Goal: Task Accomplishment & Management: Complete application form

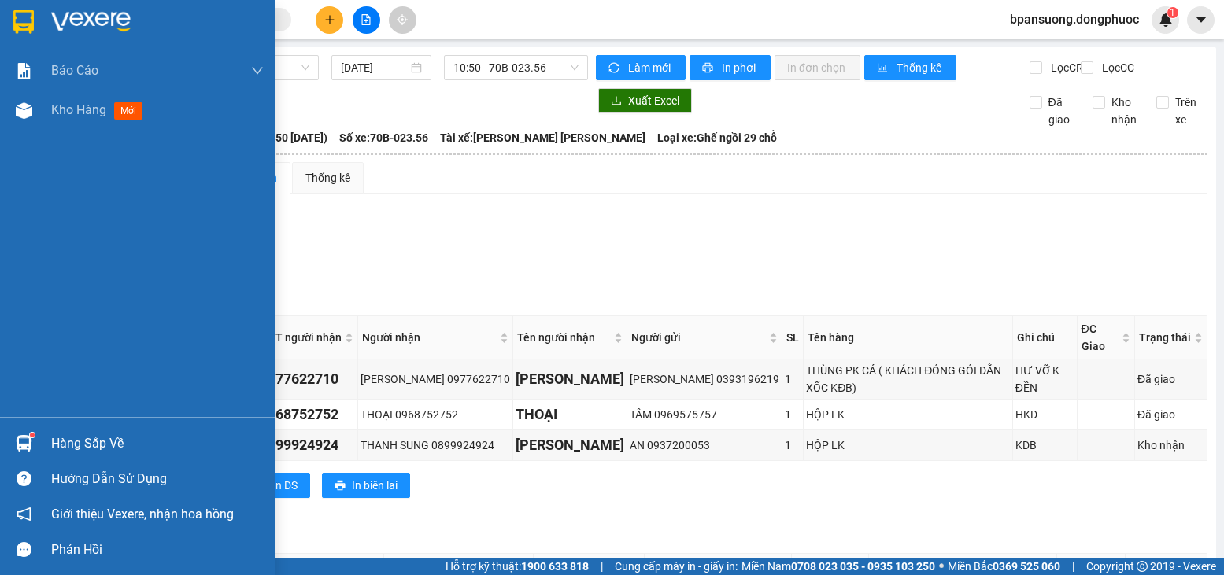
click at [85, 434] on div "Hàng sắp về" at bounding box center [157, 444] width 213 height 24
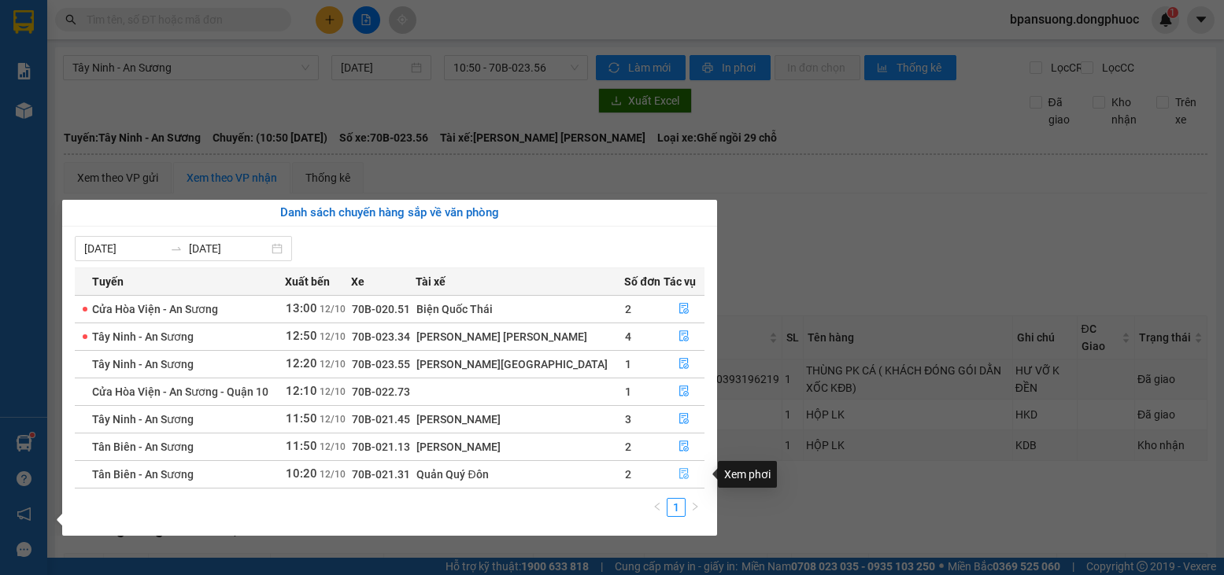
click at [696, 479] on button "button" at bounding box center [683, 474] width 39 height 25
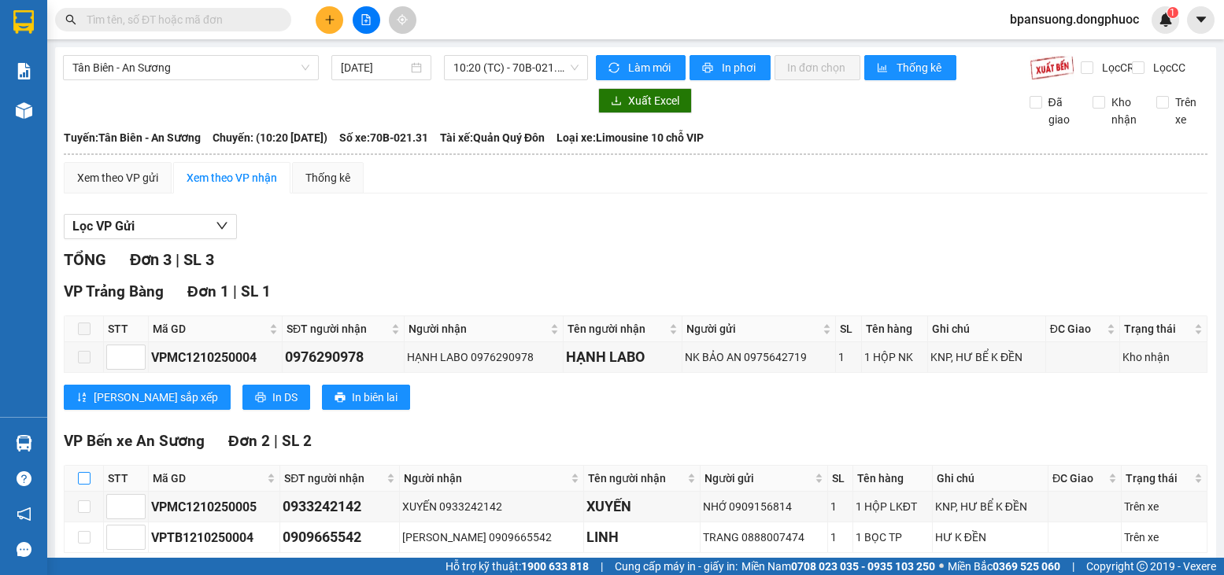
click at [78, 485] on input "checkbox" at bounding box center [84, 478] width 13 height 13
checkbox input "true"
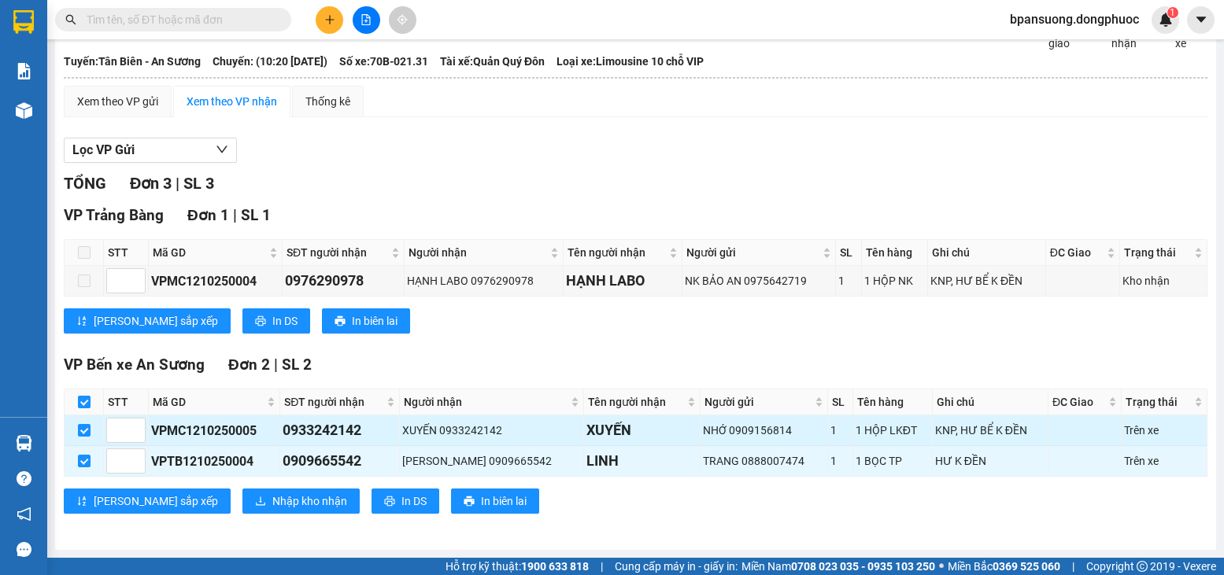
scroll to position [90, 0]
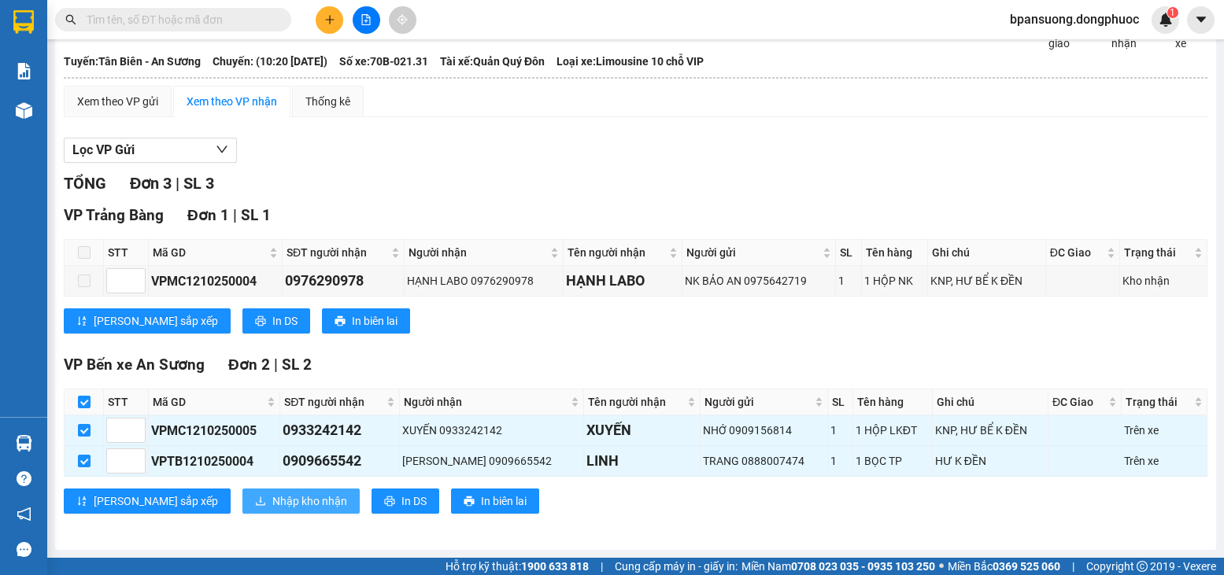
drag, startPoint x: 187, startPoint y: 494, endPoint x: 211, endPoint y: 499, distance: 24.1
click at [242, 494] on button "Nhập kho nhận" at bounding box center [300, 501] width 117 height 25
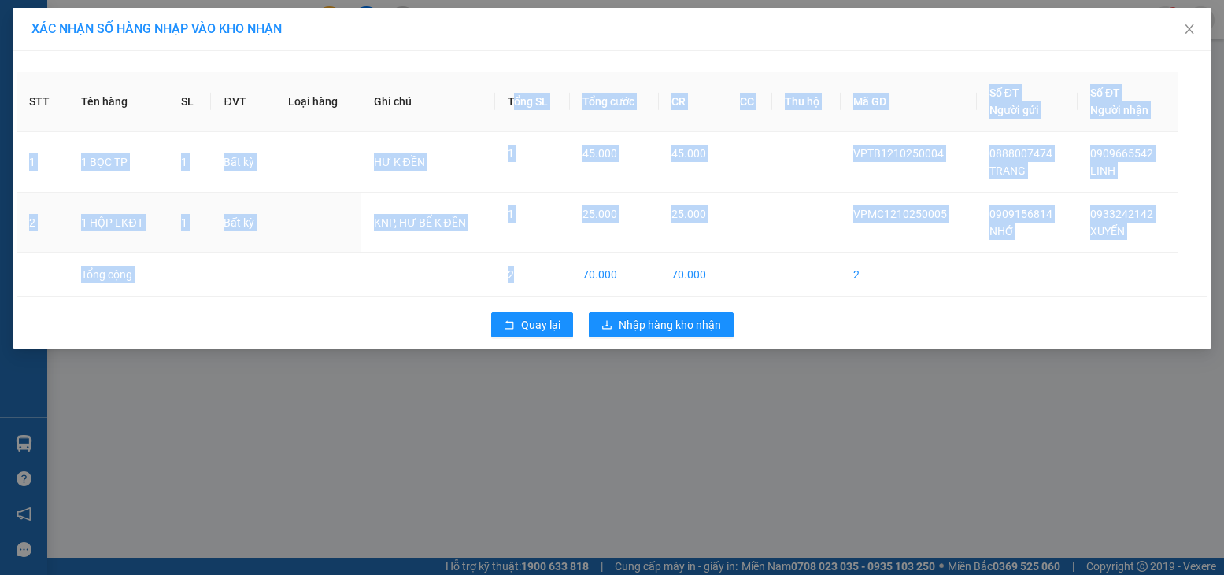
drag, startPoint x: 518, startPoint y: 164, endPoint x: 522, endPoint y: 298, distance: 134.7
click at [522, 285] on table "STT Tên hàng SL ĐVT [PERSON_NAME] hàng Ghi [PERSON_NAME] [PERSON_NAME] cước CR …" at bounding box center [612, 184] width 1191 height 225
click at [528, 321] on span "Quay lại" at bounding box center [540, 324] width 39 height 17
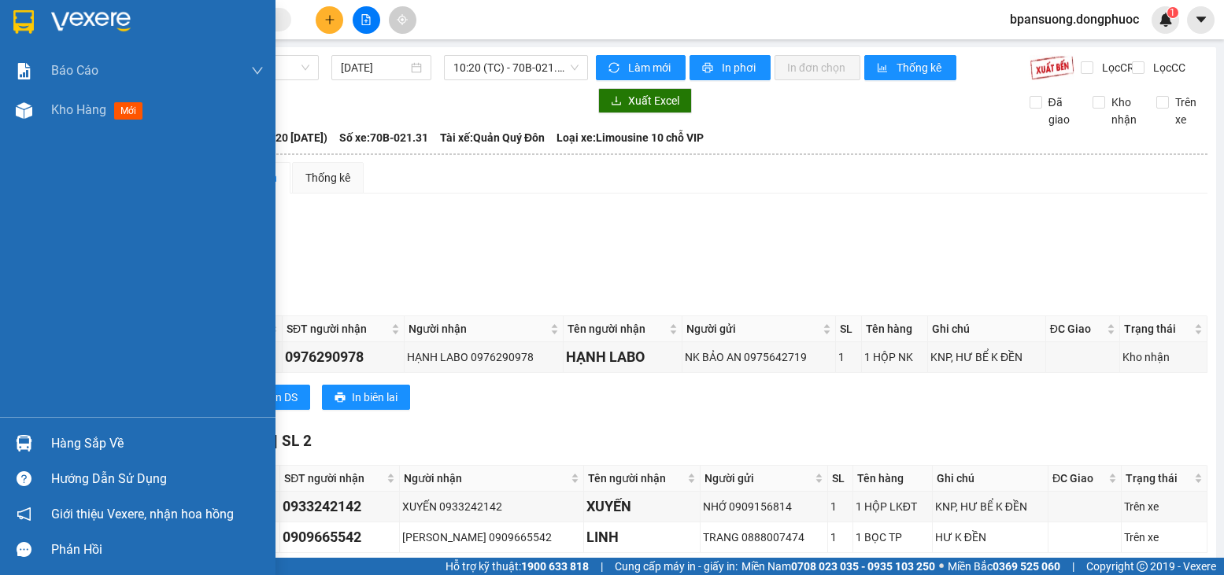
click at [37, 442] on div at bounding box center [24, 444] width 28 height 28
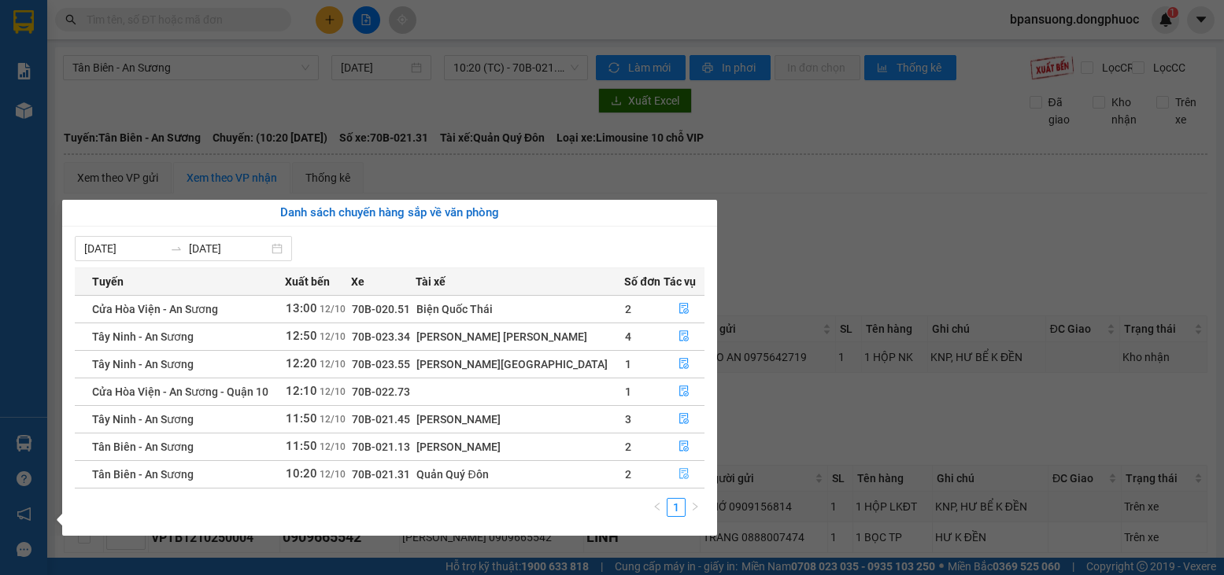
click at [683, 483] on button "button" at bounding box center [683, 474] width 39 height 25
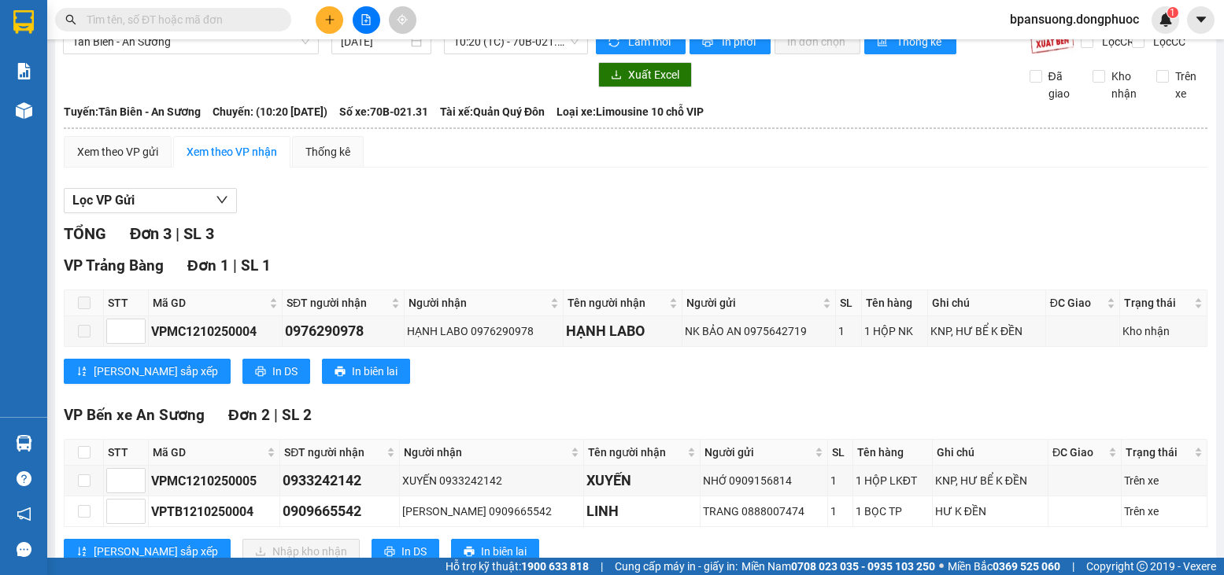
scroll to position [53, 0]
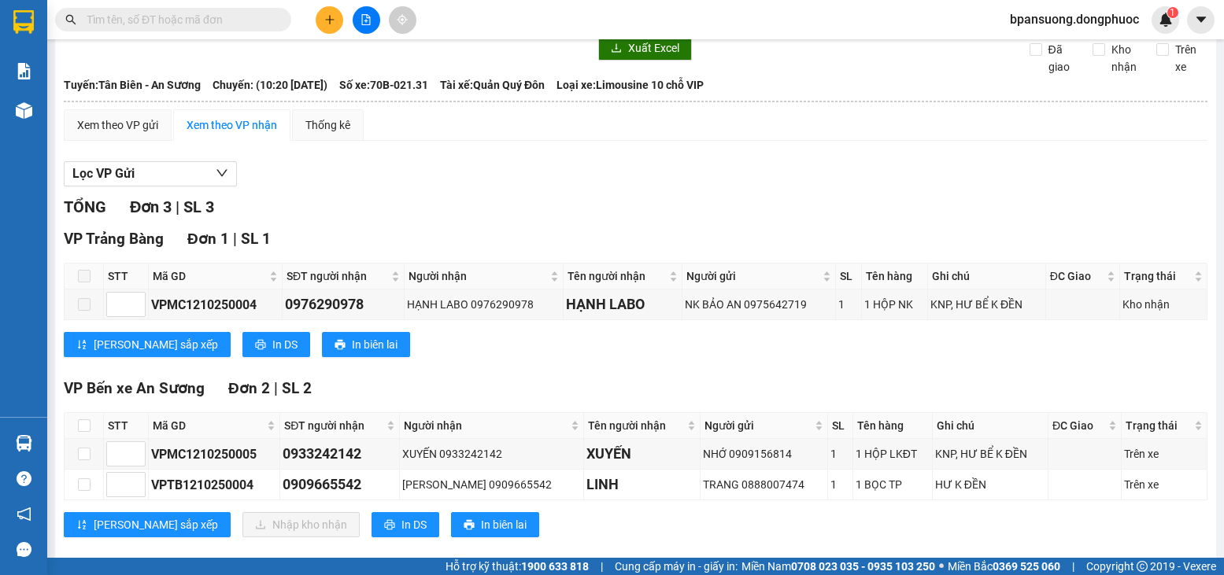
click at [80, 419] on div "VP Bến xe An [PERSON_NAME] 2 | SL 2 STT Mã GD SĐT người [PERSON_NAME] Người [PE…" at bounding box center [636, 463] width 1144 height 172
click at [75, 437] on th at bounding box center [84, 426] width 39 height 26
click at [85, 432] on input "checkbox" at bounding box center [84, 426] width 13 height 13
checkbox input "true"
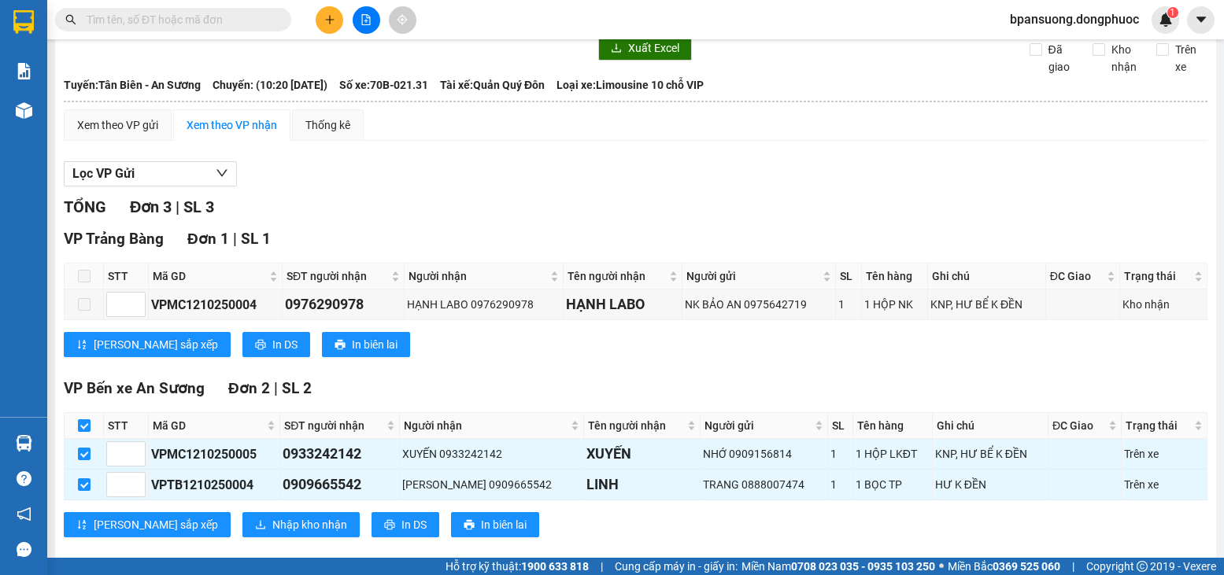
checkbox input "true"
click at [265, 425] on div "VP Bến xe An [PERSON_NAME] 2 | SL 2 STT Mã GD SĐT người [PERSON_NAME] Người [PE…" at bounding box center [636, 463] width 1144 height 172
click at [242, 528] on button "Nhập kho nhận" at bounding box center [300, 524] width 117 height 25
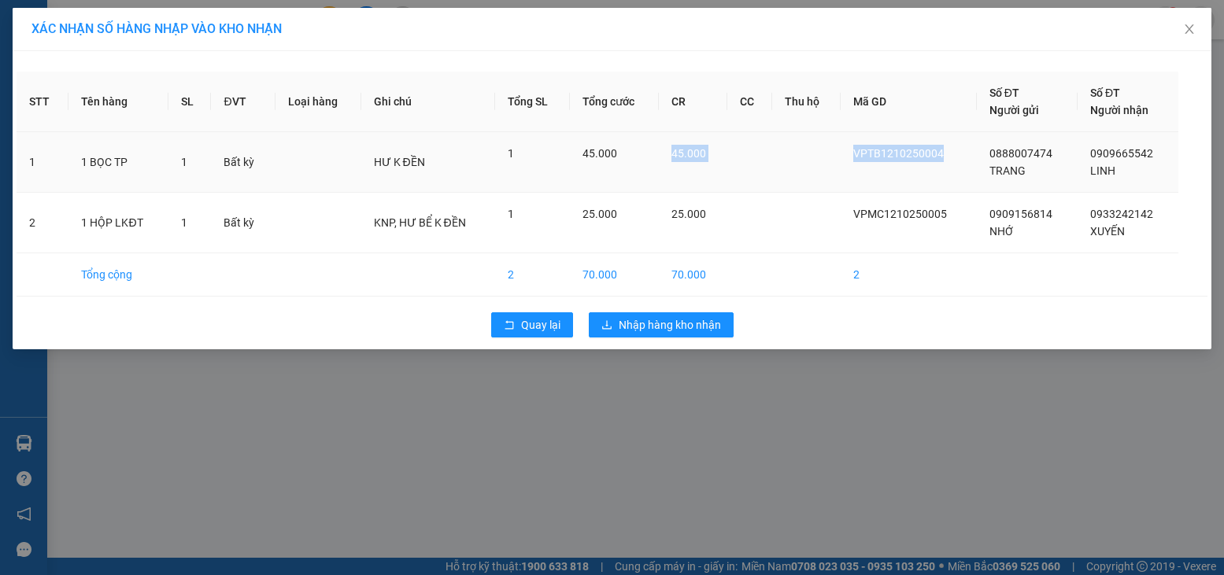
drag, startPoint x: 642, startPoint y: 154, endPoint x: 960, endPoint y: 157, distance: 317.3
click at [960, 157] on tr "1 1 BỌC TP 1 Bất kỳ HƯ K ĐỀN 1 45.000 45.000 VPTB1210250004 0888007474 TRANG 09…" at bounding box center [612, 162] width 1191 height 61
click at [945, 238] on td "VPMC1210250005" at bounding box center [909, 223] width 136 height 61
click at [231, 205] on td "Bất kỳ" at bounding box center [243, 223] width 64 height 61
click at [507, 211] on td "1" at bounding box center [532, 223] width 75 height 61
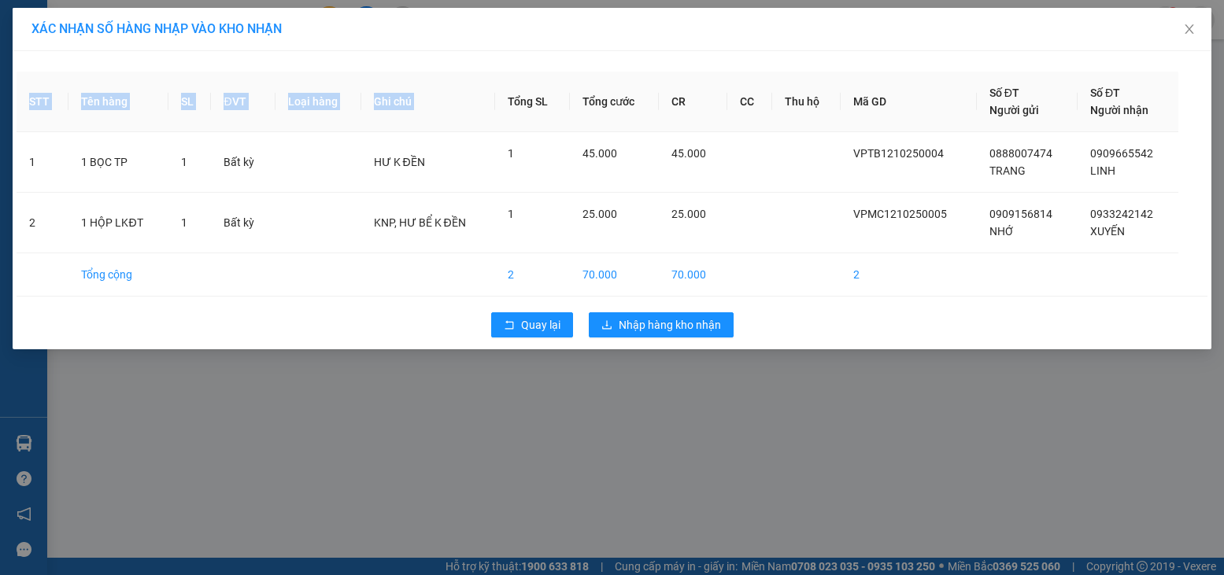
drag, startPoint x: 505, startPoint y: 126, endPoint x: 524, endPoint y: 339, distance: 213.4
click at [524, 339] on div "STT Tên hàng SL ĐVT [PERSON_NAME] hàng Ghi [PERSON_NAME] [PERSON_NAME] cước CR …" at bounding box center [612, 200] width 1199 height 298
click at [523, 339] on div "Quay lại Nhập hàng kho nhận" at bounding box center [612, 325] width 1191 height 41
click at [481, 290] on td at bounding box center [428, 274] width 135 height 43
click at [518, 325] on button "Quay lại" at bounding box center [532, 325] width 82 height 25
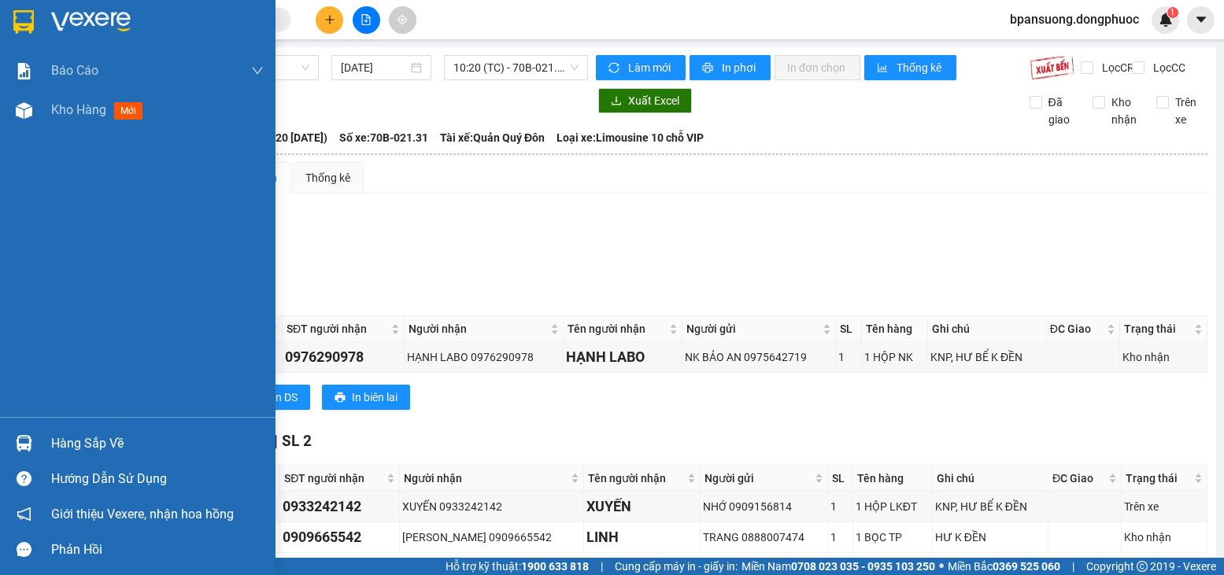
click at [43, 435] on div "Hàng sắp về" at bounding box center [138, 443] width 276 height 35
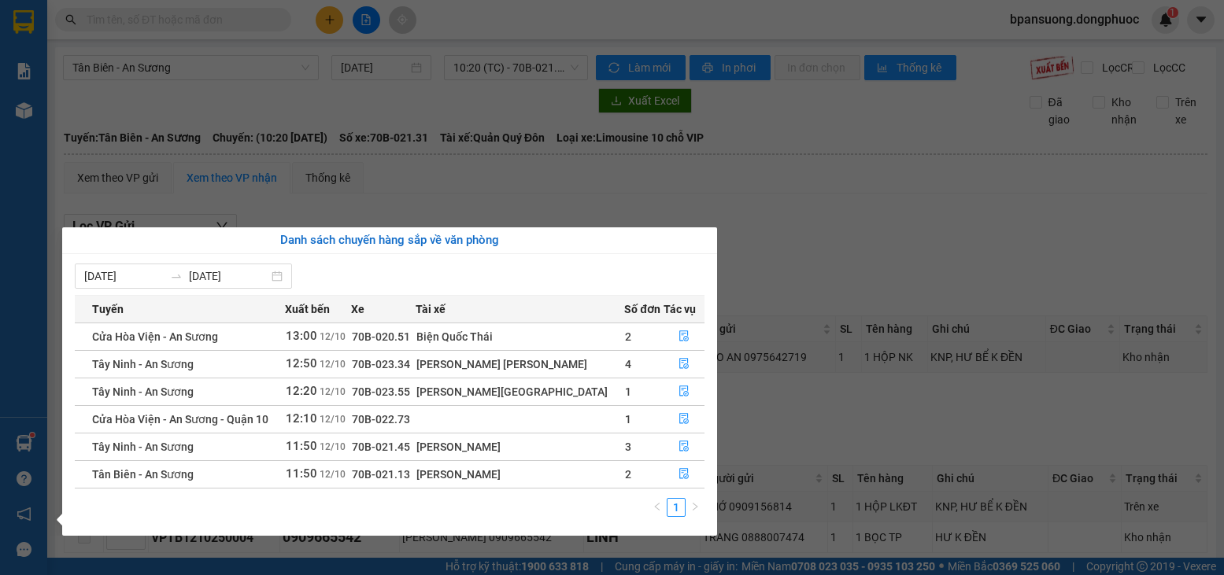
click at [265, 17] on section "Kết quả [PERSON_NAME] ( 0 ) Bộ lọc No Data bpansuong.dongphuoc 1 [PERSON_NAME] …" at bounding box center [612, 287] width 1224 height 575
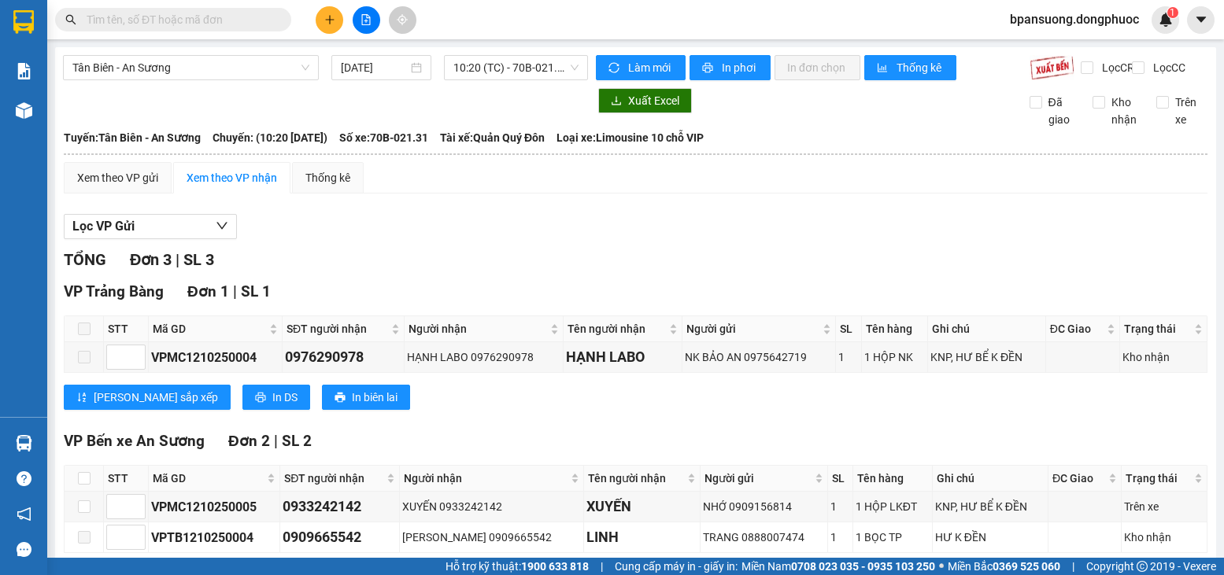
click at [265, 17] on input "text" at bounding box center [180, 19] width 186 height 17
type input "0"
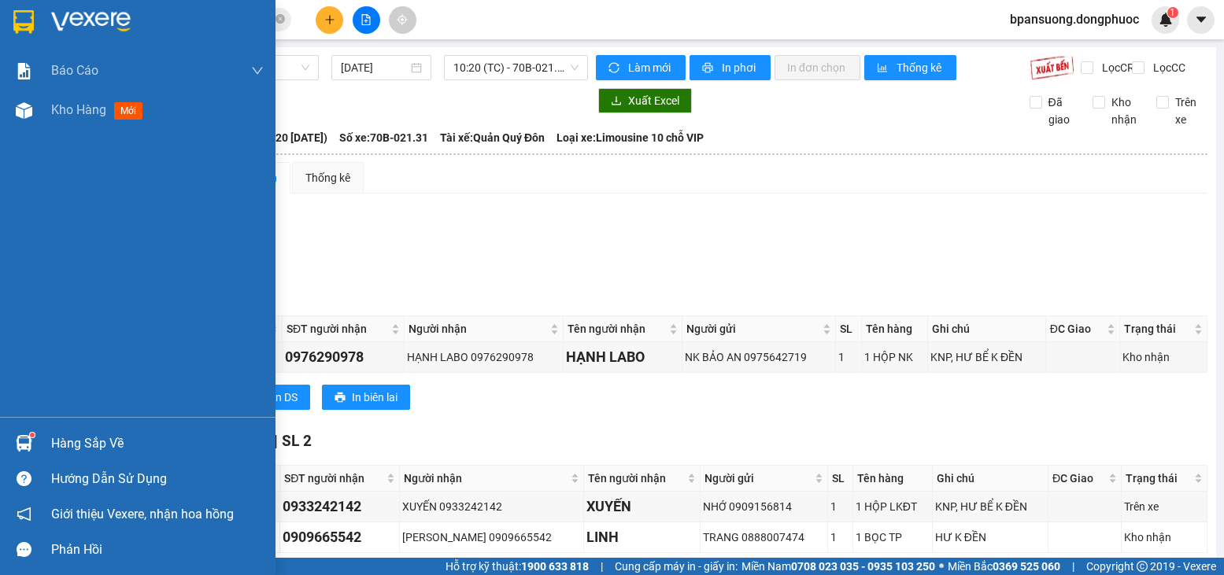
click at [0, 449] on div "Hàng sắp về" at bounding box center [138, 443] width 276 height 35
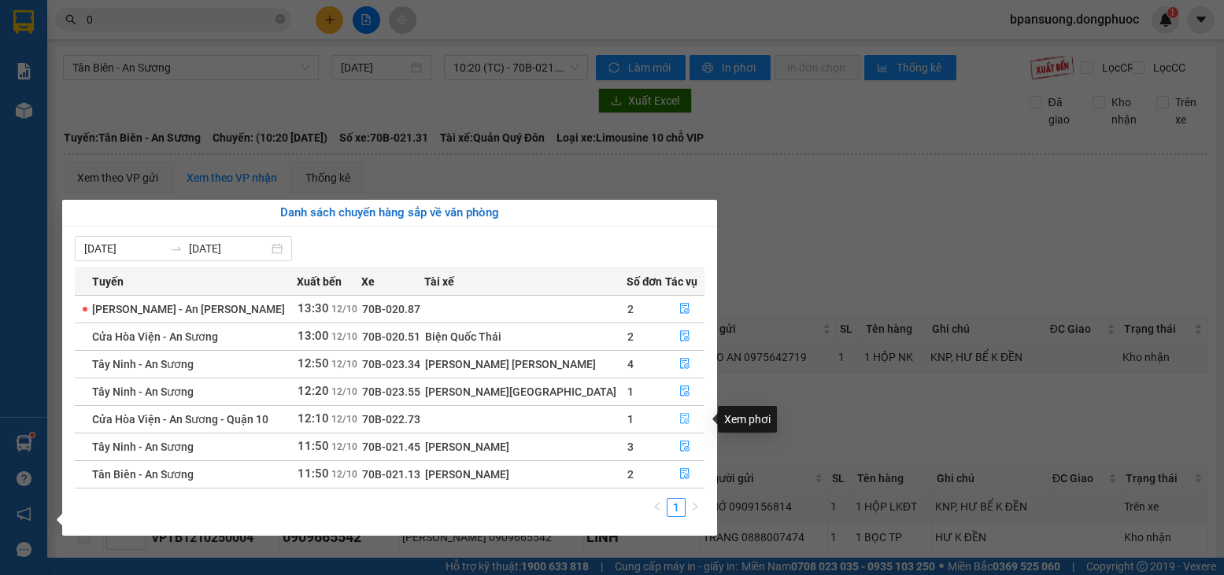
click at [680, 420] on icon "file-done" at bounding box center [684, 419] width 9 height 11
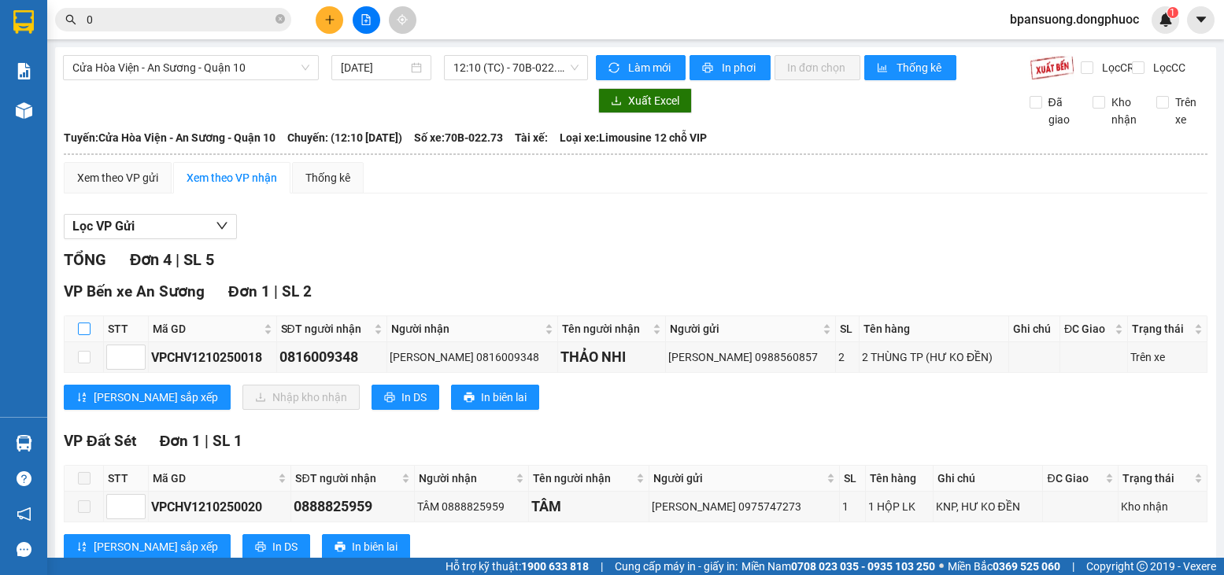
click at [78, 335] on input "checkbox" at bounding box center [84, 329] width 13 height 13
checkbox input "true"
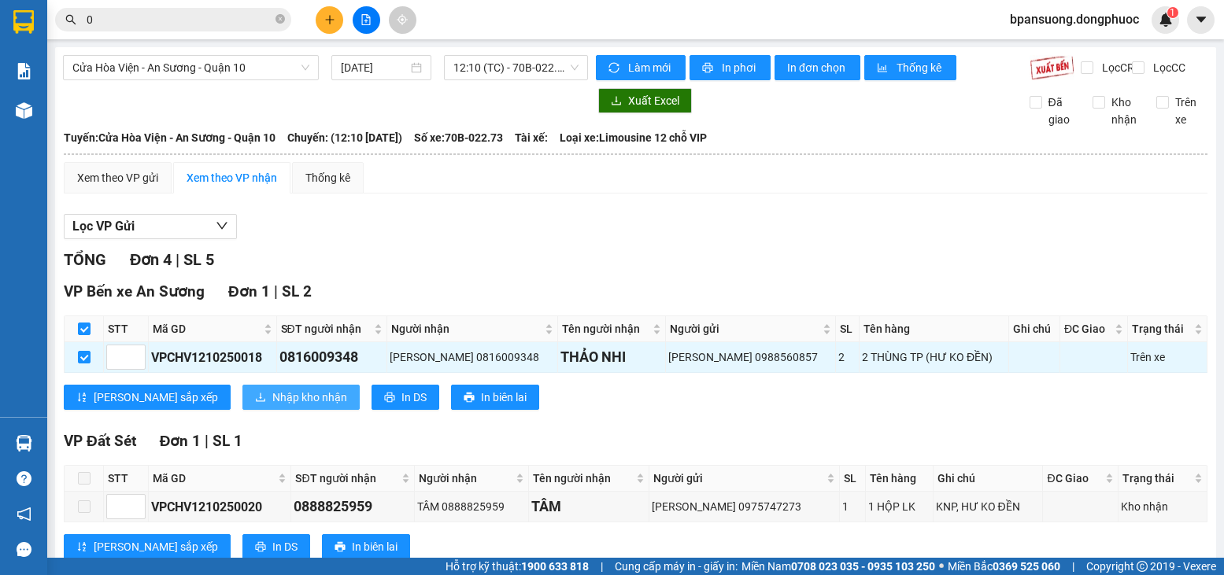
click at [242, 410] on button "Nhập kho nhận" at bounding box center [300, 397] width 117 height 25
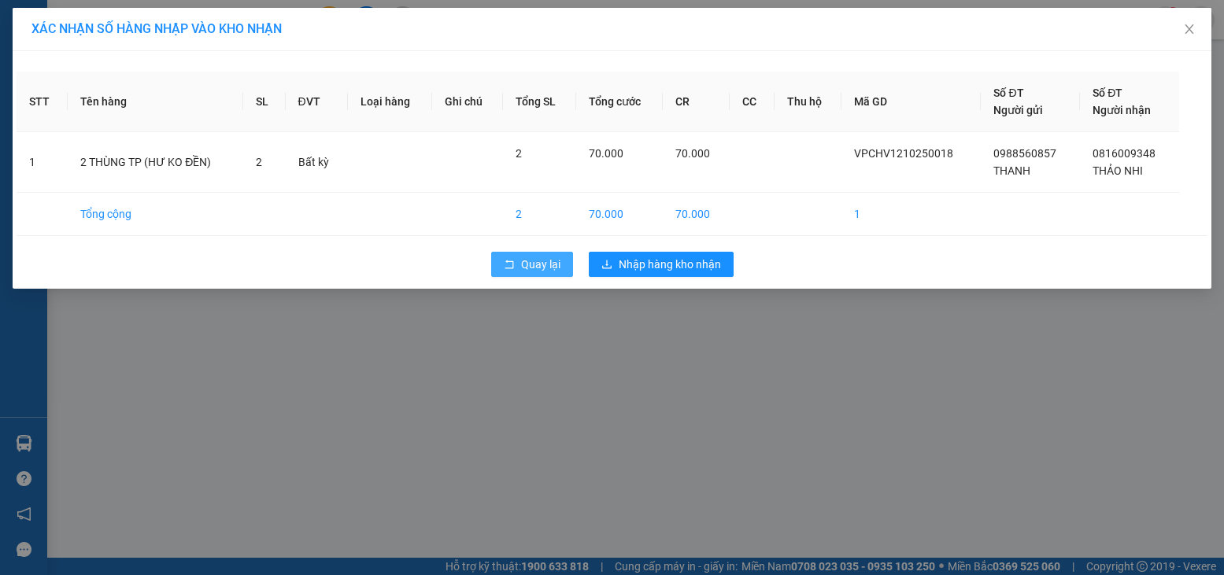
click at [497, 259] on button "Quay lại" at bounding box center [532, 264] width 82 height 25
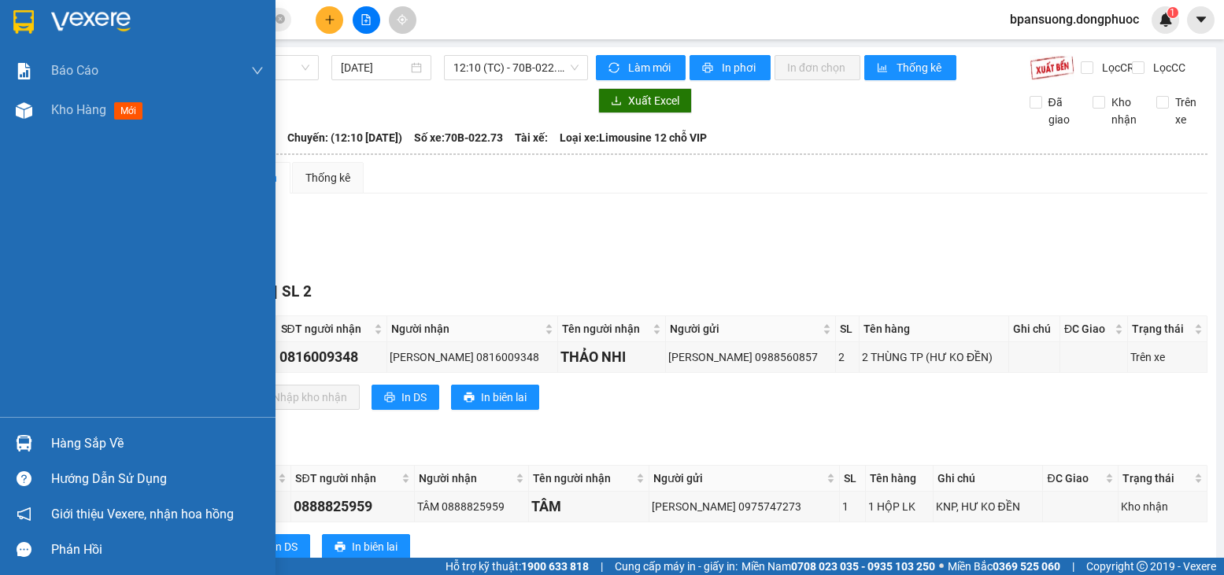
click at [31, 440] on img at bounding box center [24, 443] width 17 height 17
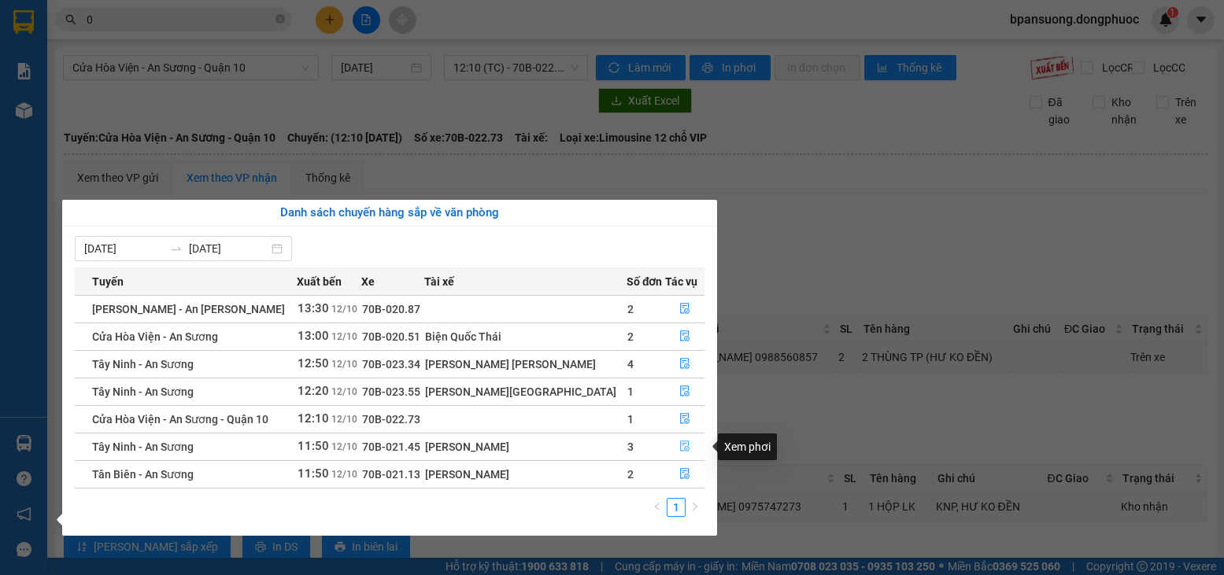
click at [679, 446] on icon "file-done" at bounding box center [684, 446] width 11 height 11
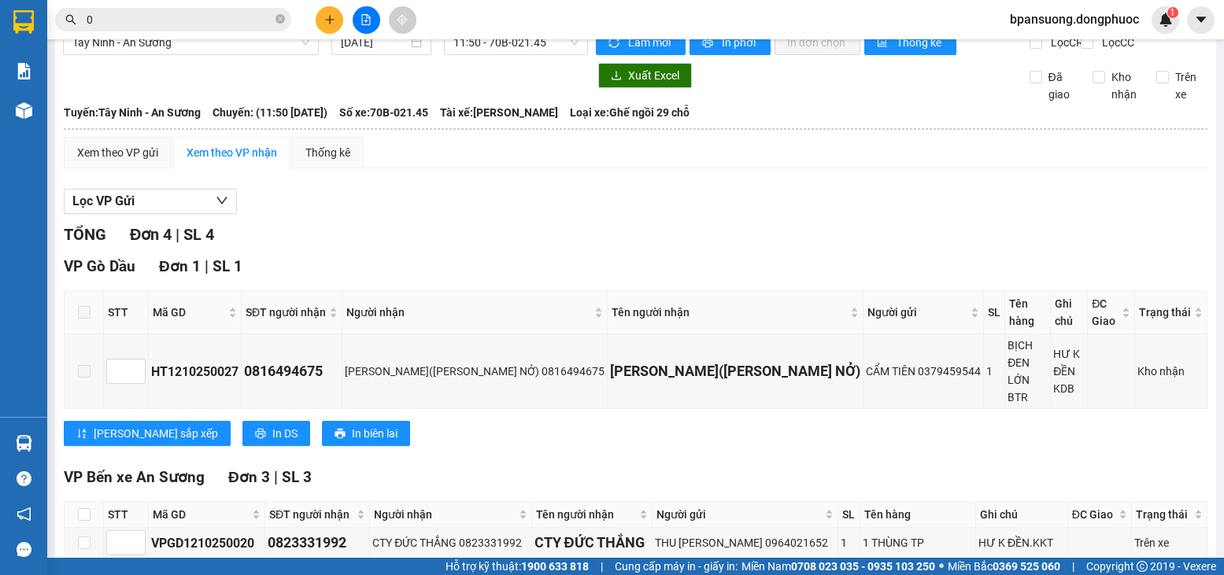
scroll to position [53, 0]
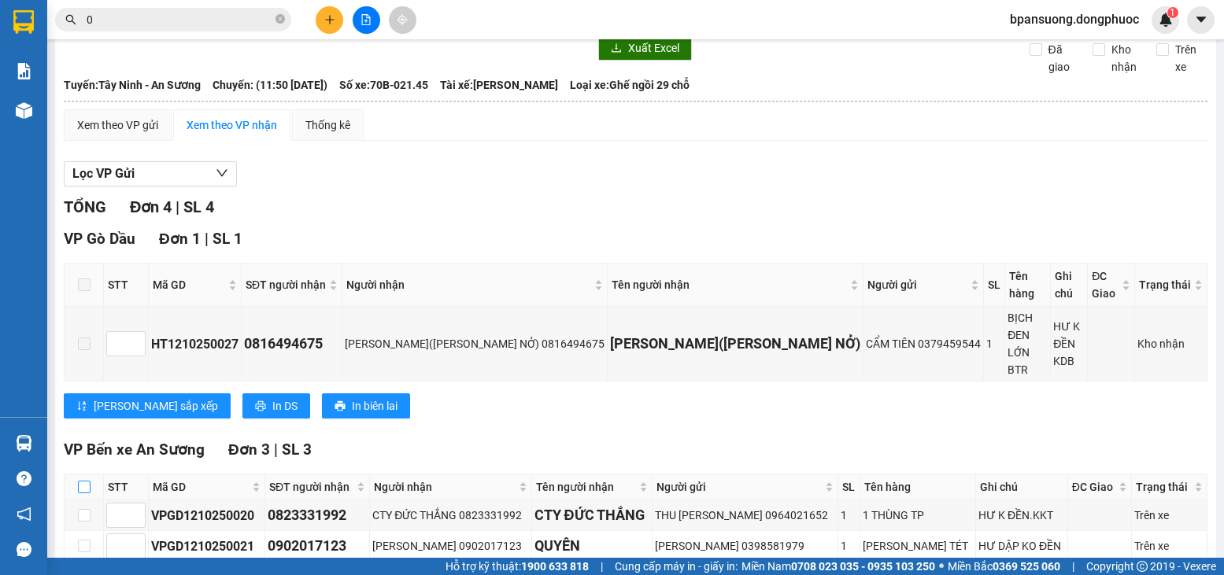
click at [86, 481] on input "checkbox" at bounding box center [84, 487] width 13 height 13
checkbox input "true"
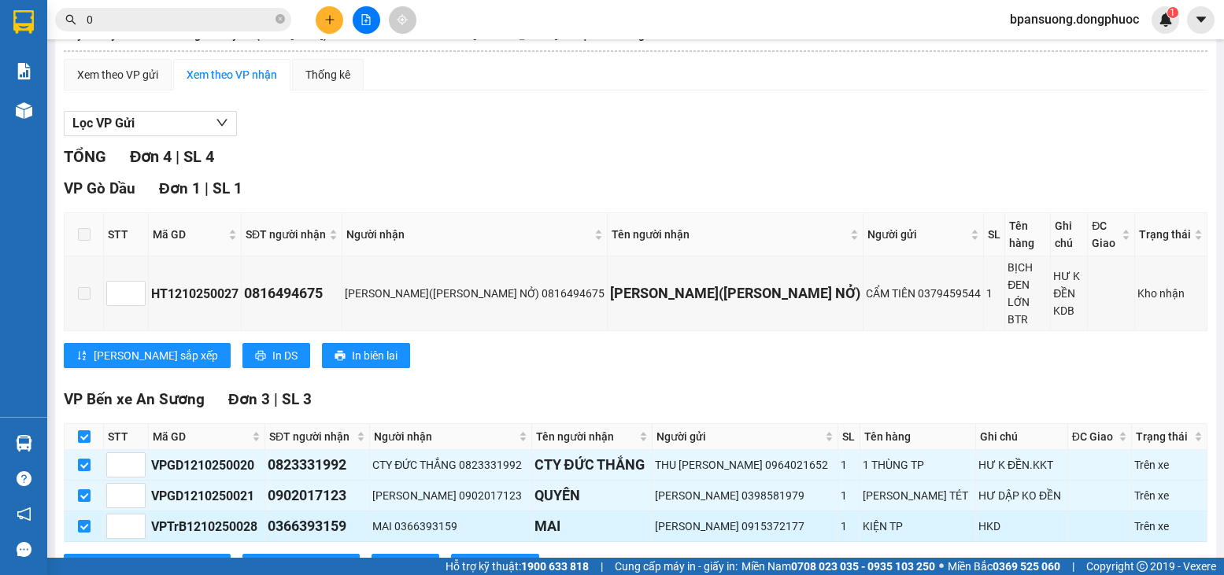
scroll to position [105, 0]
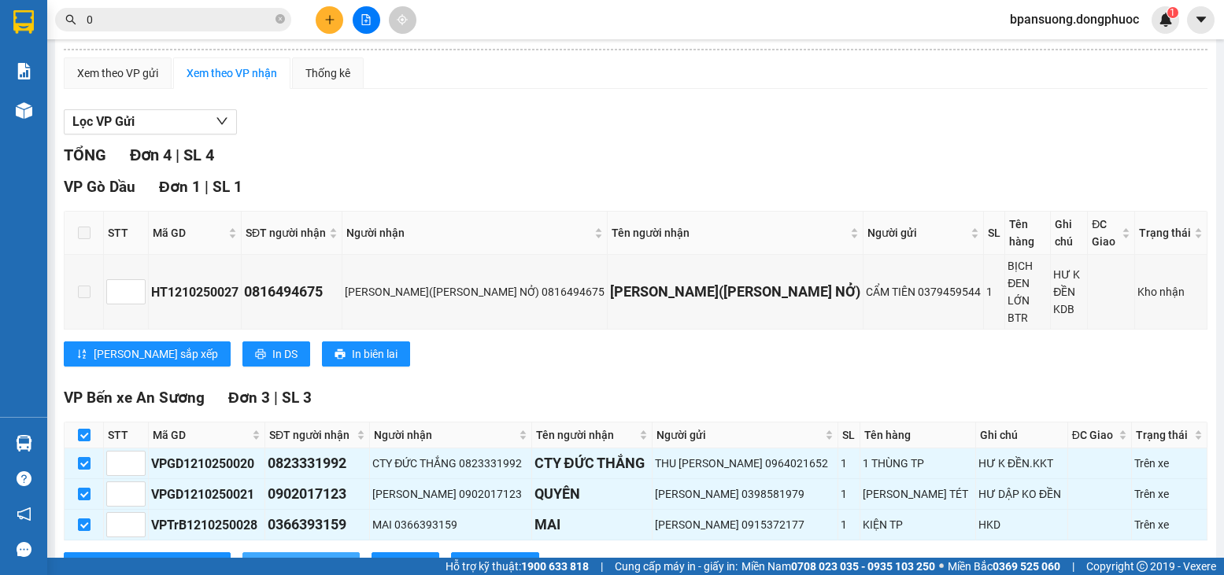
click at [272, 557] on span "Nhập kho nhận" at bounding box center [309, 565] width 75 height 17
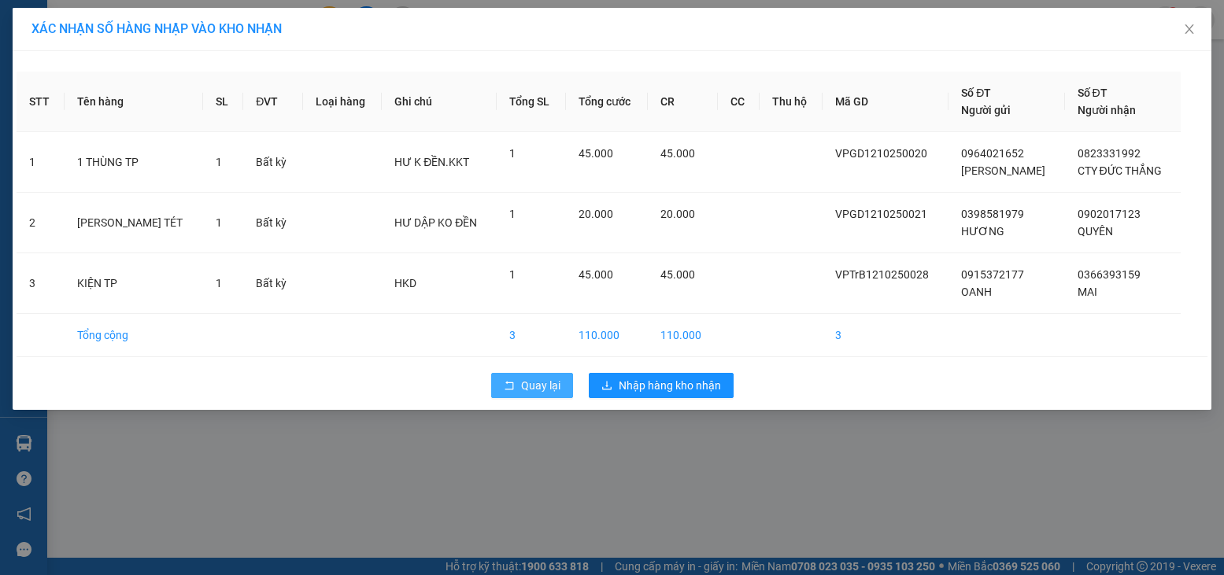
click at [523, 387] on span "Quay lại" at bounding box center [540, 385] width 39 height 17
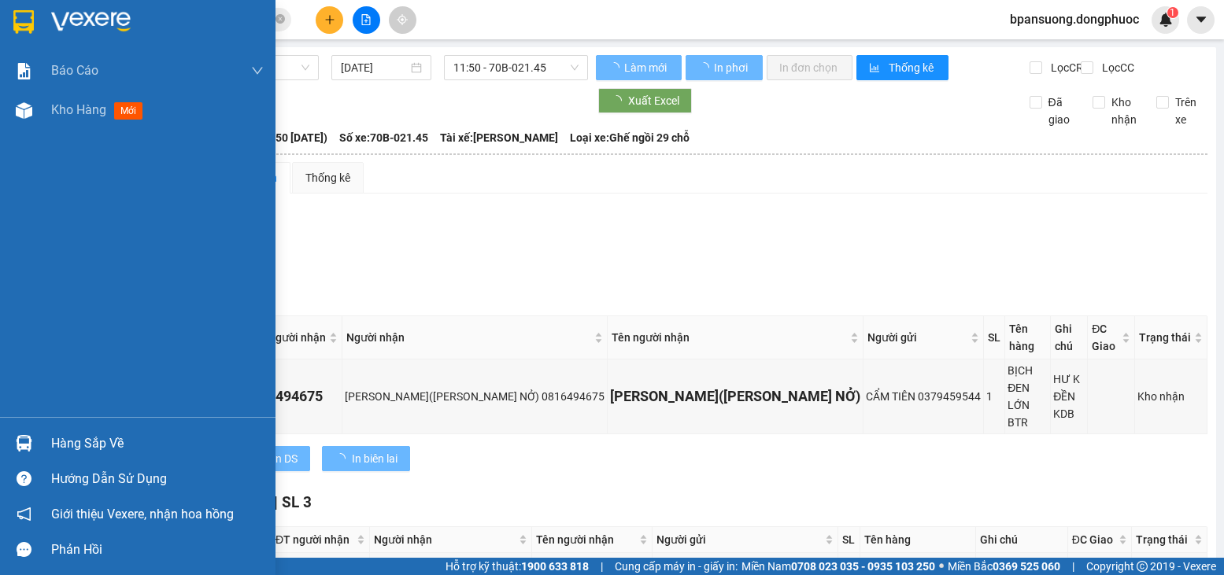
click at [17, 429] on div "Hàng sắp về" at bounding box center [138, 443] width 276 height 35
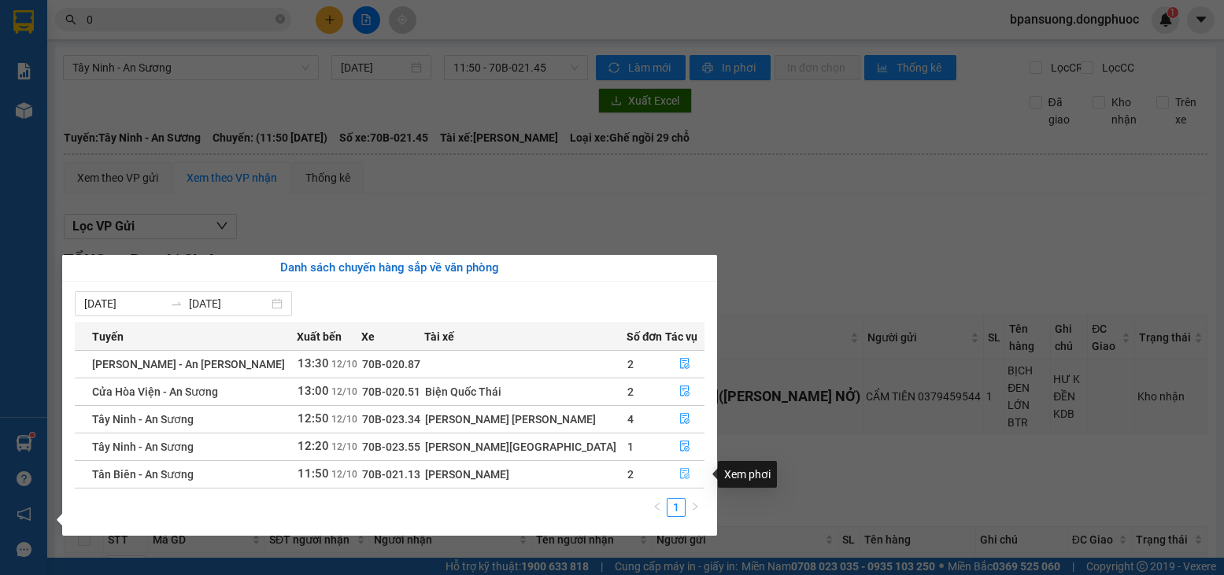
click at [666, 472] on button "button" at bounding box center [685, 474] width 38 height 25
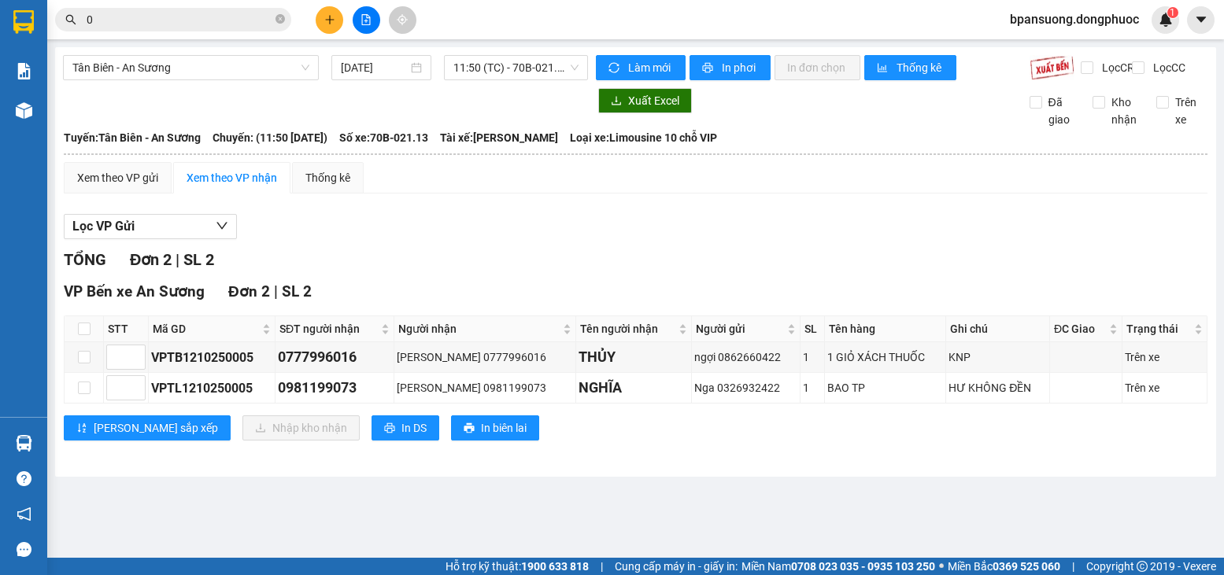
click at [89, 342] on th at bounding box center [84, 329] width 39 height 26
click at [83, 335] on input "checkbox" at bounding box center [84, 329] width 13 height 13
checkbox input "true"
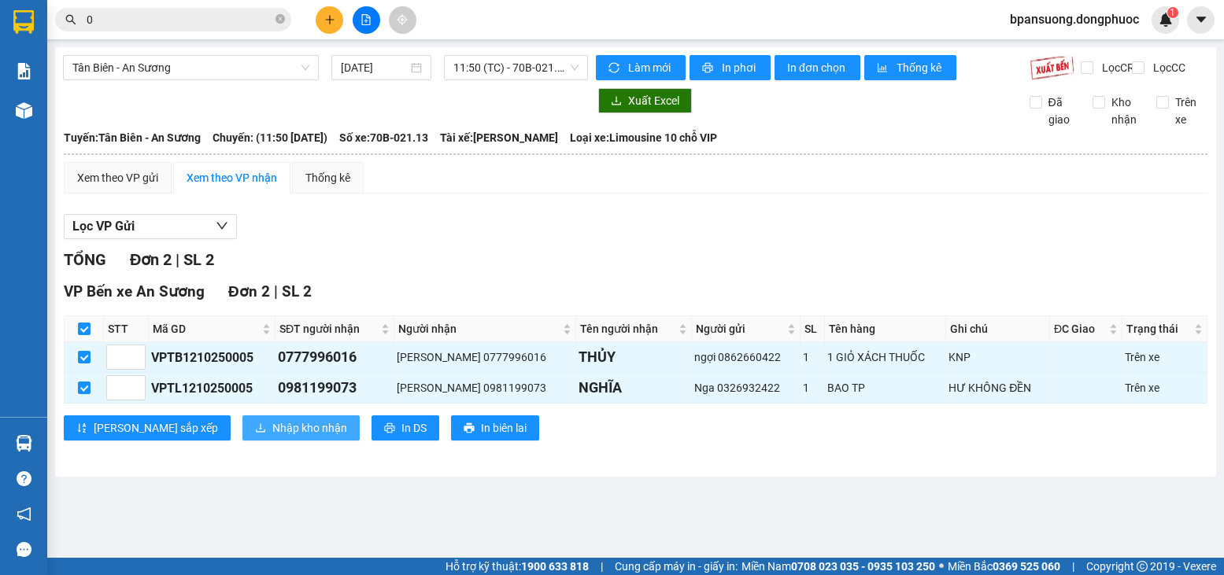
click at [272, 437] on span "Nhập kho nhận" at bounding box center [309, 428] width 75 height 17
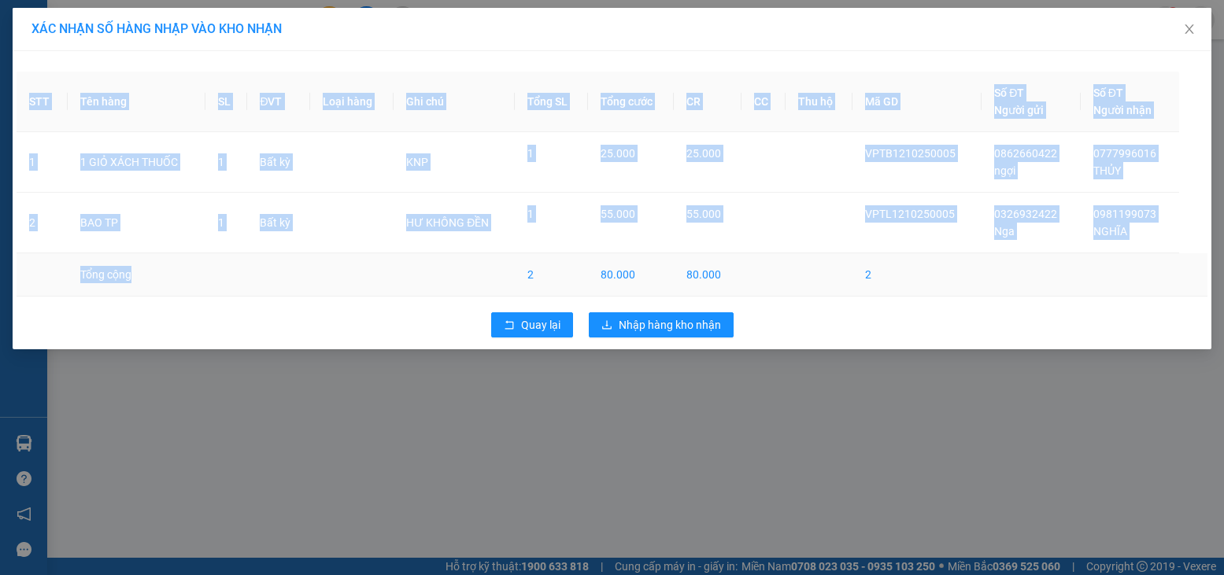
drag, startPoint x: 457, startPoint y: 72, endPoint x: 515, endPoint y: 262, distance: 199.0
click at [515, 262] on div "STT Tên hàng SL ĐVT [PERSON_NAME] hàng Ghi [PERSON_NAME] [PERSON_NAME] cước CR …" at bounding box center [612, 200] width 1199 height 298
click at [520, 316] on button "Quay lại" at bounding box center [532, 325] width 82 height 25
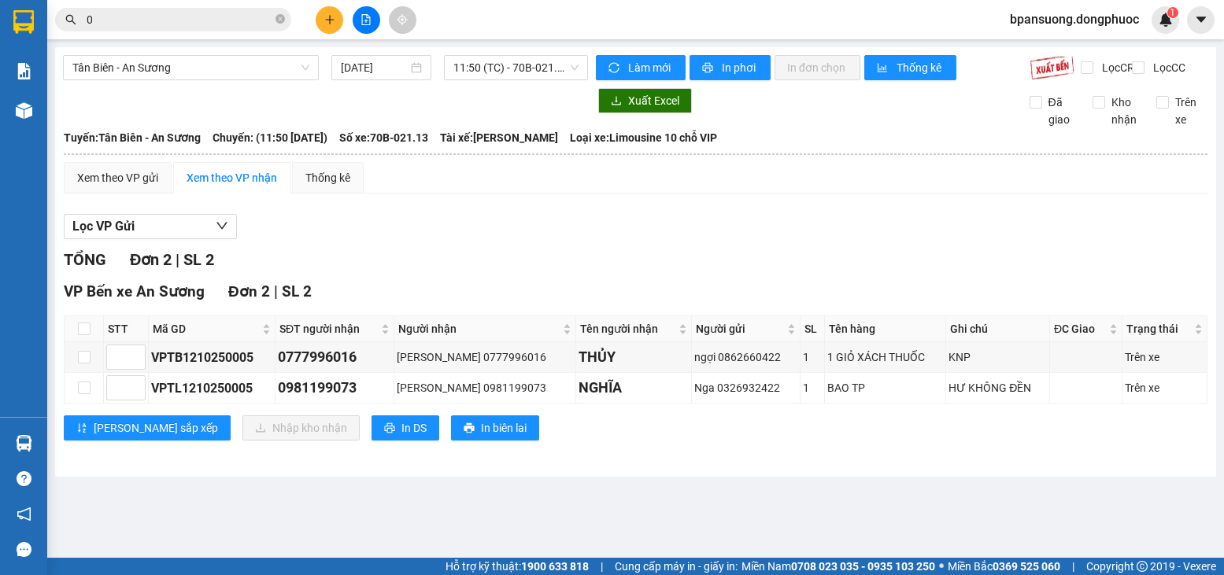
click at [182, 12] on input "0" at bounding box center [180, 19] width 186 height 17
click at [180, 12] on input "0" at bounding box center [180, 19] width 186 height 17
click at [179, 18] on input "0" at bounding box center [180, 19] width 186 height 17
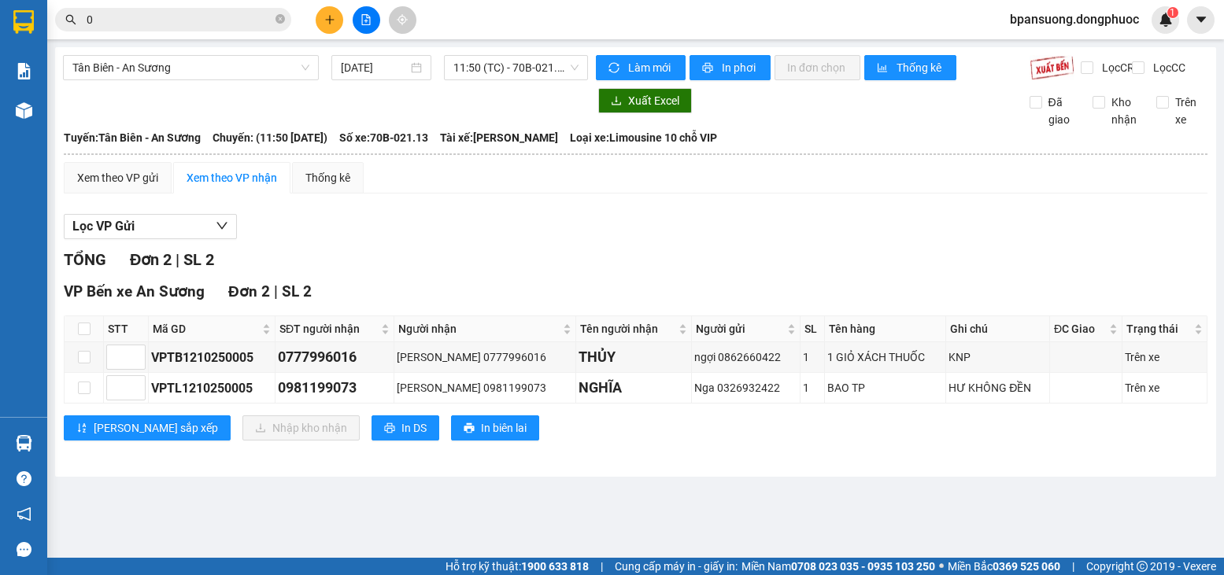
click at [179, 18] on input "0" at bounding box center [180, 19] width 186 height 17
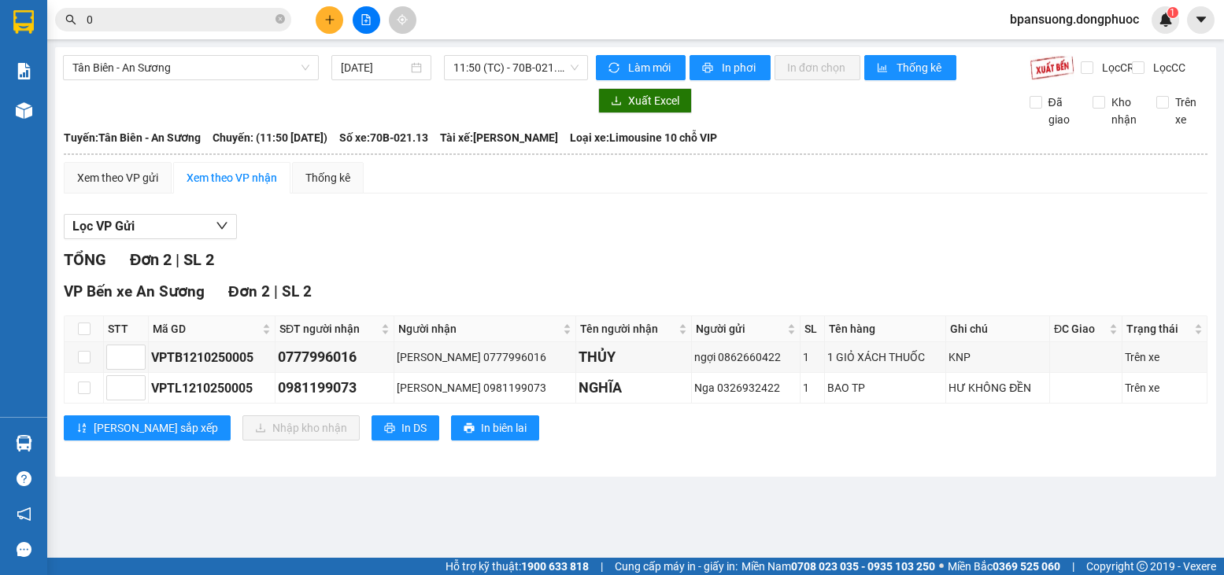
click at [179, 18] on input "0" at bounding box center [180, 19] width 186 height 17
type input "8"
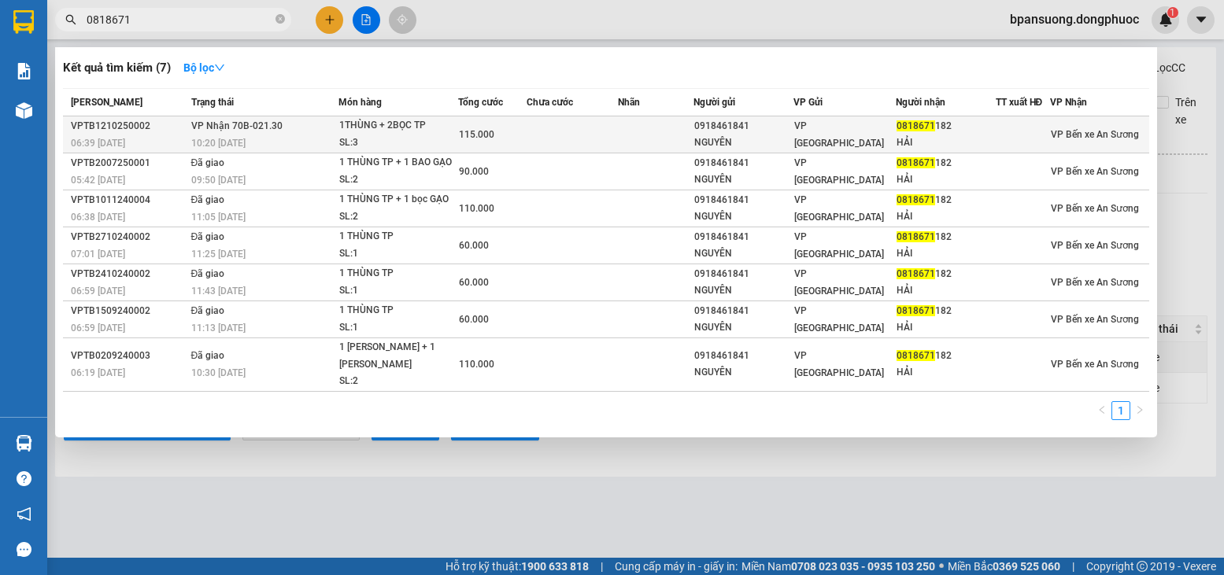
type input "0818671"
click at [332, 126] on td "[PERSON_NAME] 70B-021.30 10:20 [DATE]" at bounding box center [262, 135] width 151 height 37
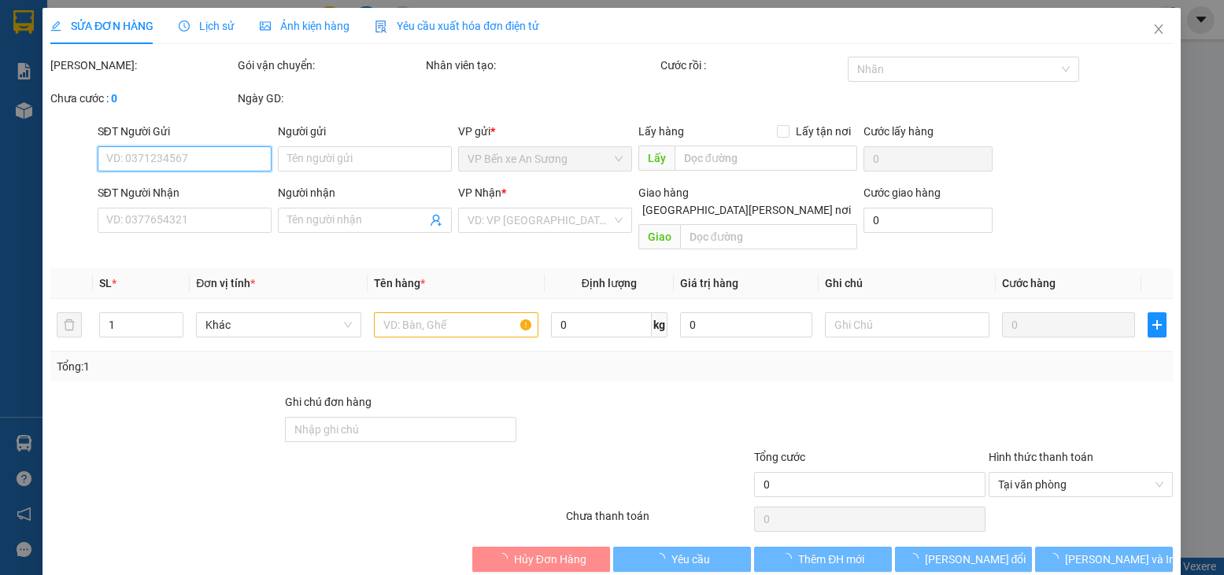
type input "0918461841"
type input "NGUYÊN"
type input "0818671182"
type input "HẢI"
type input "115.000"
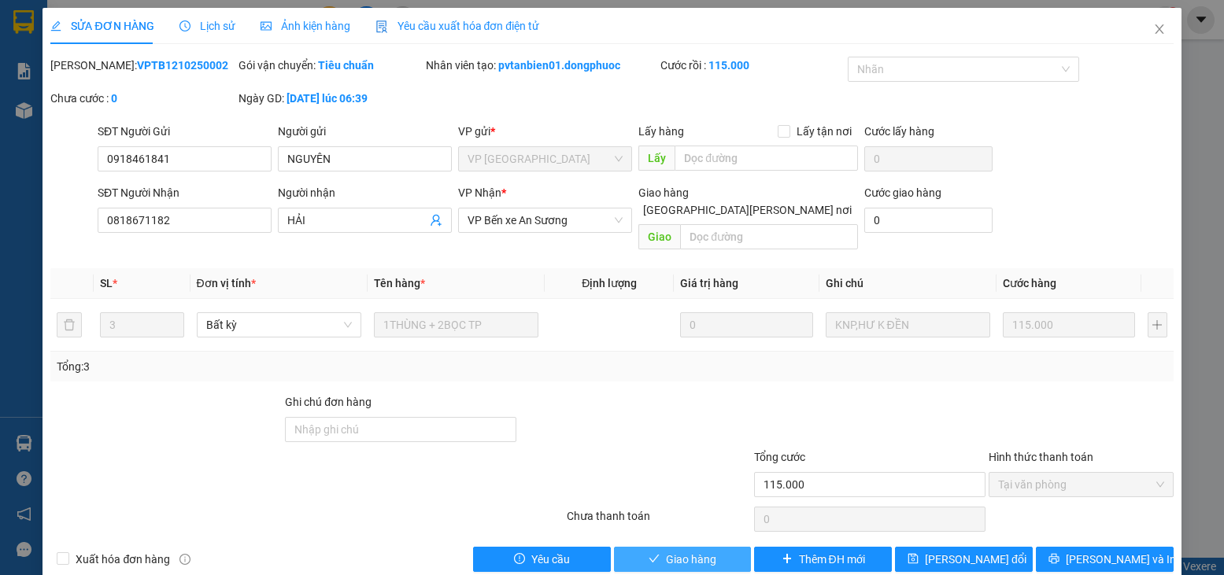
click at [666, 551] on span "Giao hàng" at bounding box center [691, 559] width 50 height 17
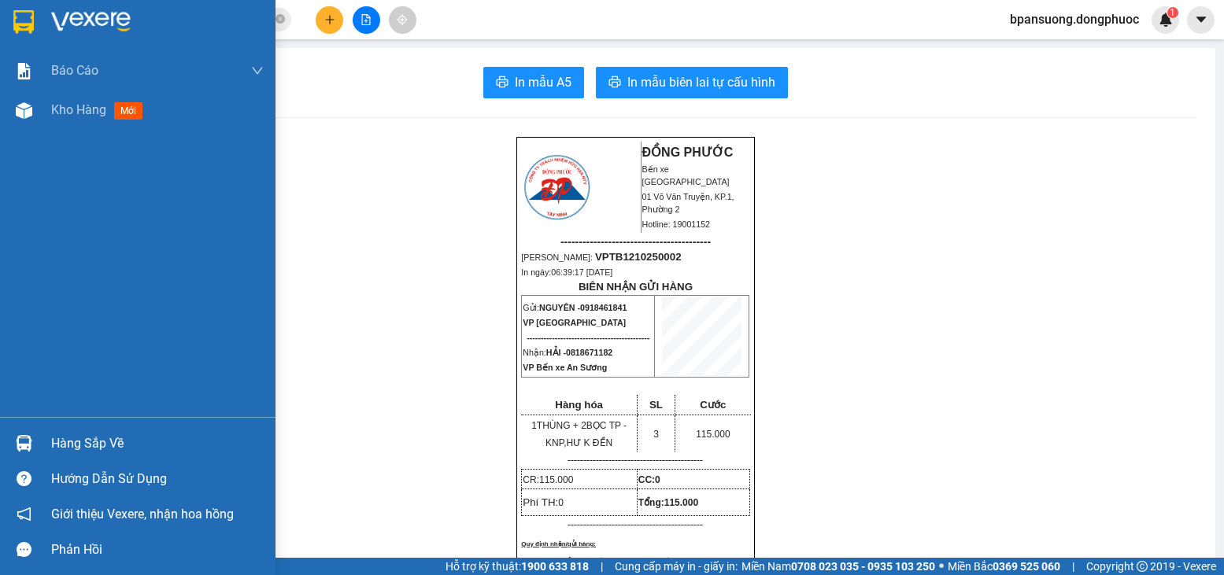
click at [17, 437] on img at bounding box center [24, 443] width 17 height 17
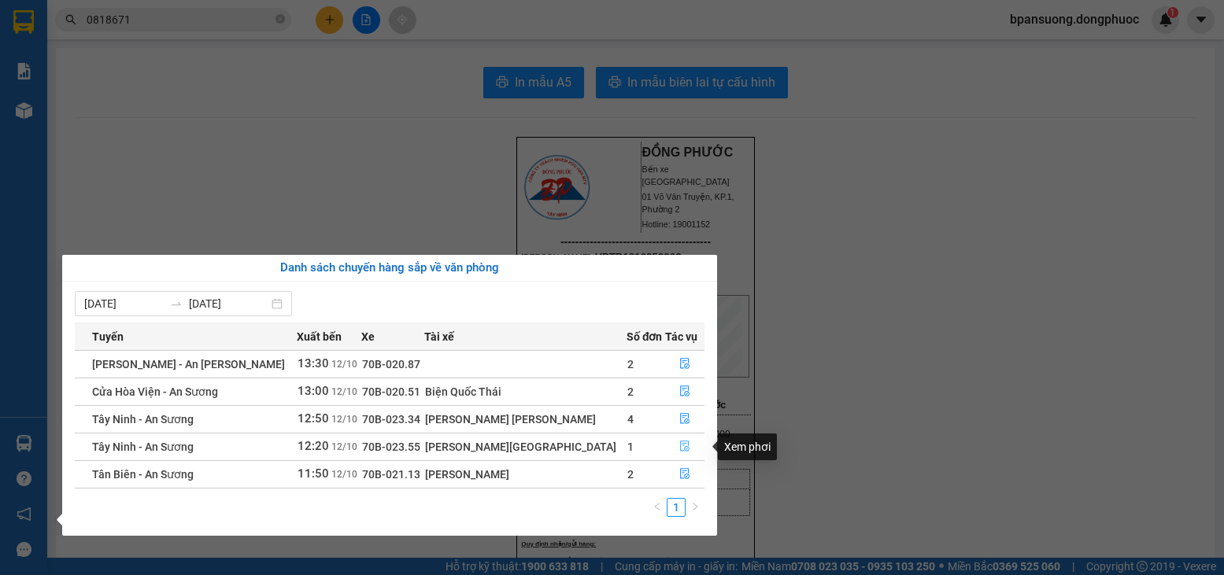
click at [679, 448] on icon "file-done" at bounding box center [684, 446] width 11 height 11
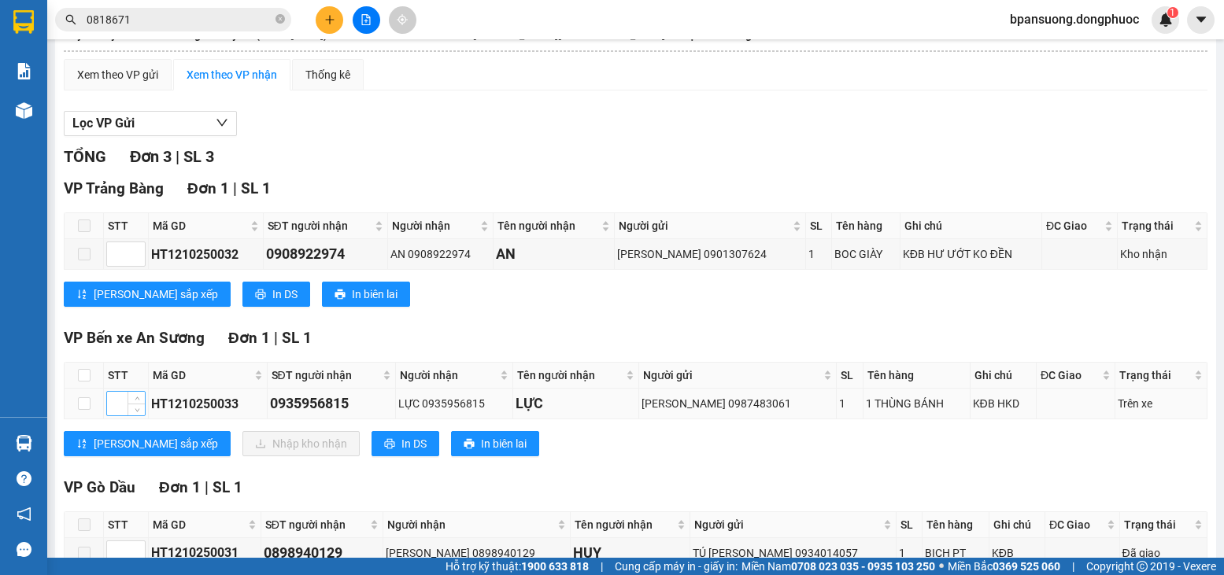
scroll to position [105, 0]
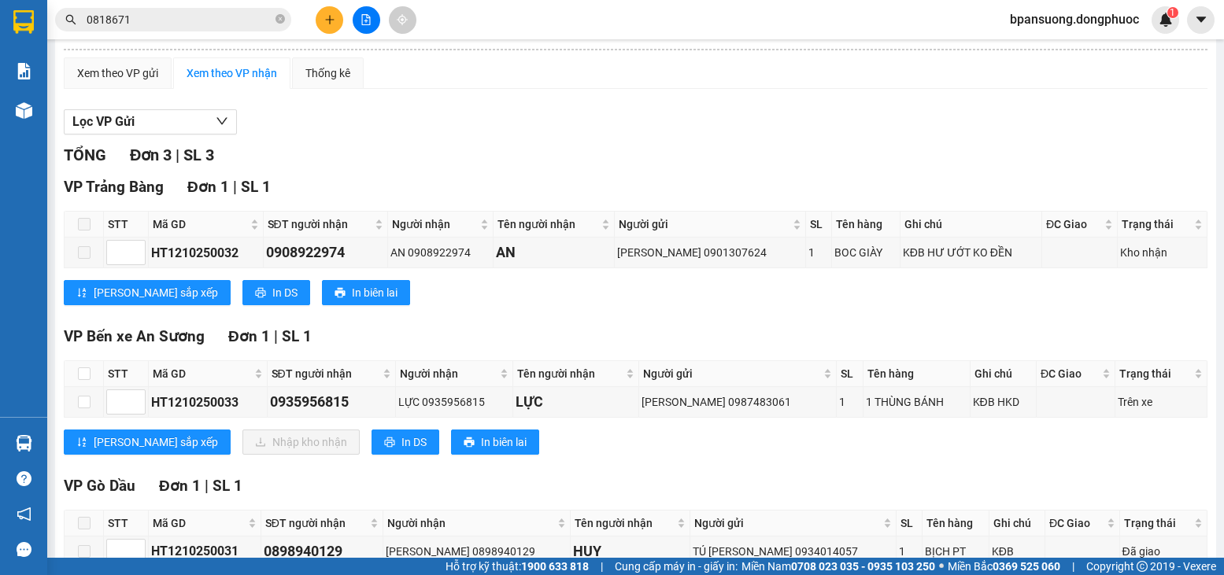
click at [91, 387] on th at bounding box center [84, 374] width 39 height 26
click at [78, 380] on input "checkbox" at bounding box center [84, 374] width 13 height 13
checkbox input "true"
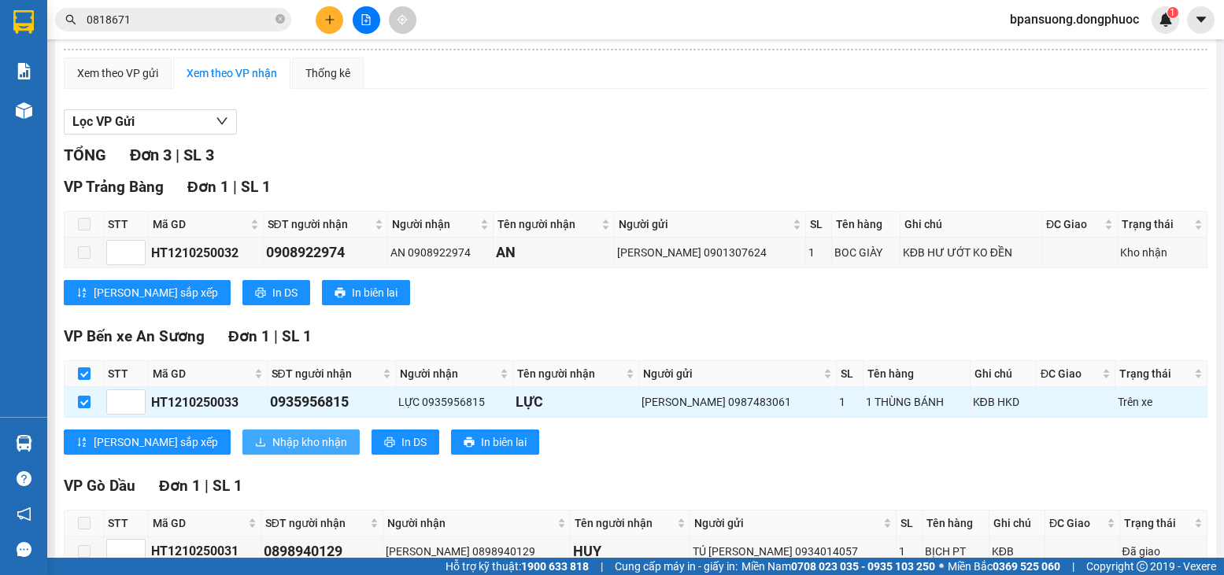
click at [242, 455] on button "Nhập kho nhận" at bounding box center [300, 442] width 117 height 25
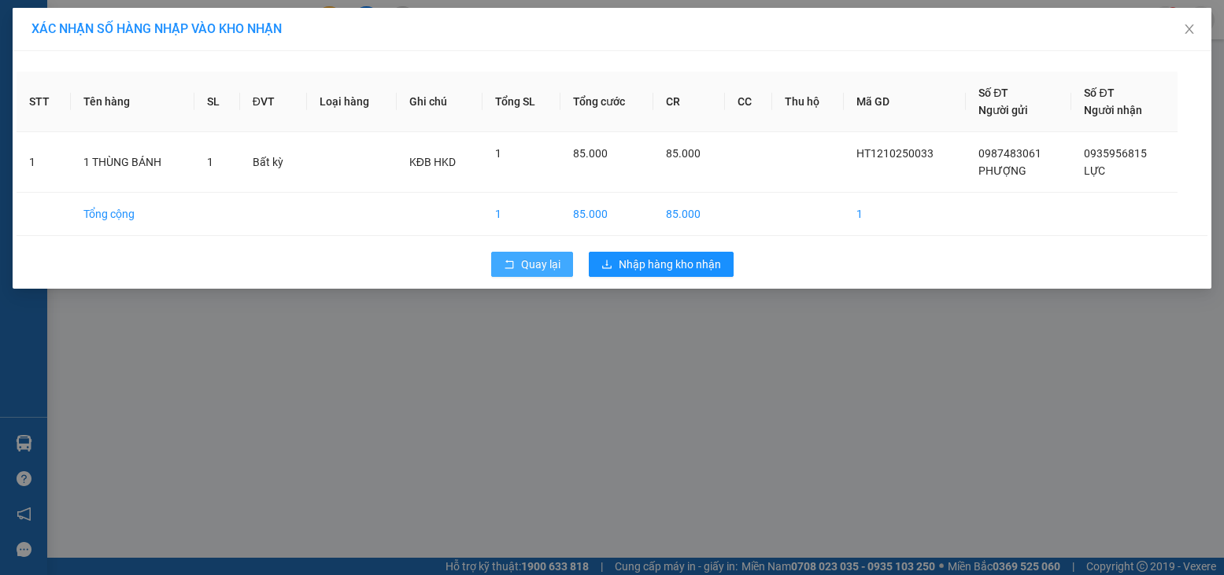
click at [545, 276] on button "Quay lại" at bounding box center [532, 264] width 82 height 25
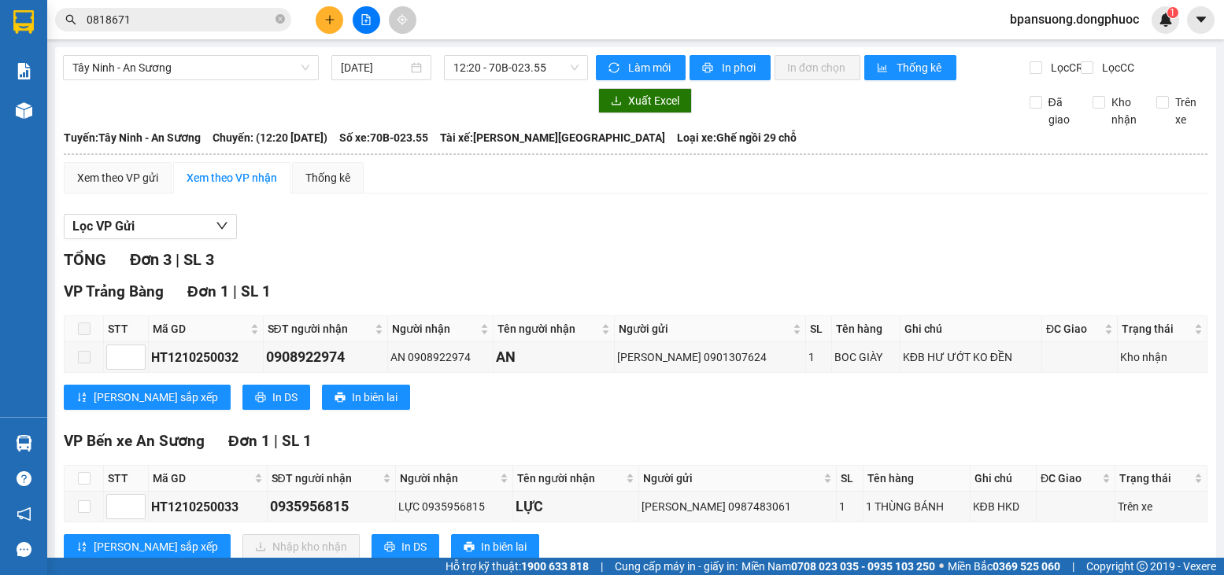
click at [157, 23] on input "0818671" at bounding box center [180, 19] width 186 height 17
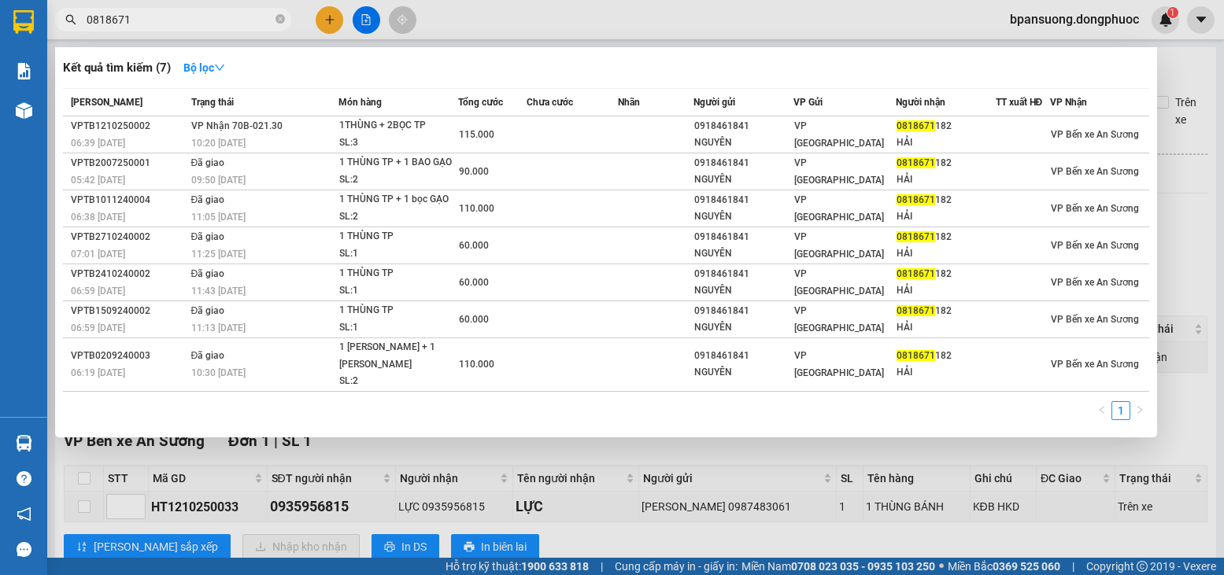
click at [157, 23] on input "0818671" at bounding box center [180, 19] width 186 height 17
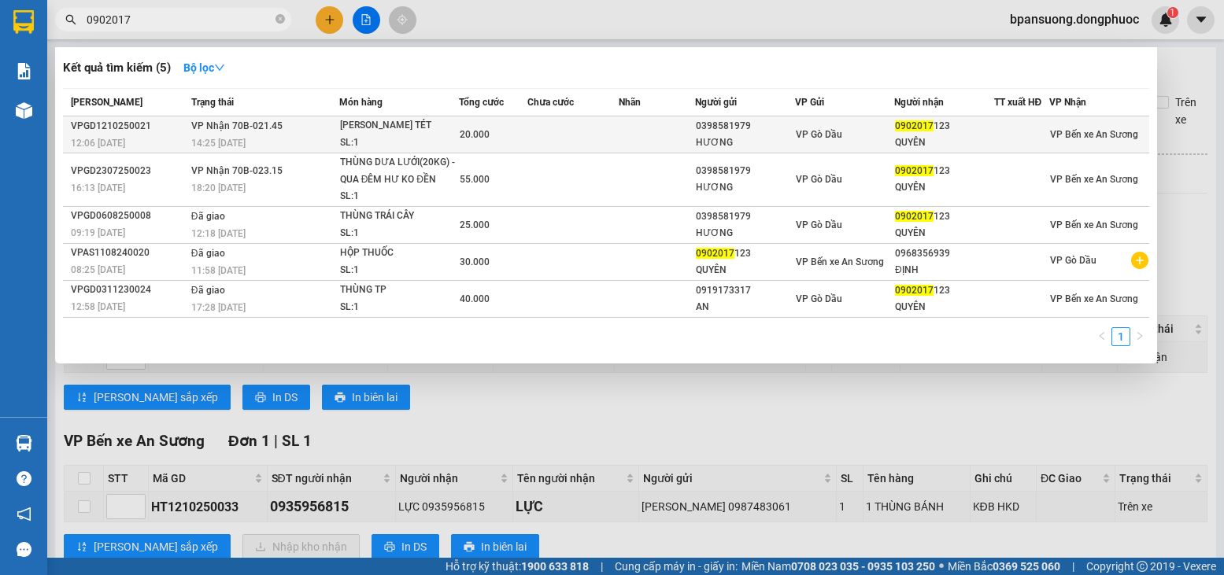
type input "0902017"
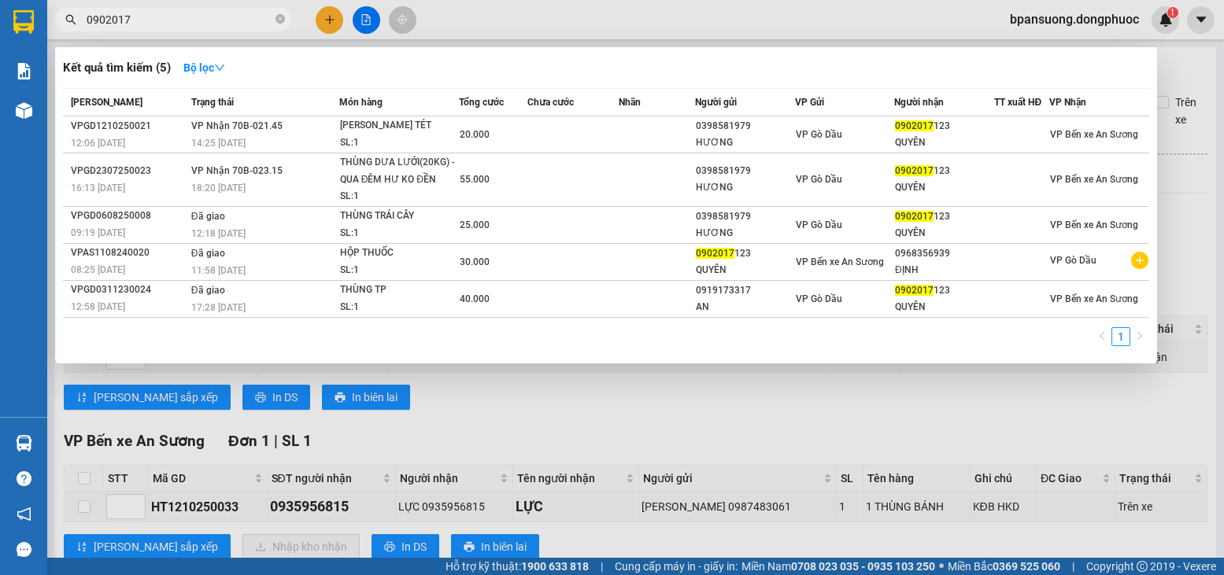
drag, startPoint x: 250, startPoint y: 152, endPoint x: 251, endPoint y: 109, distance: 42.5
click at [251, 109] on table "Mã ĐH Trạng thái Món hàng Tổng [PERSON_NAME] [PERSON_NAME] Người gửi VP Gửi Ngư…" at bounding box center [606, 203] width 1086 height 230
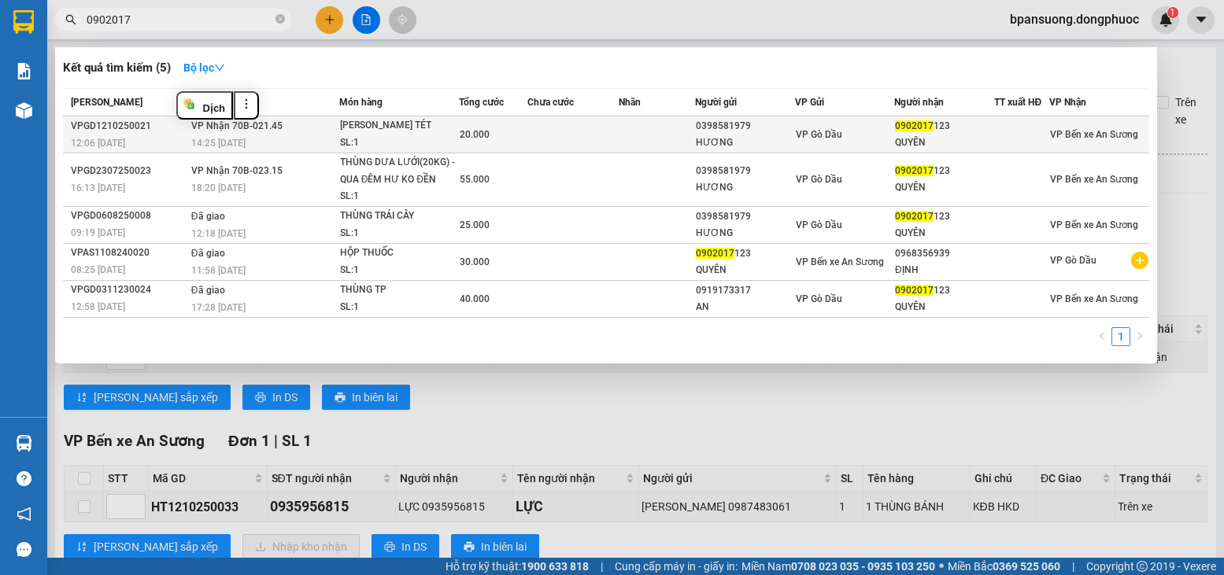
click at [249, 146] on div "14:25 [DATE]" at bounding box center [264, 143] width 147 height 17
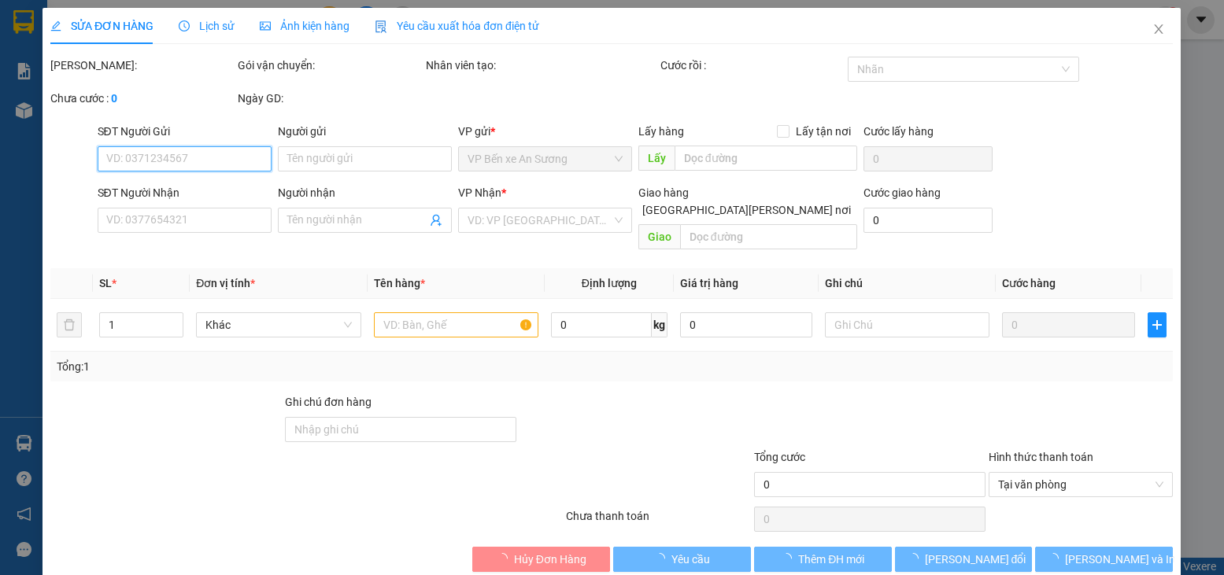
type input "0398581979"
type input "HƯƠNG"
type input "0902017123"
type input "QUYÊN"
type input "20.000"
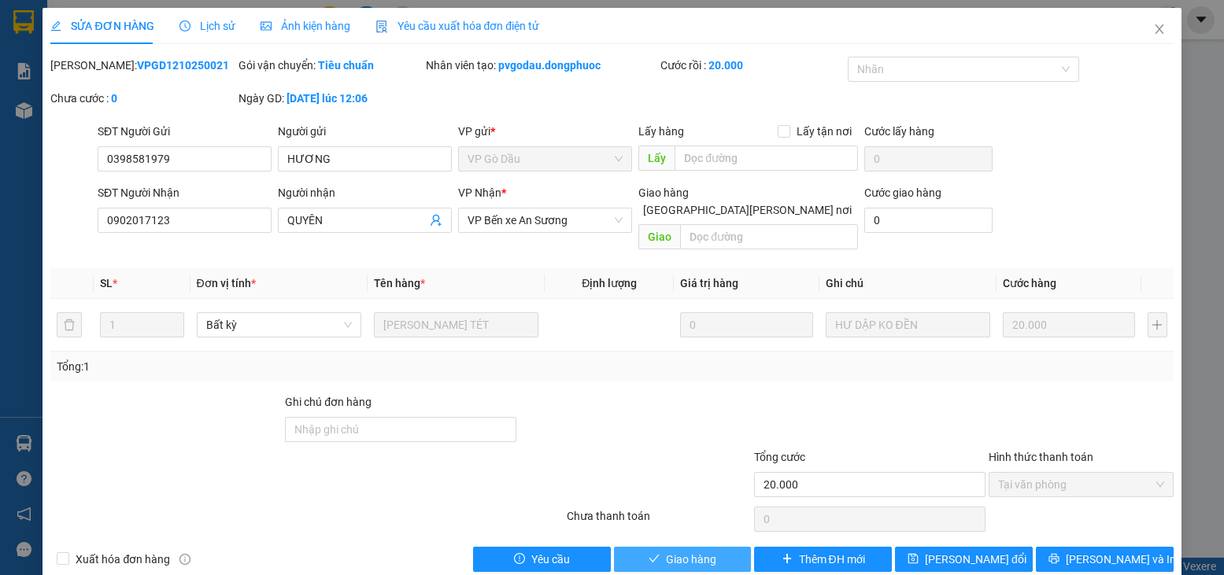
click at [675, 551] on button "Giao hàng" at bounding box center [683, 559] width 138 height 25
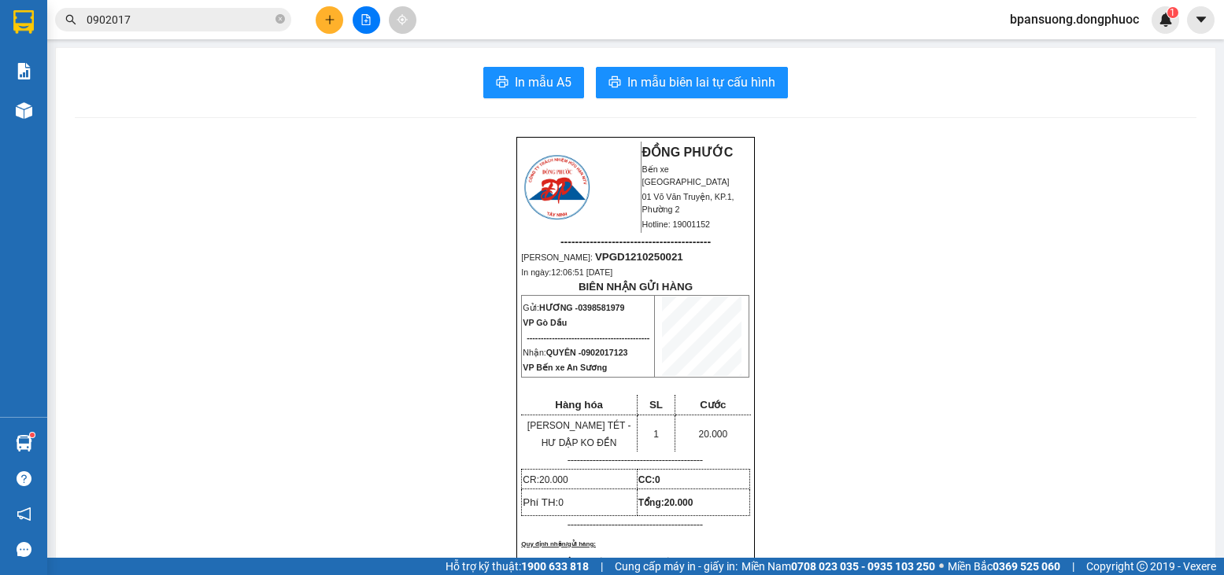
click at [180, 26] on input "0902017" at bounding box center [180, 19] width 186 height 17
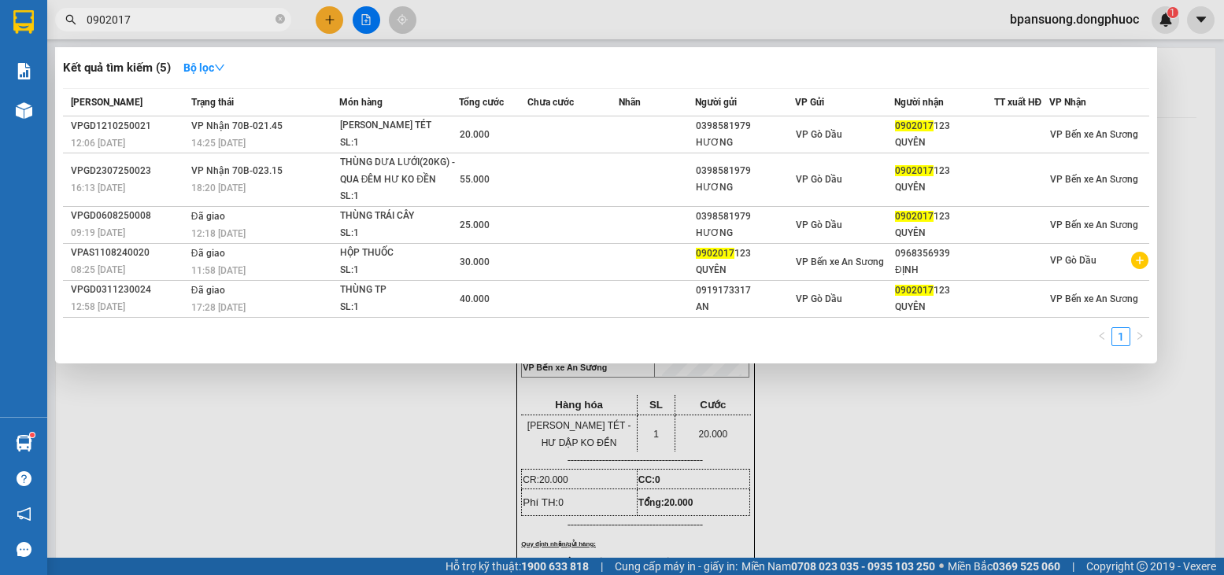
click at [180, 26] on input "0902017" at bounding box center [180, 19] width 186 height 17
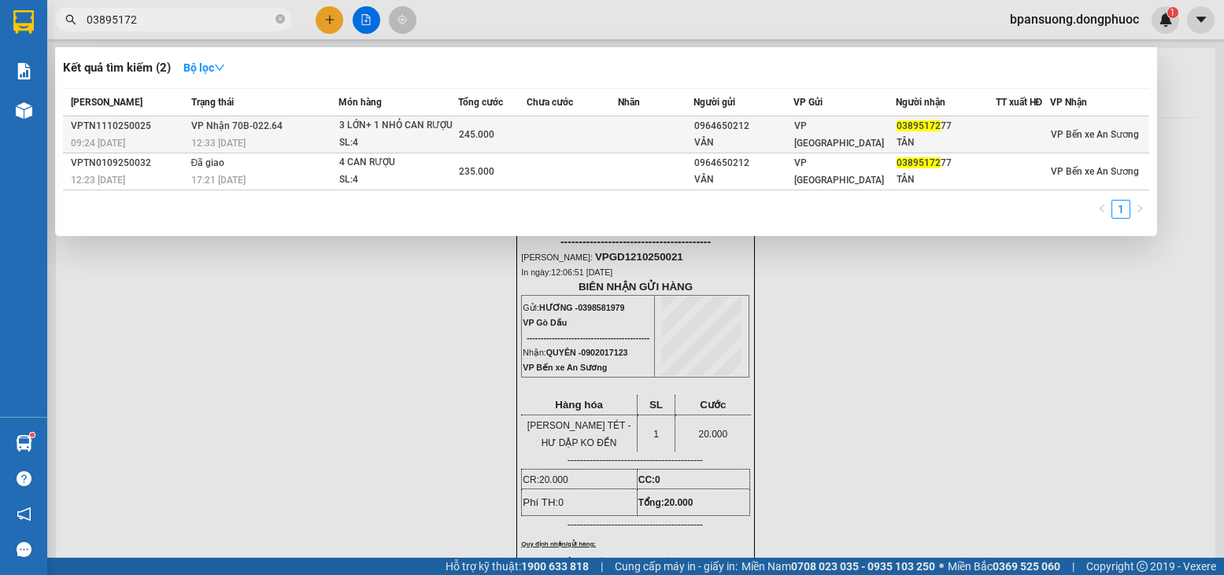
type input "03895172"
click at [305, 125] on td "[PERSON_NAME] 70B-022.64 12:33 [DATE]" at bounding box center [262, 135] width 151 height 37
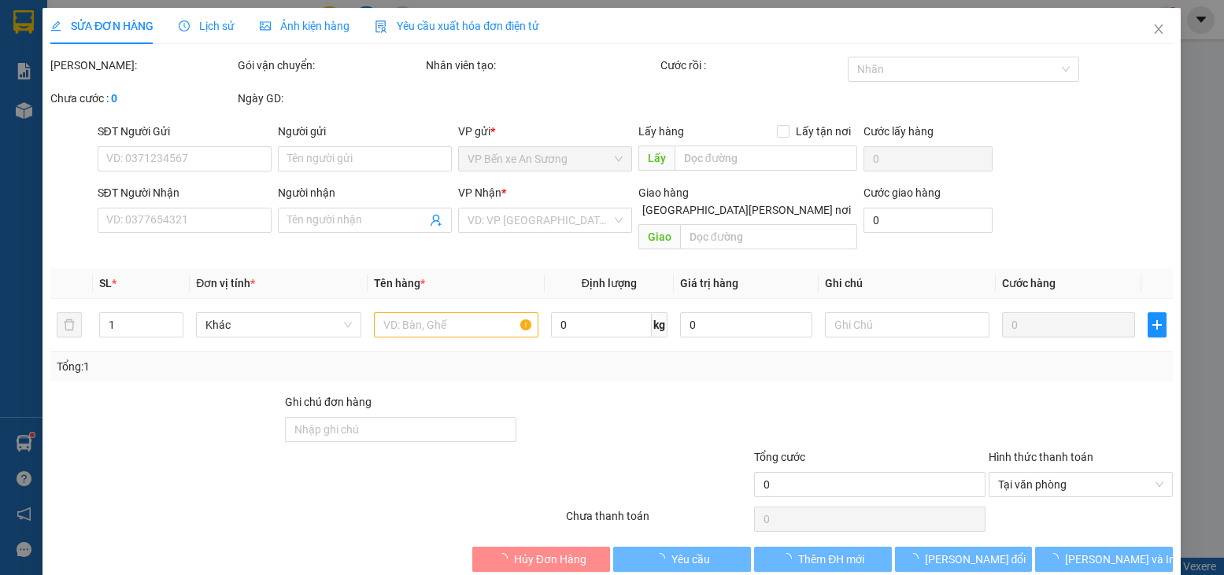
type input "0964650212"
type input "VÂN"
type input "0389517277"
type input "TÂN"
type input "245.000"
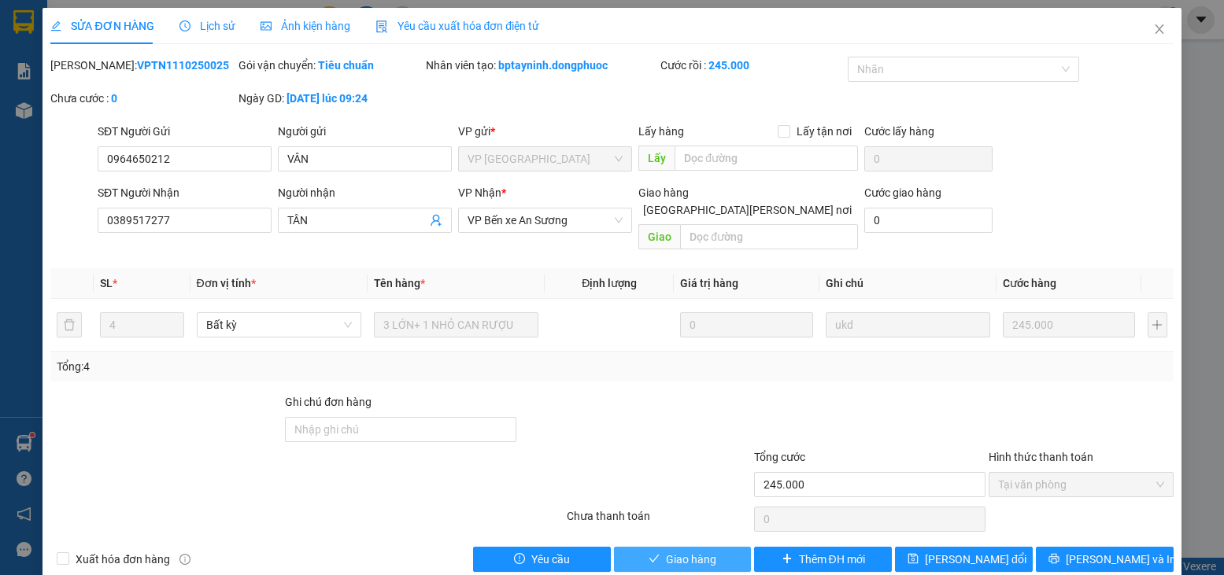
drag, startPoint x: 653, startPoint y: 552, endPoint x: 583, endPoint y: 510, distance: 81.5
click at [652, 550] on button "Giao hàng" at bounding box center [683, 559] width 138 height 25
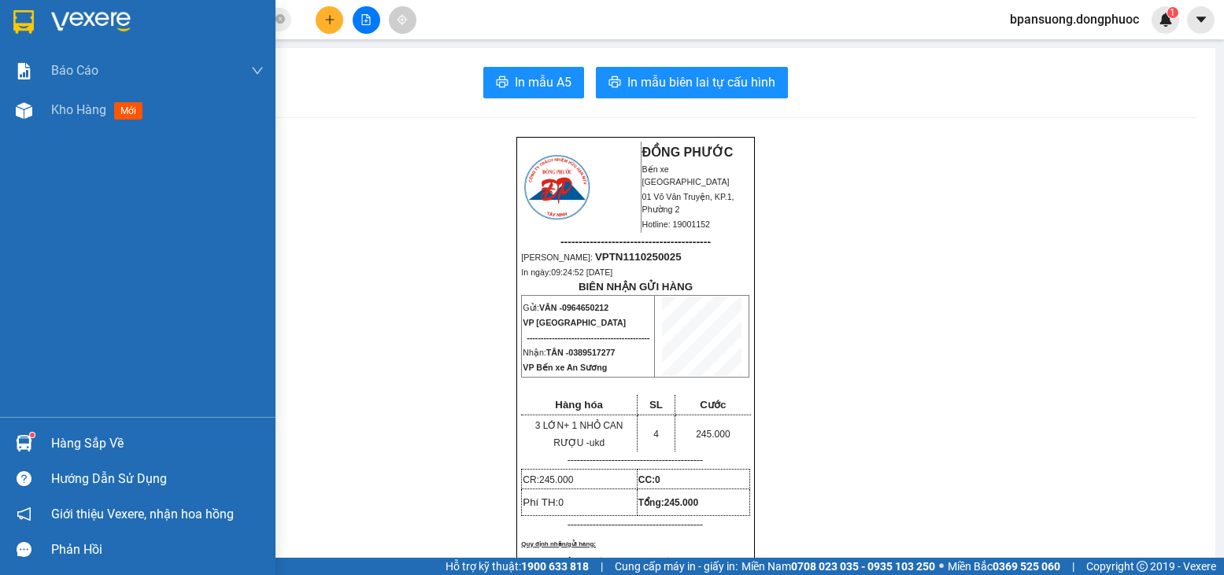
click at [26, 448] on img at bounding box center [24, 443] width 17 height 17
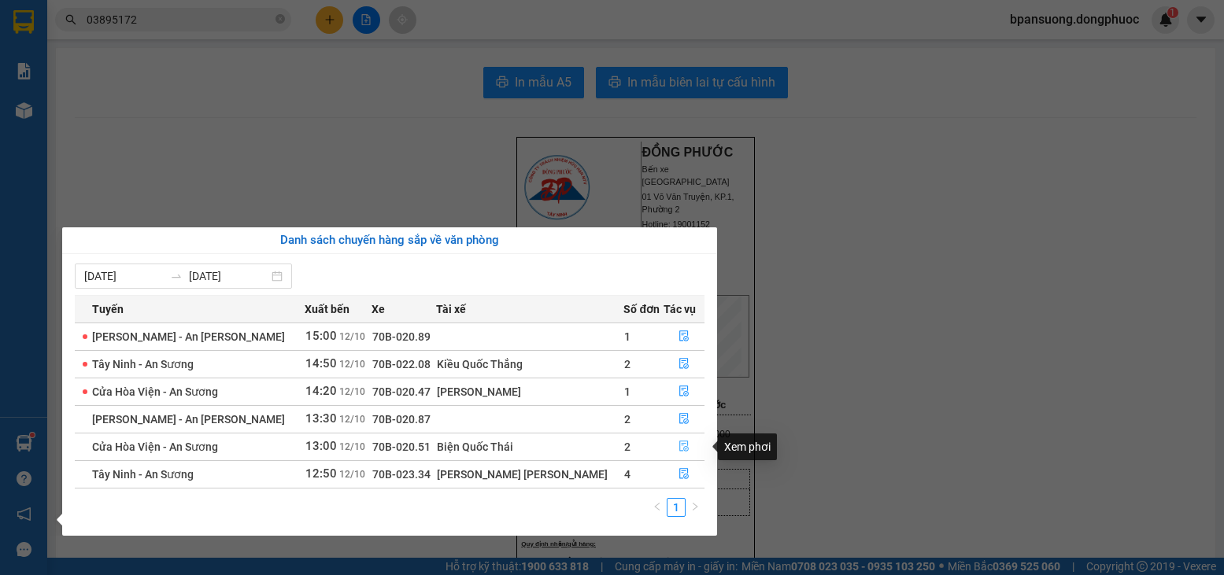
click at [679, 448] on icon "file-done" at bounding box center [684, 446] width 11 height 11
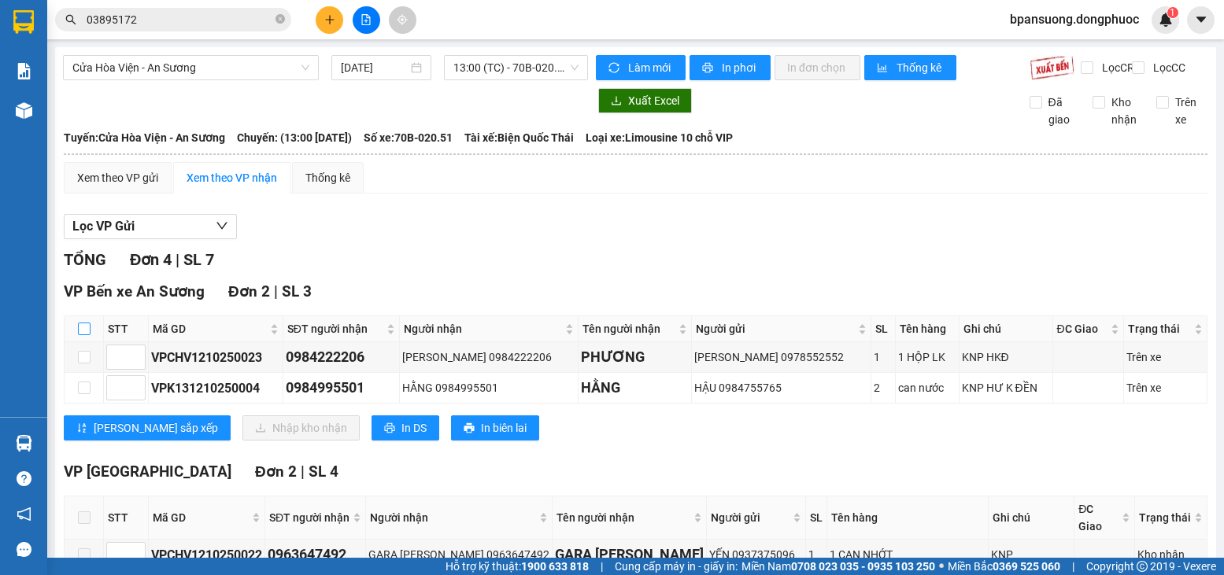
click at [83, 335] on input "checkbox" at bounding box center [84, 329] width 13 height 13
checkbox input "true"
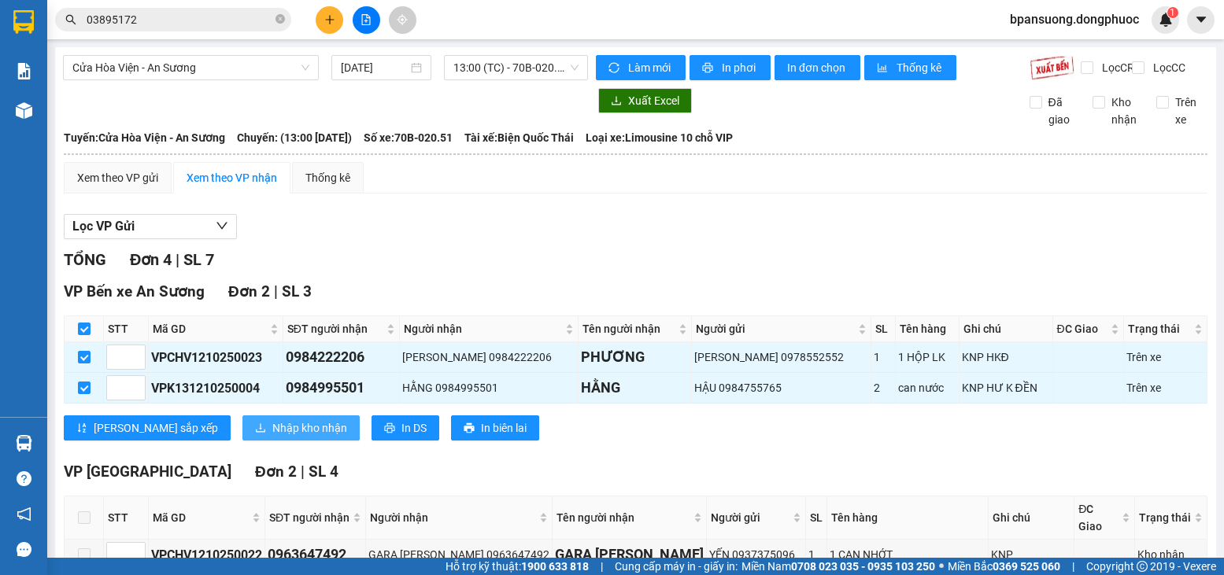
click at [272, 436] on span "Nhập kho nhận" at bounding box center [309, 428] width 75 height 17
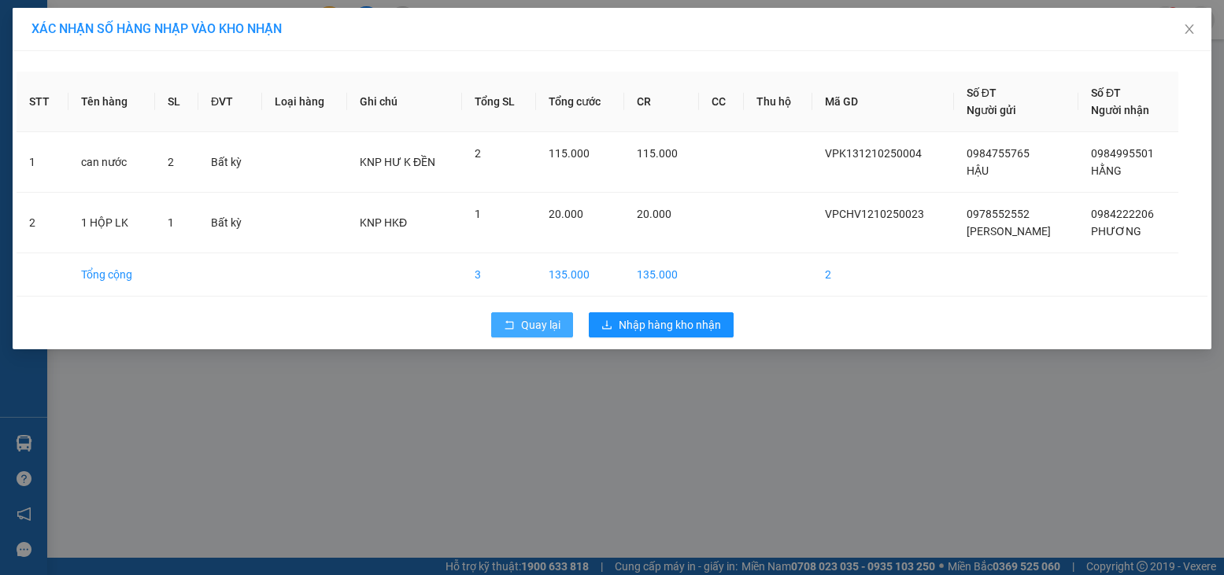
drag, startPoint x: 548, startPoint y: 320, endPoint x: 362, endPoint y: 3, distance: 367.0
click at [536, 314] on button "Quay lại" at bounding box center [532, 325] width 82 height 25
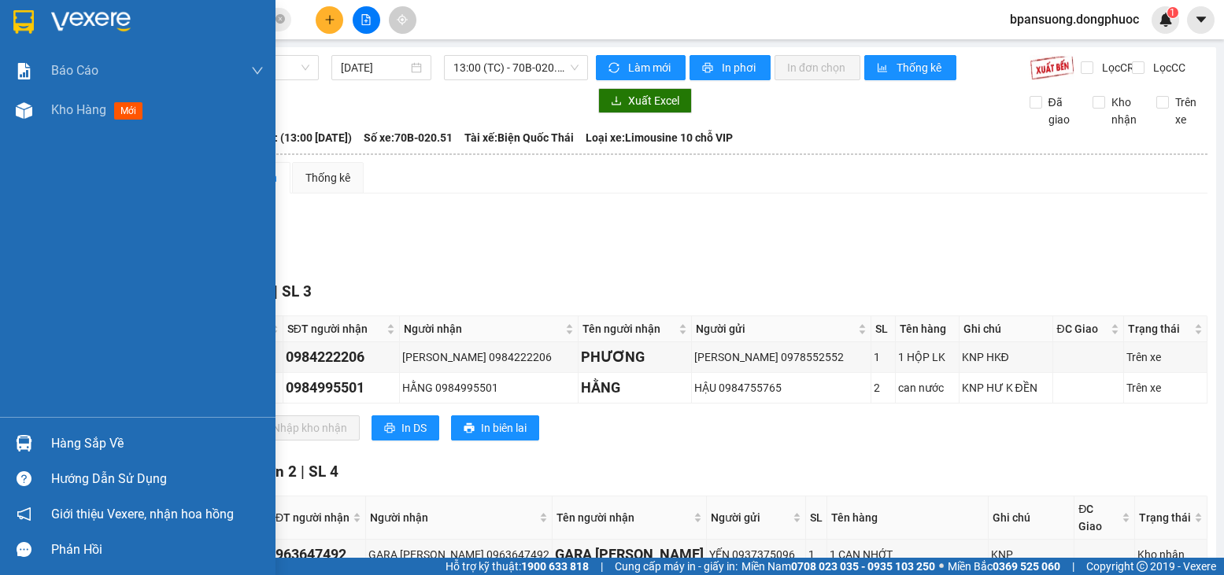
click at [6, 429] on div "Hàng sắp về" at bounding box center [138, 443] width 276 height 35
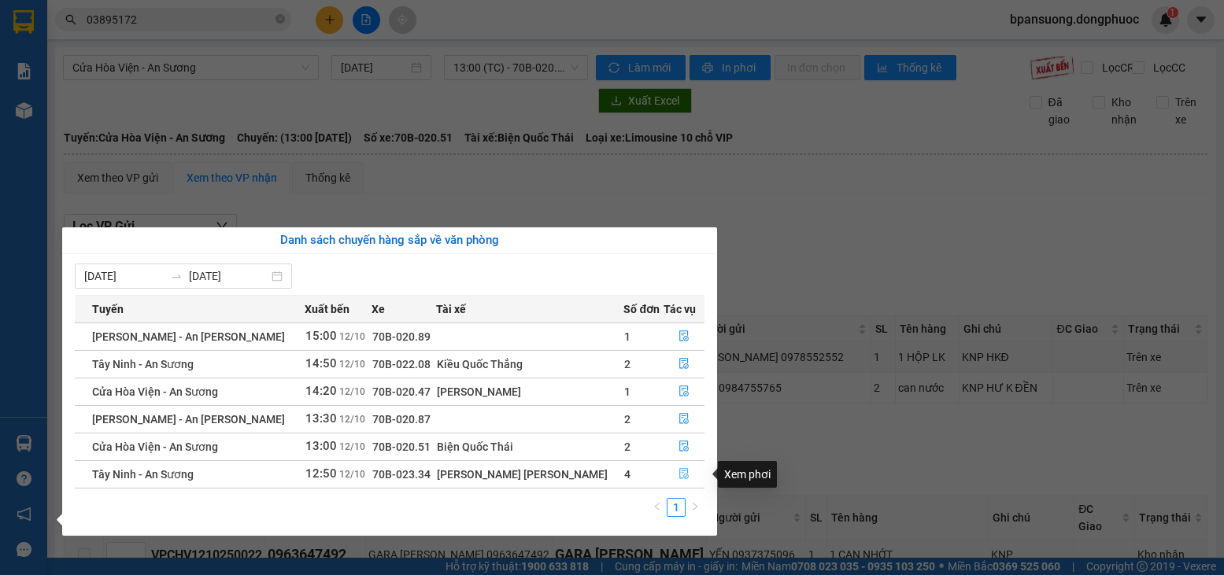
click at [677, 468] on button "button" at bounding box center [683, 474] width 39 height 25
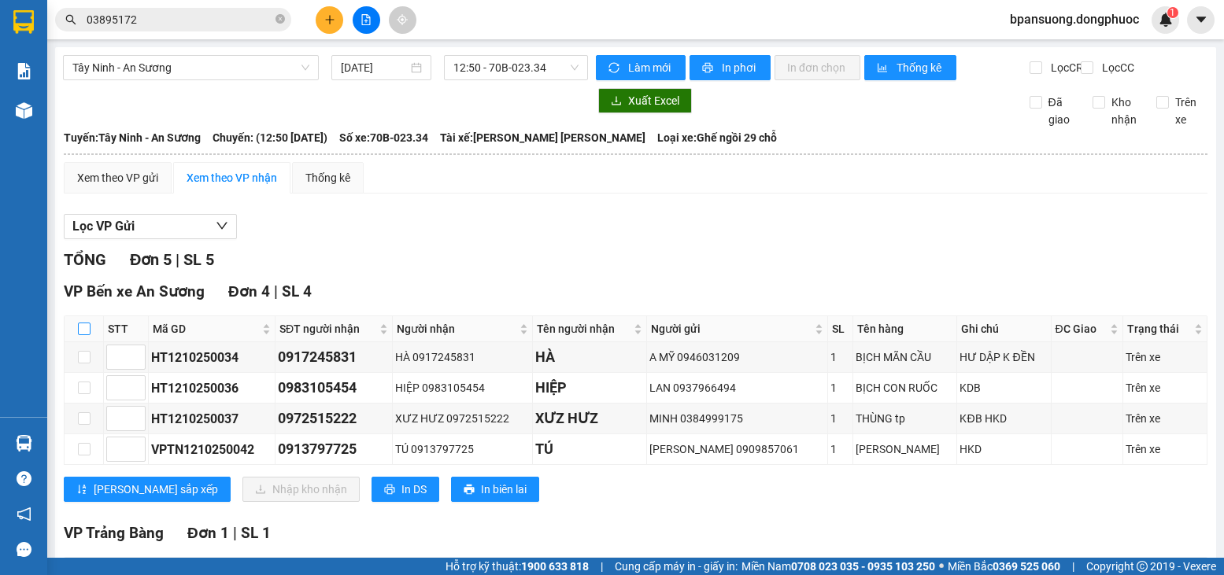
click at [80, 335] on input "checkbox" at bounding box center [84, 329] width 13 height 13
checkbox input "true"
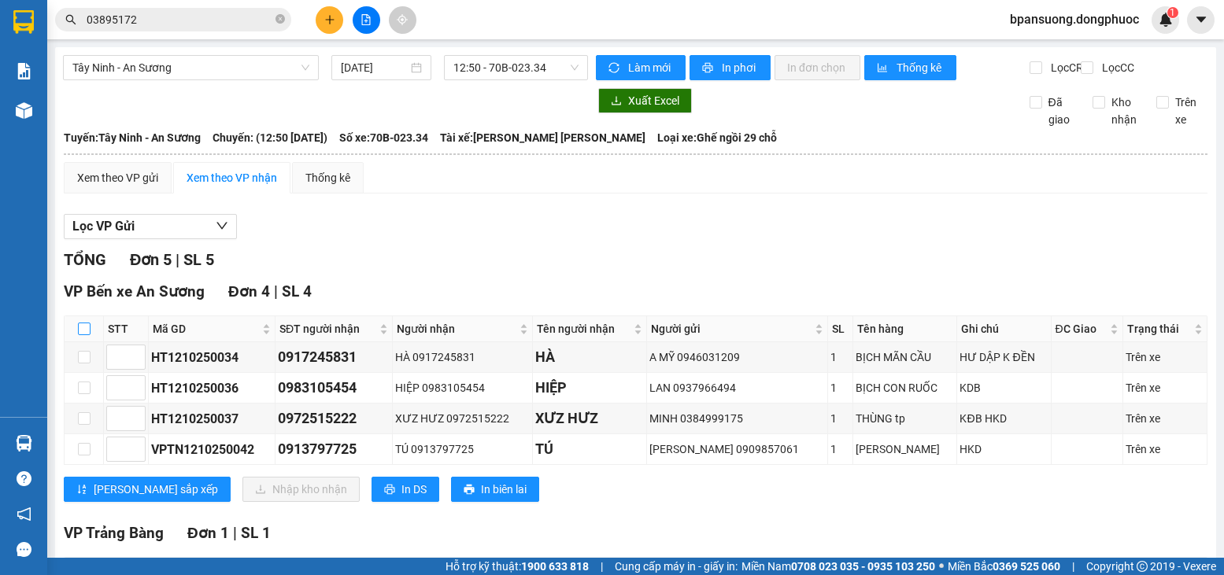
checkbox input "true"
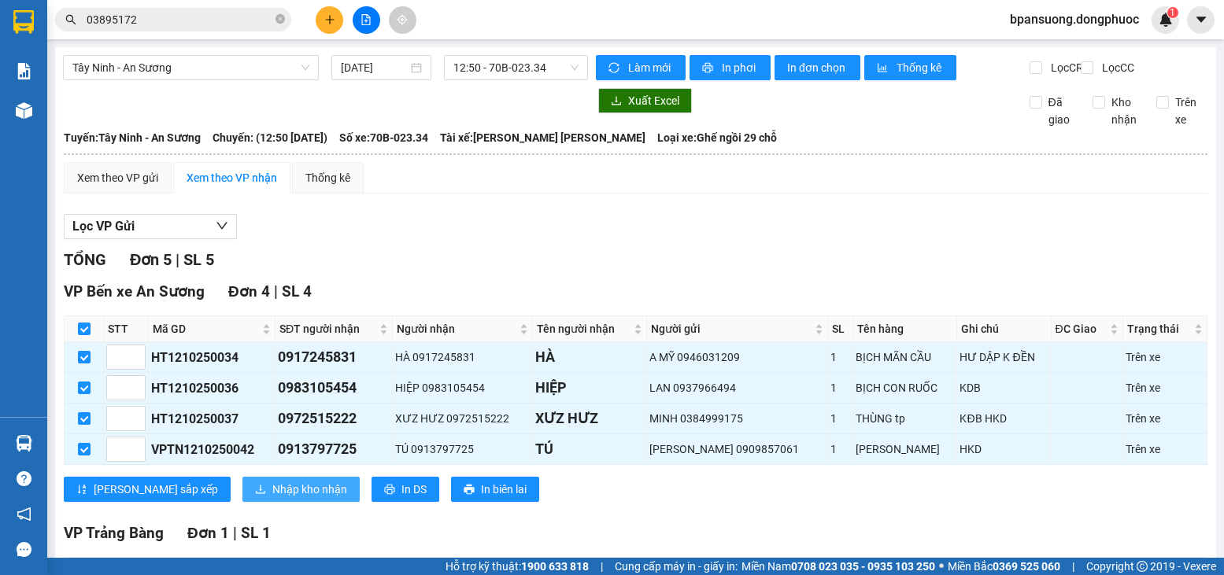
click at [272, 497] on span "Nhập kho nhận" at bounding box center [309, 489] width 75 height 17
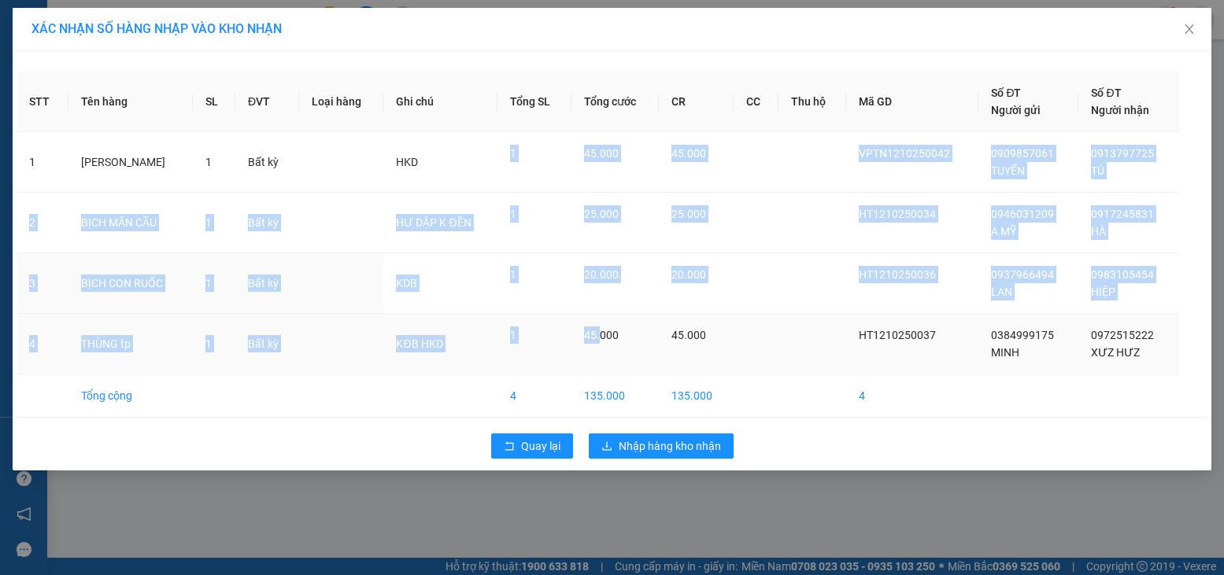
drag, startPoint x: 500, startPoint y: 138, endPoint x: 594, endPoint y: 372, distance: 252.9
click at [600, 361] on tbody "1 [PERSON_NAME] 1 Bất kỳ HKD 1 45.000 45.000 VPTN1210250042 0909857061 [PERSON_…" at bounding box center [612, 275] width 1191 height 286
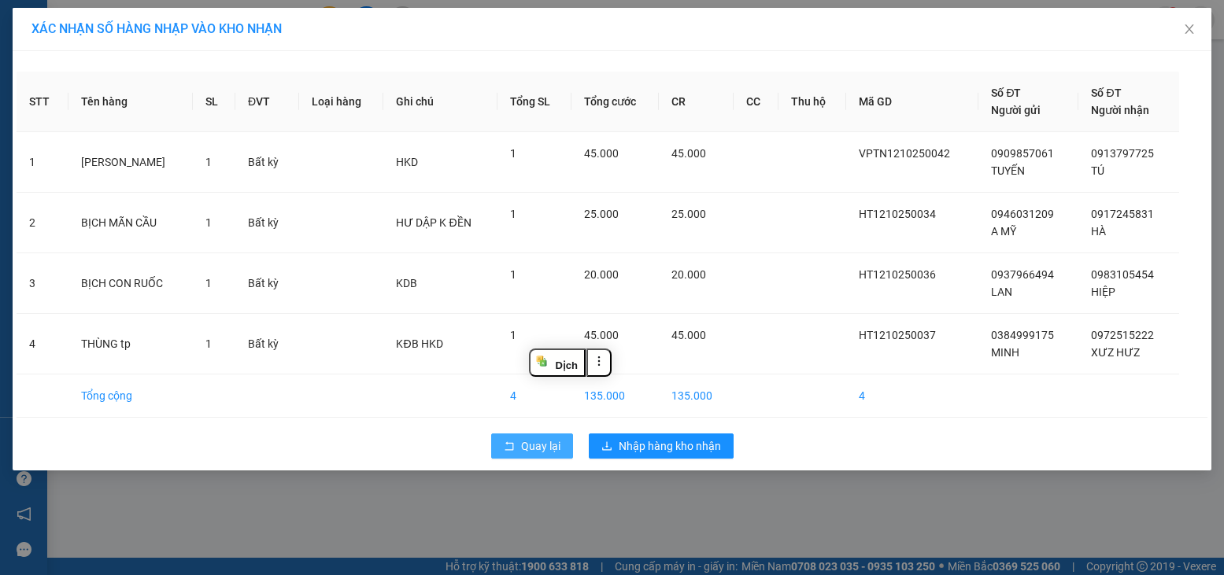
drag, startPoint x: 517, startPoint y: 465, endPoint x: 516, endPoint y: 455, distance: 10.4
click at [516, 464] on div "Quay lại Nhập hàng kho nhận" at bounding box center [612, 446] width 1191 height 41
click at [515, 443] on button "Quay lại" at bounding box center [532, 446] width 82 height 25
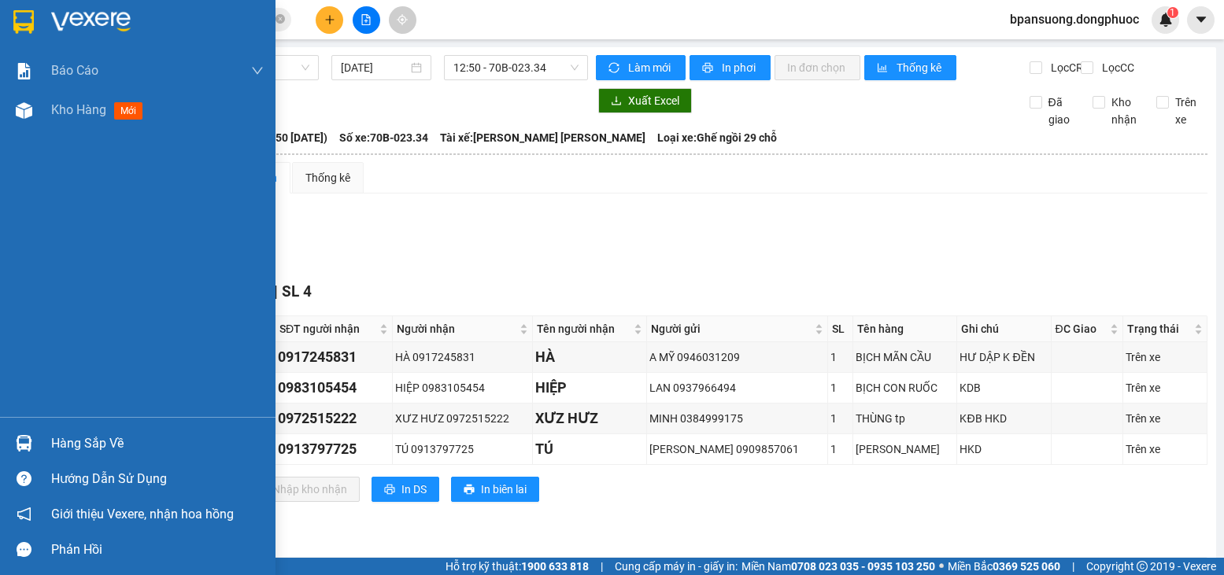
click at [34, 434] on div at bounding box center [24, 444] width 28 height 28
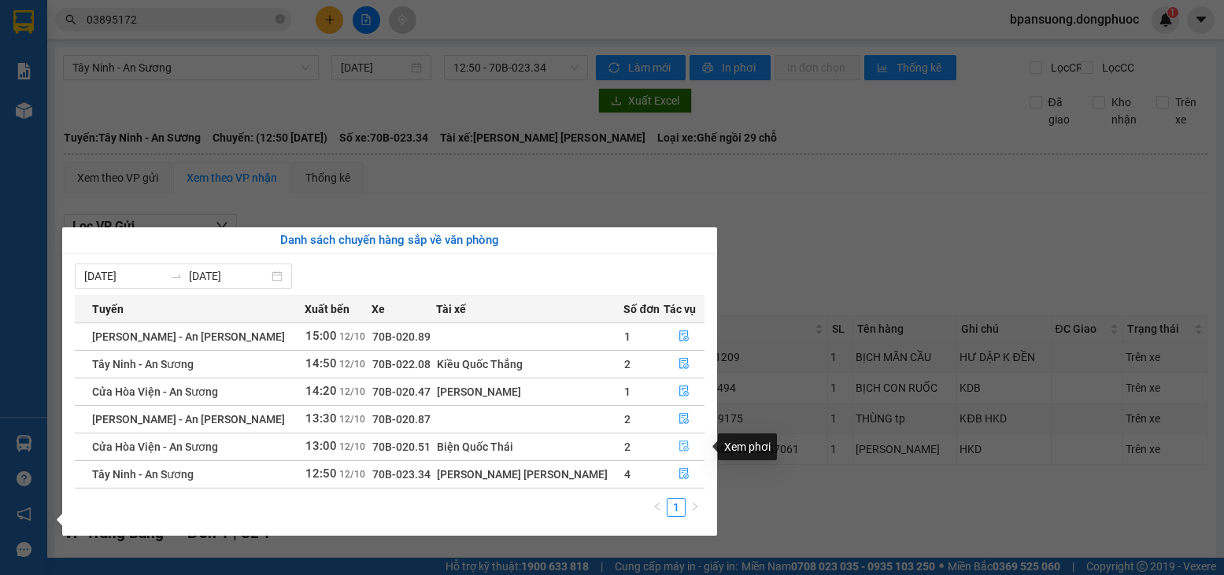
click at [679, 448] on icon "file-done" at bounding box center [684, 446] width 11 height 11
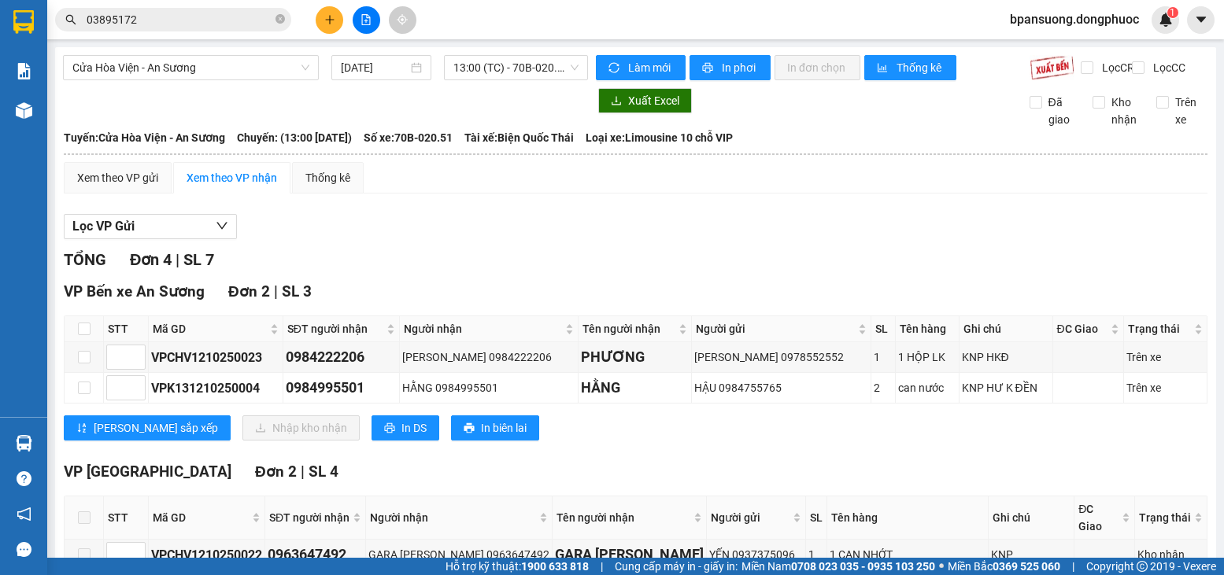
click at [76, 342] on th at bounding box center [84, 329] width 39 height 26
click at [76, 339] on th at bounding box center [84, 329] width 39 height 26
click at [85, 333] on th at bounding box center [84, 329] width 39 height 26
click at [87, 335] on input "checkbox" at bounding box center [84, 329] width 13 height 13
checkbox input "true"
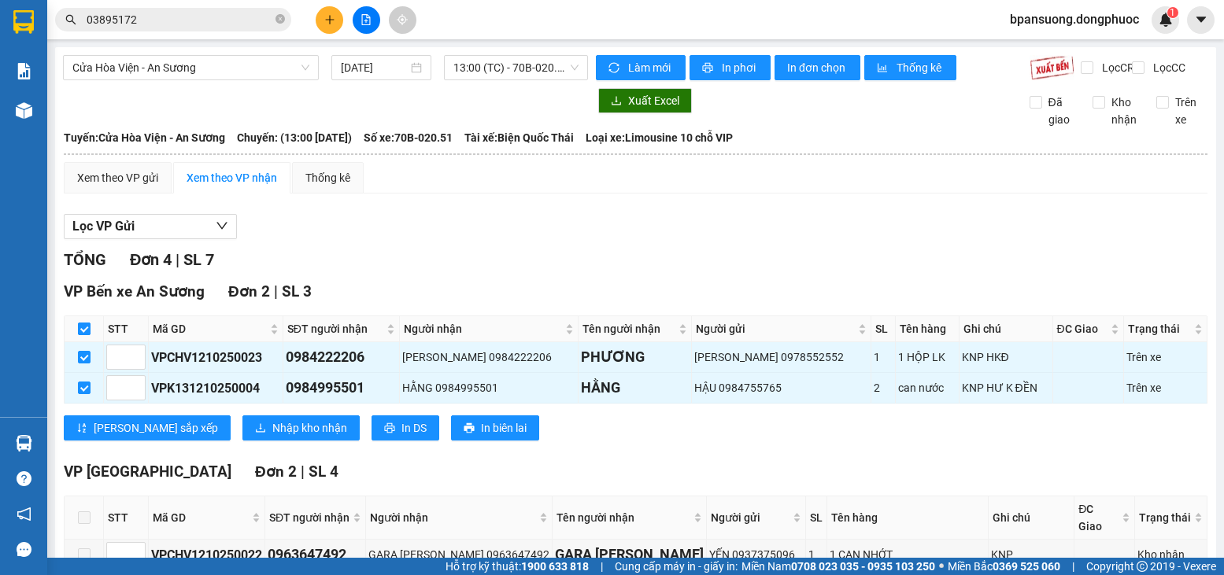
checkbox input "true"
click at [272, 437] on span "Nhập kho nhận" at bounding box center [309, 428] width 75 height 17
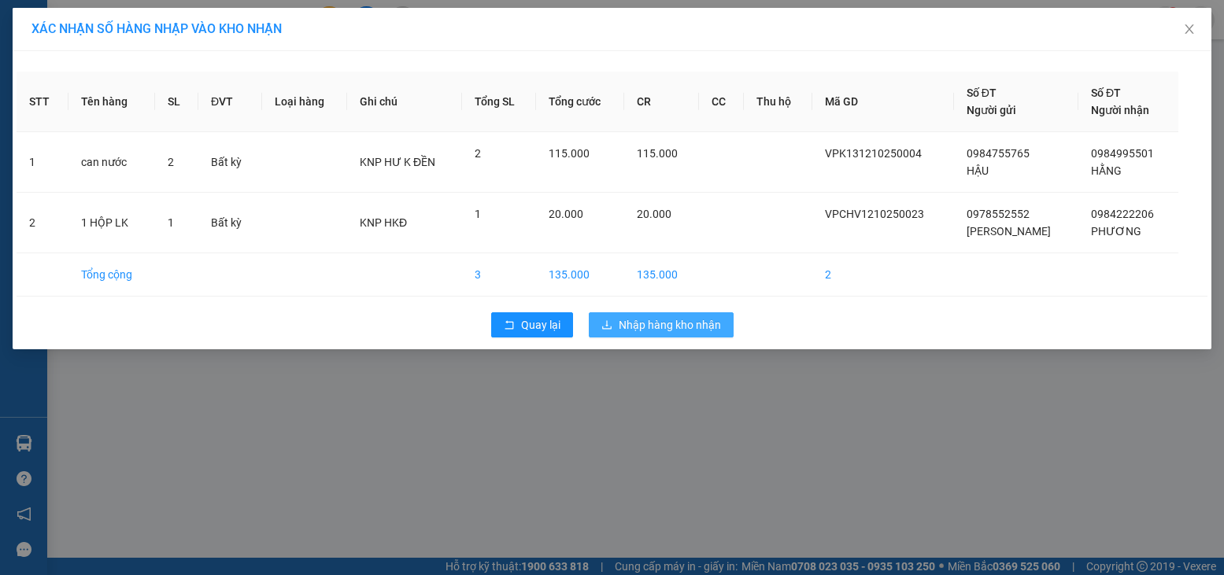
click at [617, 320] on button "Nhập hàng kho nhận" at bounding box center [661, 325] width 145 height 25
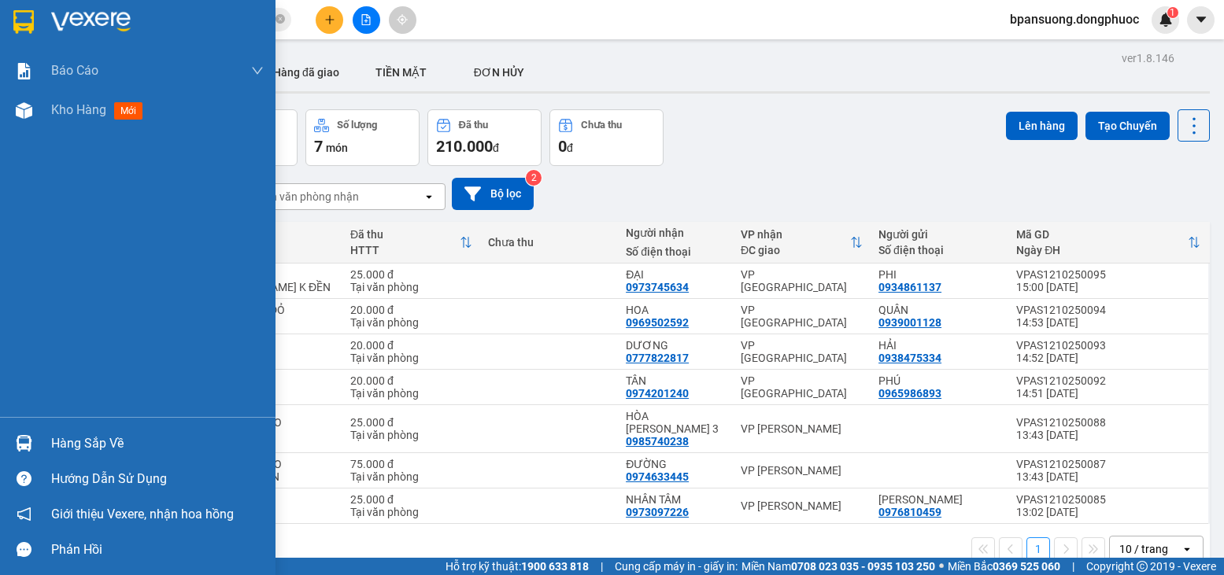
click at [55, 445] on div "Hàng sắp về" at bounding box center [157, 444] width 213 height 24
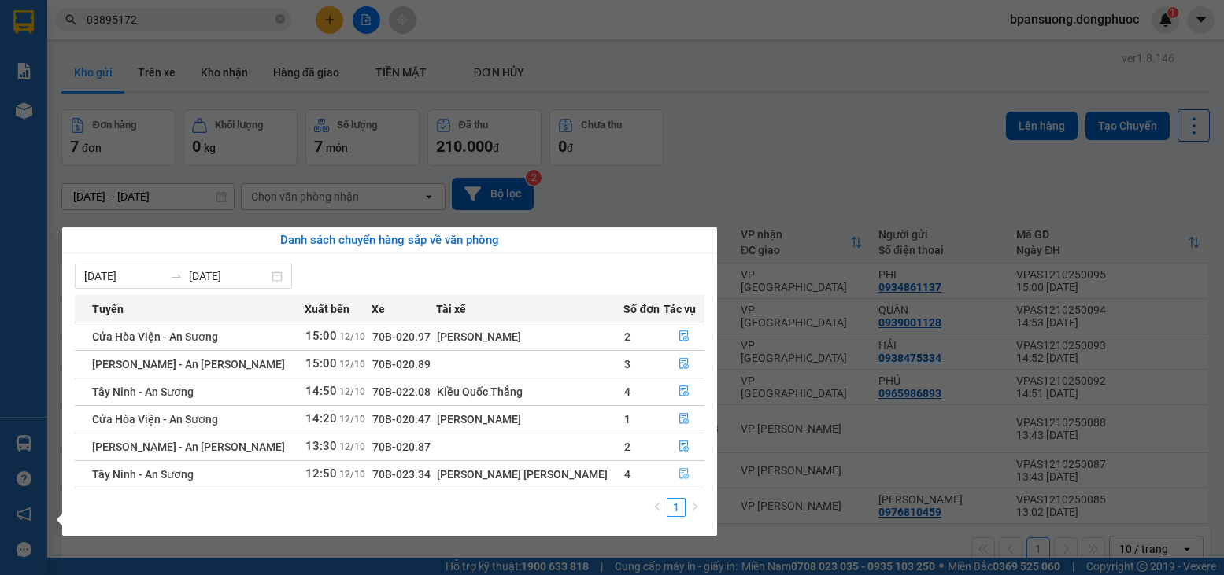
click at [671, 480] on button "button" at bounding box center [683, 474] width 39 height 25
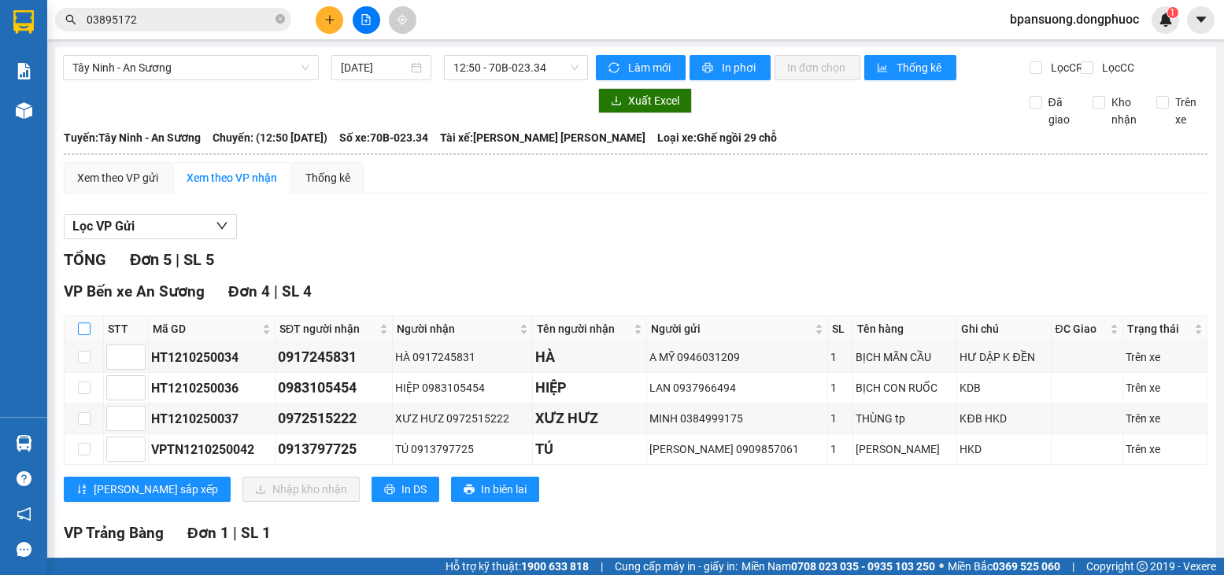
click at [78, 335] on input "checkbox" at bounding box center [84, 329] width 13 height 13
checkbox input "true"
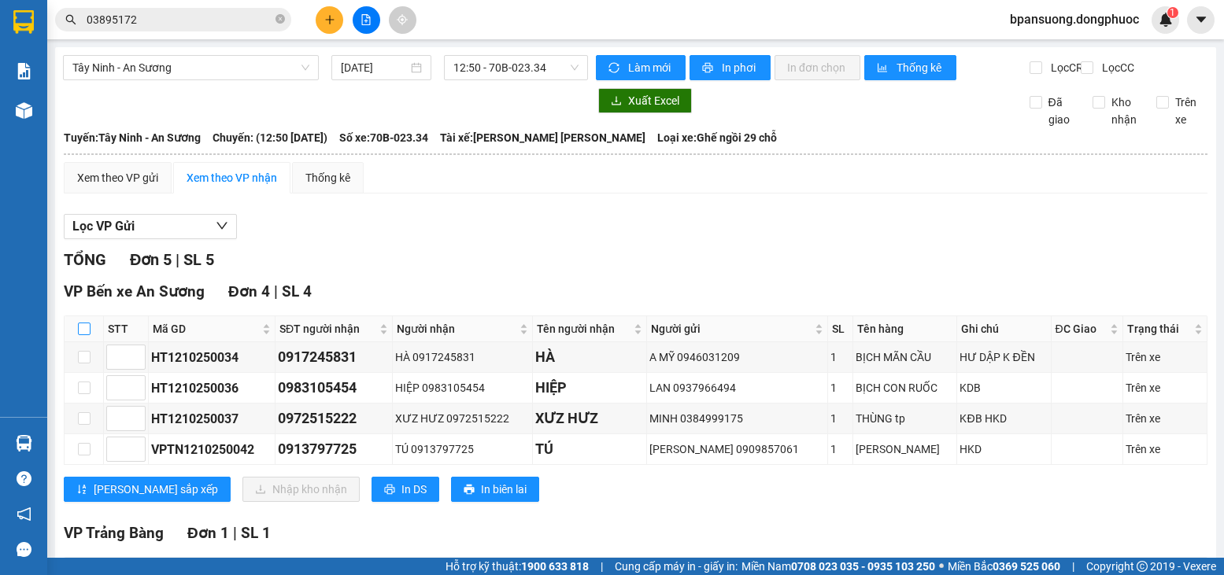
checkbox input "true"
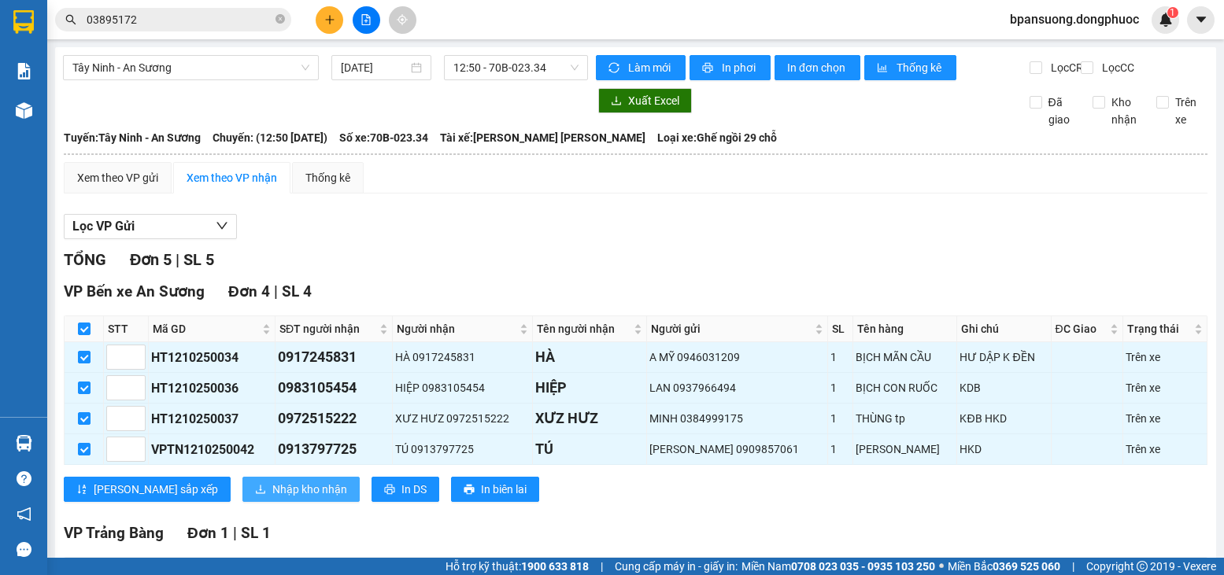
click at [272, 497] on span "Nhập kho nhận" at bounding box center [309, 489] width 75 height 17
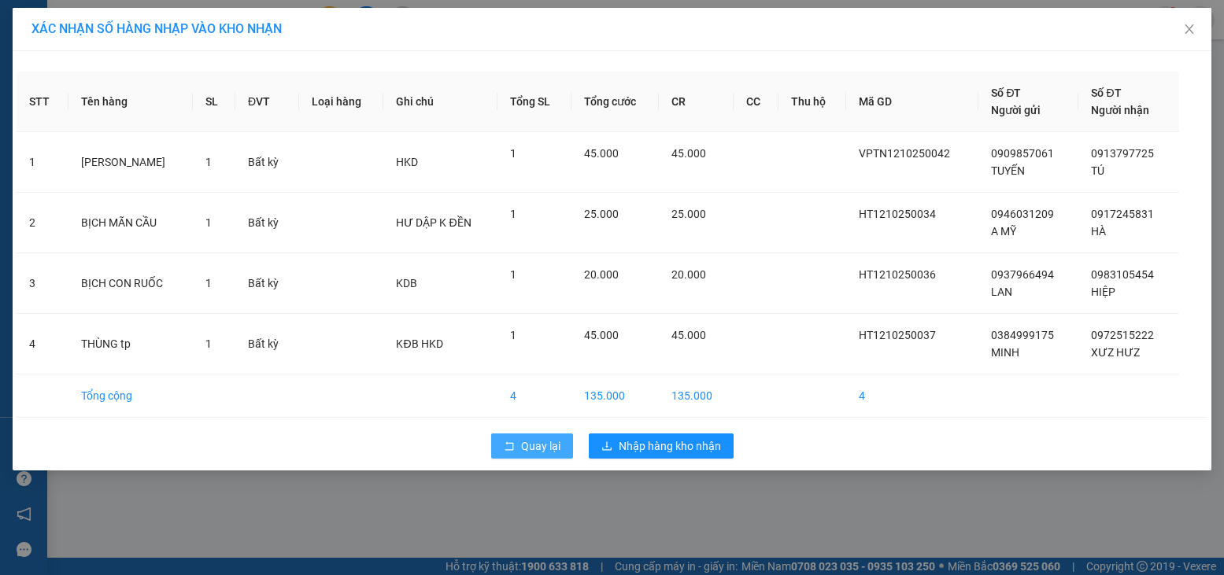
click at [532, 443] on span "Quay lại" at bounding box center [540, 446] width 39 height 17
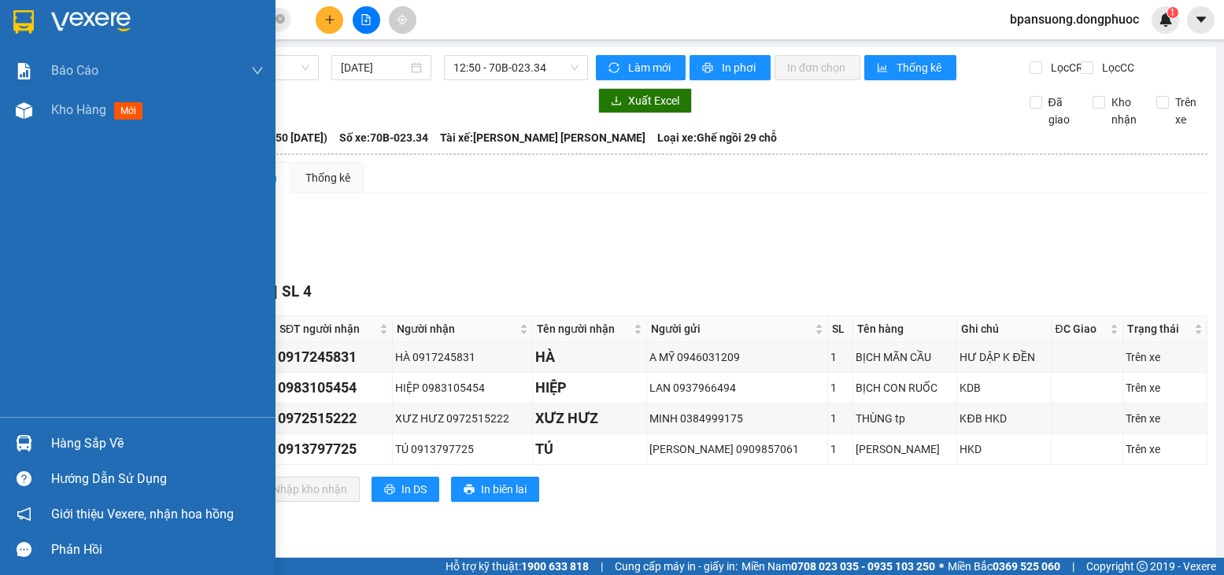
click at [88, 441] on div "Hàng sắp về" at bounding box center [157, 444] width 213 height 24
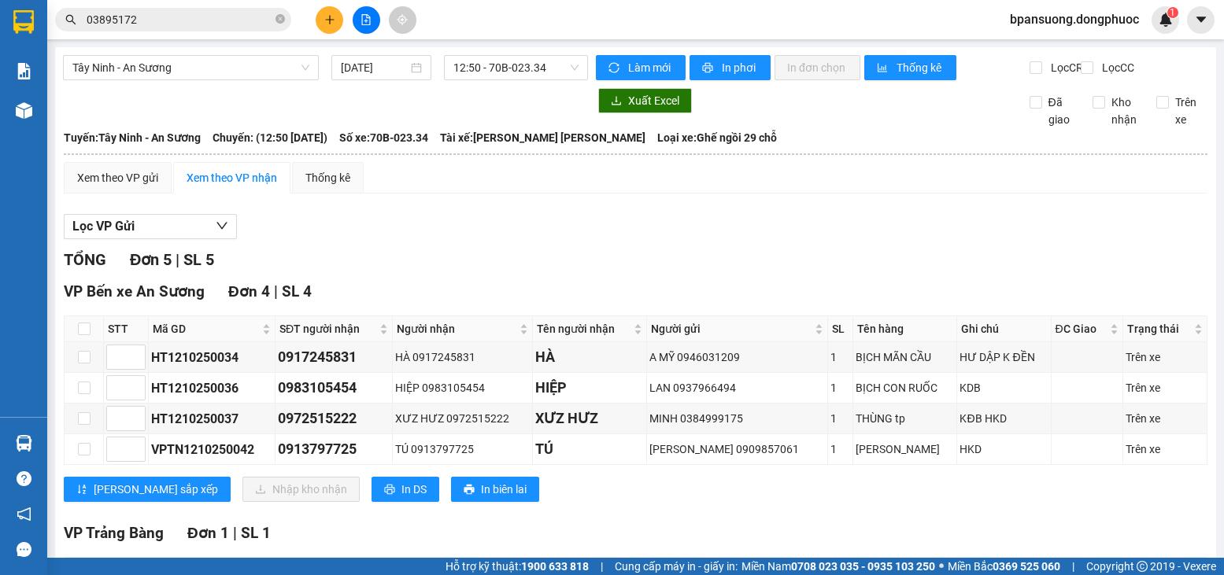
click at [761, 232] on section "Kết quả [PERSON_NAME] ( 2 ) Bộ lọc Mã ĐH Trạng thái Món hàng Tổng [PERSON_NAME]…" at bounding box center [612, 287] width 1224 height 575
click at [190, 26] on input "03895172" at bounding box center [180, 19] width 186 height 17
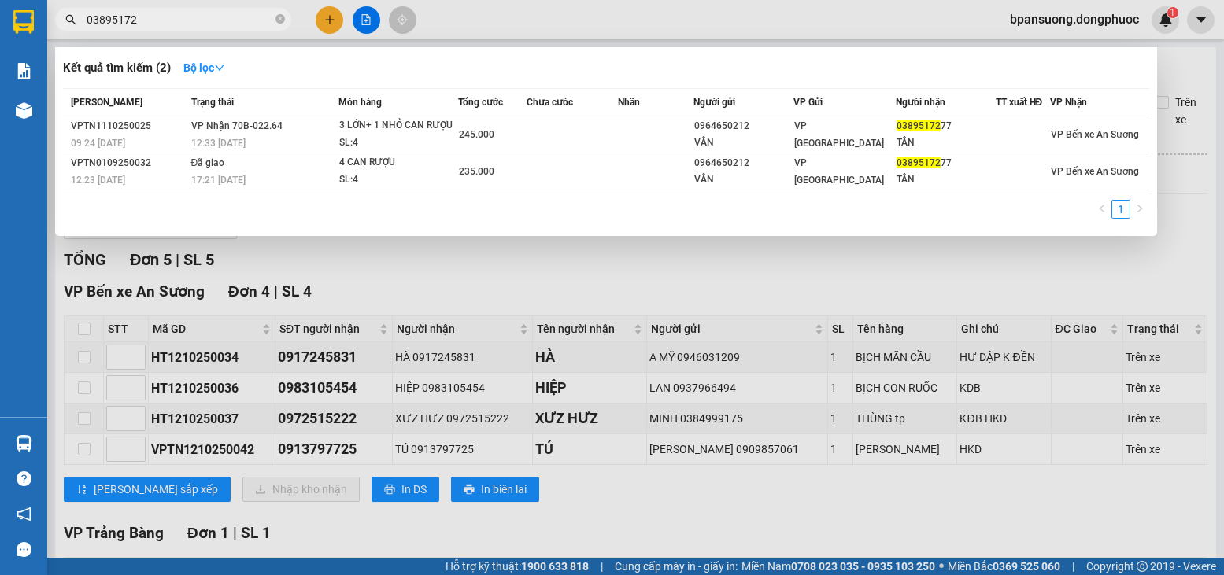
click at [190, 26] on input "03895172" at bounding box center [180, 19] width 186 height 17
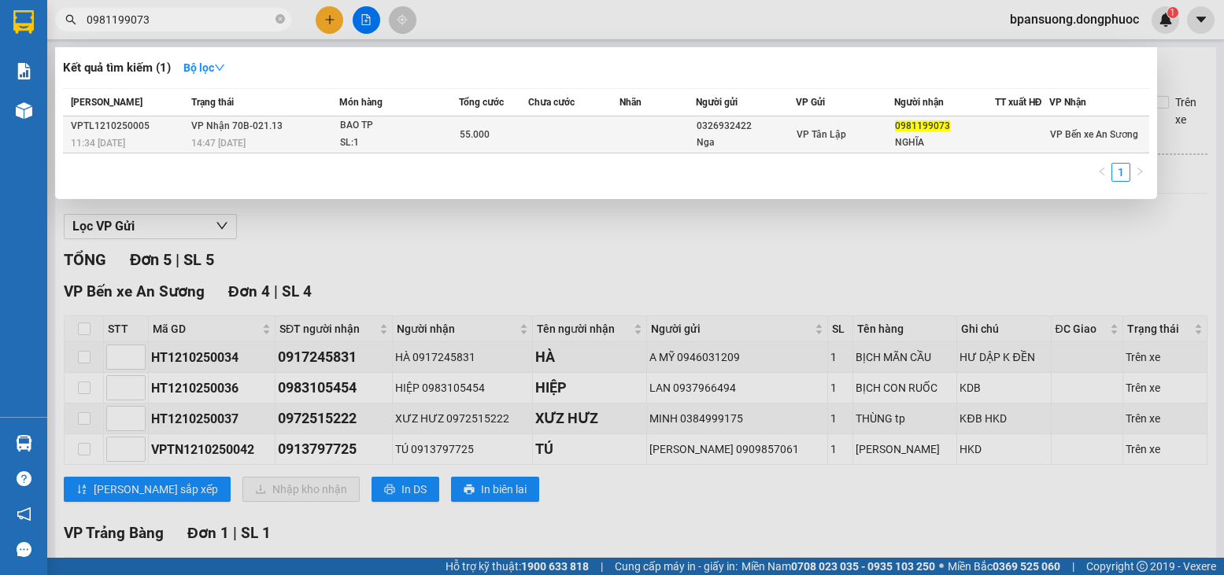
type input "0981199073"
click at [260, 136] on div "14:47 [DATE]" at bounding box center [264, 143] width 147 height 17
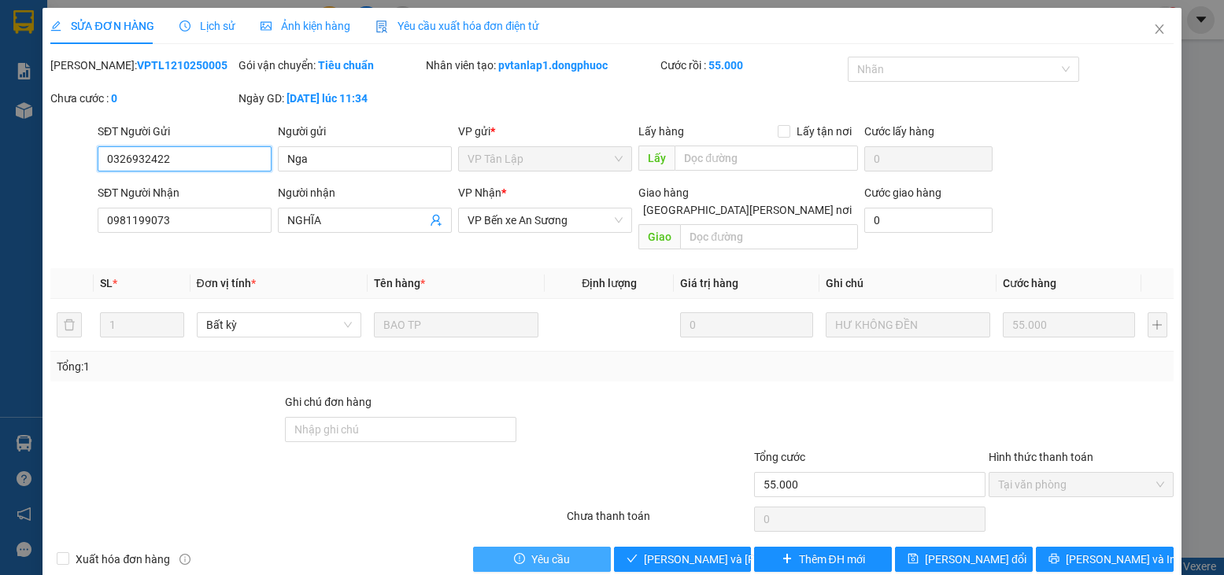
type input "0326932422"
type input "Nga"
type input "0981199073"
type input "NGHĨA"
type input "55.000"
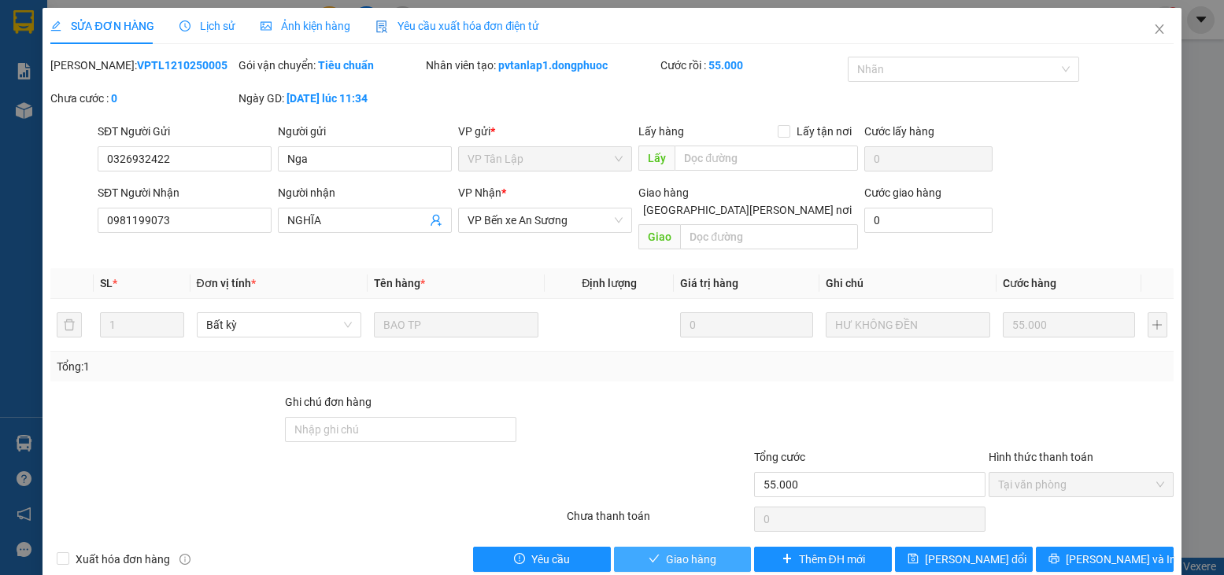
click at [631, 547] on button "Giao hàng" at bounding box center [683, 559] width 138 height 25
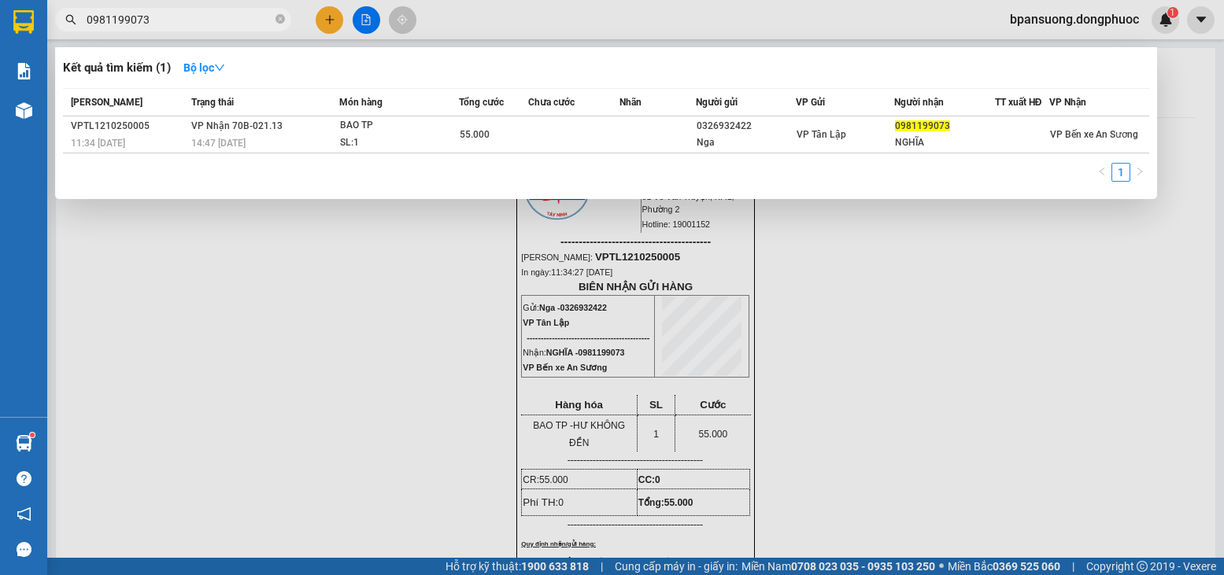
click at [142, 13] on input "0981199073" at bounding box center [180, 19] width 186 height 17
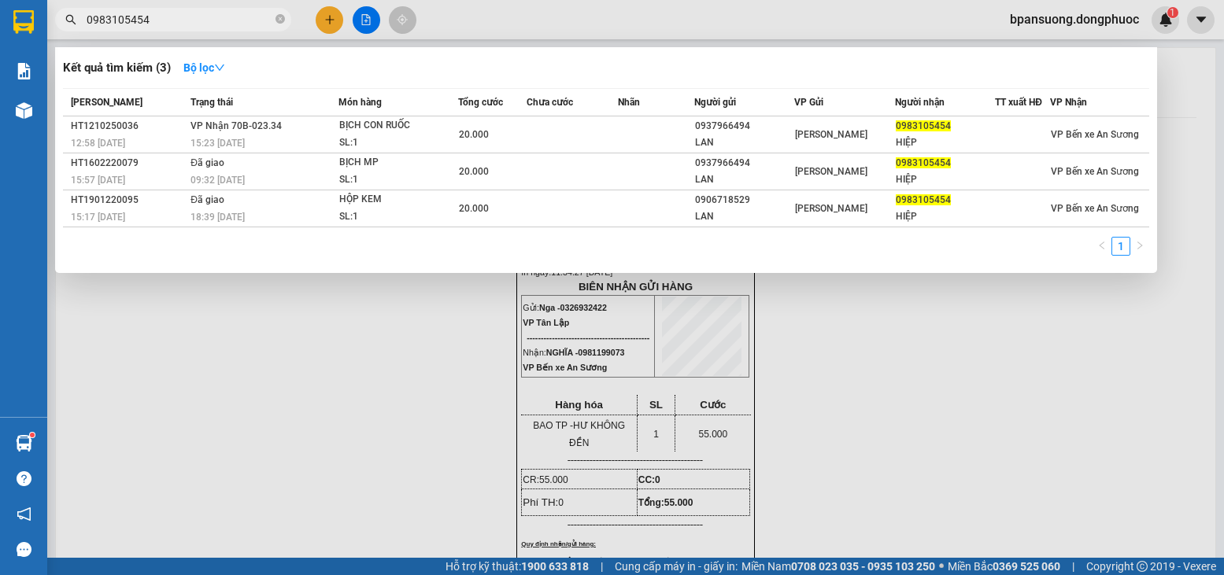
type input "0983105454"
click at [180, 17] on input "0983105454" at bounding box center [180, 19] width 186 height 17
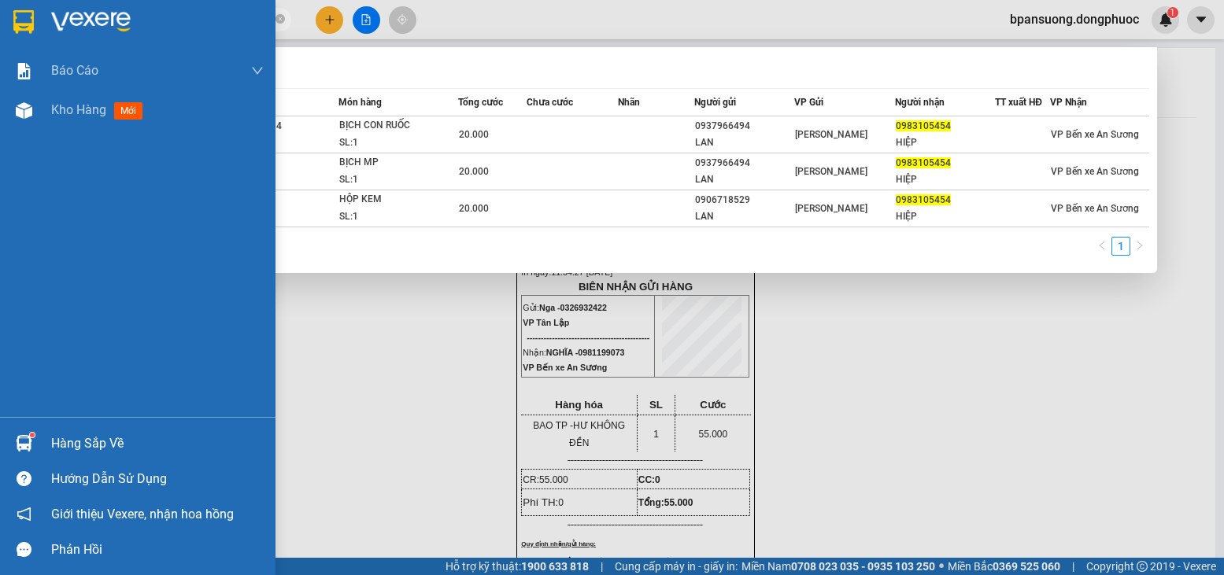
click at [28, 449] on img at bounding box center [24, 443] width 17 height 17
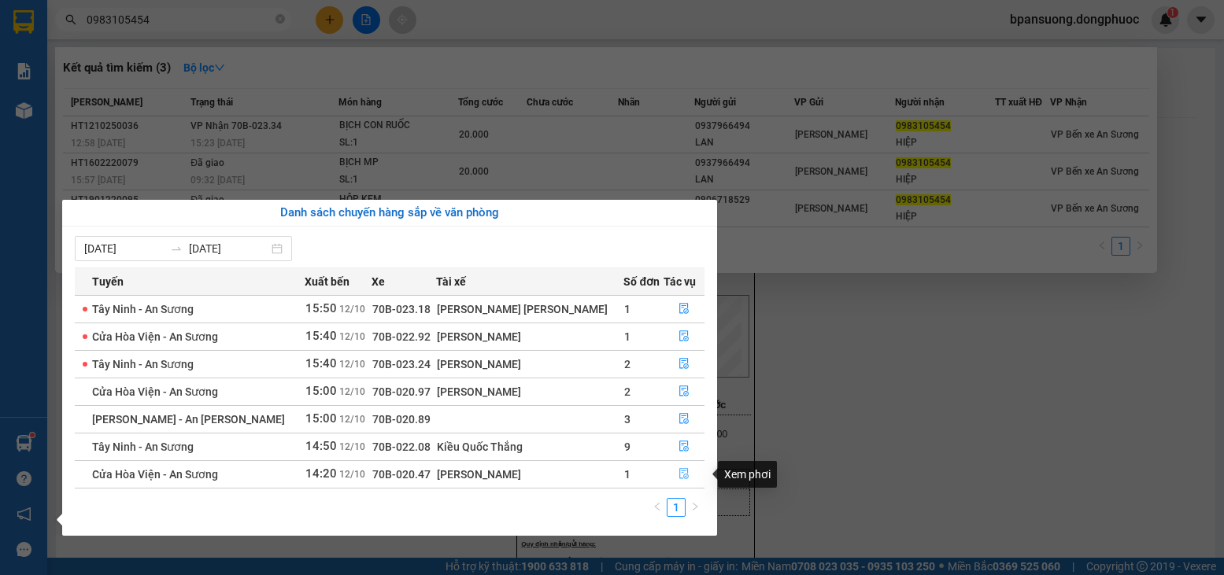
click at [682, 475] on icon "file-done" at bounding box center [684, 473] width 11 height 11
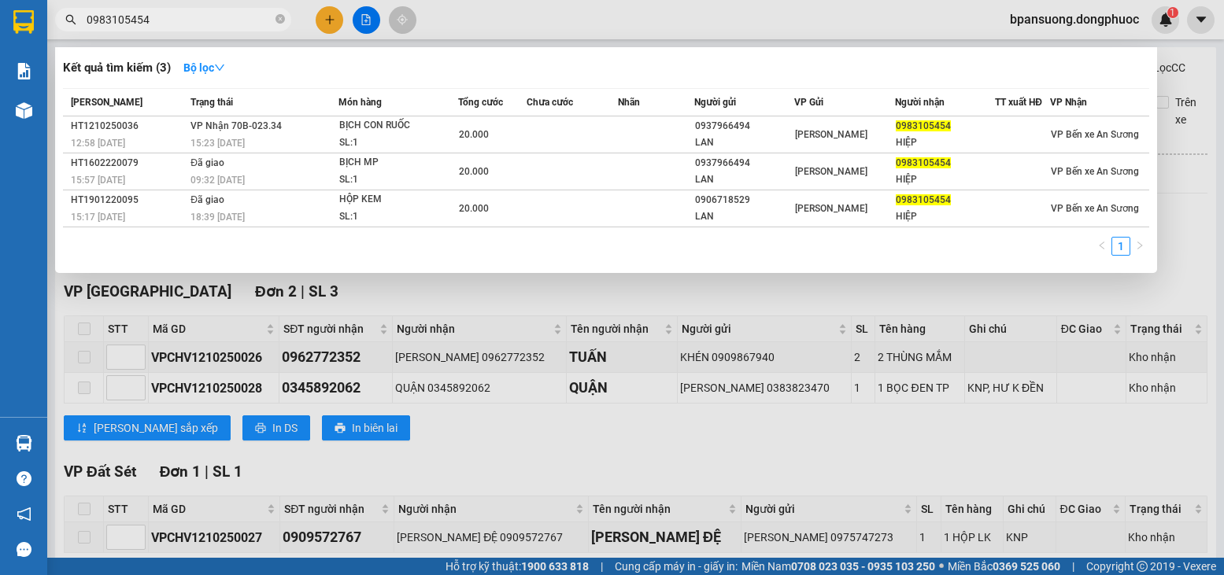
click at [81, 333] on div at bounding box center [612, 287] width 1224 height 575
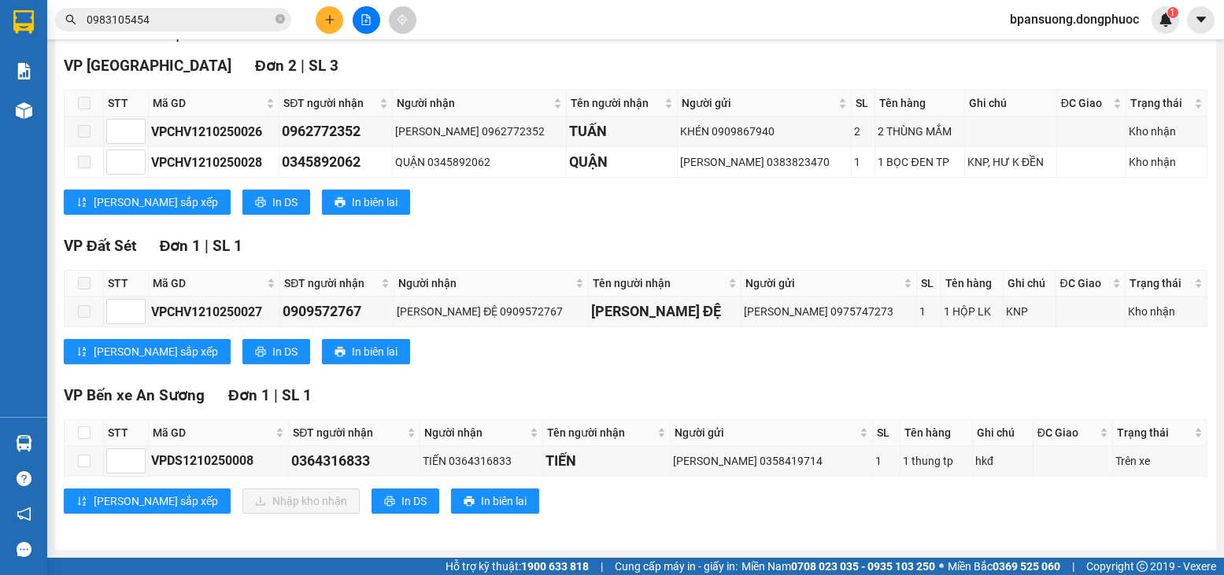
scroll to position [239, 0]
click at [82, 430] on input "checkbox" at bounding box center [84, 433] width 13 height 13
checkbox input "true"
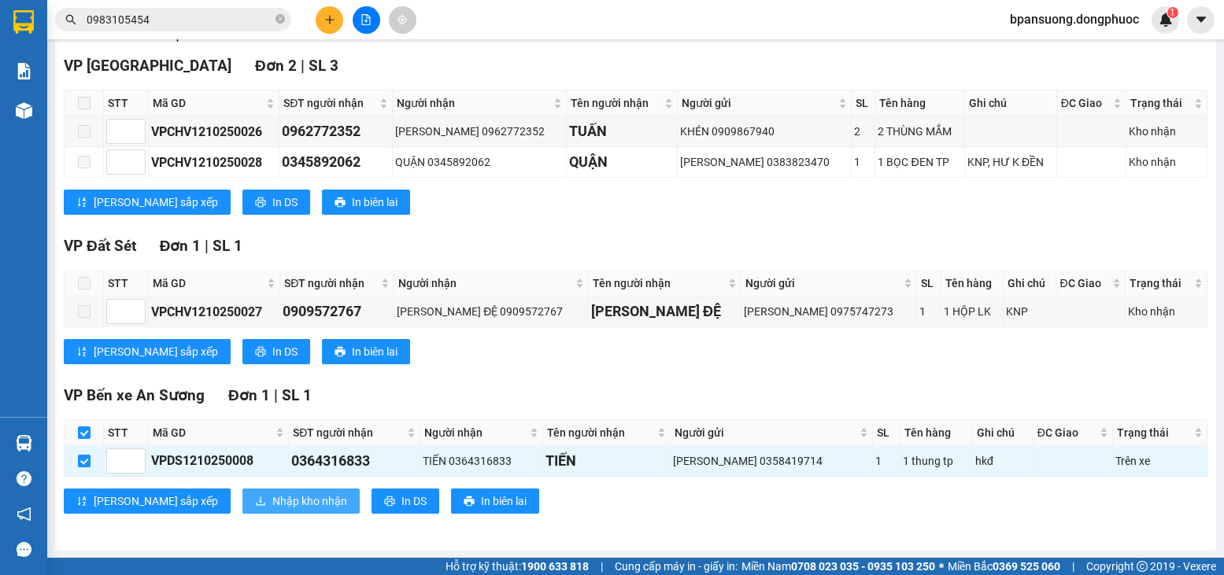
click at [242, 491] on button "Nhập kho nhận" at bounding box center [300, 501] width 117 height 25
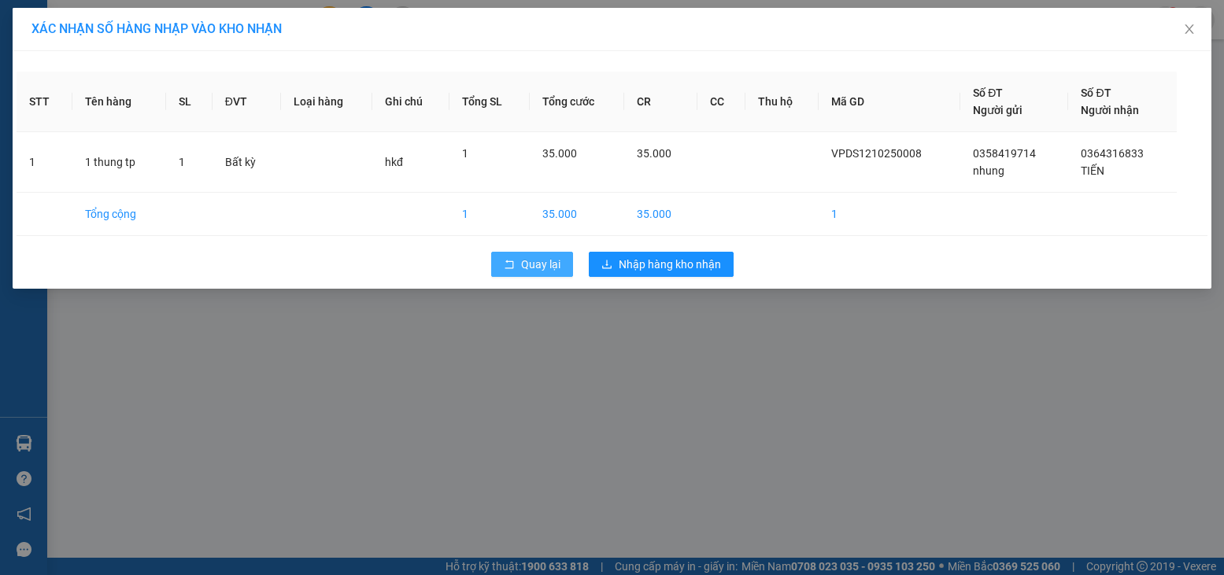
click at [525, 276] on button "Quay lại" at bounding box center [532, 264] width 82 height 25
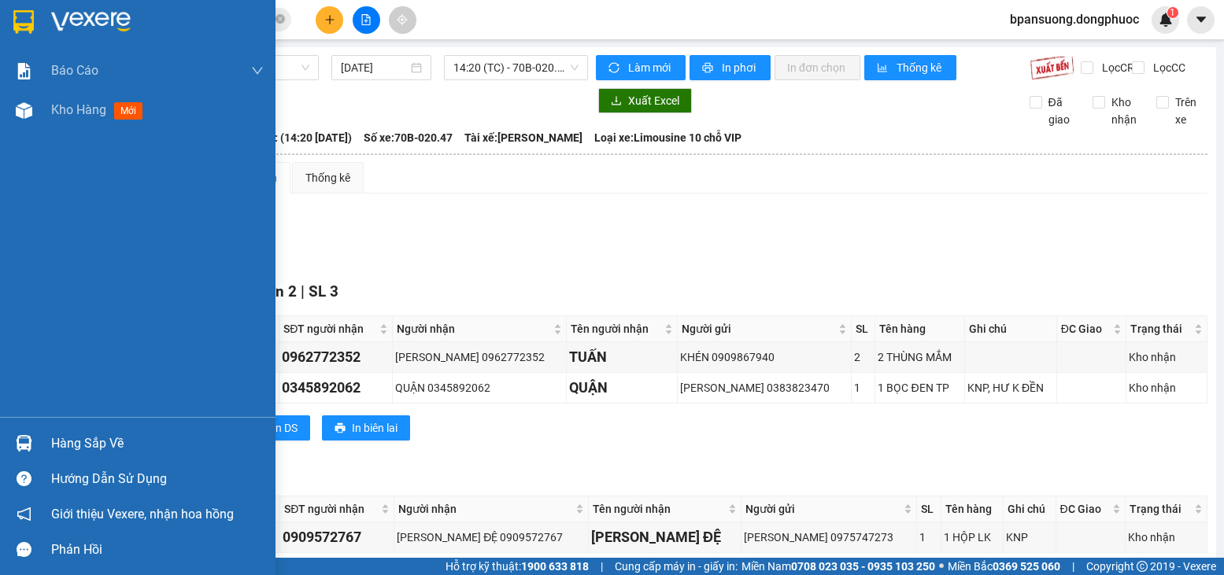
click at [3, 443] on div "Hàng sắp về" at bounding box center [138, 443] width 276 height 35
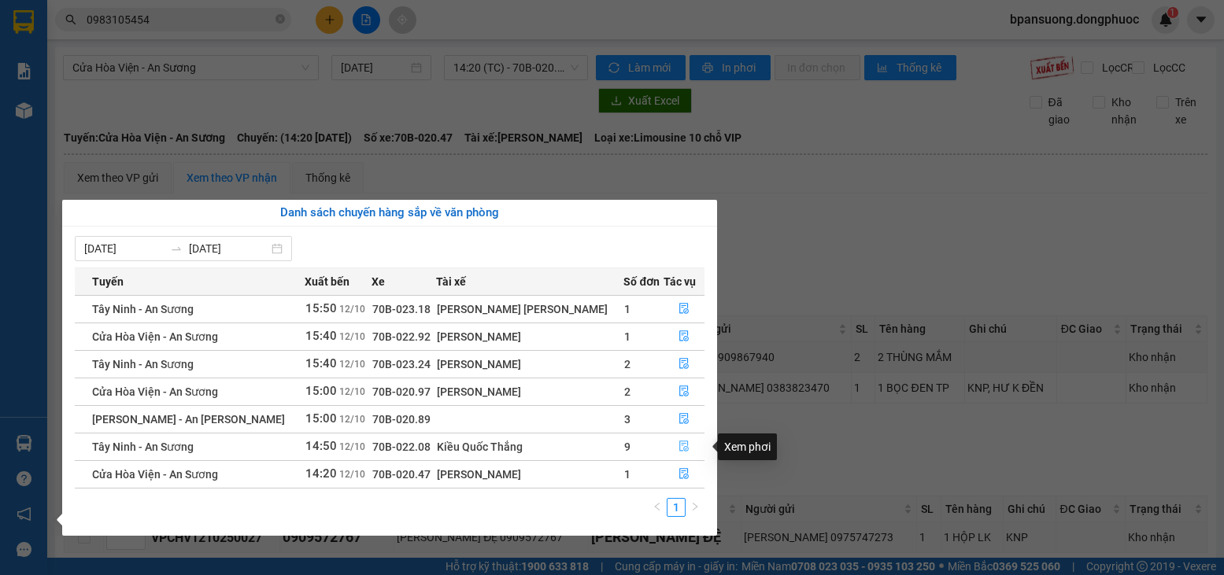
click at [679, 448] on icon "file-done" at bounding box center [683, 447] width 9 height 11
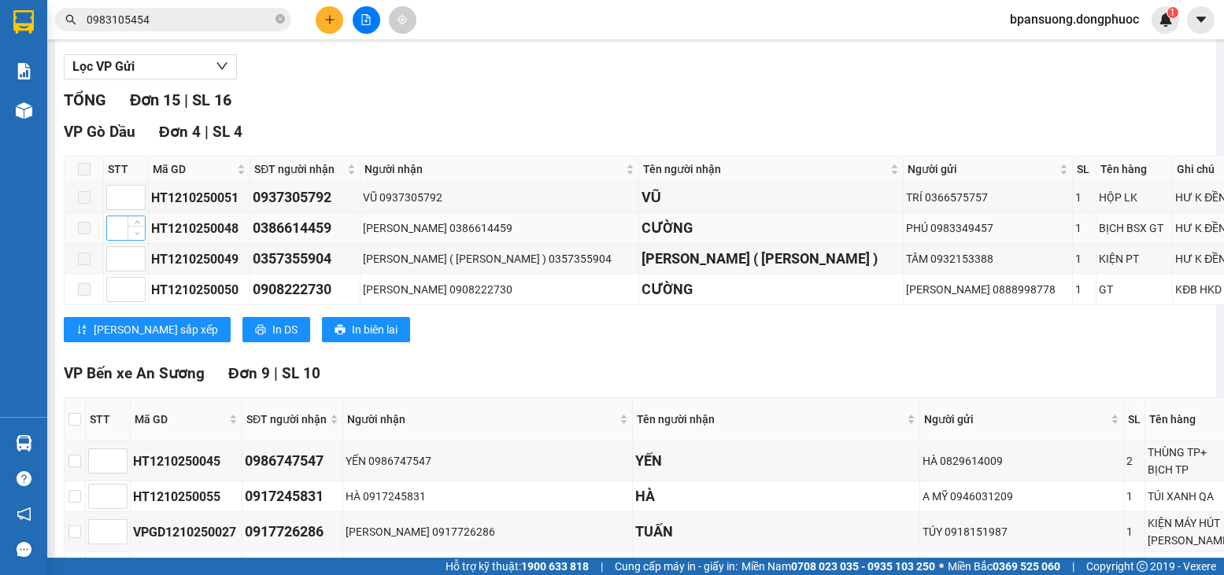
scroll to position [289, 0]
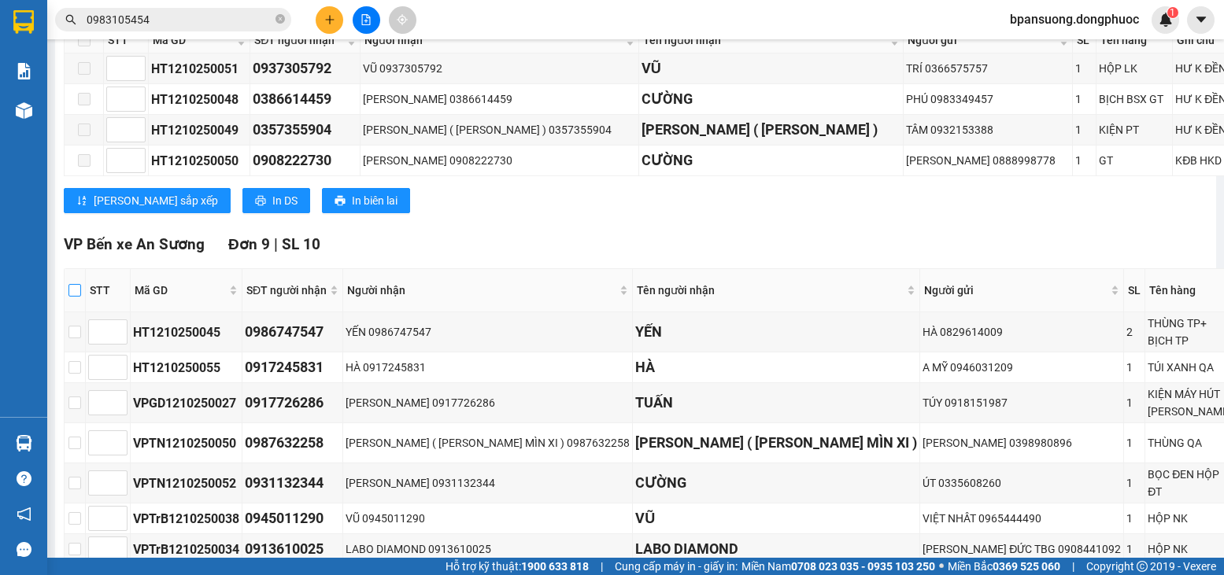
click at [86, 305] on th at bounding box center [75, 290] width 21 height 43
click at [81, 297] on input "checkbox" at bounding box center [74, 290] width 13 height 13
checkbox input "true"
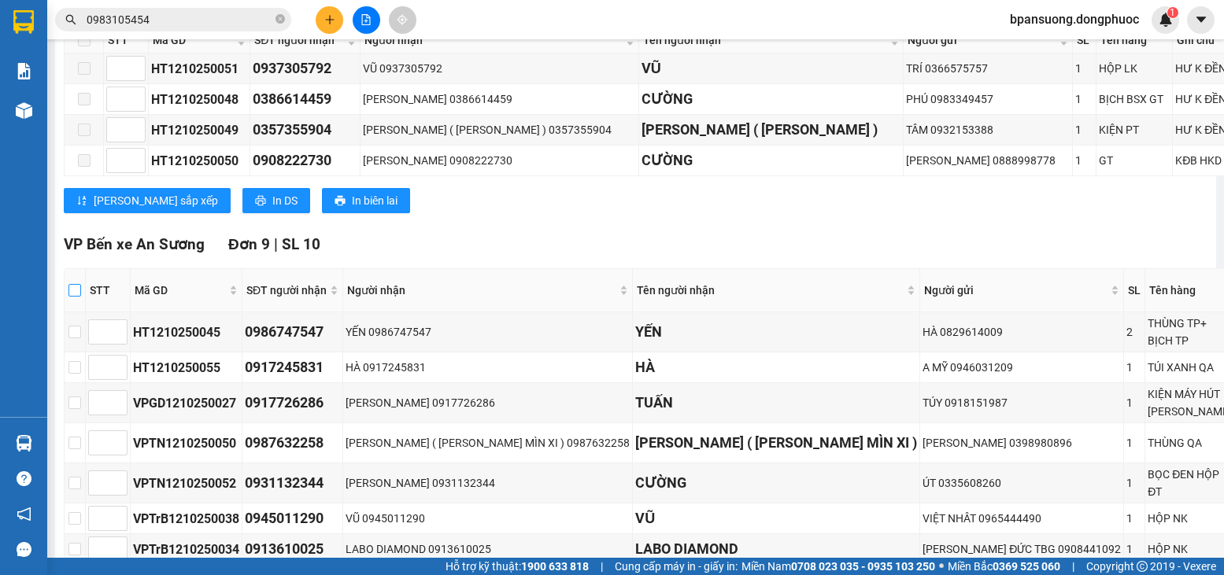
checkbox input "true"
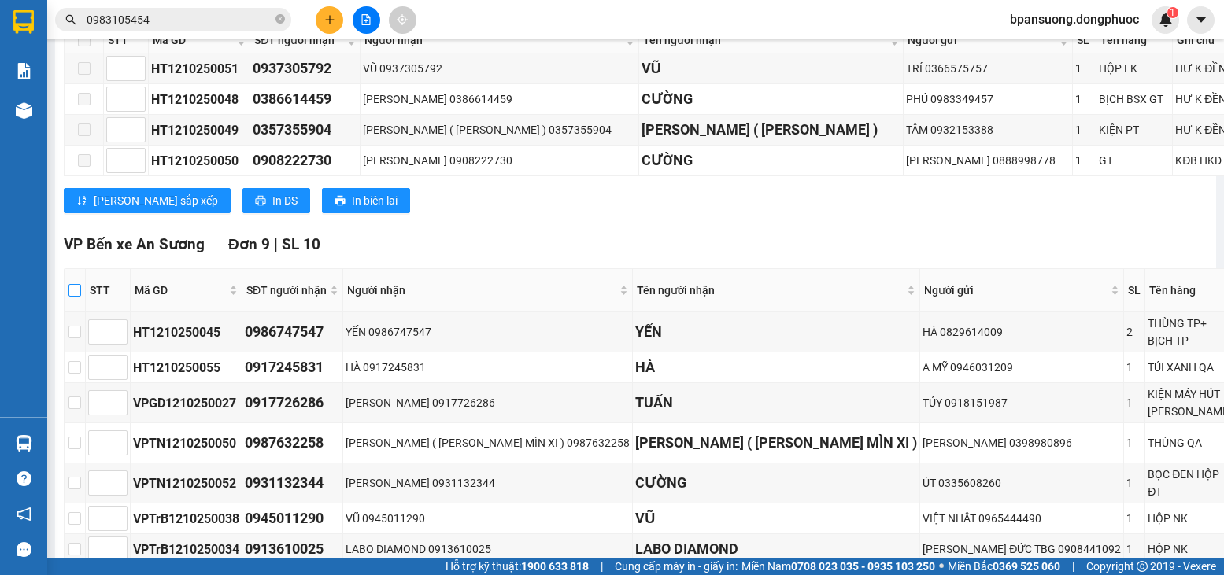
checkbox input "true"
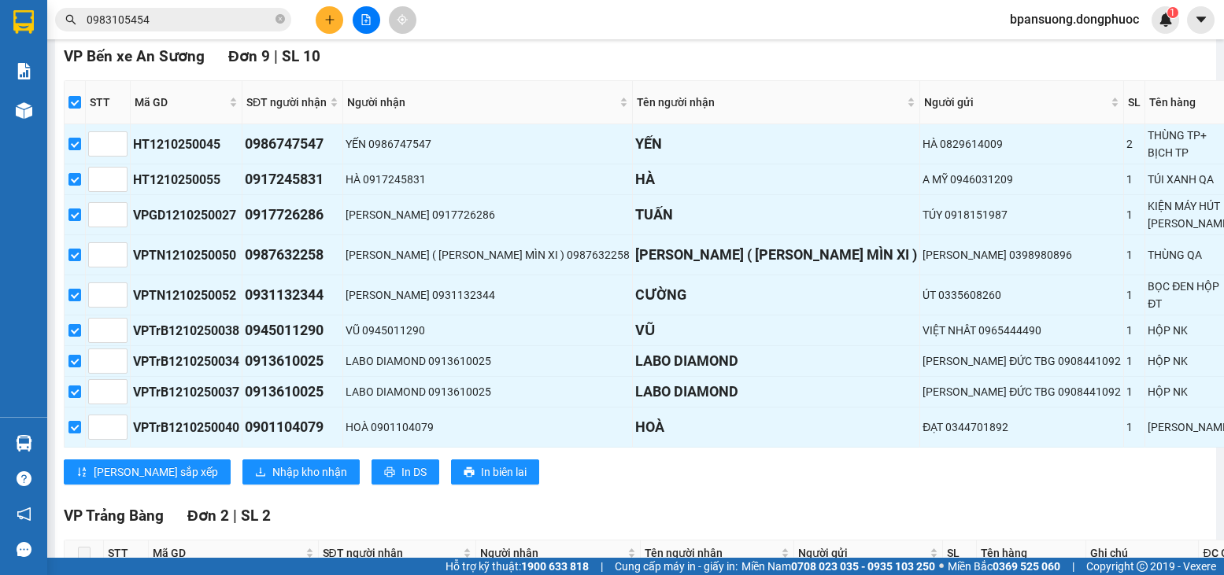
scroll to position [525, 0]
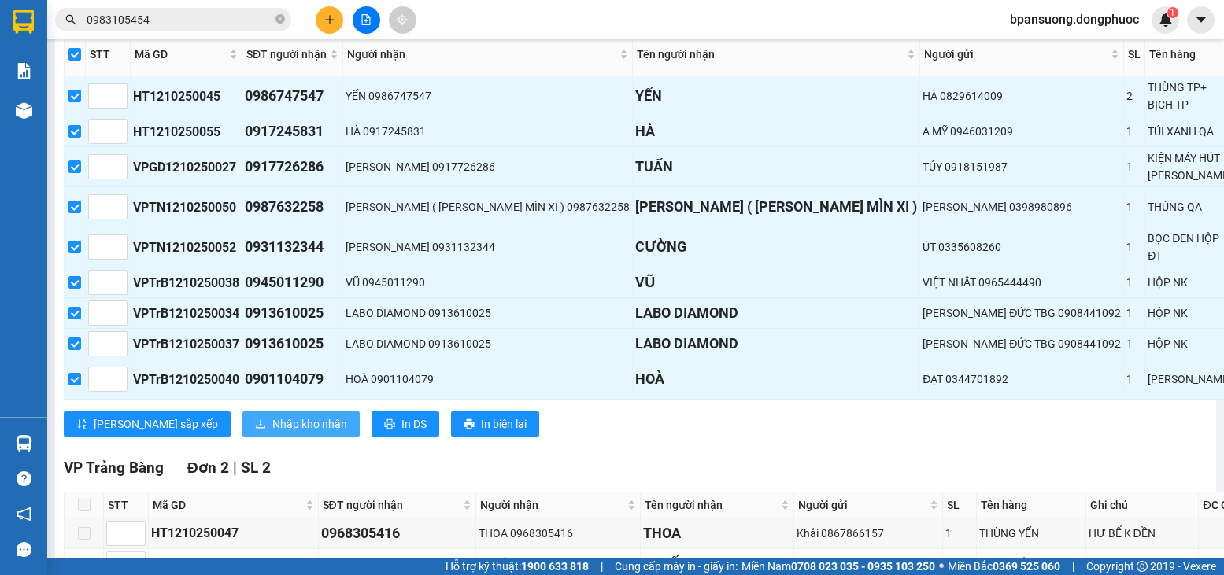
click at [272, 419] on span "Nhập kho nhận" at bounding box center [309, 424] width 75 height 17
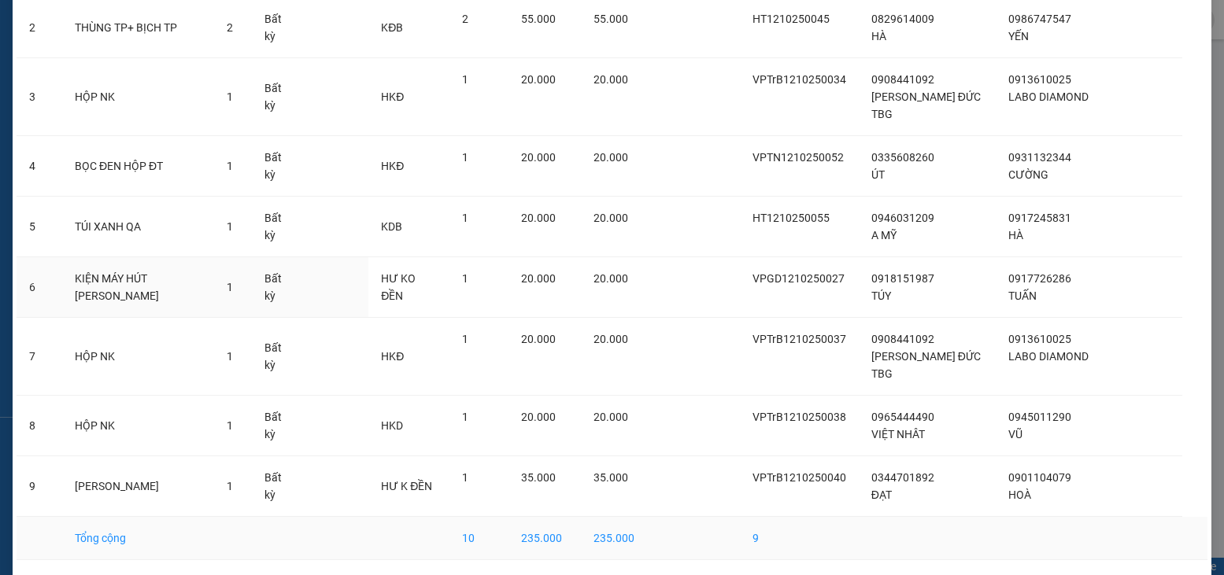
scroll to position [217, 0]
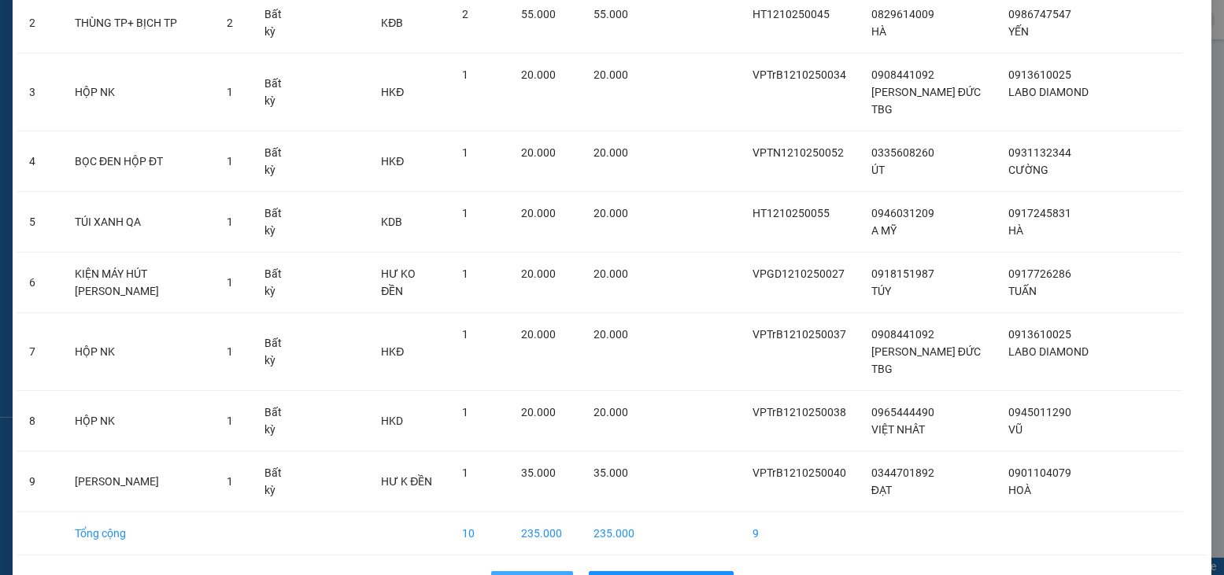
click at [533, 575] on span "Quay lại" at bounding box center [540, 583] width 39 height 17
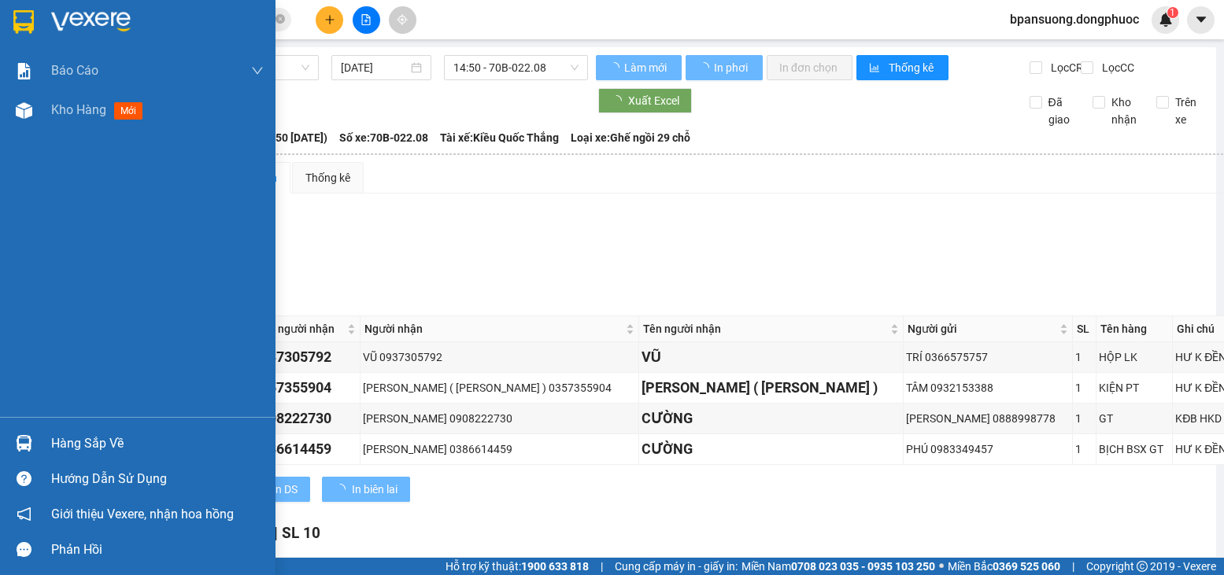
click at [32, 438] on div at bounding box center [24, 444] width 28 height 28
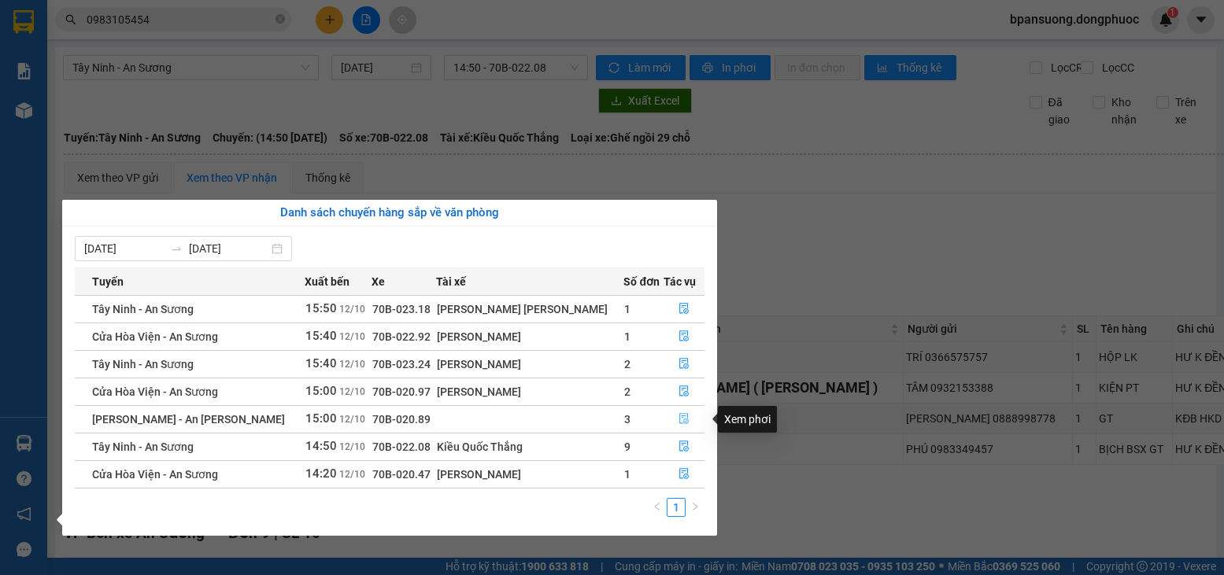
click at [679, 416] on icon "file-done" at bounding box center [684, 418] width 11 height 11
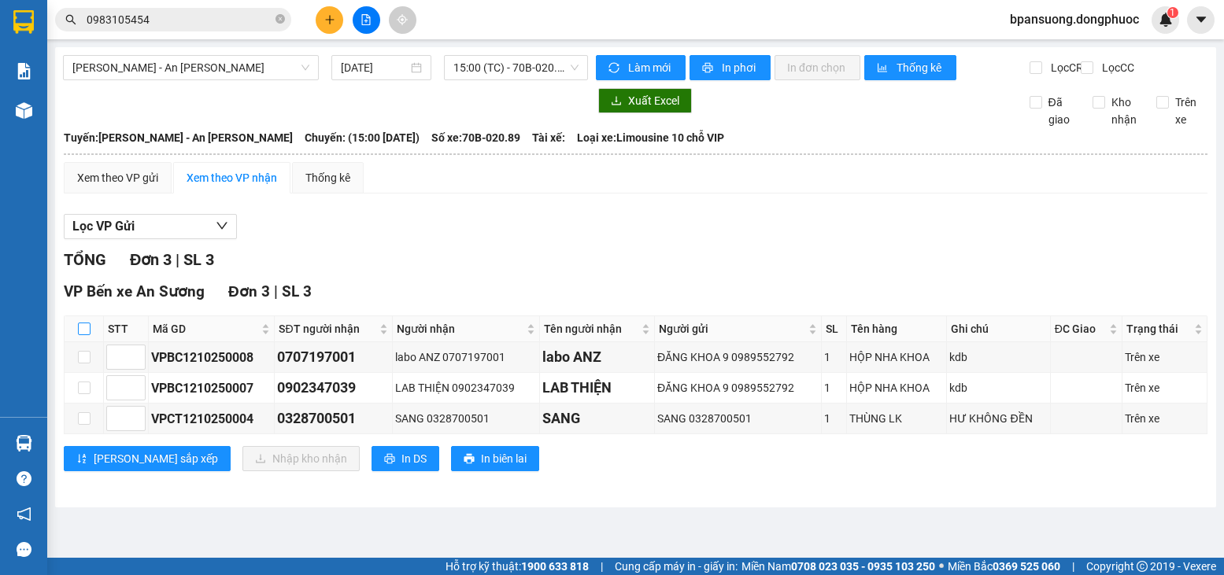
click at [87, 335] on input "checkbox" at bounding box center [84, 329] width 13 height 13
checkbox input "true"
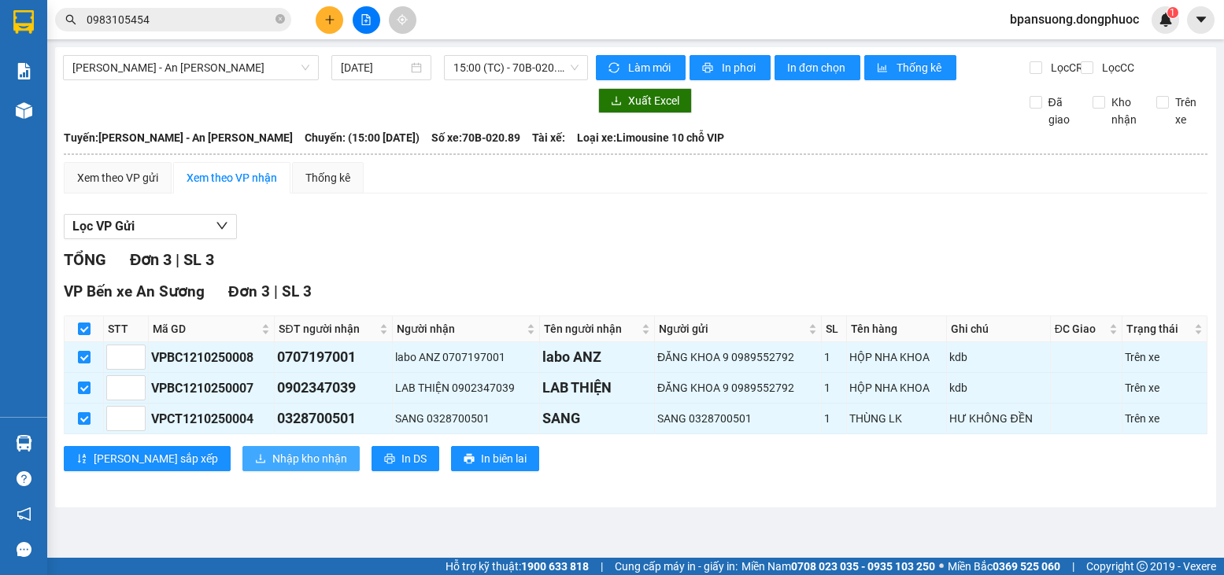
click at [272, 464] on span "Nhập kho nhận" at bounding box center [309, 458] width 75 height 17
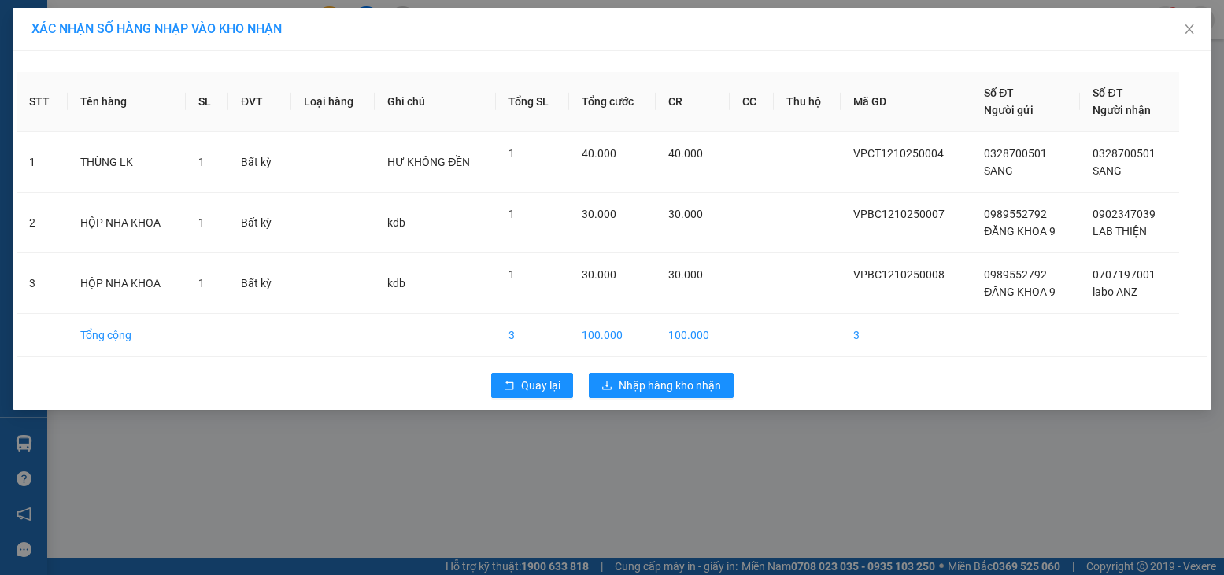
click at [540, 372] on div "Quay lại Nhập hàng kho nhận" at bounding box center [612, 385] width 1191 height 41
click at [509, 382] on icon "rollback" at bounding box center [509, 385] width 11 height 11
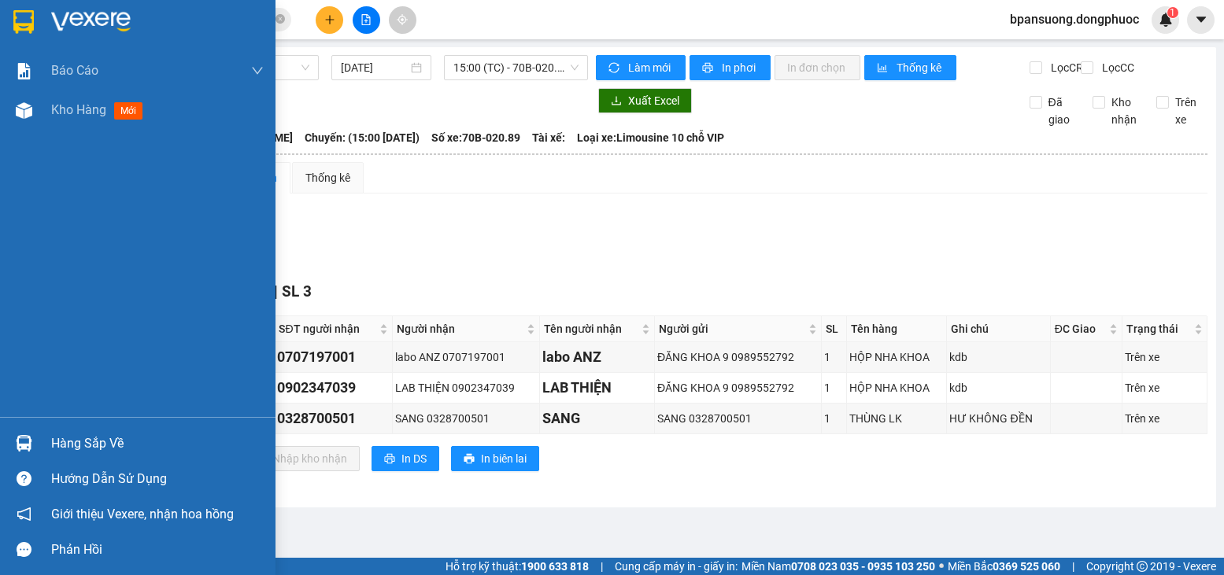
click at [38, 443] on div "Hàng sắp về" at bounding box center [138, 443] width 276 height 35
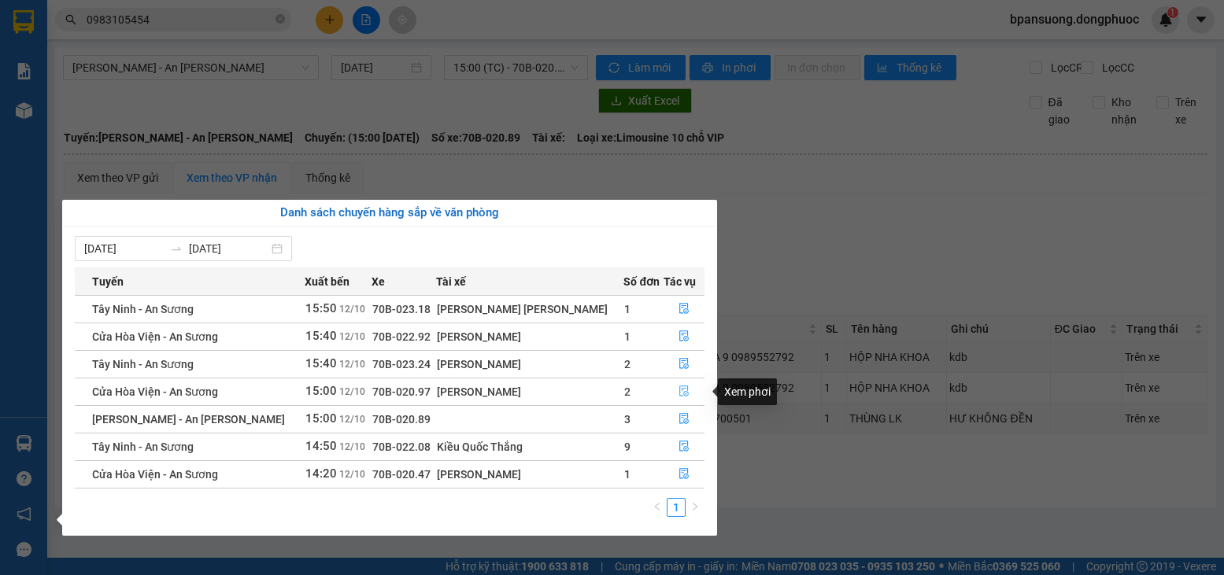
click at [685, 395] on button "button" at bounding box center [683, 391] width 39 height 25
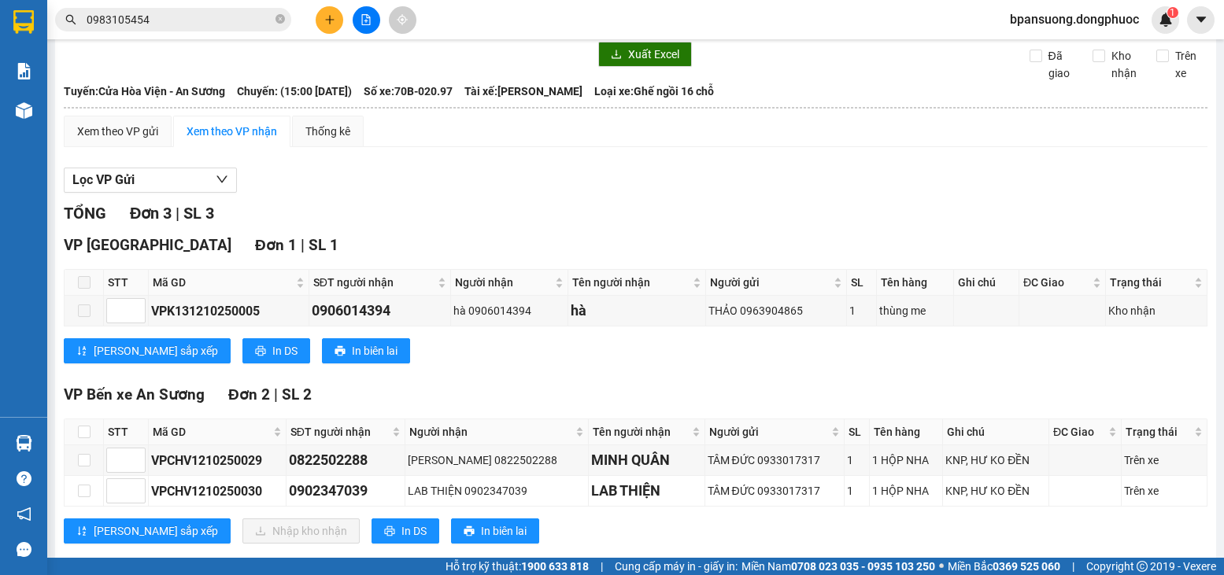
scroll to position [53, 0]
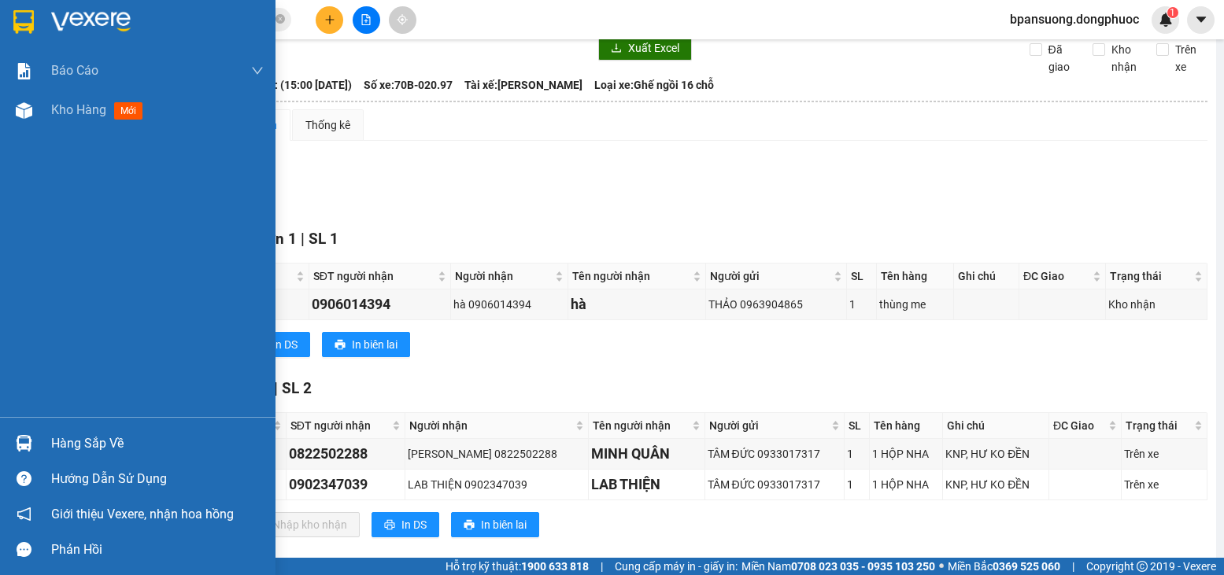
click at [44, 438] on div "Hàng sắp về" at bounding box center [138, 443] width 276 height 35
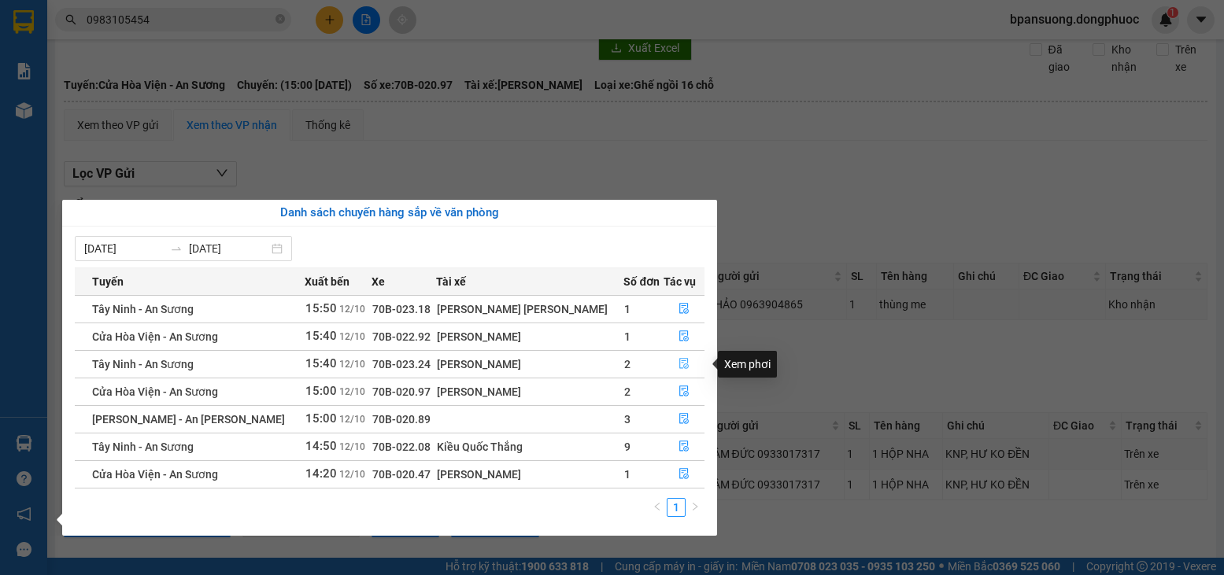
click at [679, 359] on icon "file-done" at bounding box center [683, 364] width 9 height 11
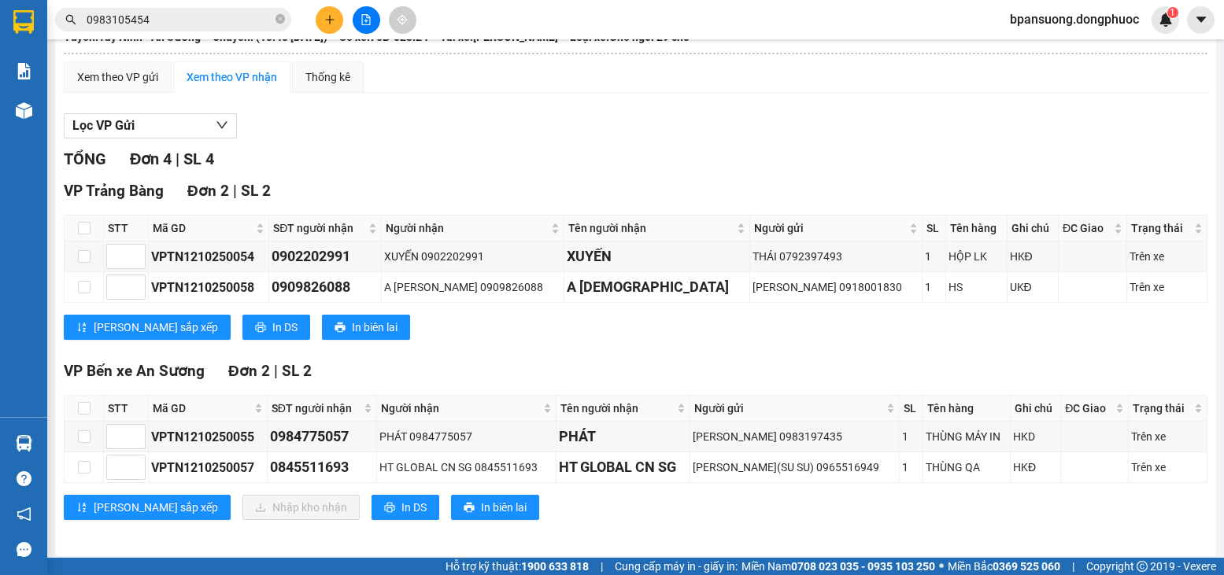
scroll to position [105, 0]
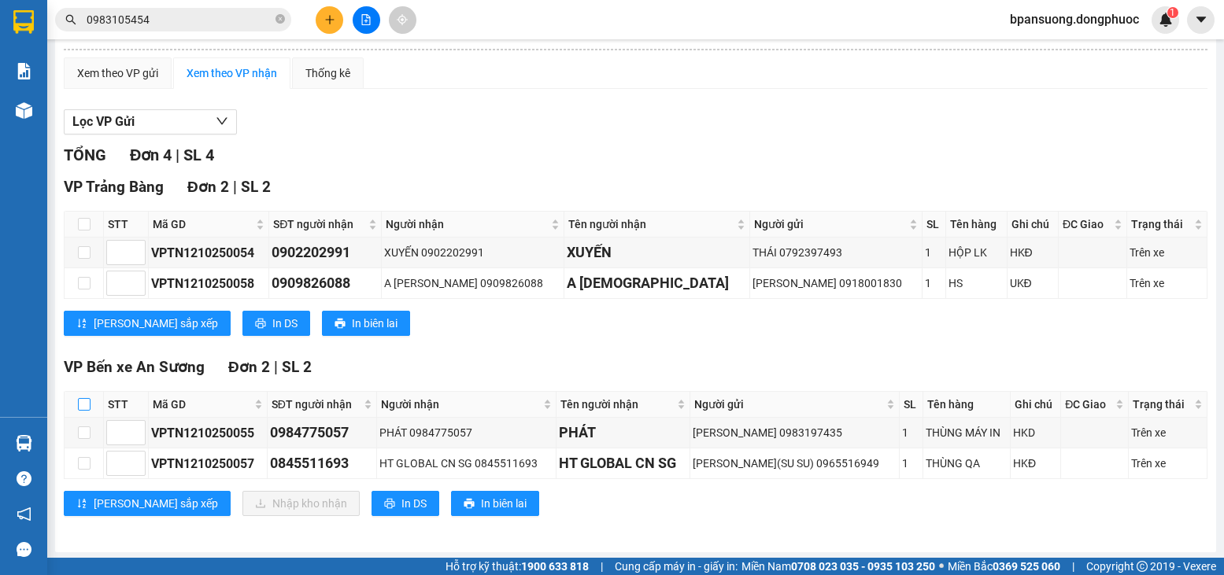
click at [83, 411] on input "checkbox" at bounding box center [84, 404] width 13 height 13
checkbox input "true"
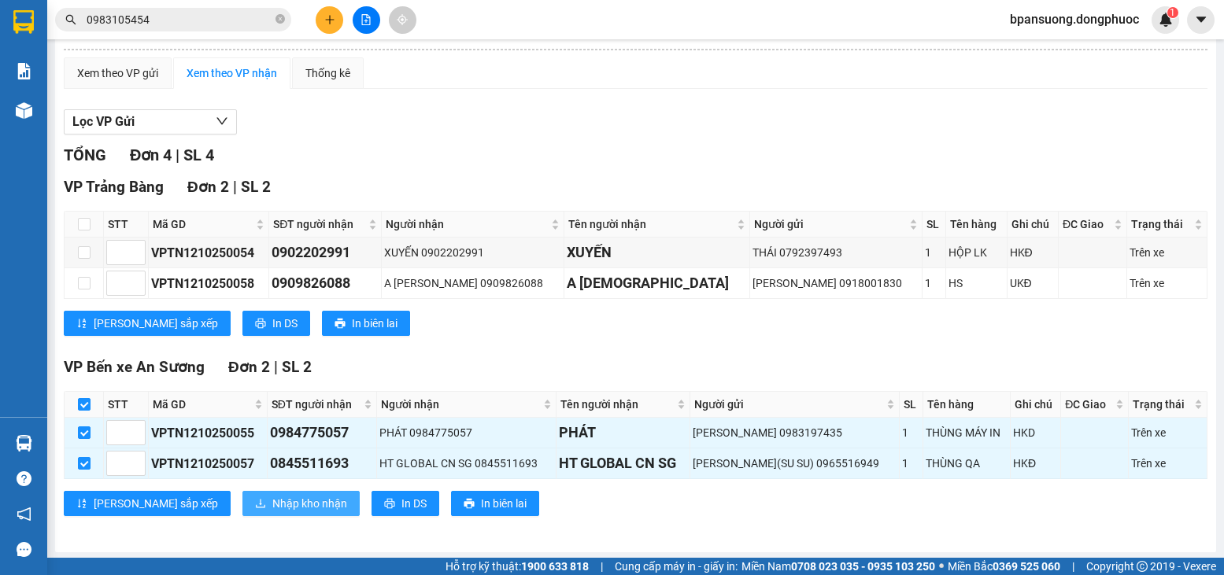
click at [242, 510] on button "Nhập kho nhận" at bounding box center [300, 503] width 117 height 25
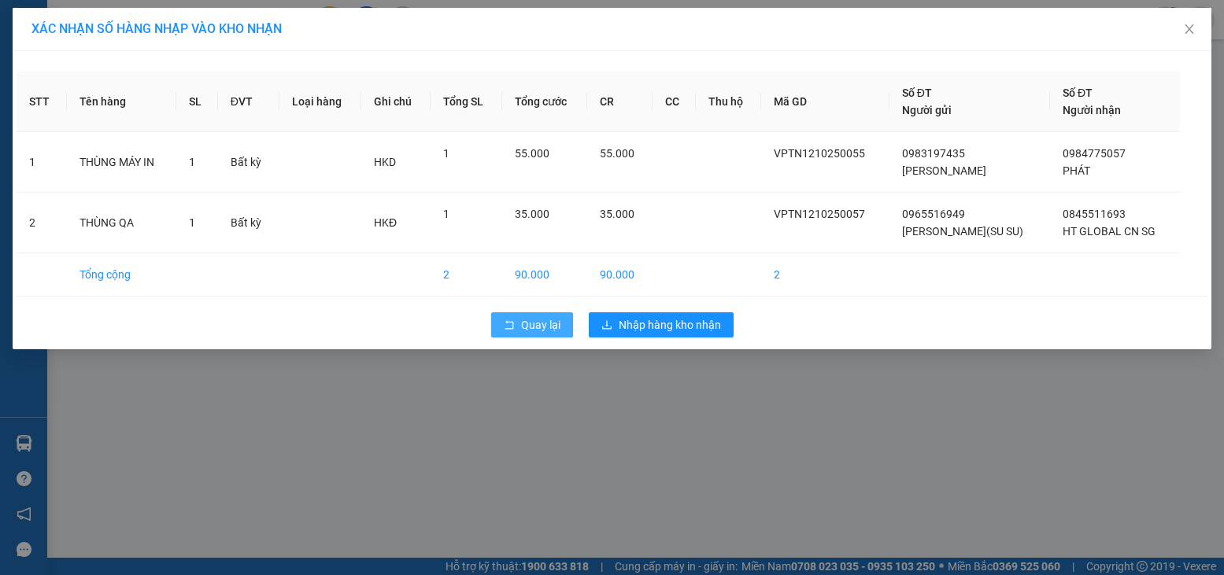
click at [511, 330] on icon "rollback" at bounding box center [509, 325] width 11 height 11
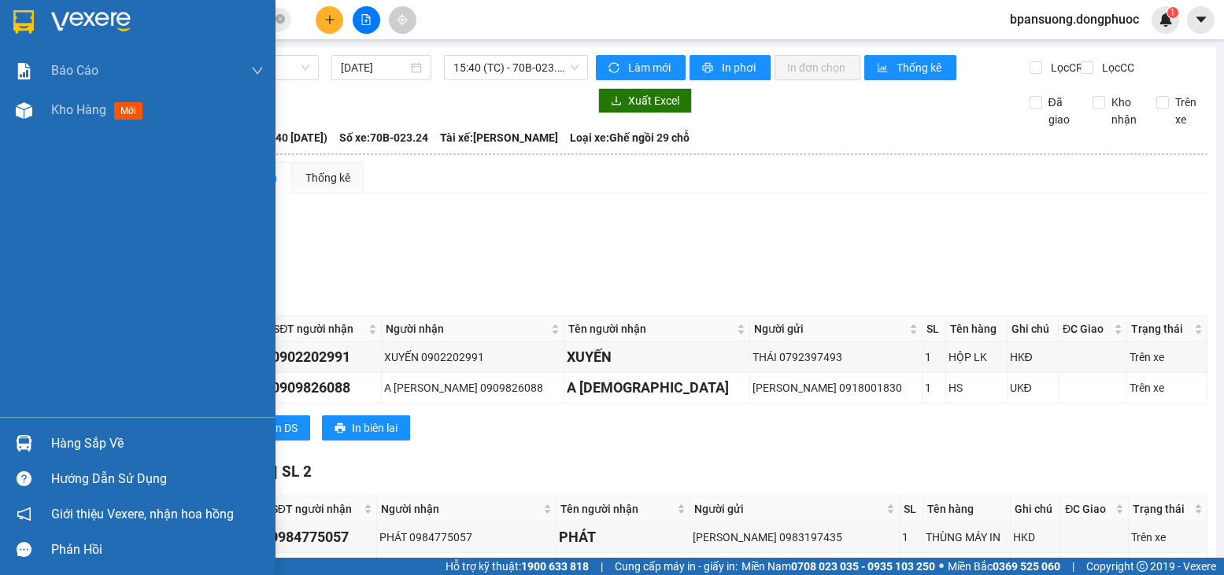
click at [28, 447] on img at bounding box center [24, 443] width 17 height 17
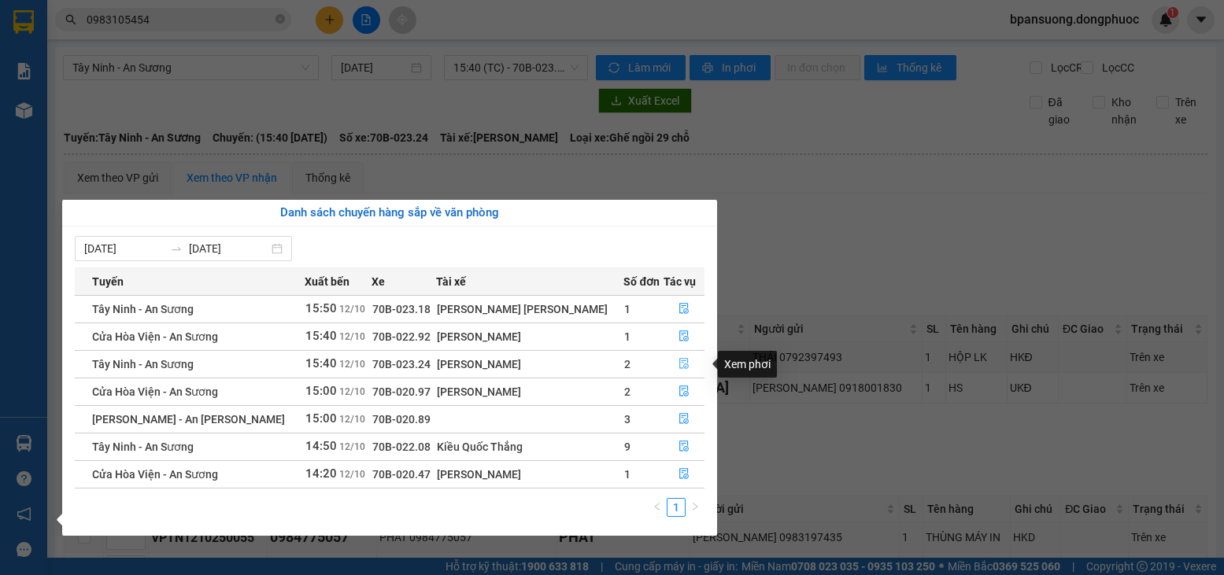
click at [679, 363] on icon "file-done" at bounding box center [683, 364] width 9 height 11
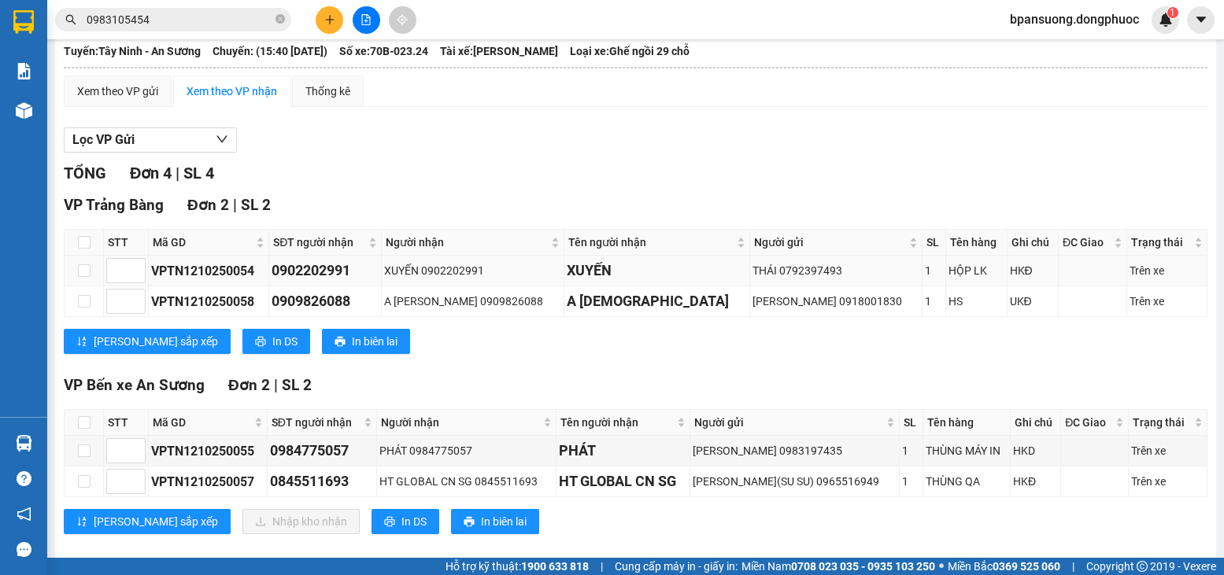
scroll to position [105, 0]
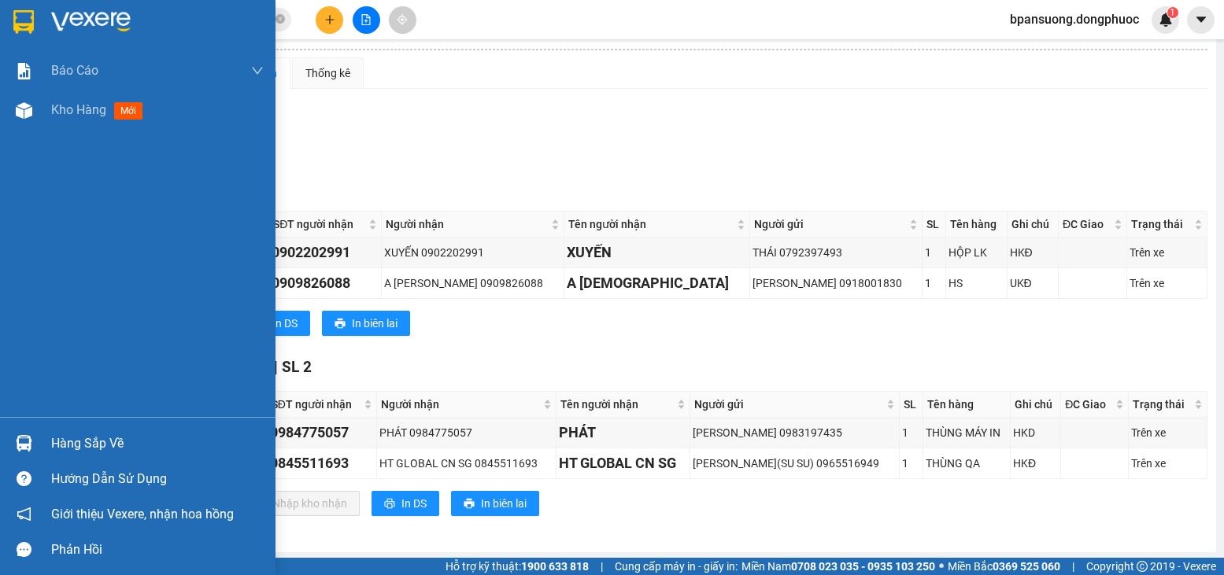
click at [19, 442] on img at bounding box center [24, 443] width 17 height 17
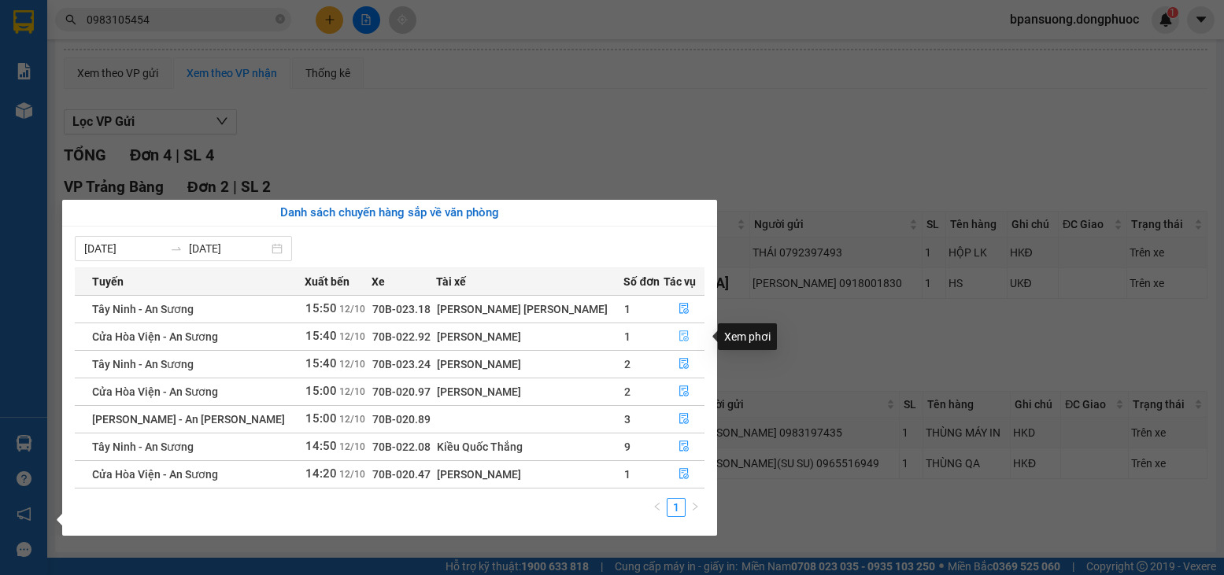
click at [668, 337] on button "button" at bounding box center [683, 336] width 39 height 25
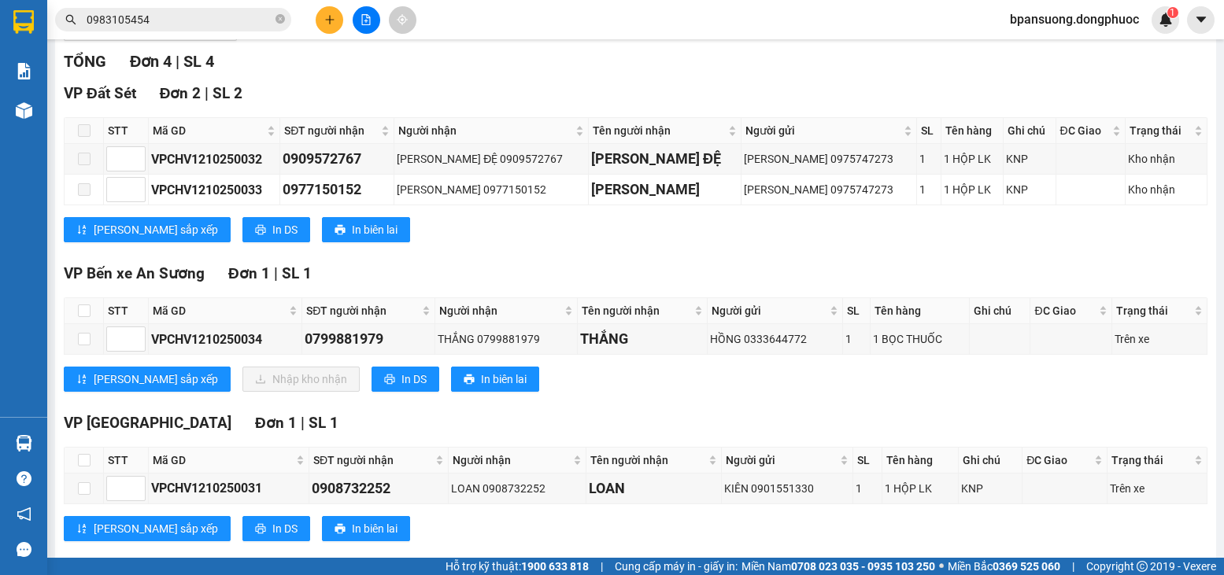
scroll to position [210, 0]
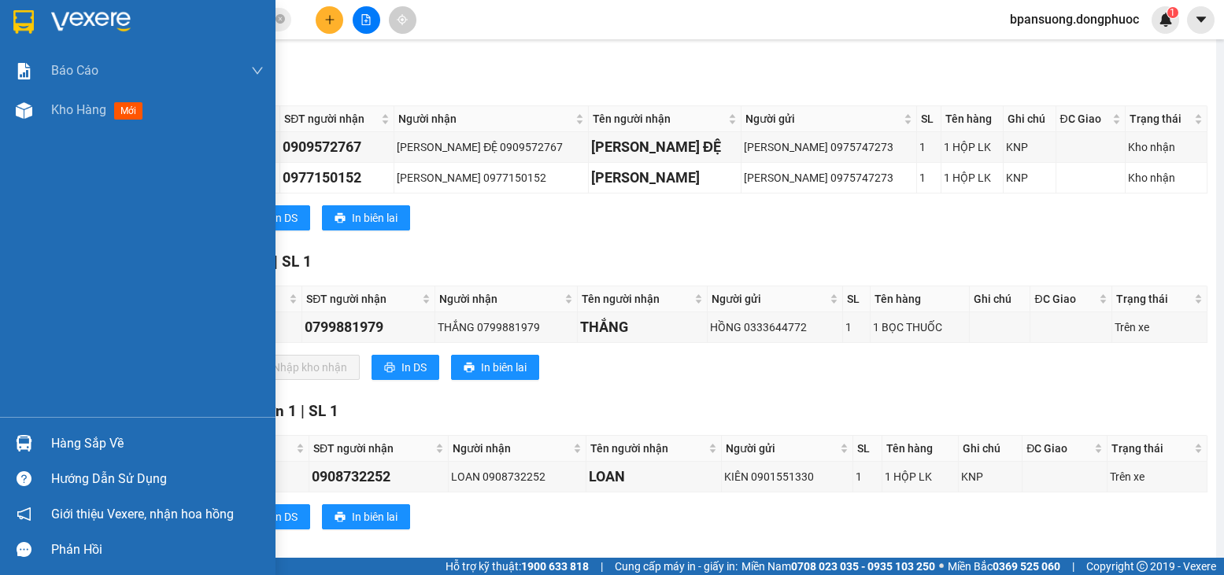
drag, startPoint x: 13, startPoint y: 435, endPoint x: 44, endPoint y: 429, distance: 31.3
click at [13, 438] on div at bounding box center [24, 444] width 28 height 28
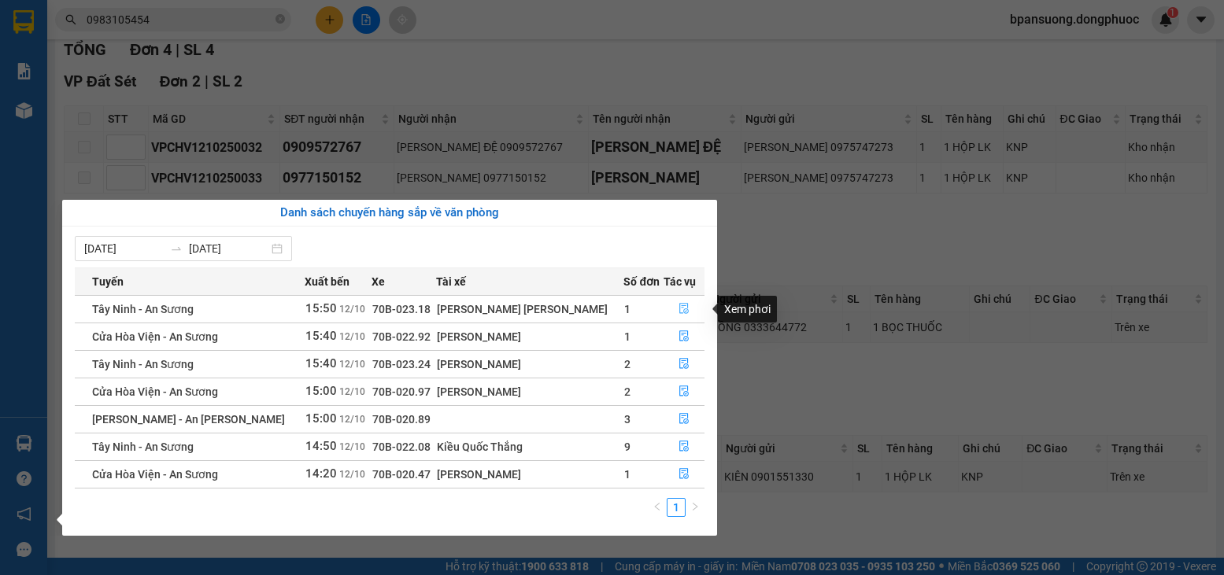
click at [680, 312] on icon "file-done" at bounding box center [684, 308] width 11 height 11
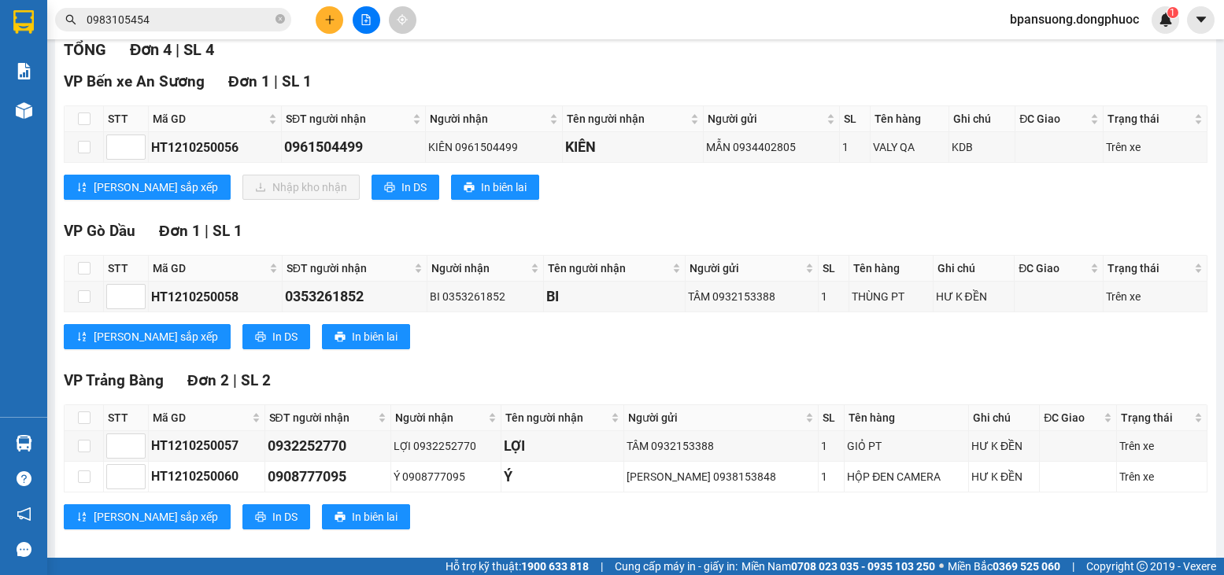
click at [279, 28] on span "0983105454" at bounding box center [173, 20] width 236 height 24
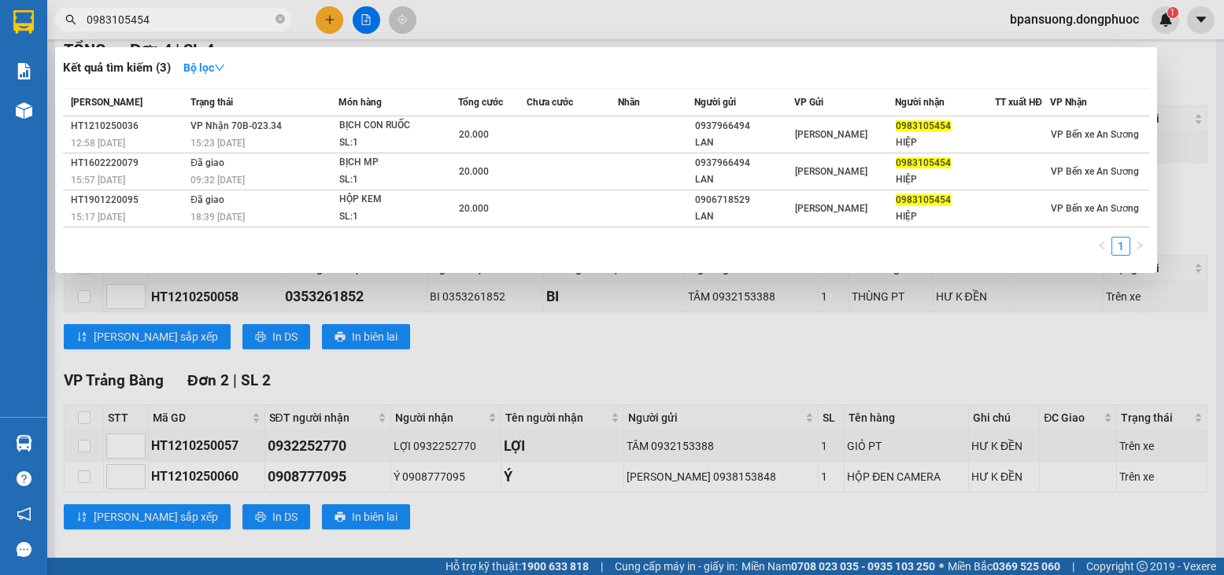
click at [331, 24] on div at bounding box center [612, 287] width 1224 height 575
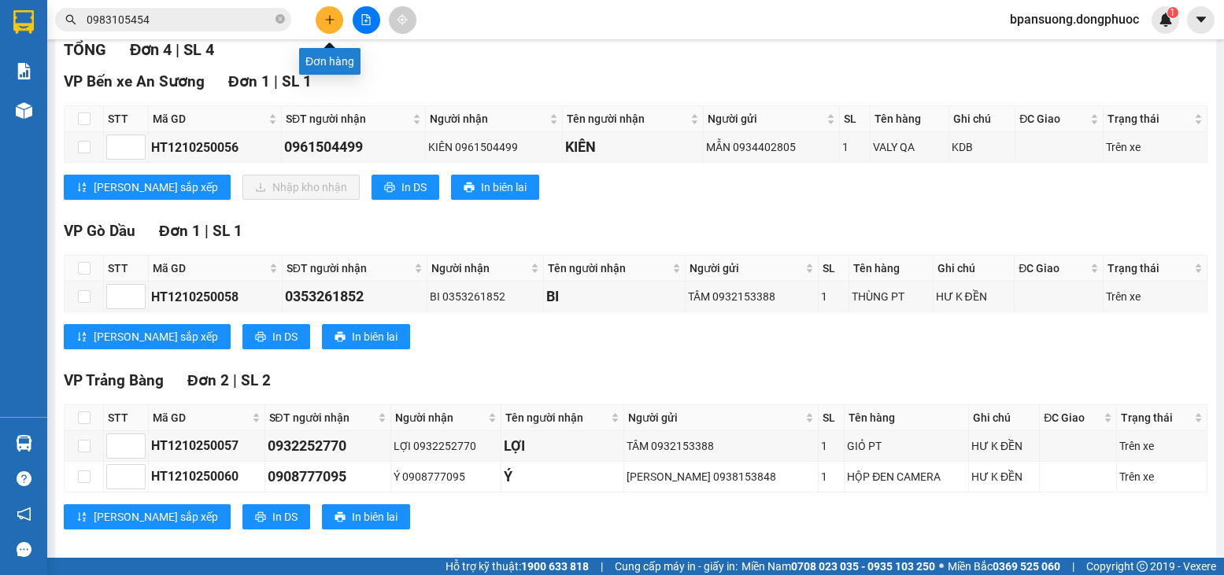
click at [330, 28] on button at bounding box center [330, 20] width 28 height 28
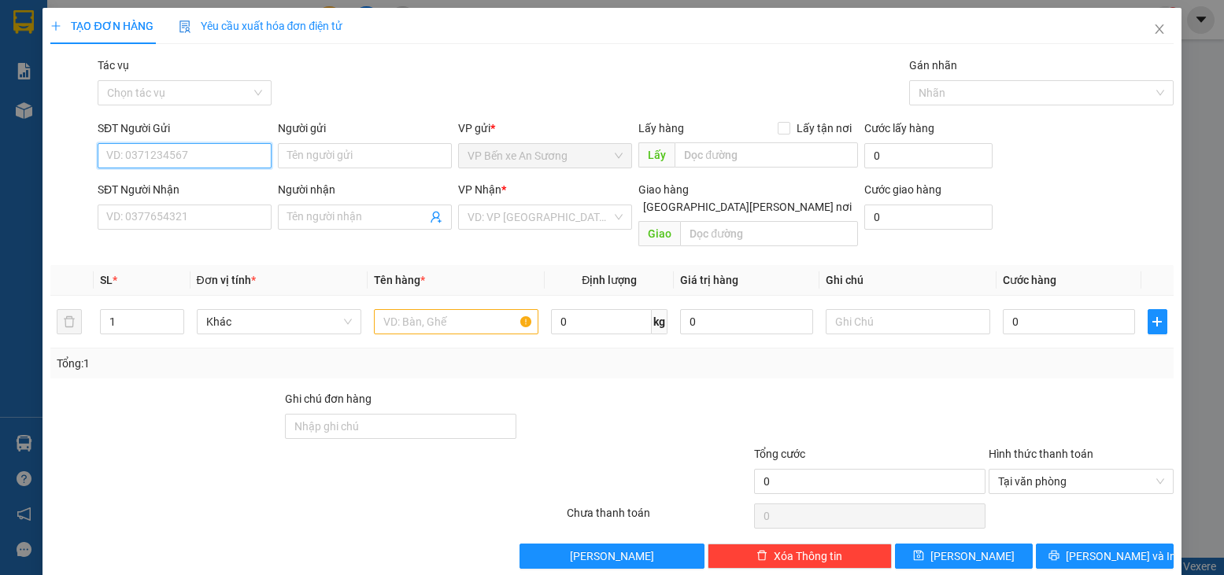
click at [201, 154] on input "SĐT Người Gửi" at bounding box center [185, 155] width 174 height 25
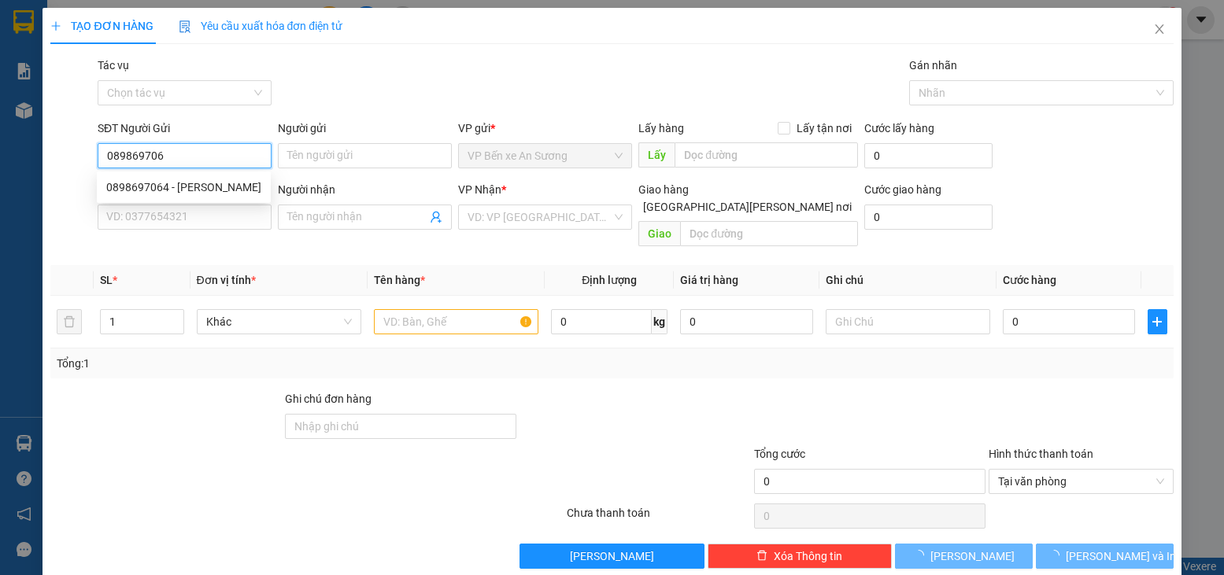
type input "0898697064"
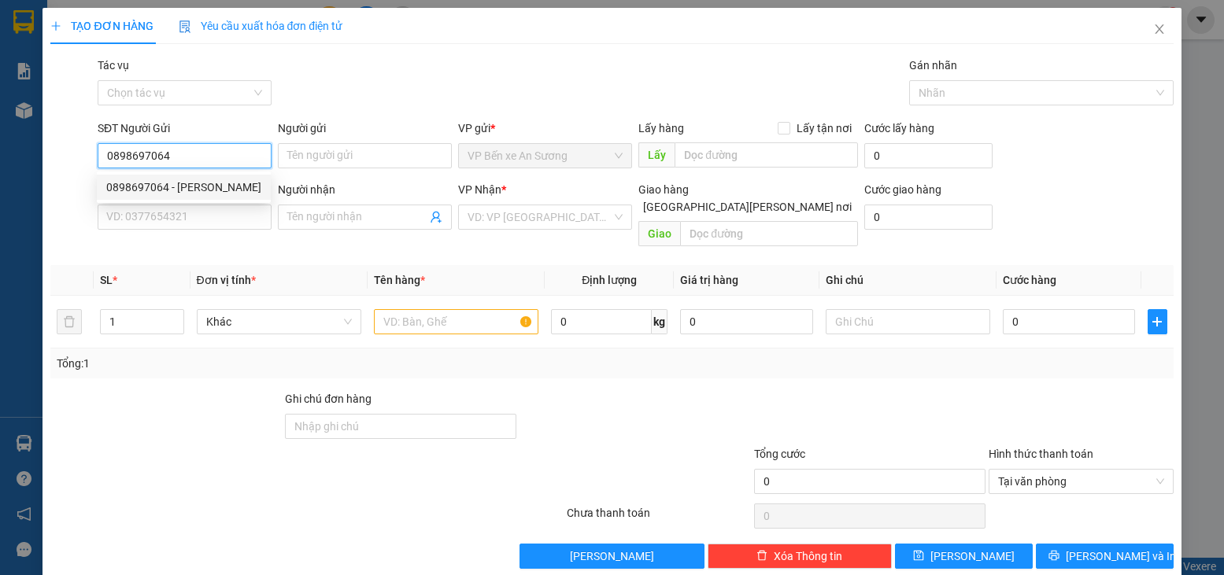
click at [197, 187] on div "0898697064 - [PERSON_NAME]" at bounding box center [183, 187] width 155 height 17
type input "QUỲNH"
type input "0976610236"
type input "LIỄU"
type input "20.000"
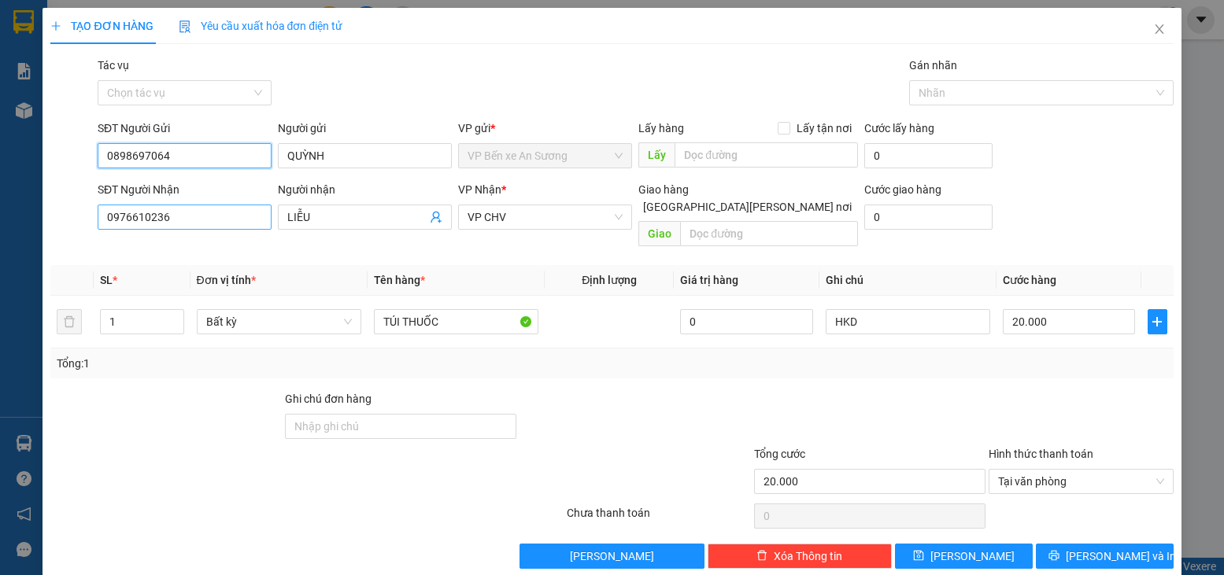
type input "0898697064"
click at [245, 227] on input "0976610236" at bounding box center [185, 217] width 174 height 25
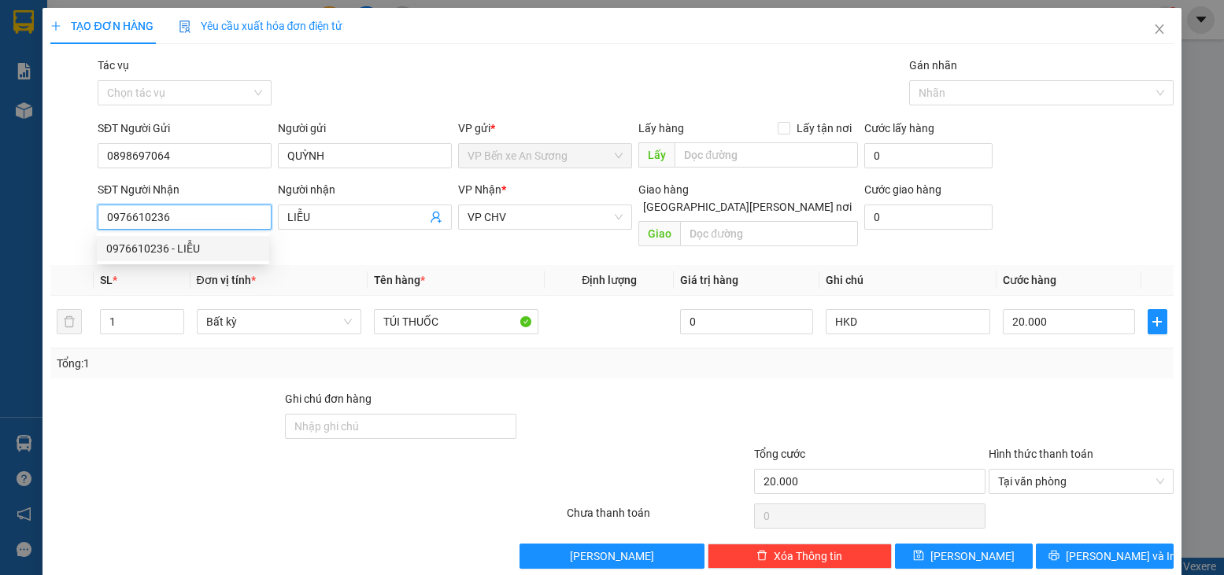
click at [232, 218] on input "0976610236" at bounding box center [185, 217] width 174 height 25
click at [183, 250] on div "0859165572 - TIỀN" at bounding box center [183, 248] width 154 height 17
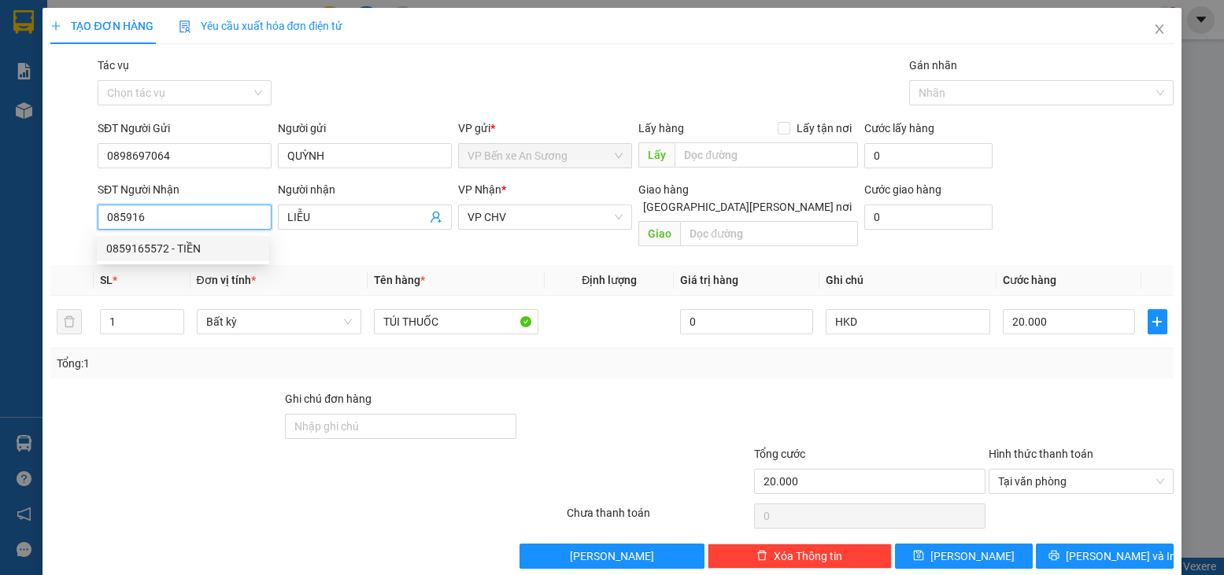
type input "0859165572"
type input "TIỀN"
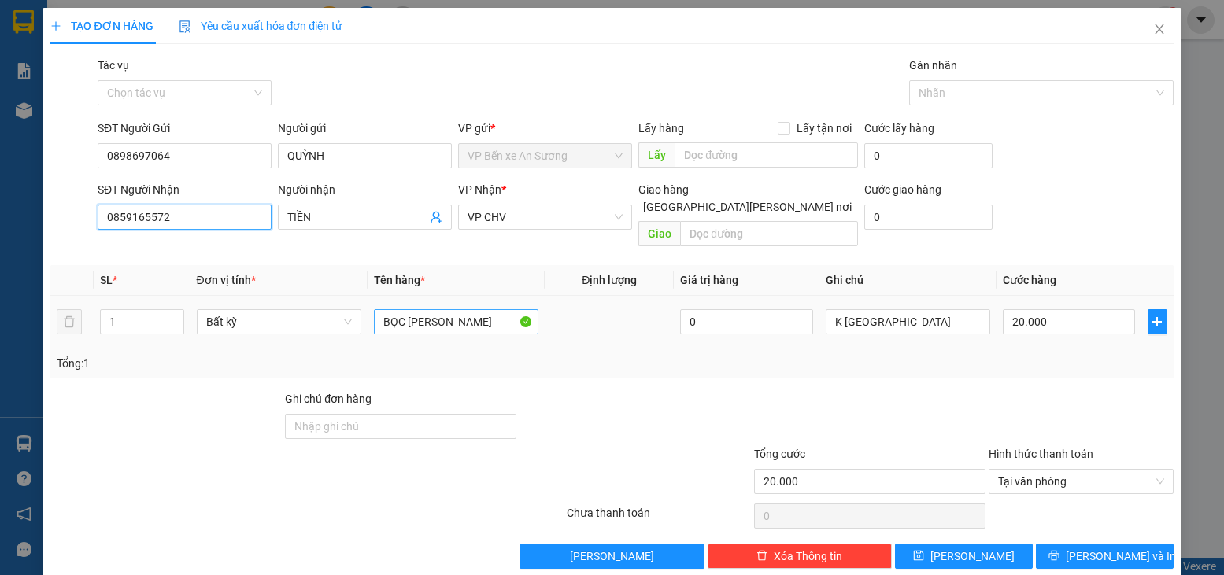
type input "0859165572"
click at [476, 309] on input "BỌC [PERSON_NAME]" at bounding box center [456, 321] width 165 height 25
click at [477, 311] on input "BỌC [PERSON_NAME]" at bounding box center [456, 321] width 165 height 25
click at [478, 313] on input "BỌC [PERSON_NAME]" at bounding box center [456, 321] width 165 height 25
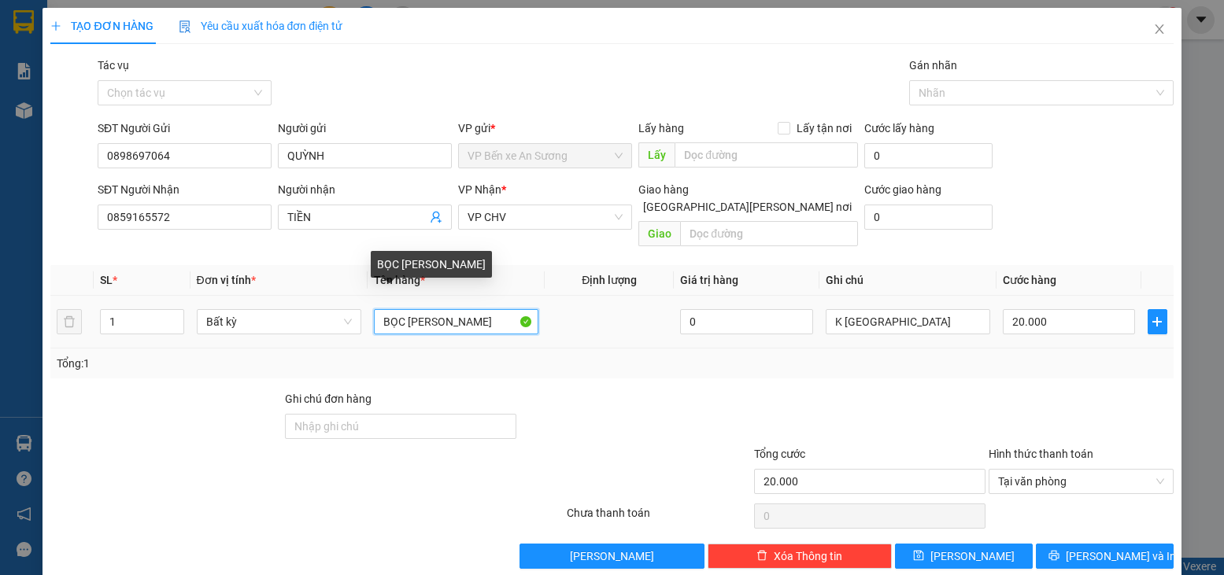
click at [478, 313] on input "BỌC [PERSON_NAME]" at bounding box center [456, 321] width 165 height 25
type input "bọc qa + túi đen pk"
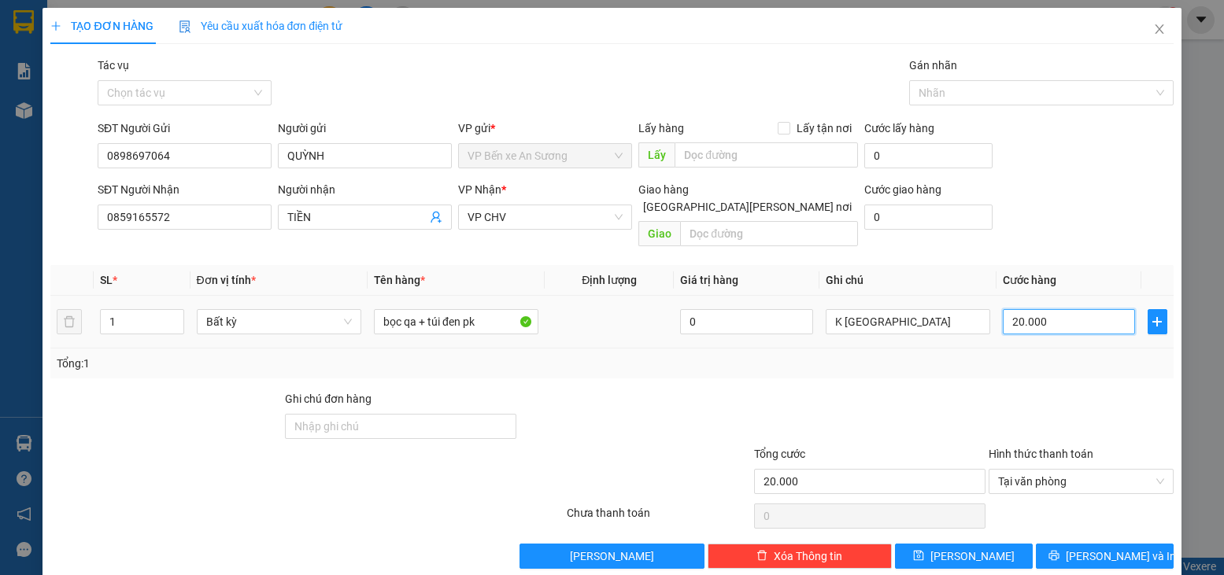
click at [1035, 309] on input "20.000" at bounding box center [1069, 321] width 132 height 25
type input "3"
type input "35"
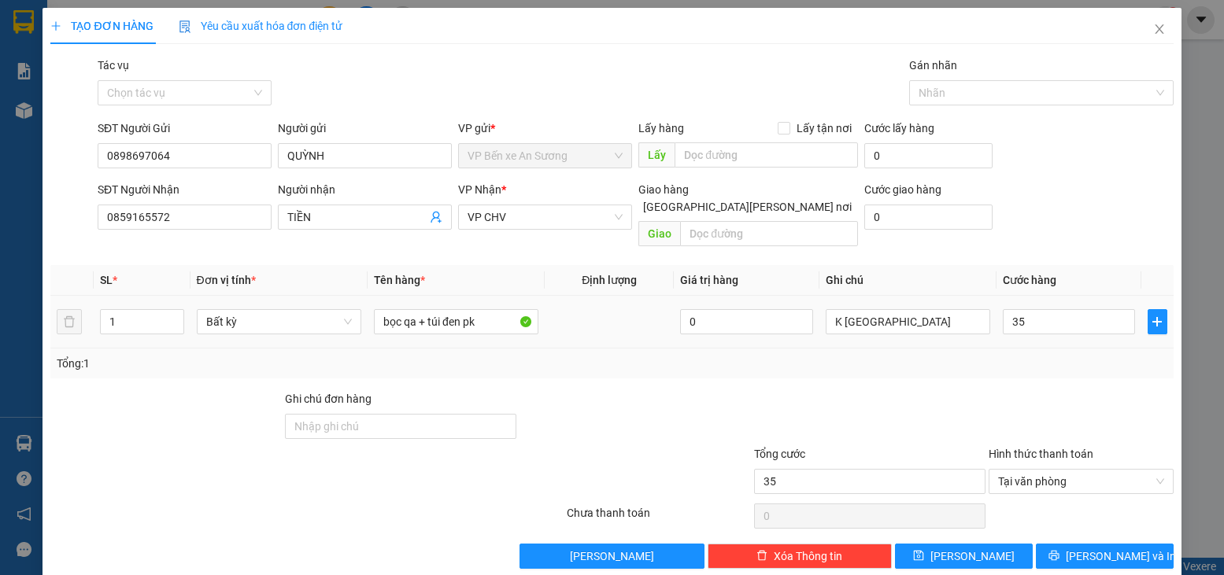
type input "35.000"
click at [1097, 349] on div "Tổng: 1" at bounding box center [611, 364] width 1123 height 30
click at [1104, 548] on span "[PERSON_NAME] và In" at bounding box center [1121, 556] width 110 height 17
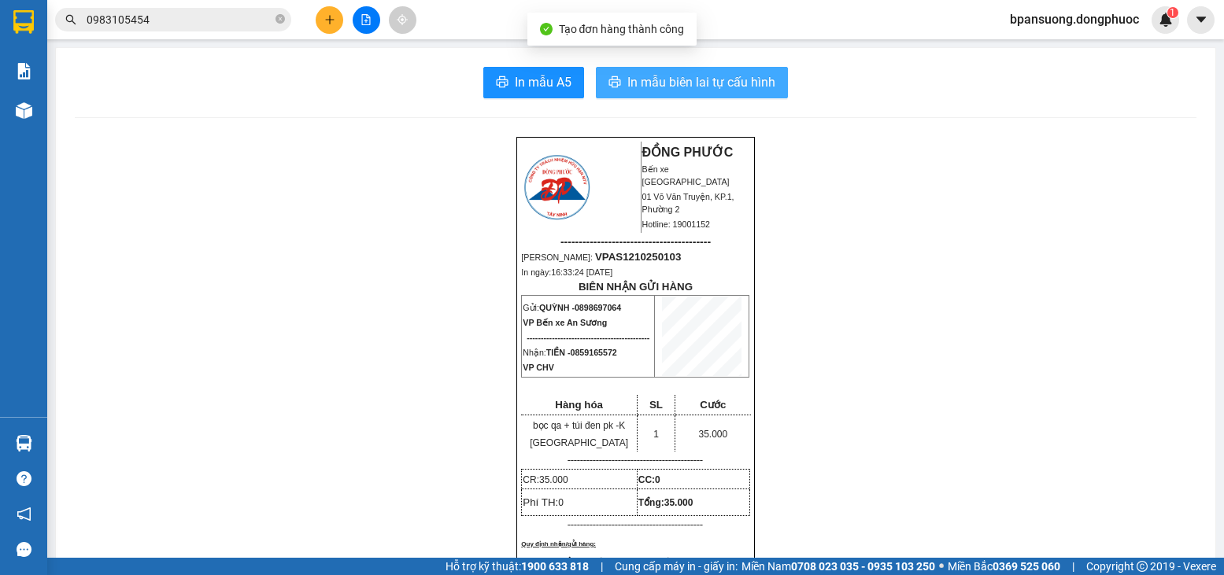
click at [683, 89] on span "In mẫu biên lai tự cấu hình" at bounding box center [701, 82] width 148 height 20
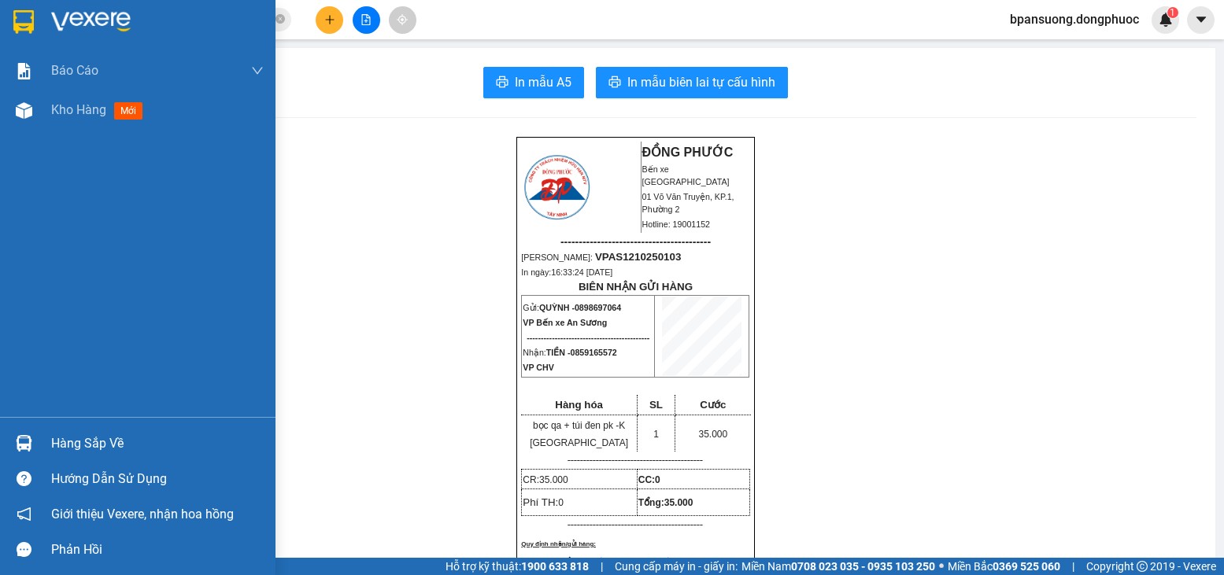
click at [75, 441] on div "Hàng sắp về" at bounding box center [157, 444] width 213 height 24
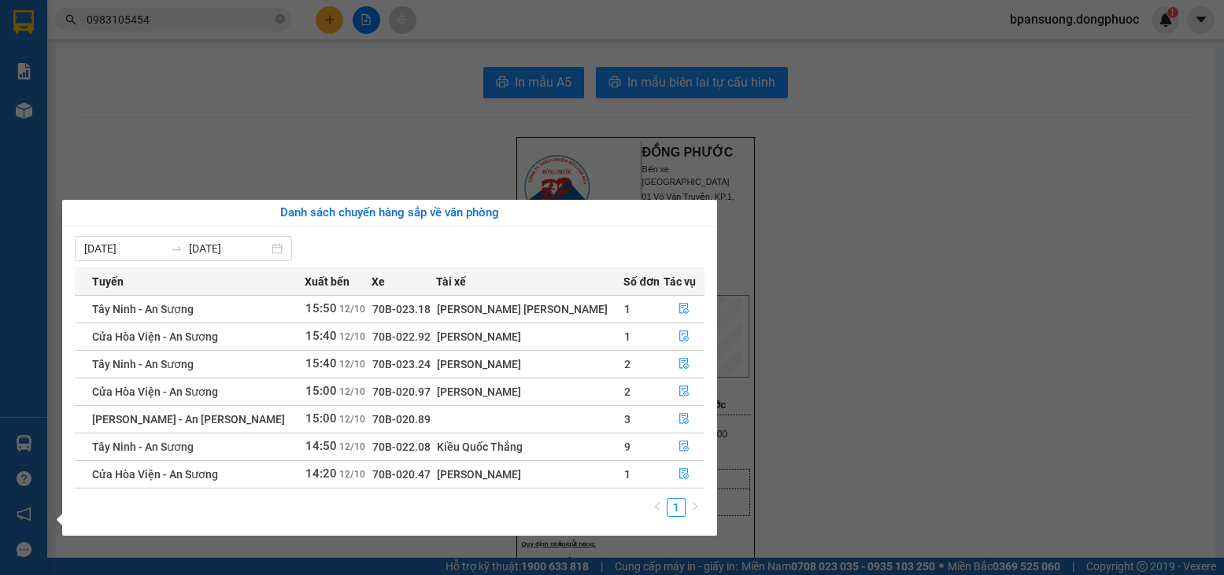
click at [317, 37] on section "Kết quả [PERSON_NAME] ( 3 ) Bộ lọc Mã ĐH Trạng thái Món hàng Tổng [PERSON_NAME]…" at bounding box center [612, 287] width 1224 height 575
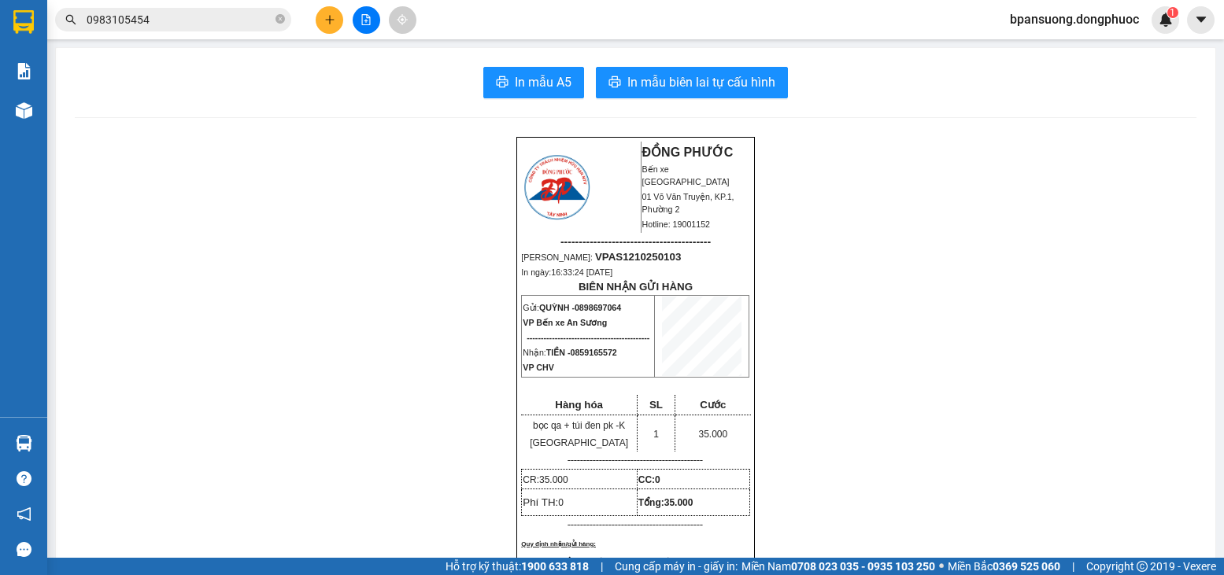
click at [320, 26] on button at bounding box center [330, 20] width 28 height 28
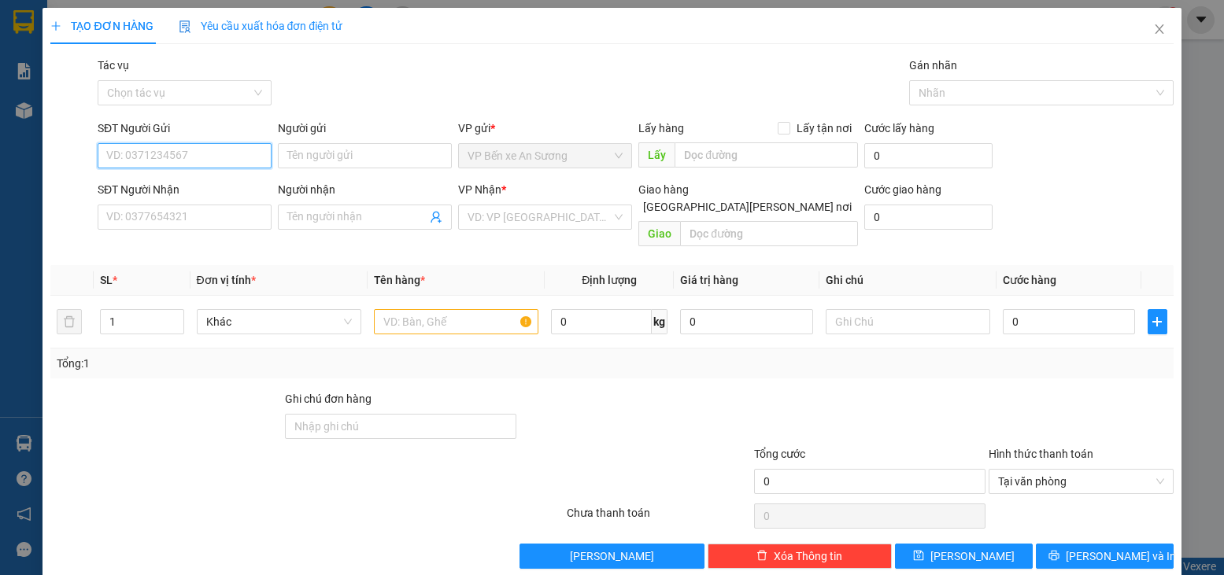
click at [220, 161] on input "SĐT Người Gửi" at bounding box center [185, 155] width 174 height 25
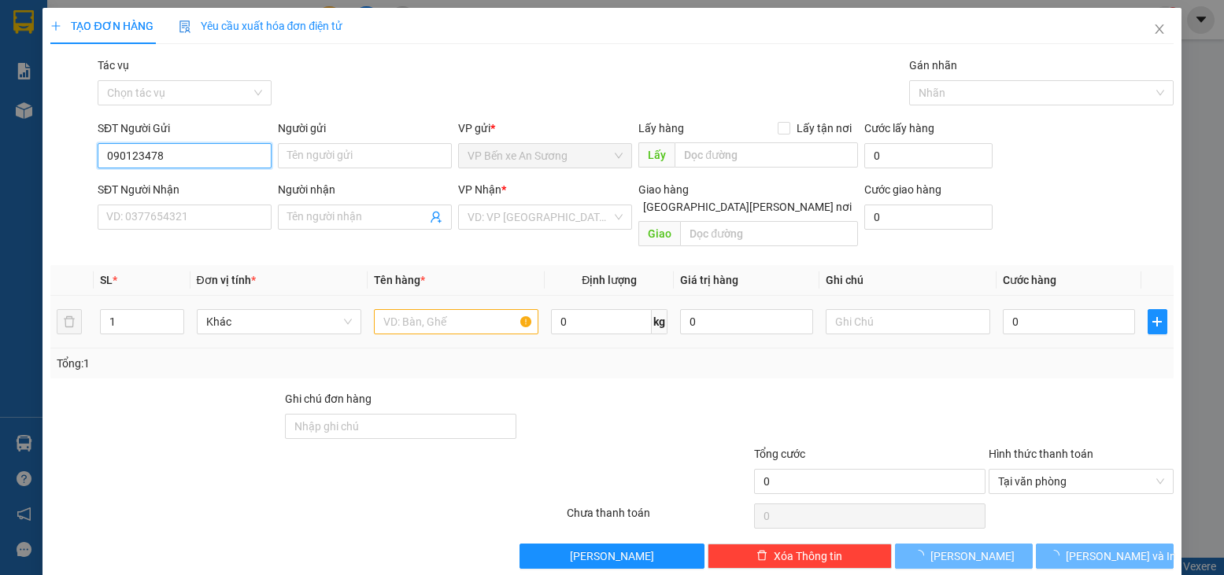
type input "0901234789"
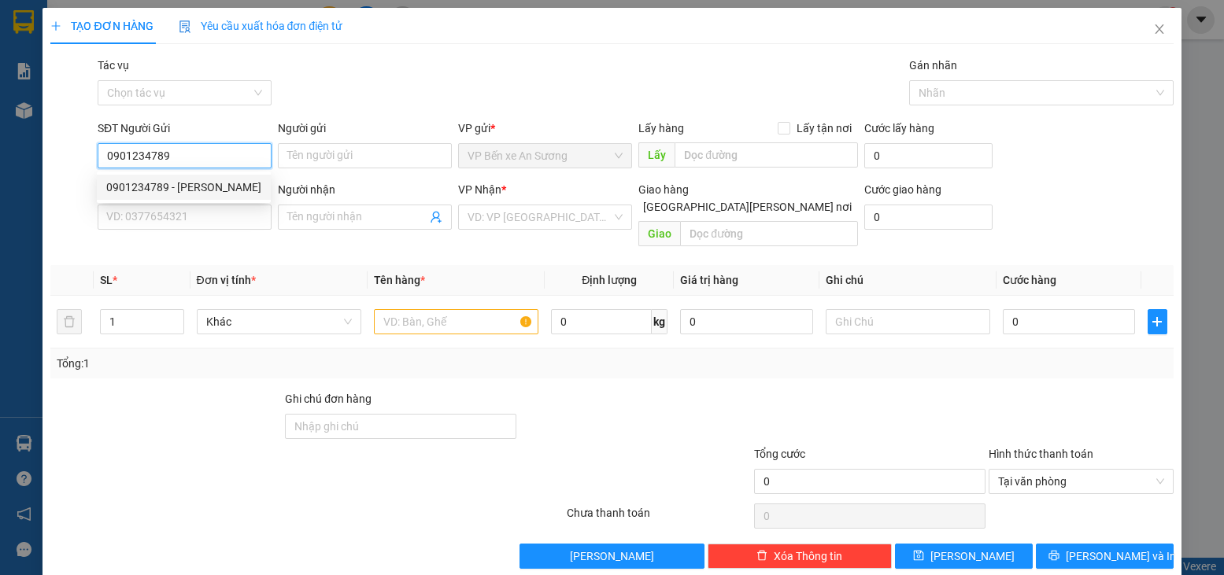
click at [189, 191] on div "0901234789 - [PERSON_NAME]" at bounding box center [183, 187] width 155 height 17
type input "GIANG"
type input "0902767242"
type input "PHƯƠNG"
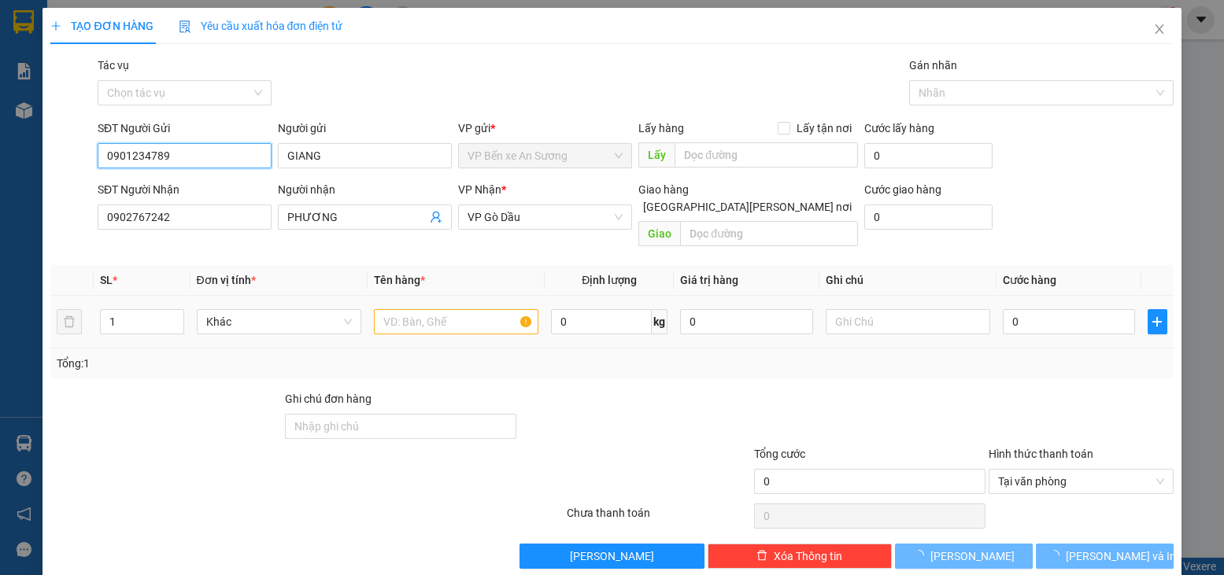
type input "20.000"
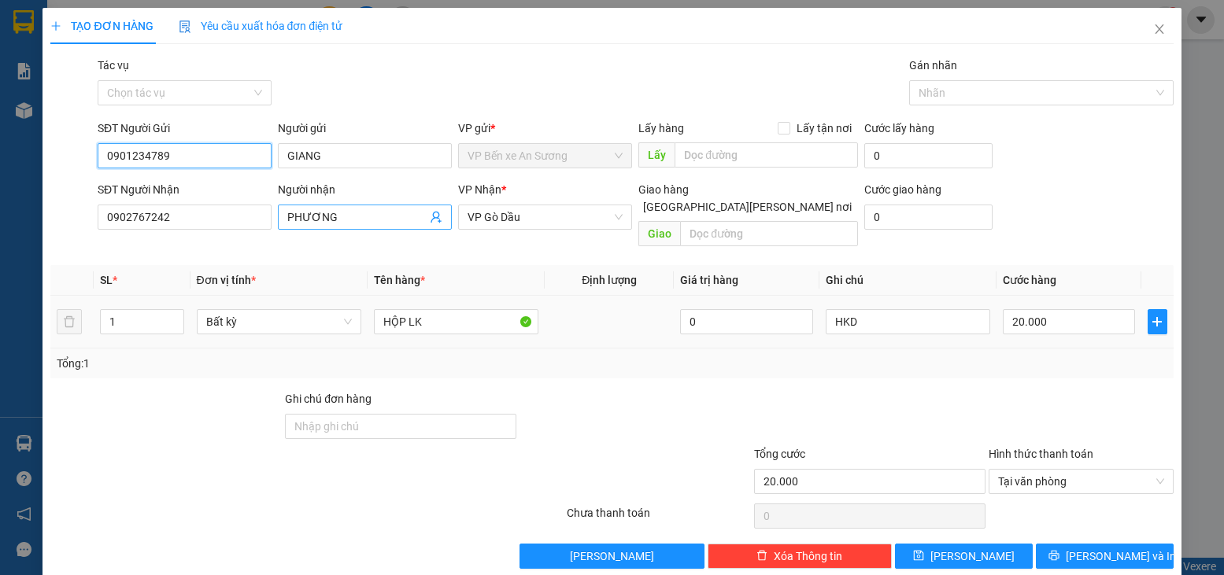
type input "0901234789"
click at [435, 222] on icon "user-add" at bounding box center [436, 218] width 10 height 12
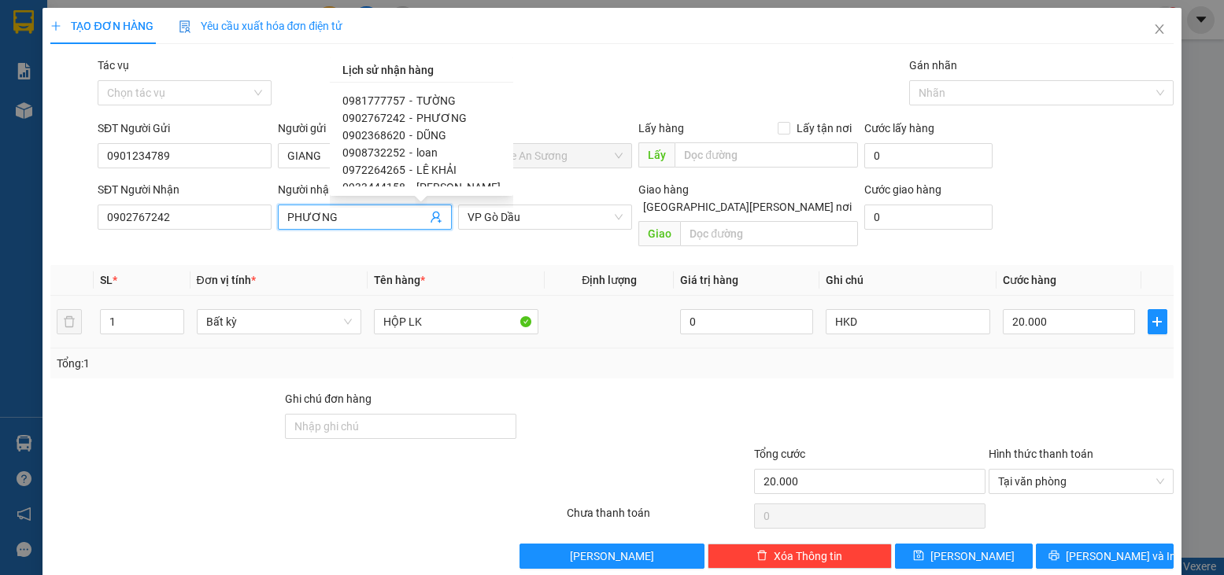
click at [409, 132] on span "-" at bounding box center [410, 135] width 3 height 13
type input "0902368620"
type input "DŨNG"
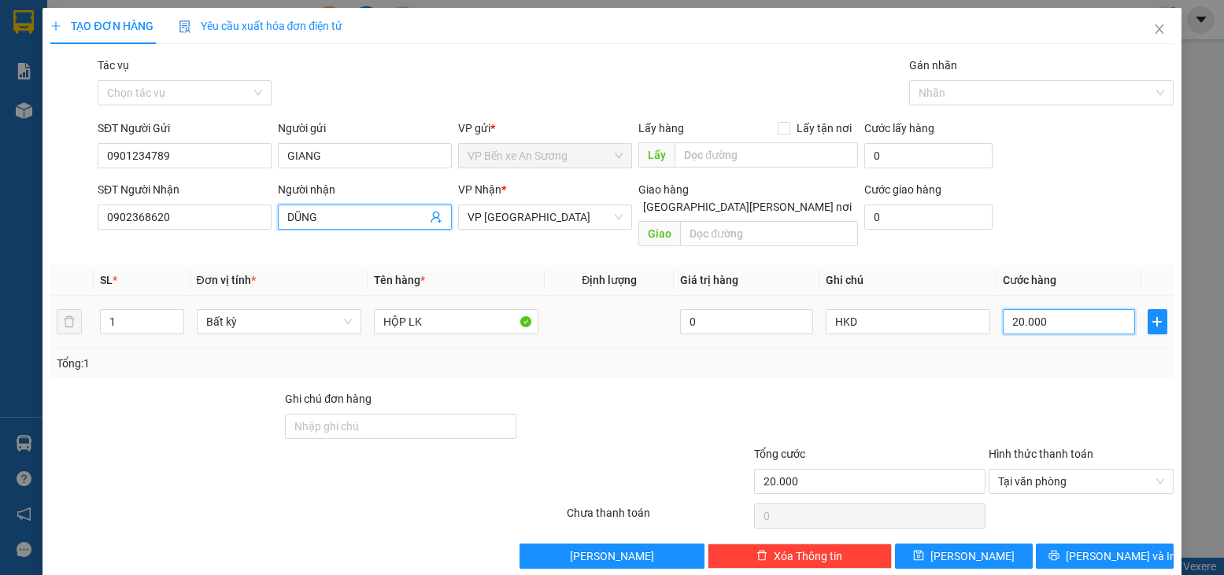
click at [1070, 309] on input "20.000" at bounding box center [1069, 321] width 132 height 25
type input "2"
type input "25"
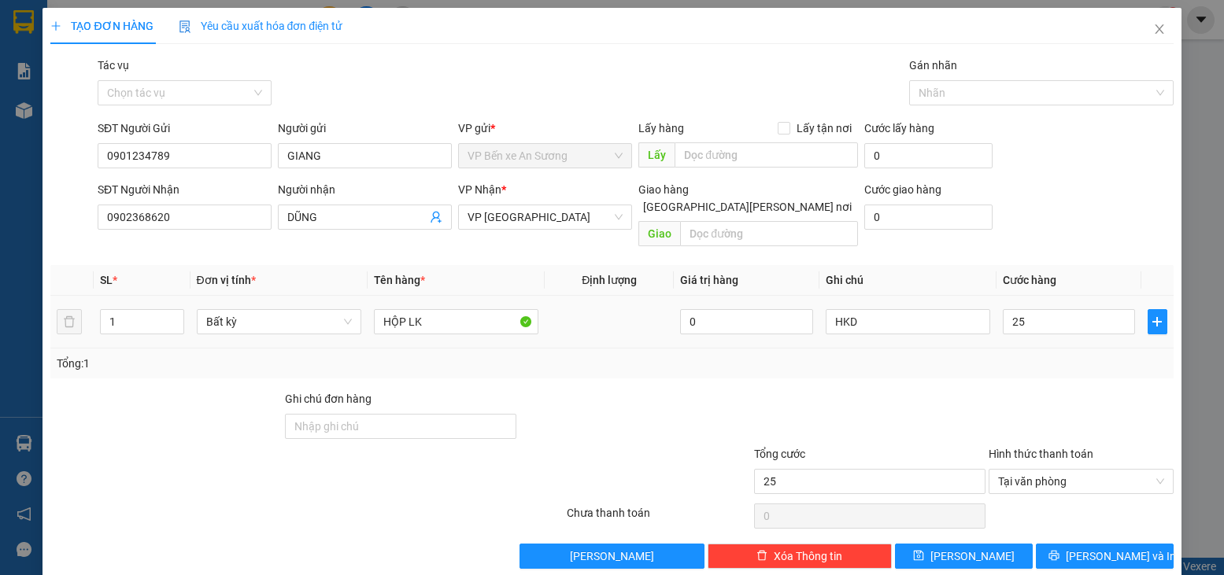
type input "25.000"
click at [1063, 349] on div "Tổng: 1" at bounding box center [611, 364] width 1123 height 30
click at [1054, 544] on button "[PERSON_NAME] và In" at bounding box center [1105, 556] width 138 height 25
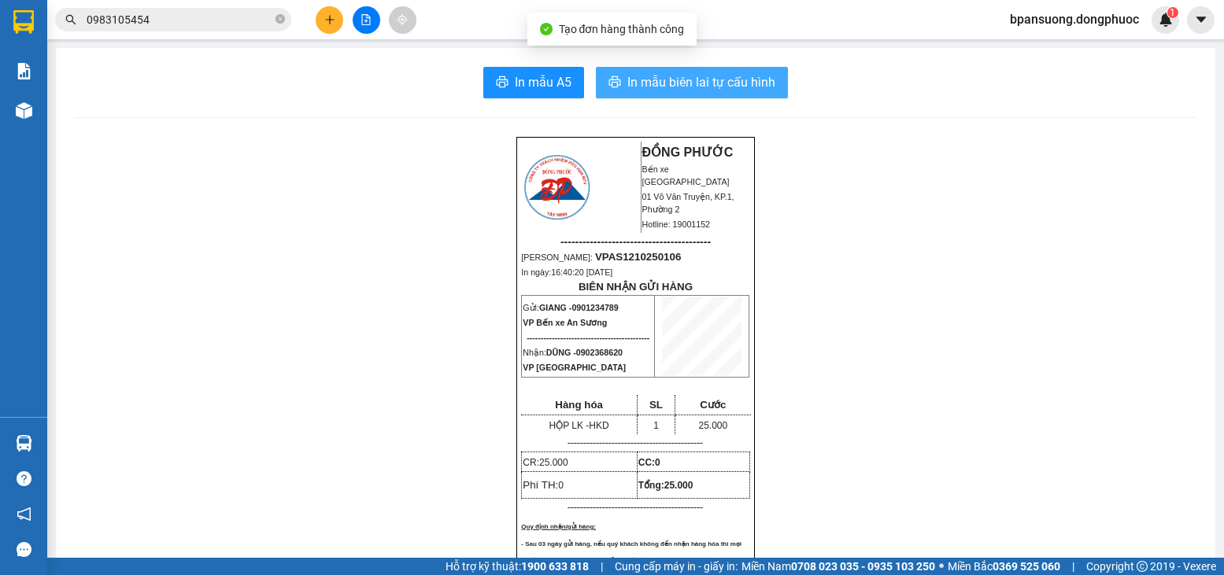
click at [717, 94] on button "In mẫu biên lai tự cấu hình" at bounding box center [692, 82] width 192 height 31
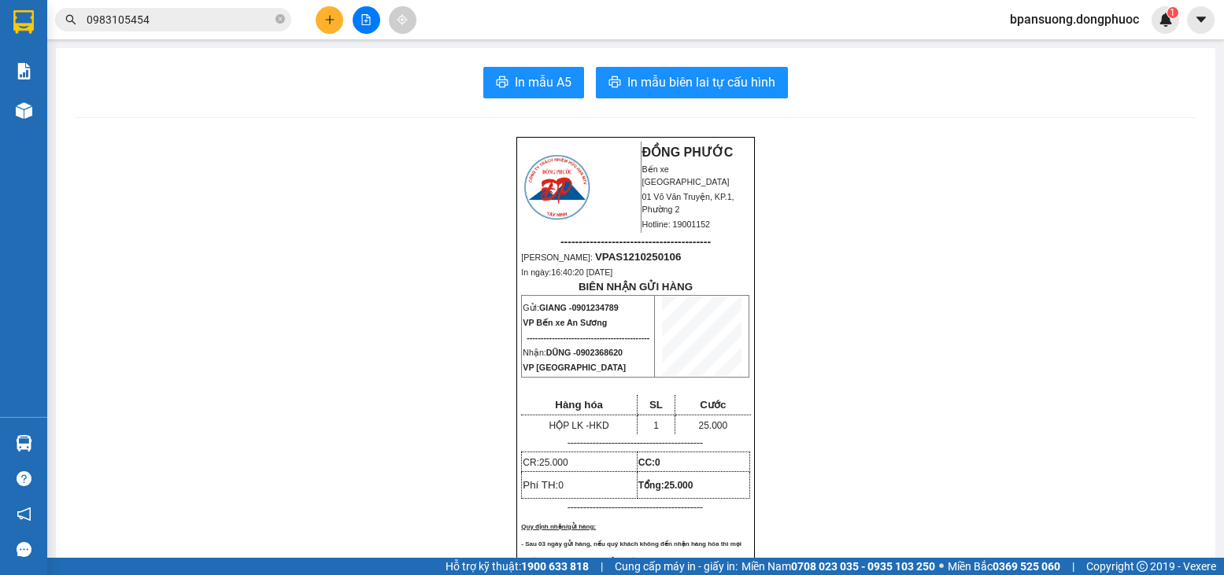
click at [321, 24] on button at bounding box center [330, 20] width 28 height 28
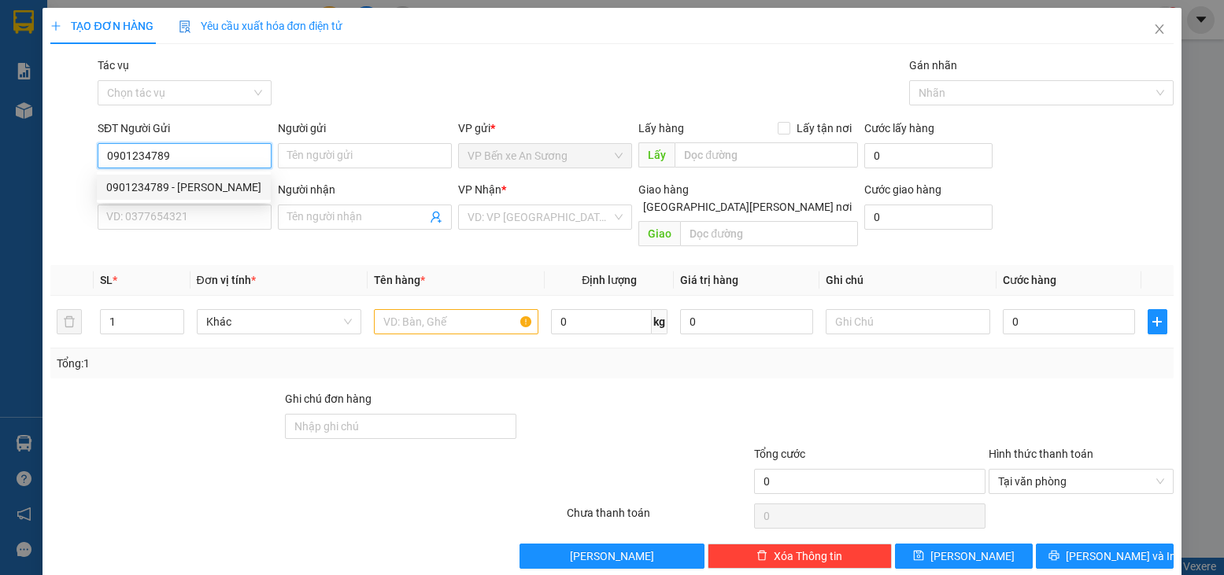
type input "0901234789"
click at [198, 202] on div "0901234789 0901234789 - [GEOGRAPHIC_DATA]" at bounding box center [184, 187] width 174 height 31
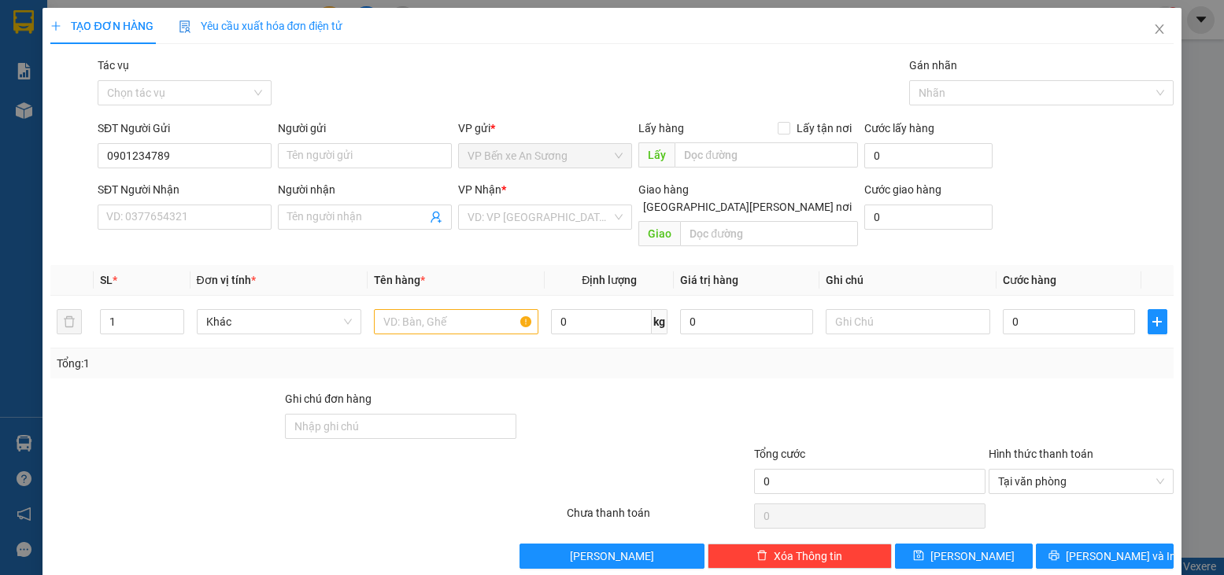
click at [200, 193] on div "SĐT Người Nhận" at bounding box center [185, 189] width 174 height 17
click at [200, 205] on input "SĐT Người Nhận" at bounding box center [185, 217] width 174 height 25
click at [195, 159] on input "0901234789" at bounding box center [185, 155] width 174 height 25
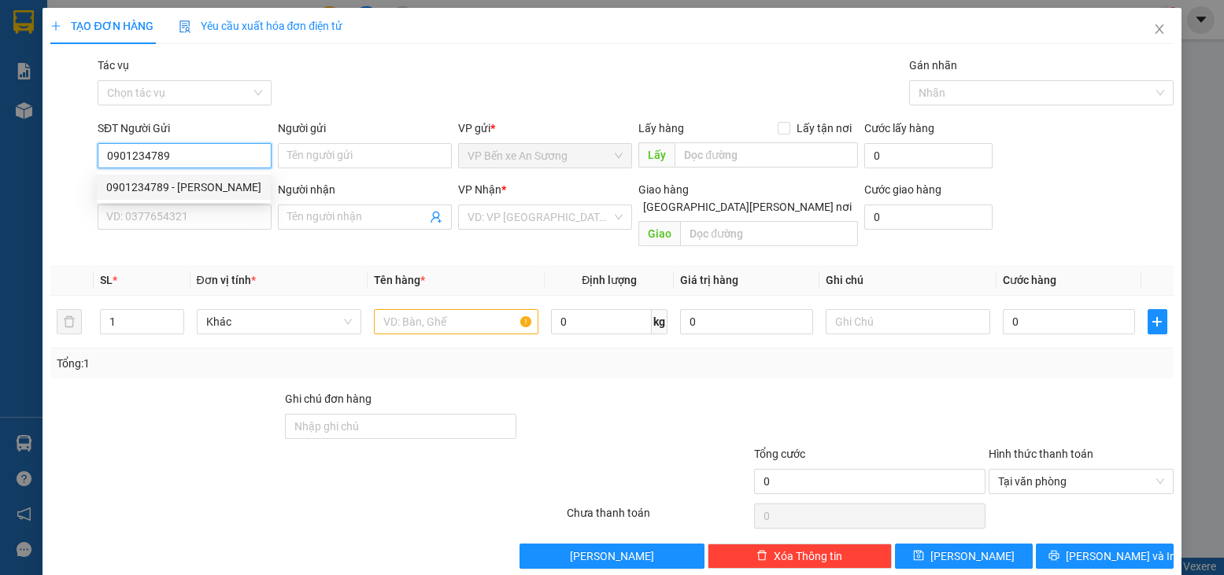
click at [187, 189] on div "0901234789 - [PERSON_NAME]" at bounding box center [183, 187] width 155 height 17
type input "GIANG"
type input "0902368620"
type input "DŨNG"
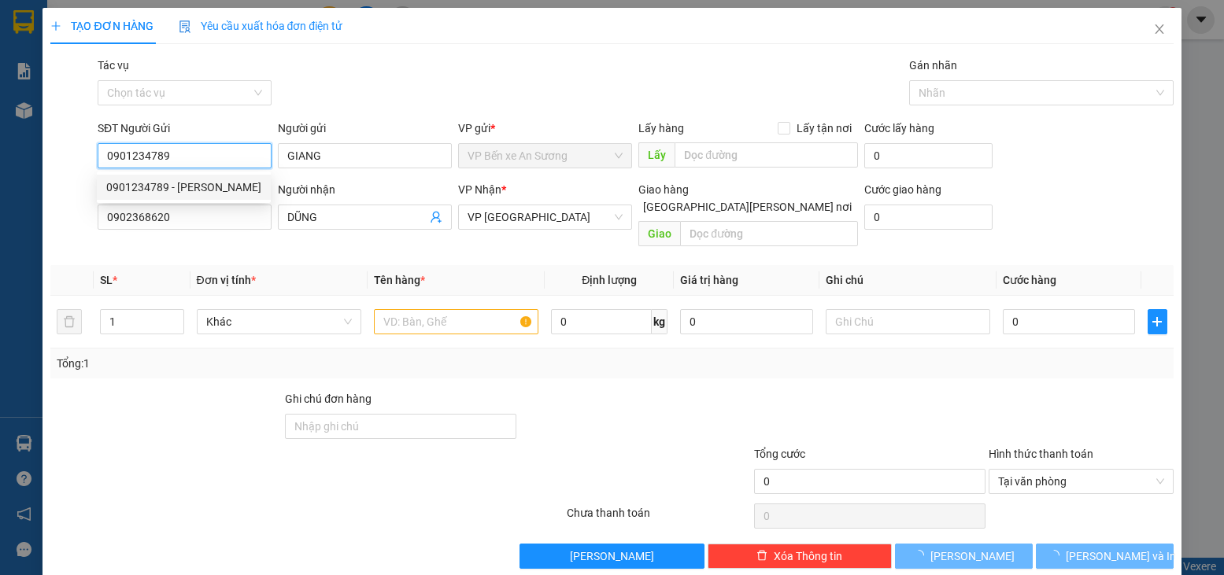
type input "25.000"
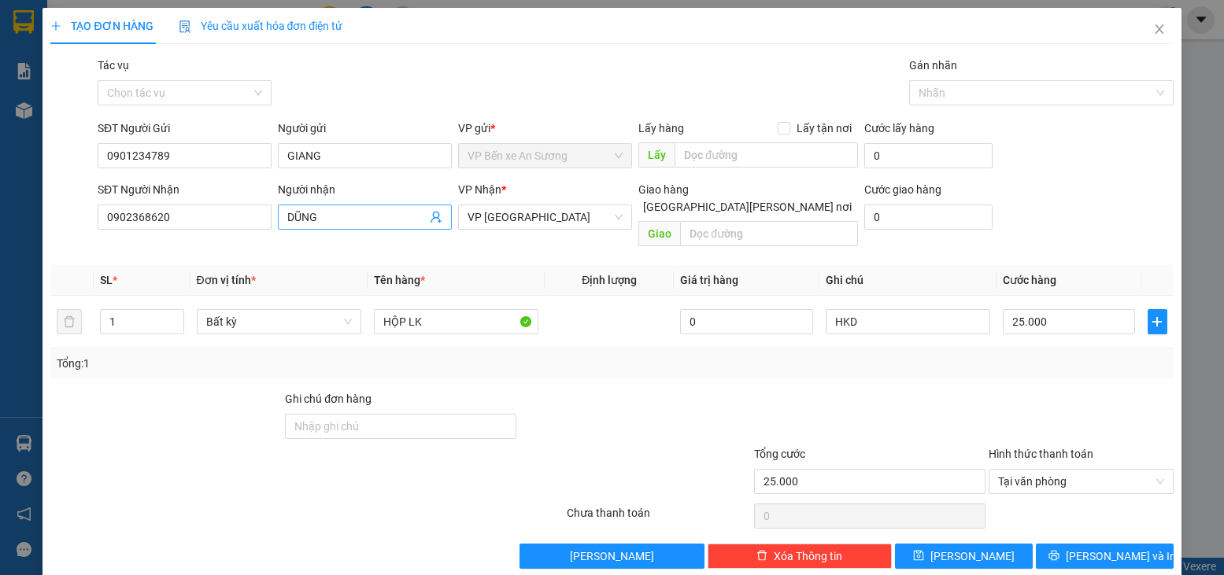
click at [430, 217] on icon "user-add" at bounding box center [436, 217] width 13 height 13
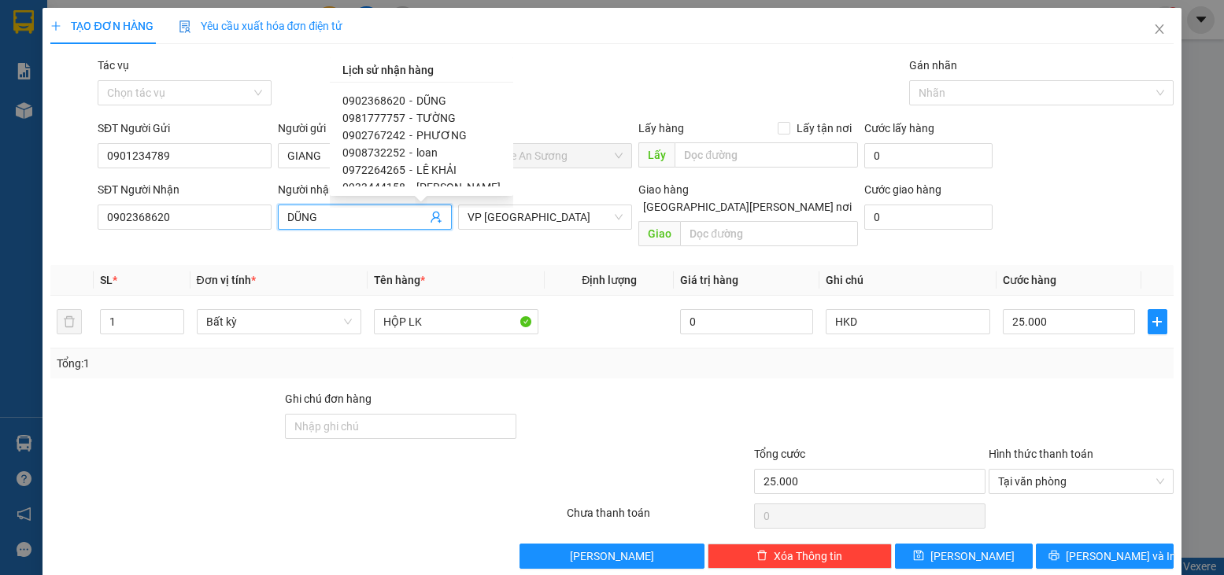
click at [391, 130] on span "0902767242" at bounding box center [373, 135] width 63 height 13
type input "0902767242"
type input "PHƯƠNG"
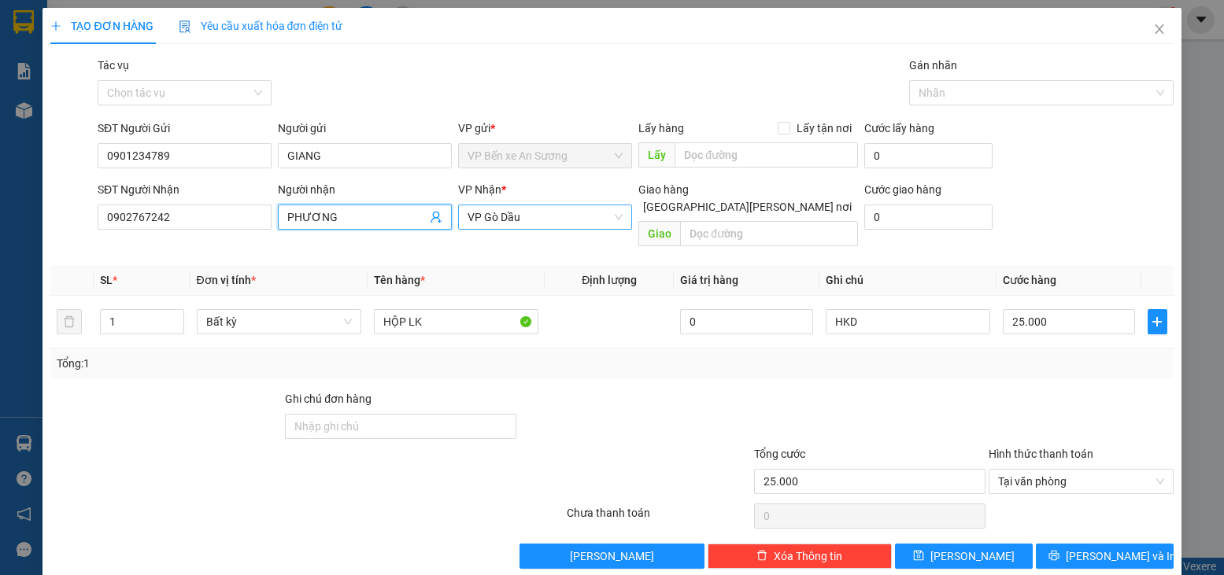
click at [553, 209] on span "VP Gò Dầu" at bounding box center [545, 217] width 155 height 24
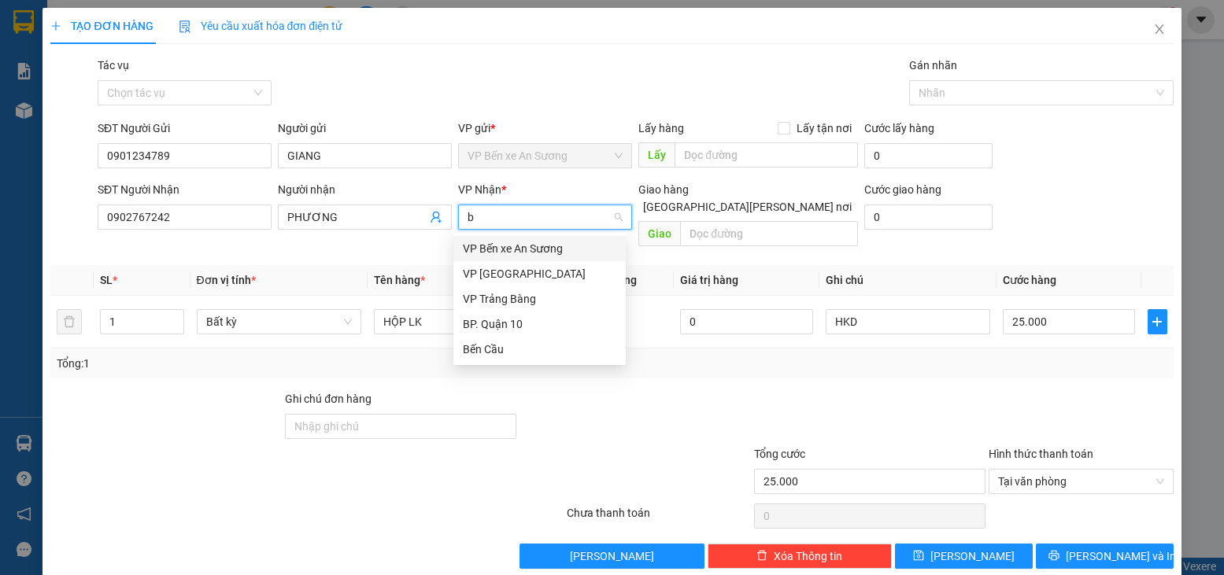
type input "bc"
click at [499, 249] on div "Bến Cầu" at bounding box center [540, 248] width 154 height 17
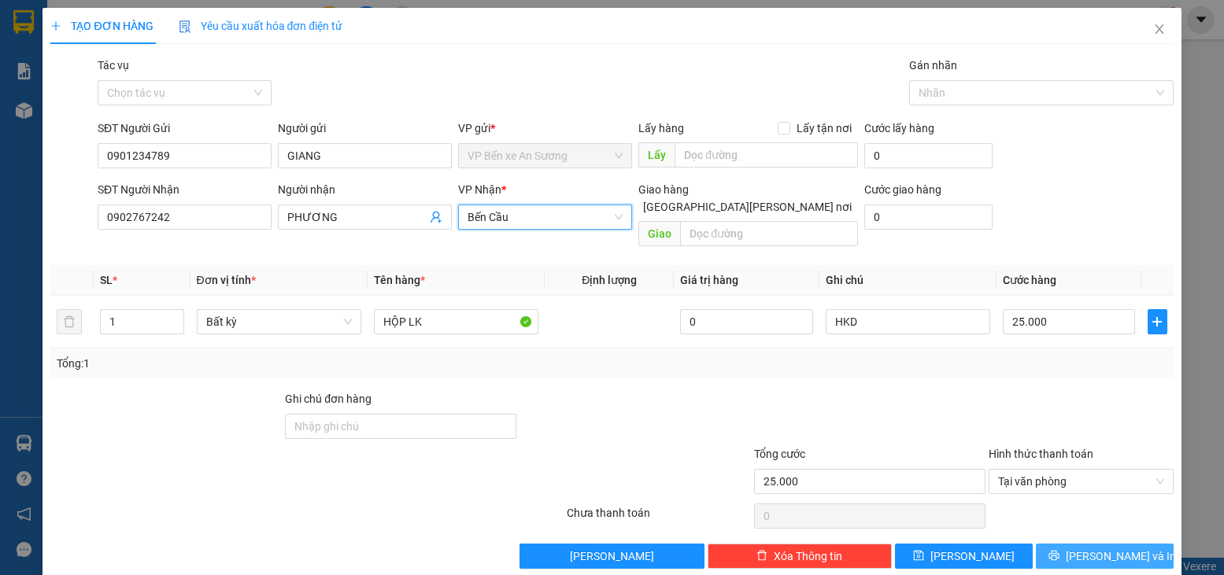
click at [1058, 544] on button "[PERSON_NAME] và In" at bounding box center [1105, 556] width 138 height 25
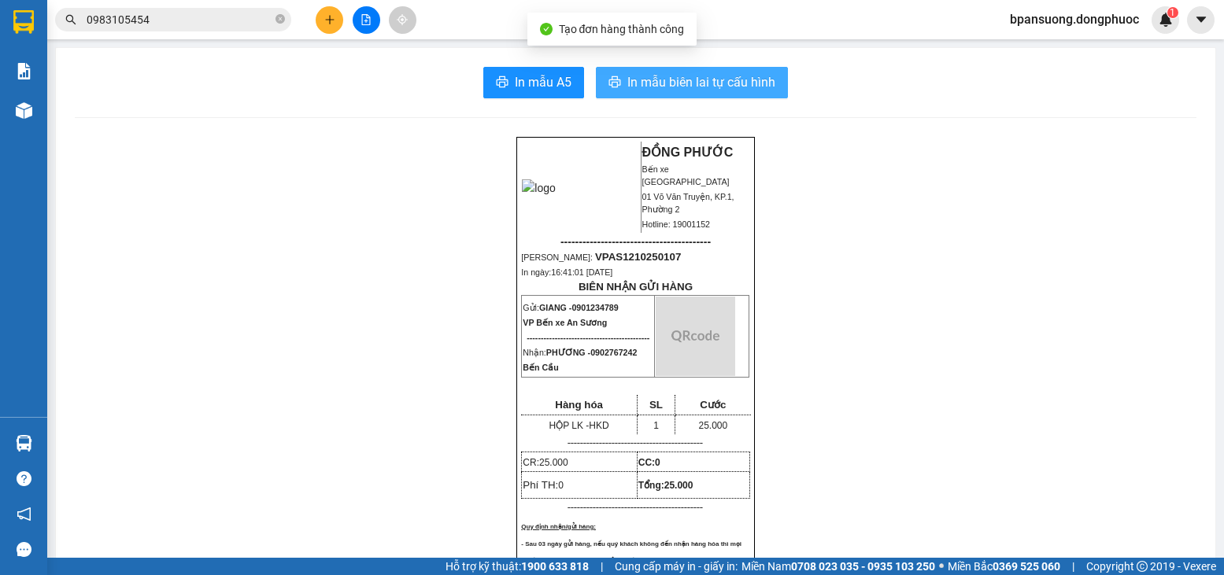
drag, startPoint x: 769, startPoint y: 86, endPoint x: 761, endPoint y: 94, distance: 11.7
click at [768, 87] on button "In mẫu biên lai tự cấu hình" at bounding box center [692, 82] width 192 height 31
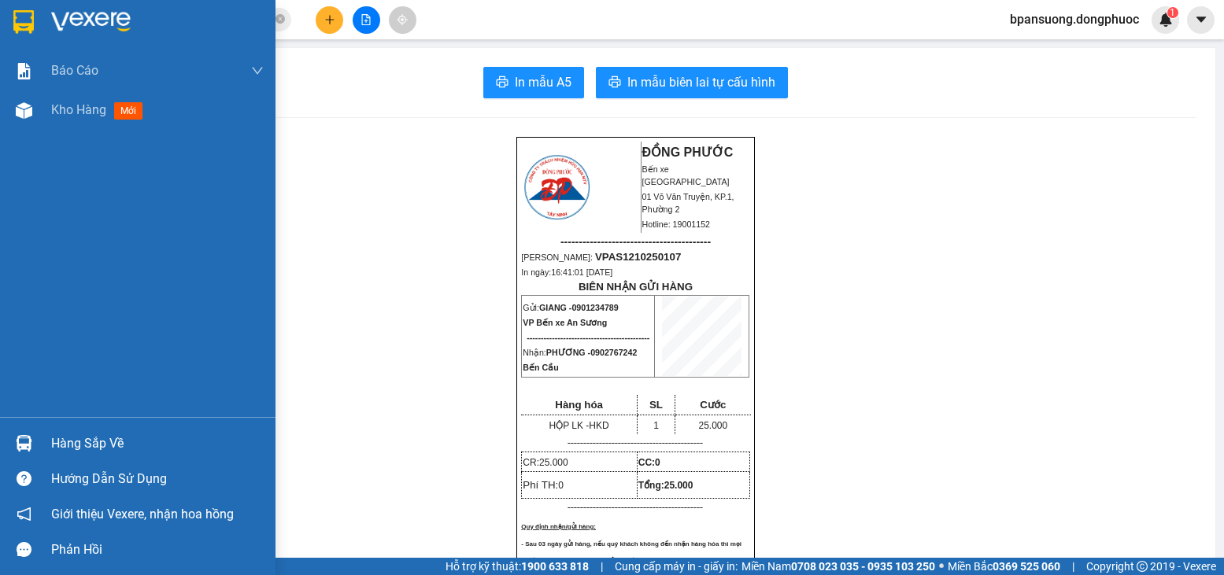
click at [20, 111] on img at bounding box center [24, 110] width 17 height 17
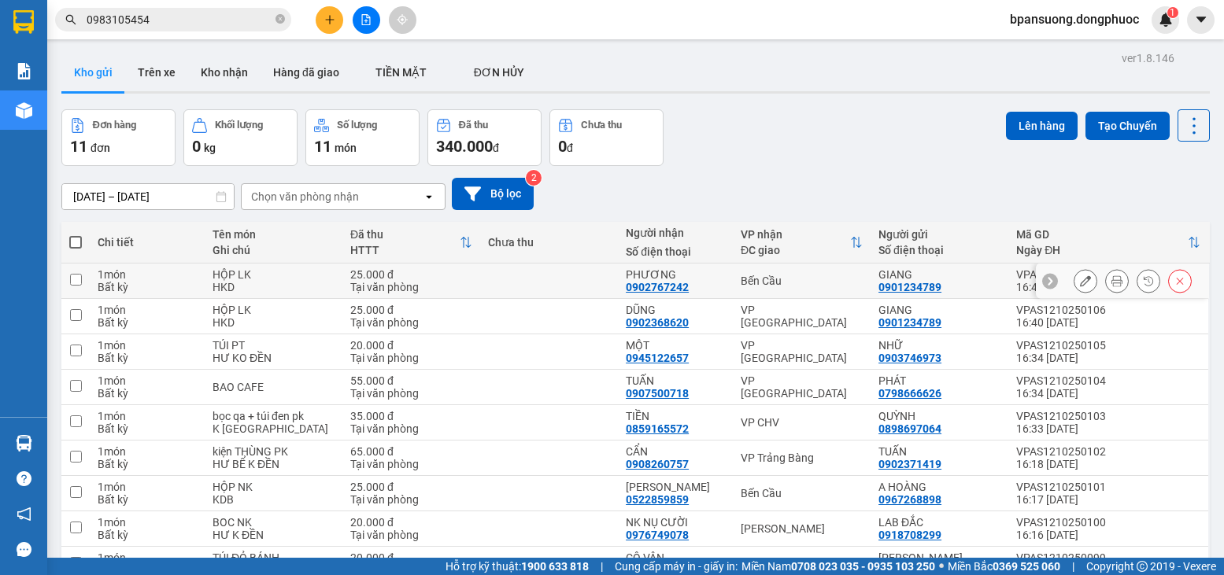
click at [1112, 283] on icon at bounding box center [1117, 281] width 11 height 11
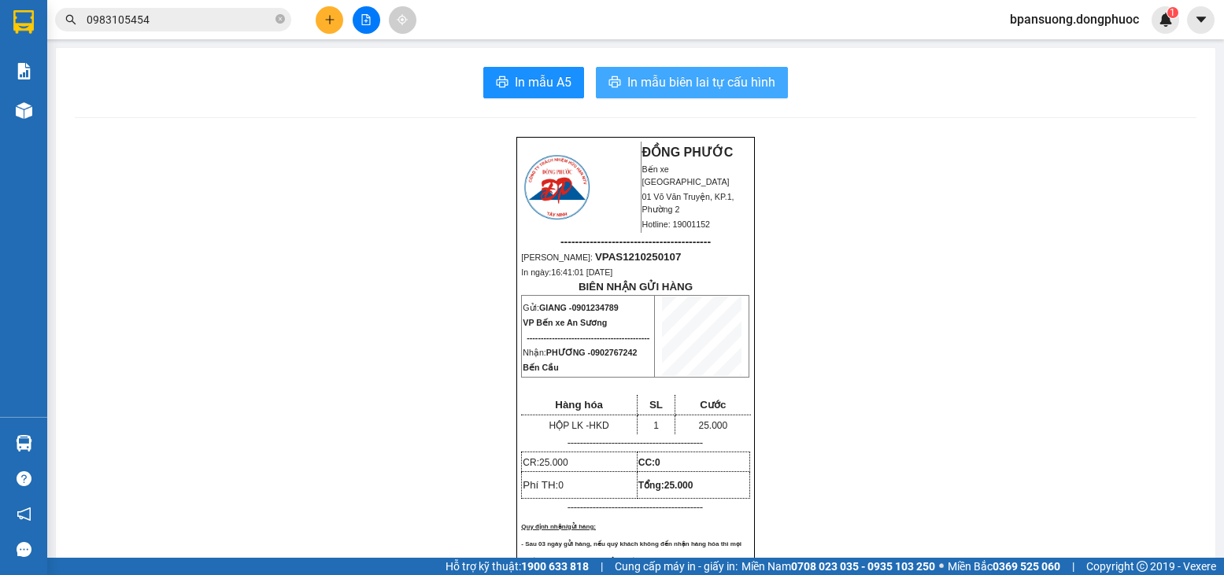
click at [666, 85] on span "In mẫu biên lai tự cấu hình" at bounding box center [701, 82] width 148 height 20
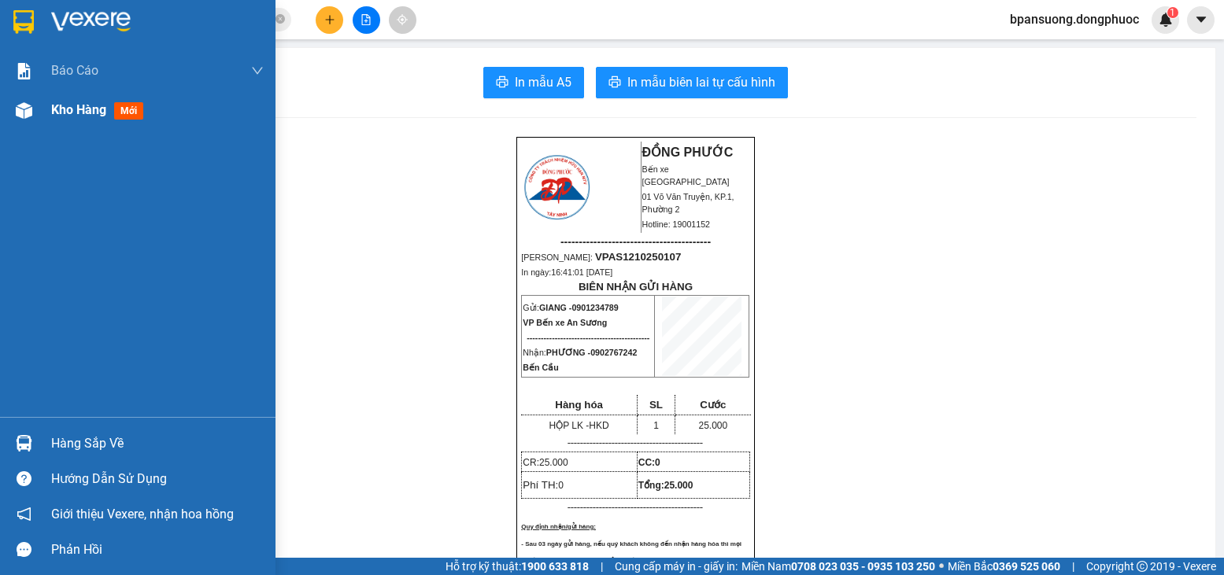
click at [101, 109] on span "Kho hàng" at bounding box center [78, 109] width 55 height 15
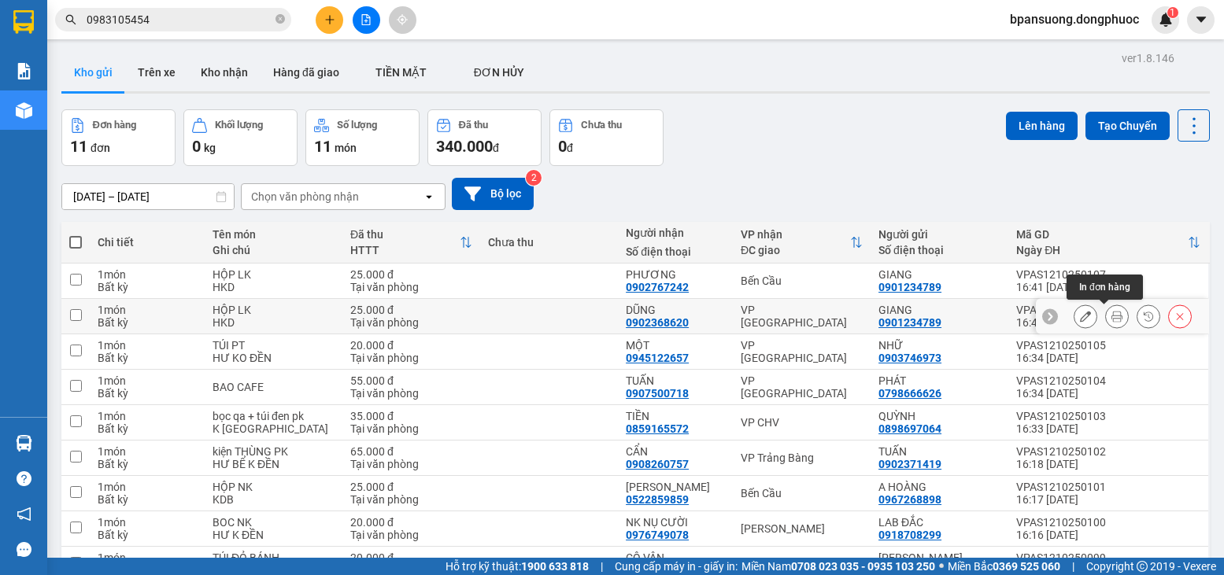
click at [1112, 319] on icon at bounding box center [1117, 316] width 11 height 11
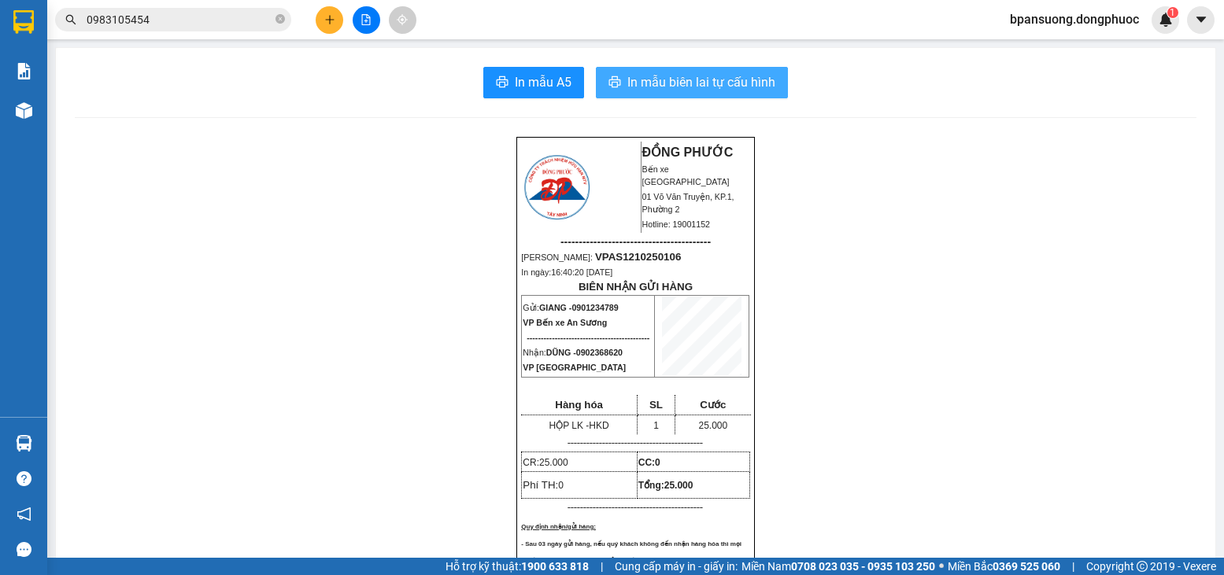
click at [689, 92] on span "In mẫu biên lai tự cấu hình" at bounding box center [701, 82] width 148 height 20
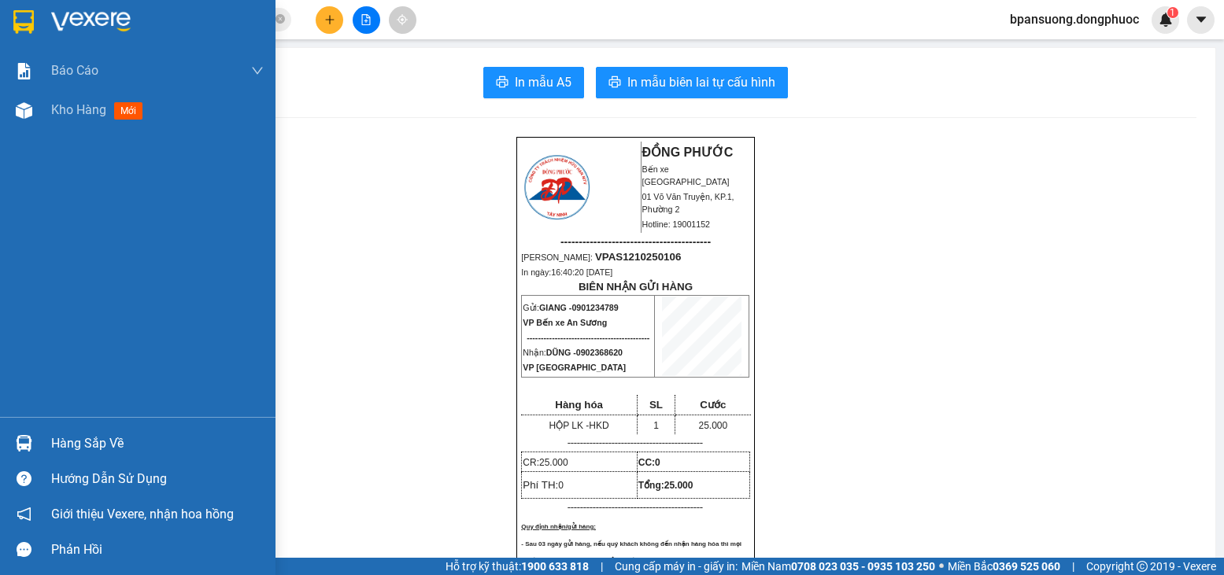
click at [51, 435] on div "Hàng sắp về" at bounding box center [138, 443] width 276 height 35
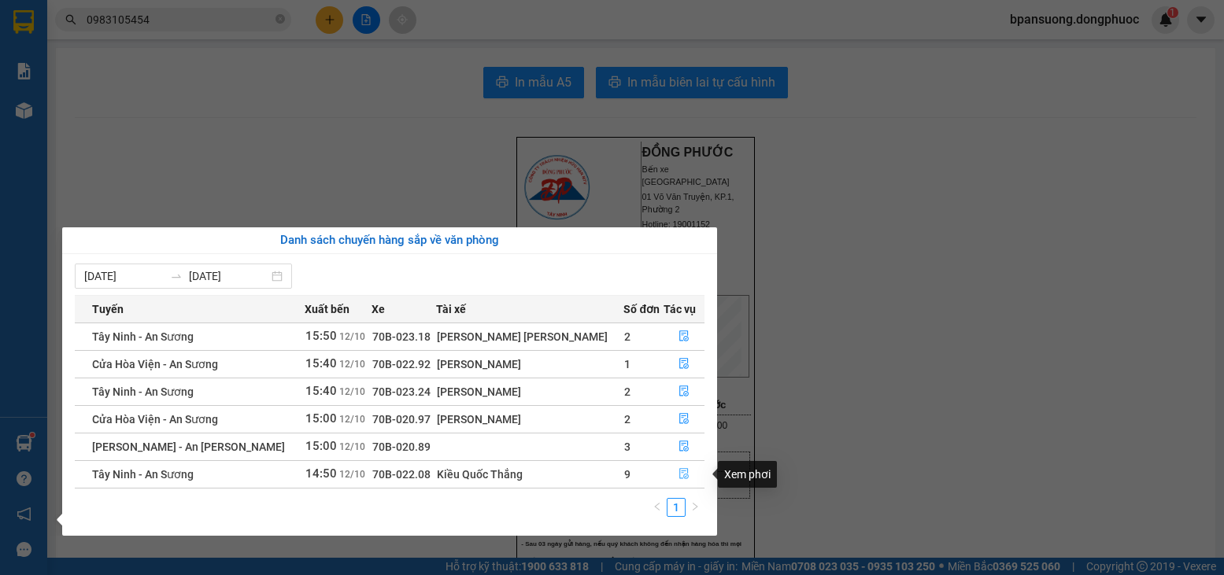
click at [698, 481] on button "button" at bounding box center [683, 474] width 39 height 25
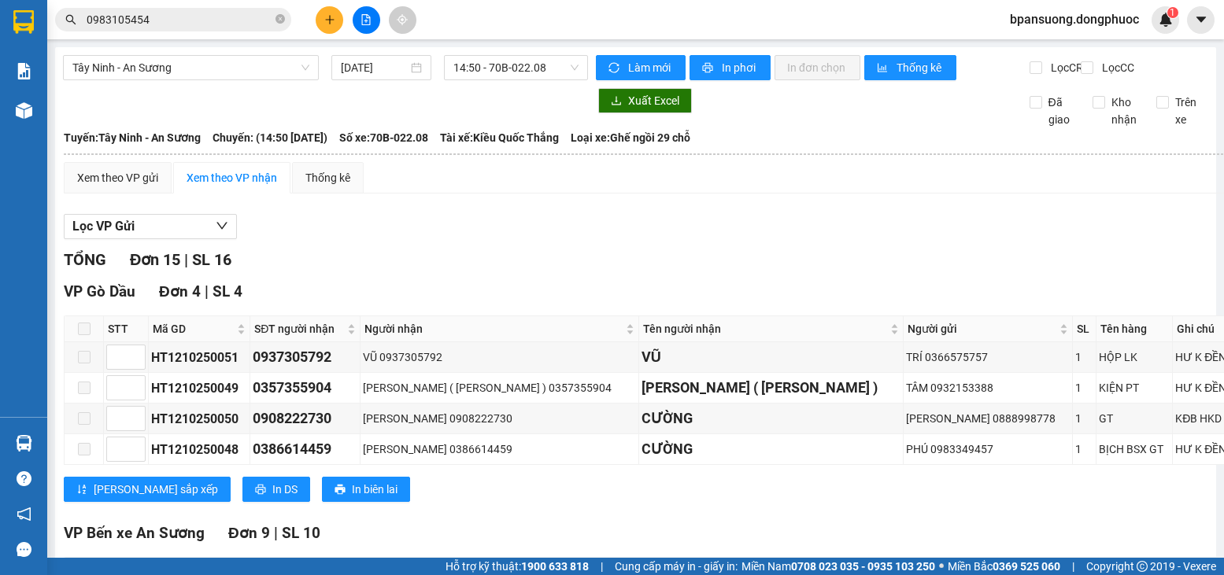
click at [325, 23] on icon "plus" at bounding box center [329, 19] width 11 height 11
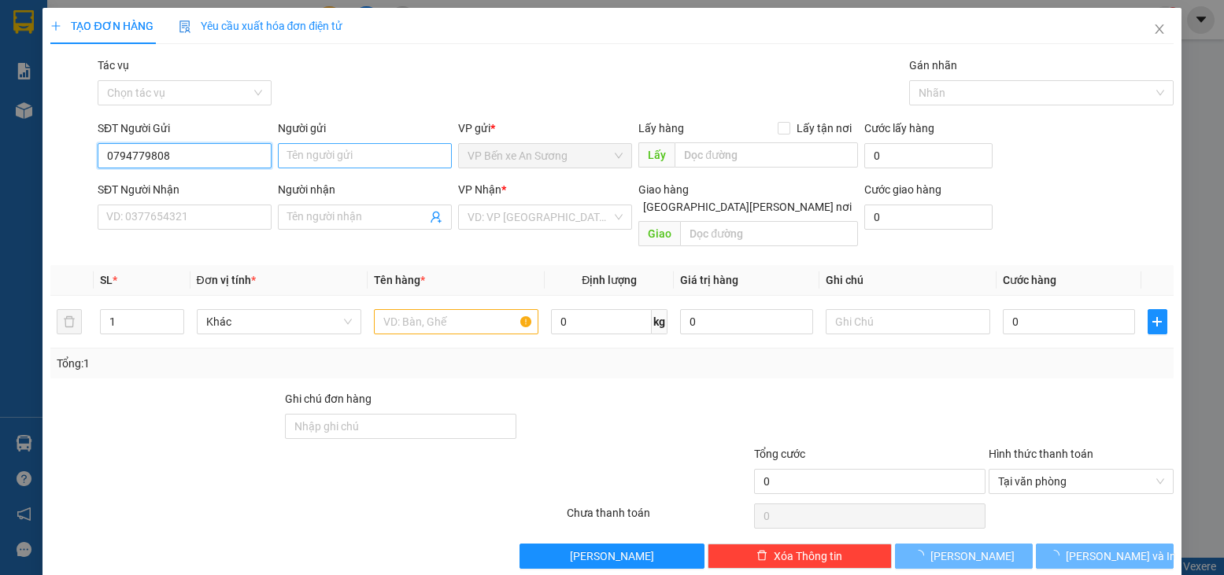
type input "0794779808"
click at [294, 154] on input "Người gửi" at bounding box center [365, 155] width 174 height 25
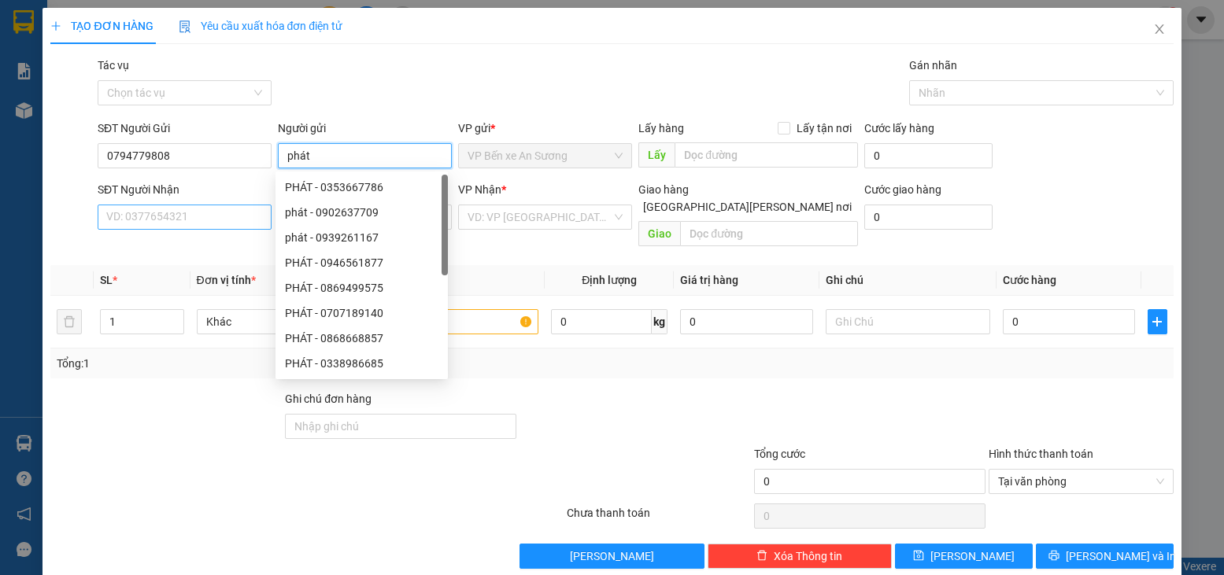
type input "phát"
click at [213, 225] on input "SĐT Người Nhận" at bounding box center [185, 217] width 174 height 25
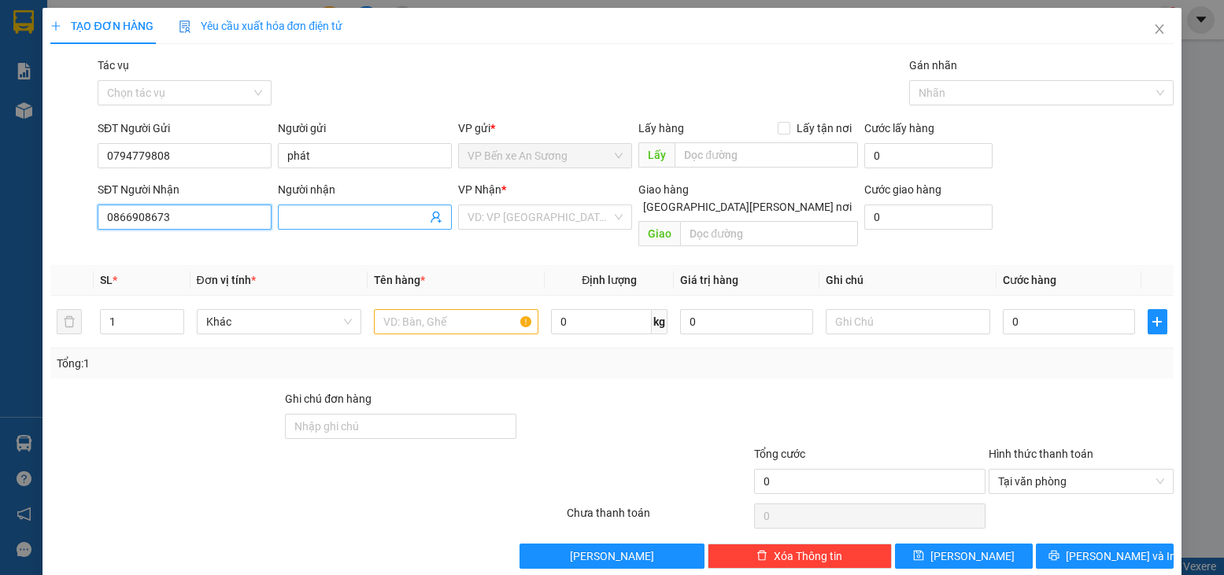
type input "0866908673"
click at [325, 213] on input "Người nhận" at bounding box center [356, 217] width 139 height 17
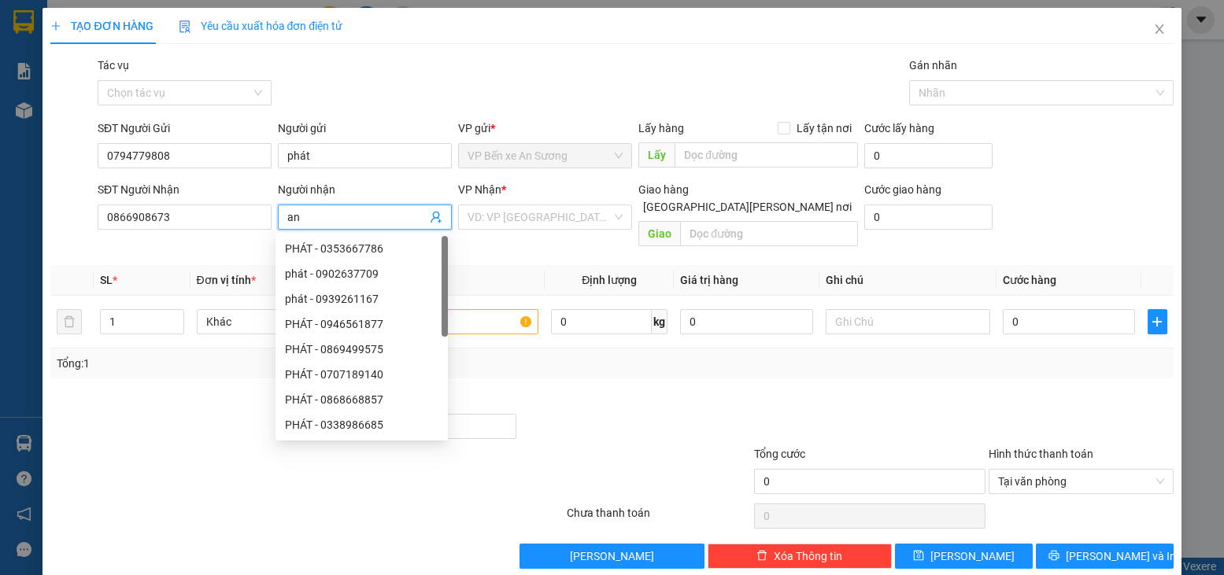
type input "a"
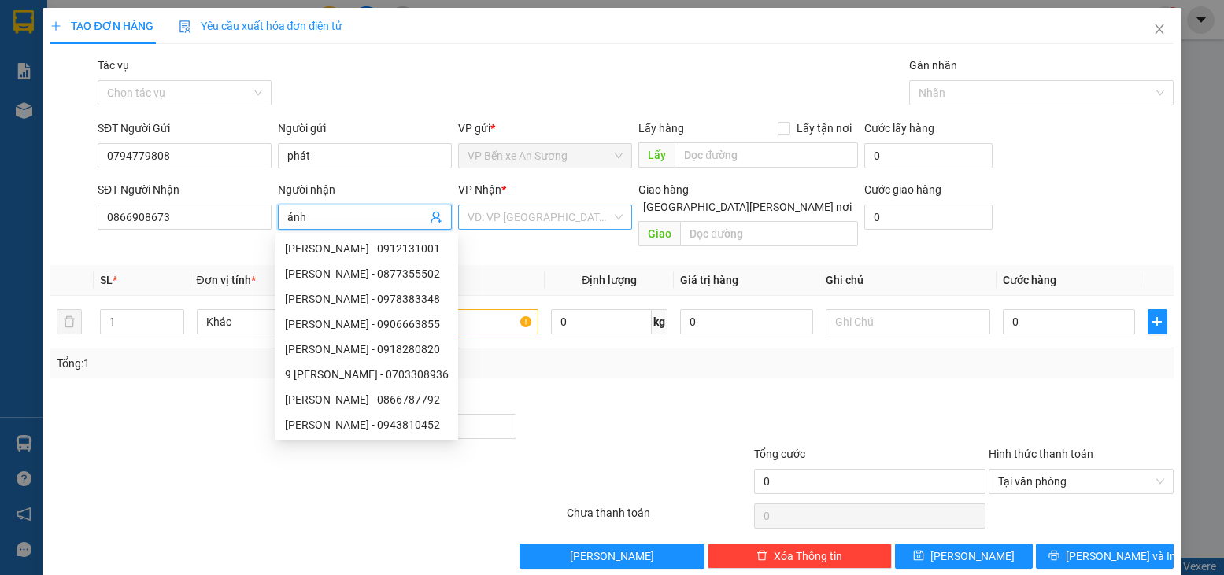
type input "ánh"
click at [575, 220] on input "search" at bounding box center [540, 217] width 144 height 24
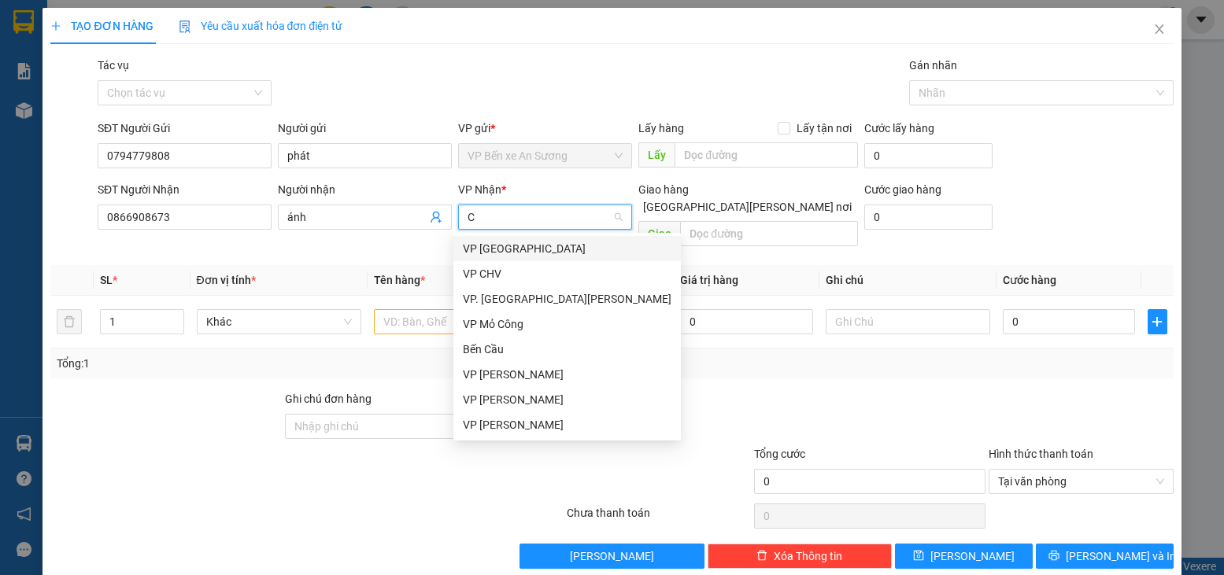
type input "CT"
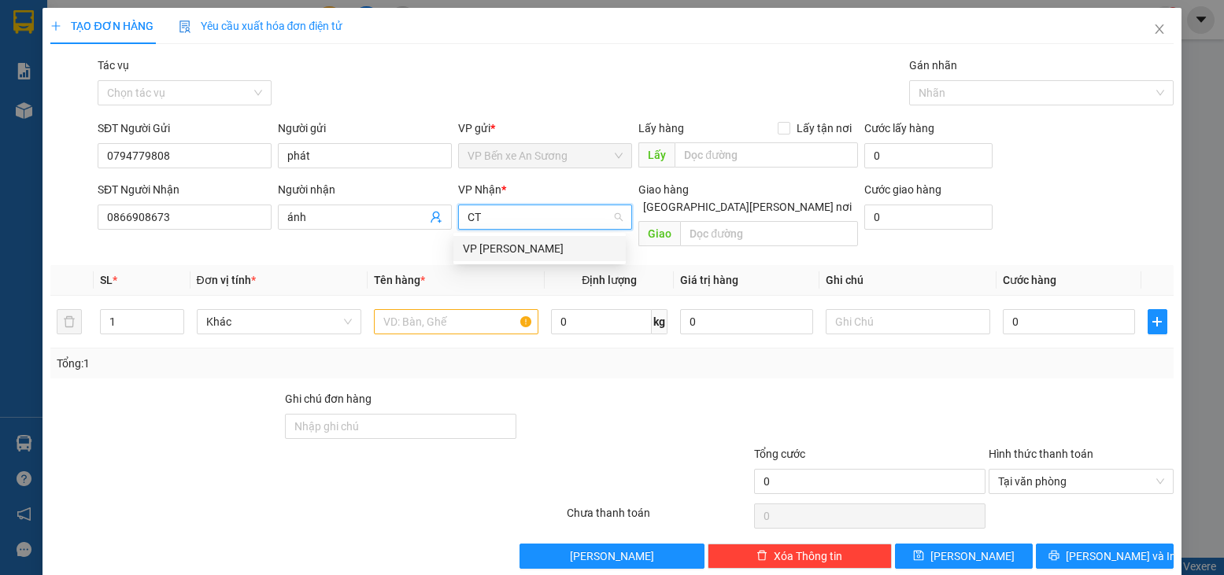
click at [511, 248] on div "VP [PERSON_NAME]" at bounding box center [540, 248] width 154 height 17
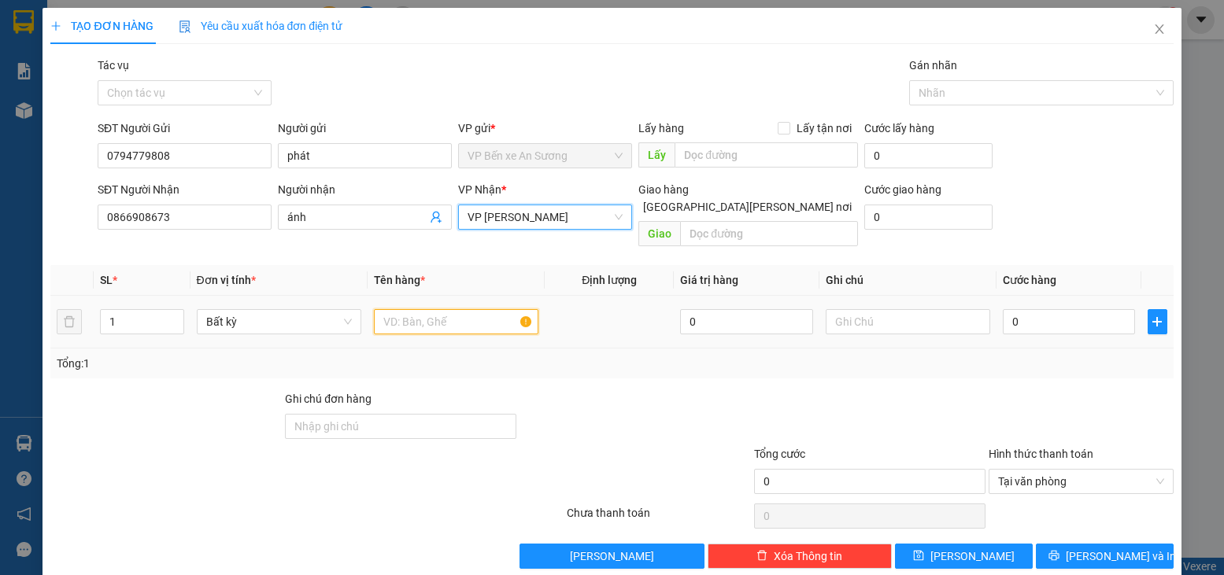
click at [459, 309] on input "text" at bounding box center [456, 321] width 165 height 25
type input "GÓI LK"
click at [1026, 309] on input "0" at bounding box center [1069, 321] width 132 height 25
click at [923, 413] on div at bounding box center [870, 417] width 235 height 55
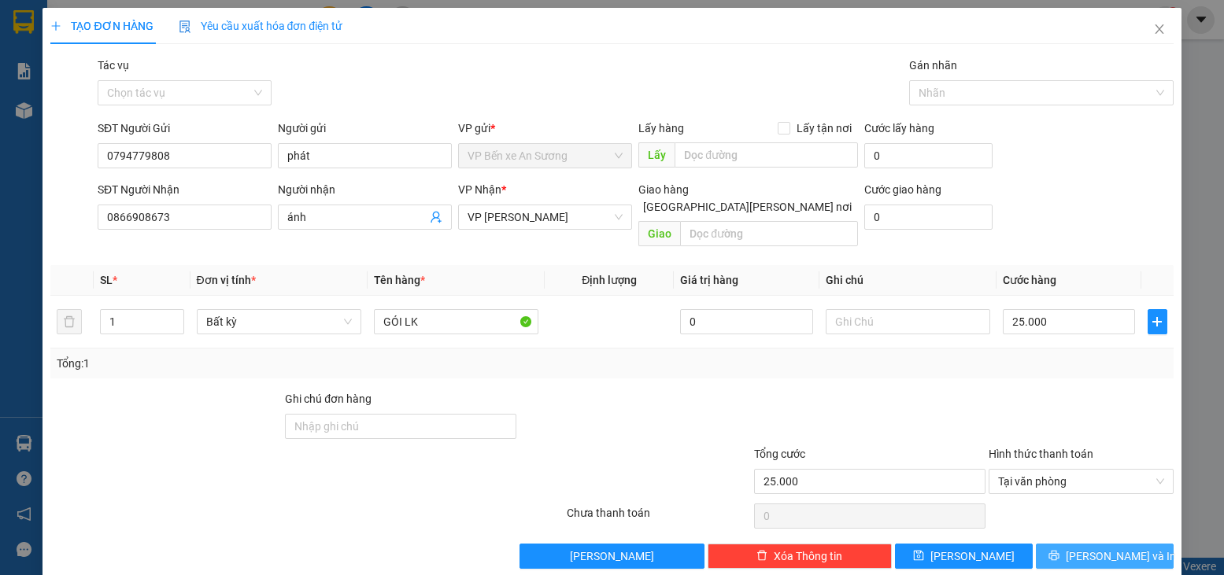
click at [1043, 544] on button "[PERSON_NAME] và In" at bounding box center [1105, 556] width 138 height 25
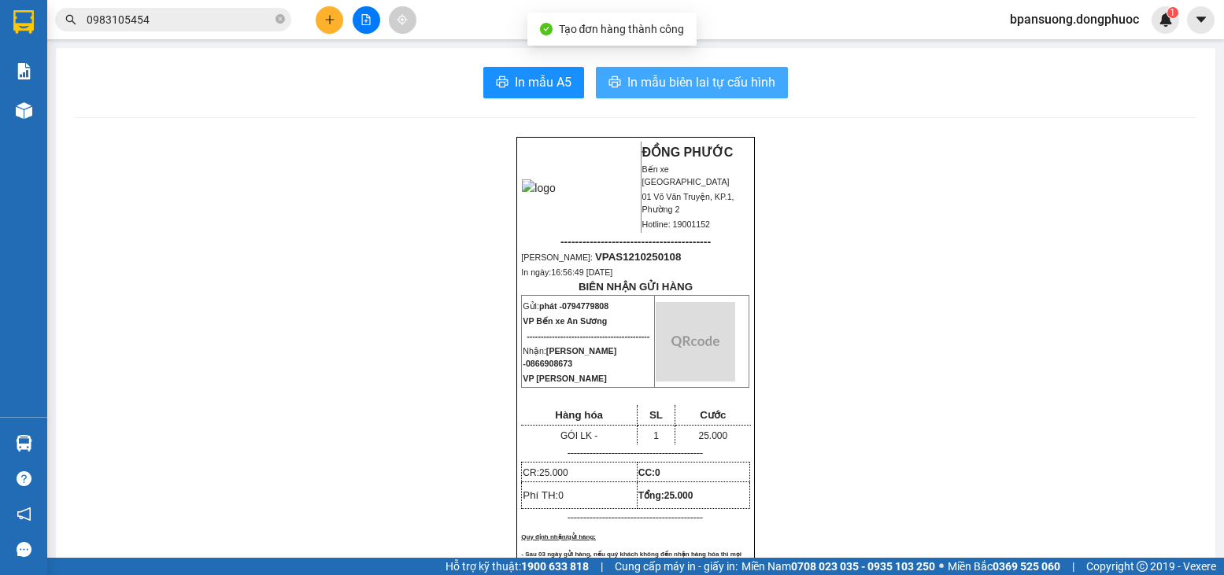
click at [735, 76] on span "In mẫu biên lai tự cấu hình" at bounding box center [701, 82] width 148 height 20
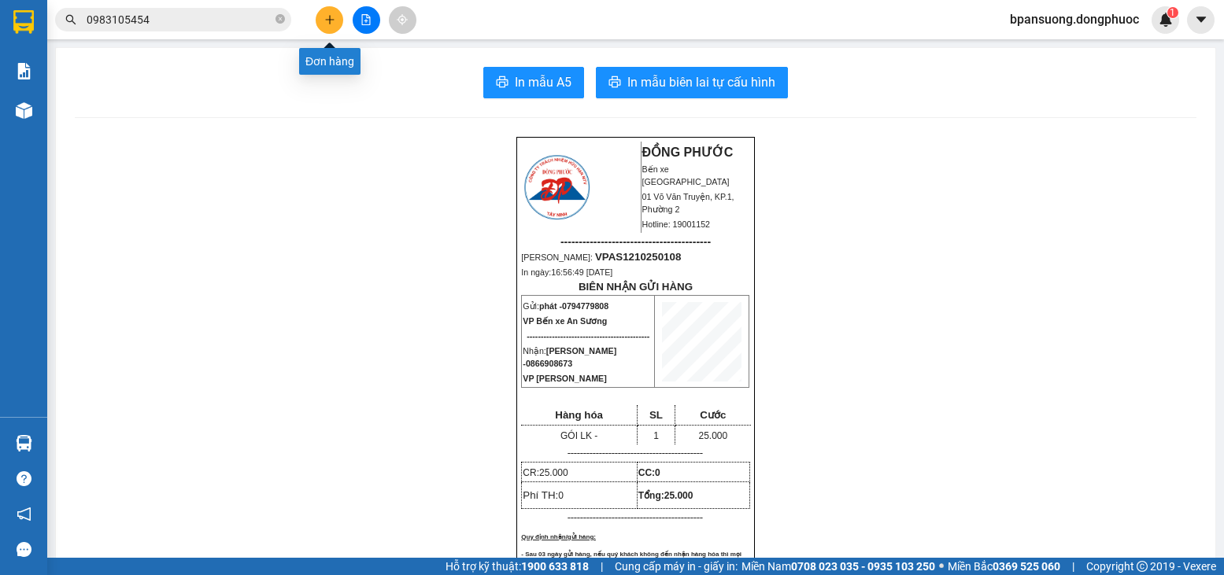
click at [364, 12] on button at bounding box center [367, 20] width 28 height 28
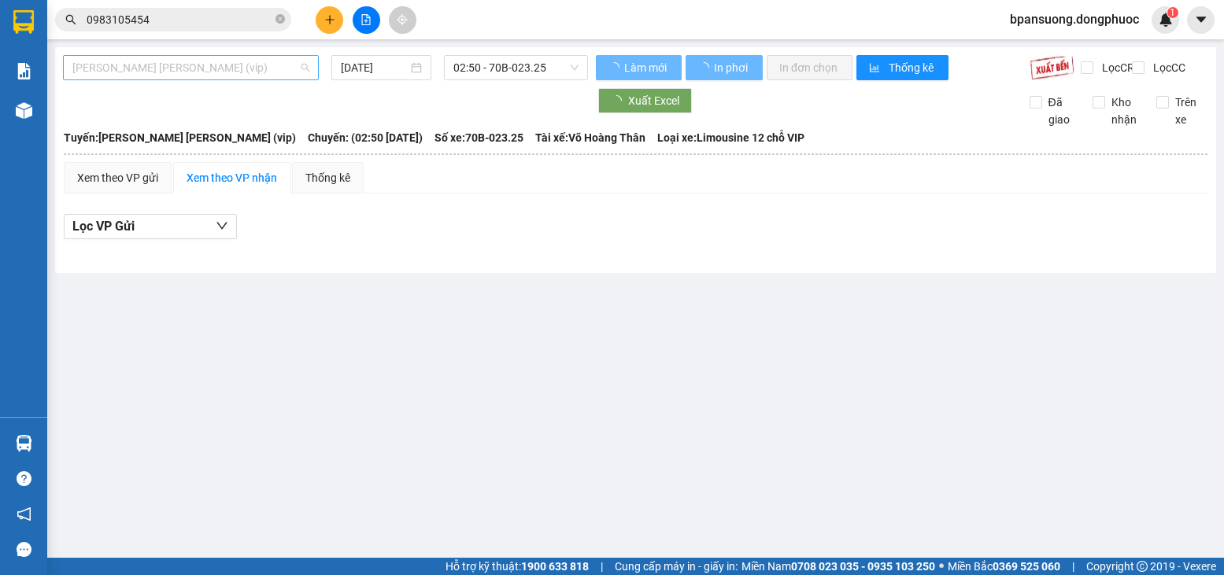
click at [248, 74] on span "[PERSON_NAME] [PERSON_NAME] (vip)" at bounding box center [190, 68] width 237 height 24
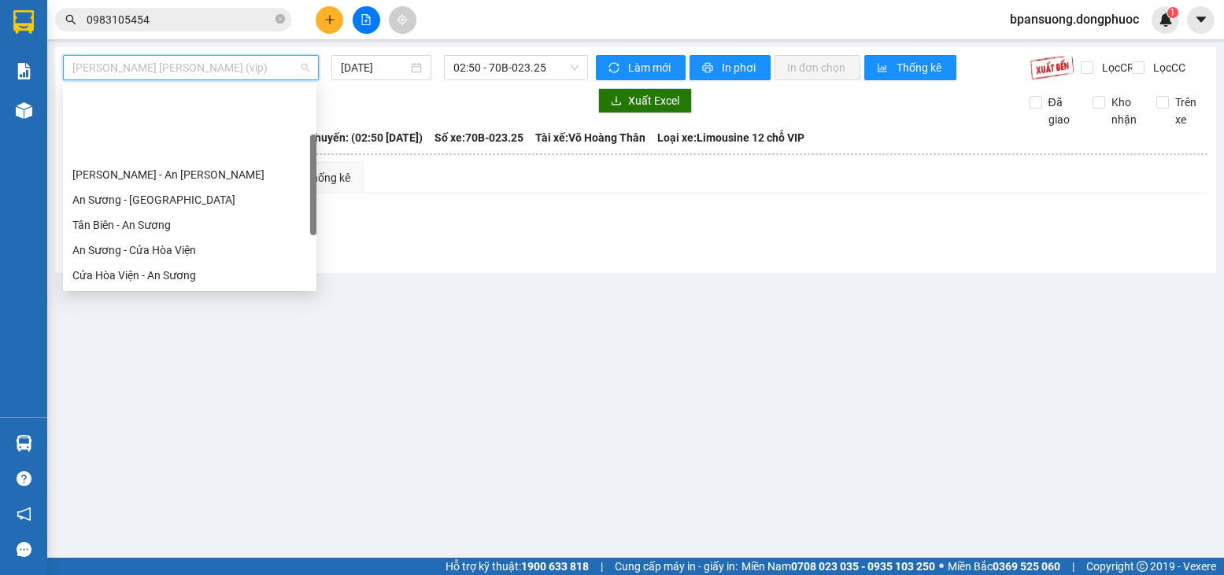
click at [146, 292] on div "An [PERSON_NAME][GEOGRAPHIC_DATA]" at bounding box center [189, 300] width 235 height 17
type input "[DATE]"
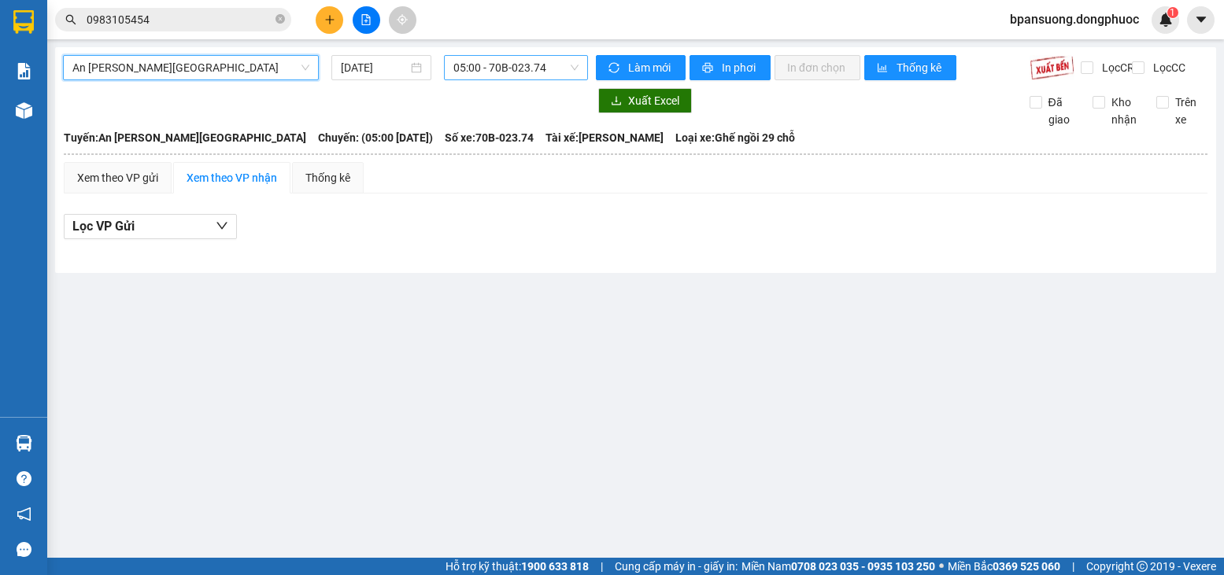
click at [533, 68] on span "05:00 - 70B-023.74" at bounding box center [515, 68] width 125 height 24
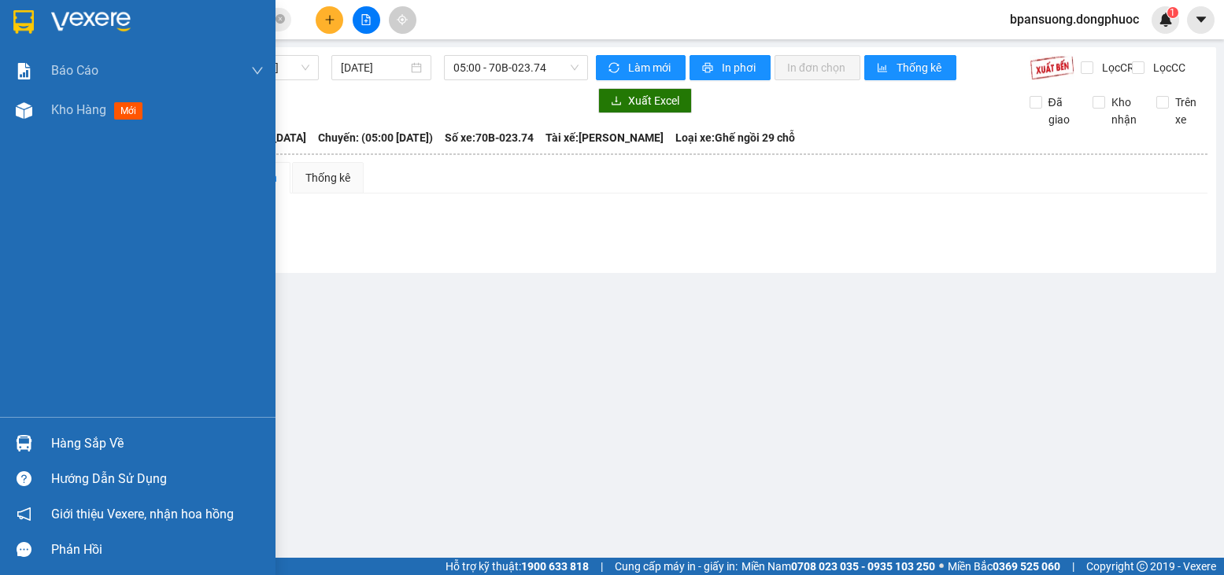
click at [73, 431] on div "Hàng sắp về" at bounding box center [138, 443] width 276 height 35
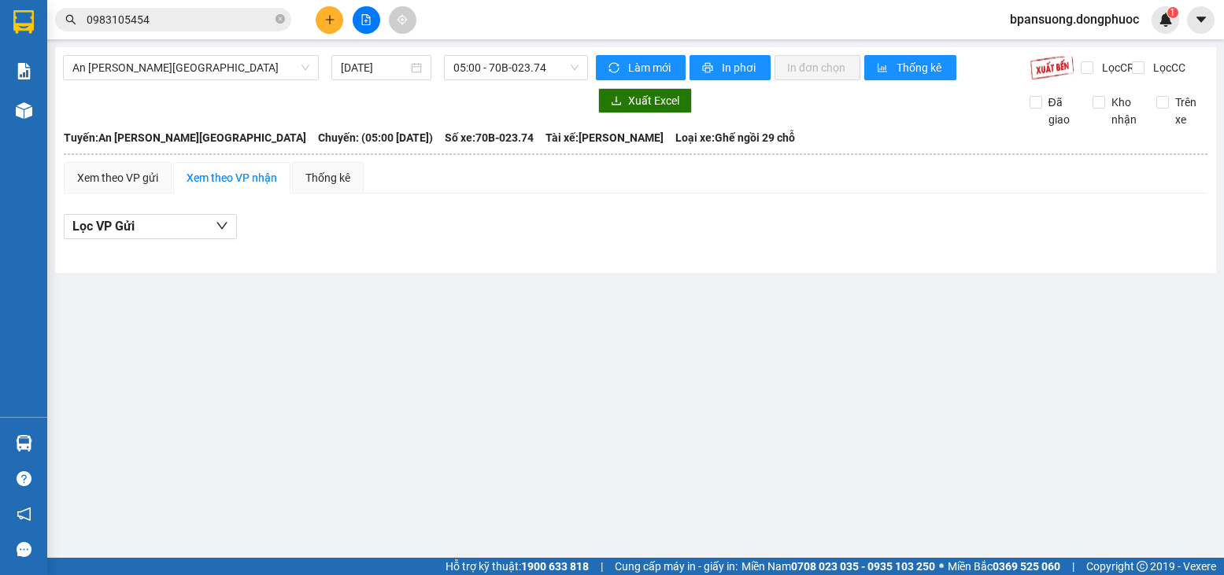
drag, startPoint x: 288, startPoint y: 62, endPoint x: 268, endPoint y: 54, distance: 21.9
click at [272, 55] on section "Kết quả [PERSON_NAME] ( 3 ) Bộ lọc Mã ĐH Trạng thái Món hàng Tổng [PERSON_NAME]…" at bounding box center [612, 287] width 1224 height 575
click at [357, 17] on button at bounding box center [367, 20] width 28 height 28
click at [270, 59] on span "An [PERSON_NAME][GEOGRAPHIC_DATA]" at bounding box center [190, 68] width 237 height 24
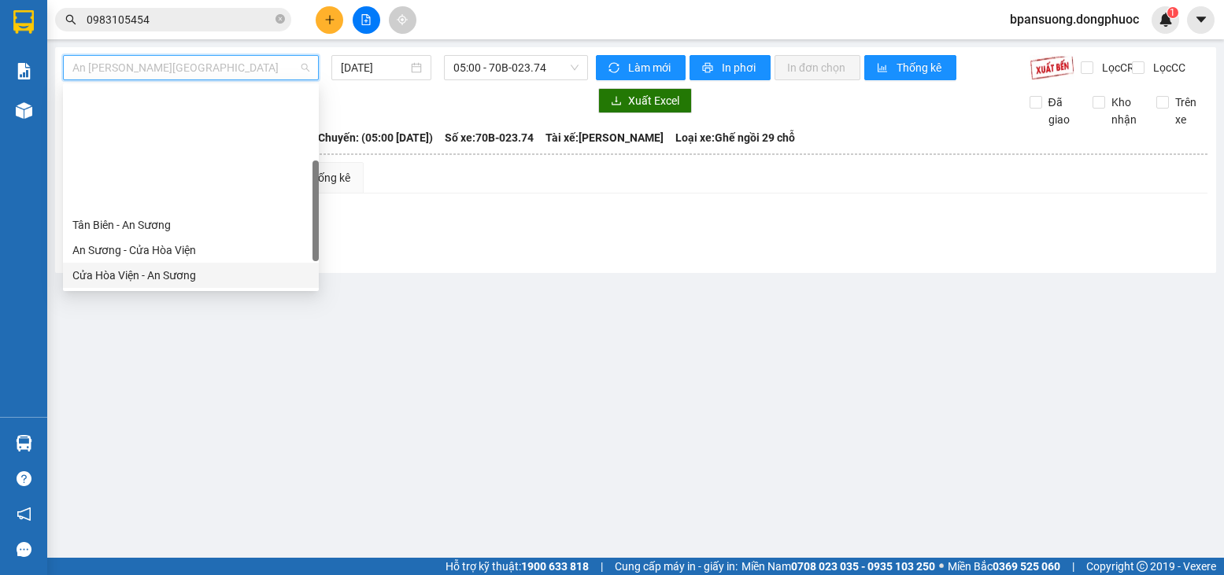
click at [477, 44] on main "An [PERSON_NAME][GEOGRAPHIC_DATA] [DATE] 05:00 - 70B-023.74 [PERSON_NAME] mới I…" at bounding box center [612, 279] width 1224 height 558
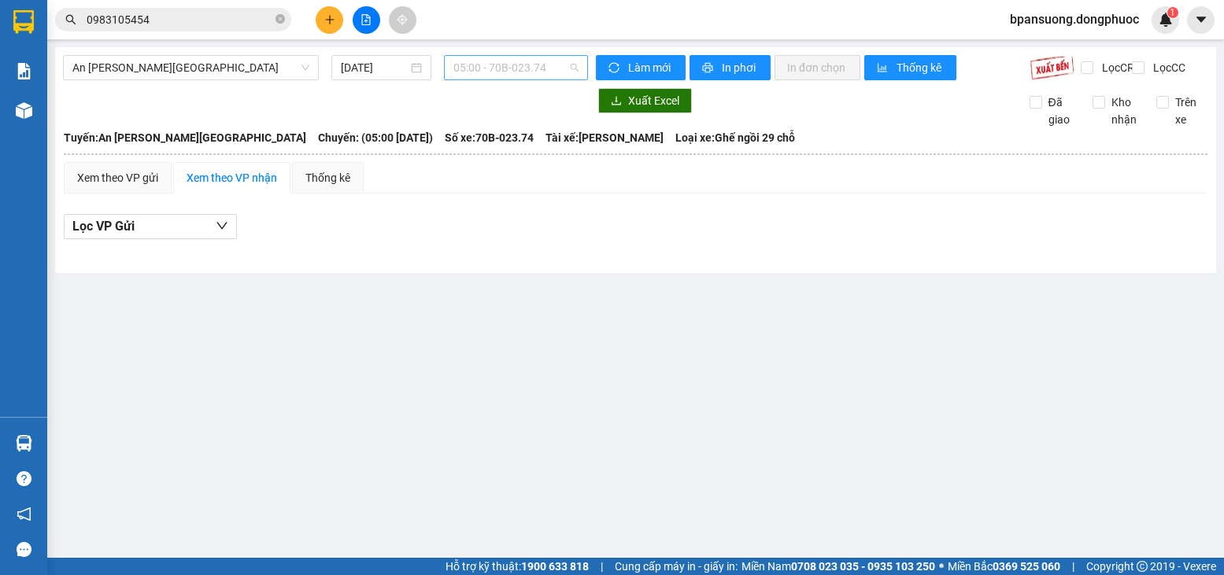
click at [478, 67] on span "05:00 - 70B-023.74" at bounding box center [515, 68] width 125 height 24
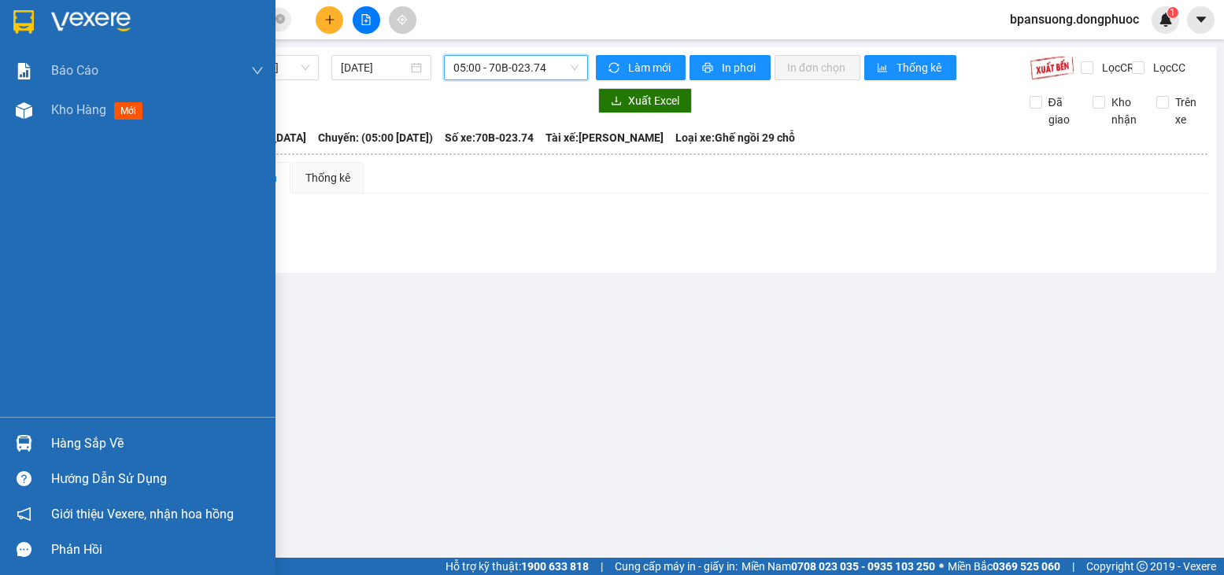
click at [70, 441] on div "Hàng sắp về" at bounding box center [157, 444] width 213 height 24
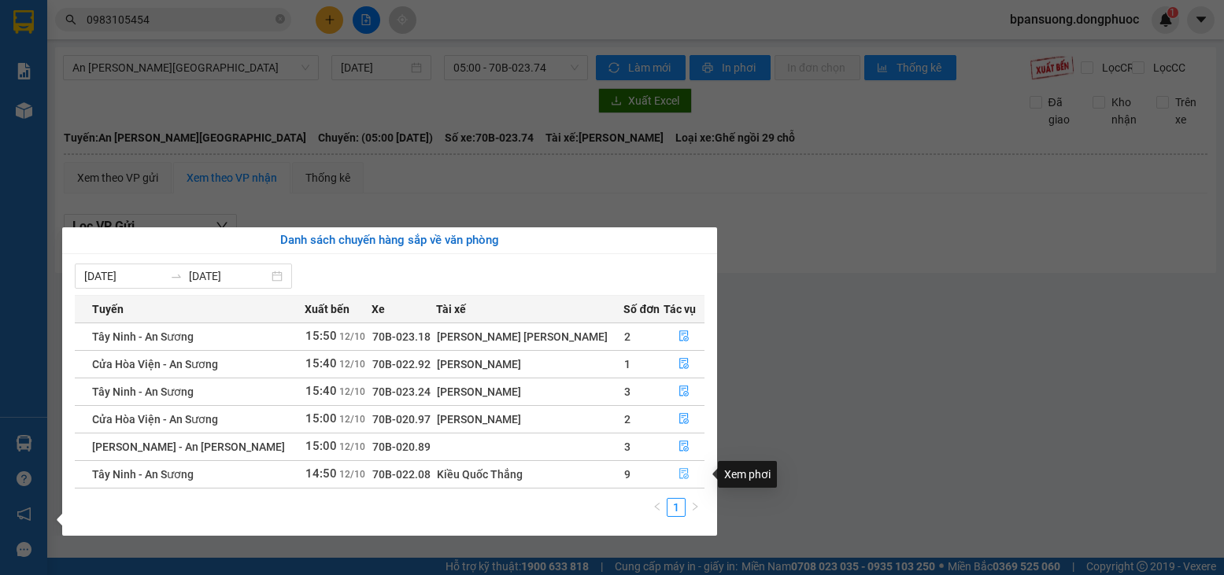
click at [669, 470] on button "button" at bounding box center [683, 474] width 39 height 25
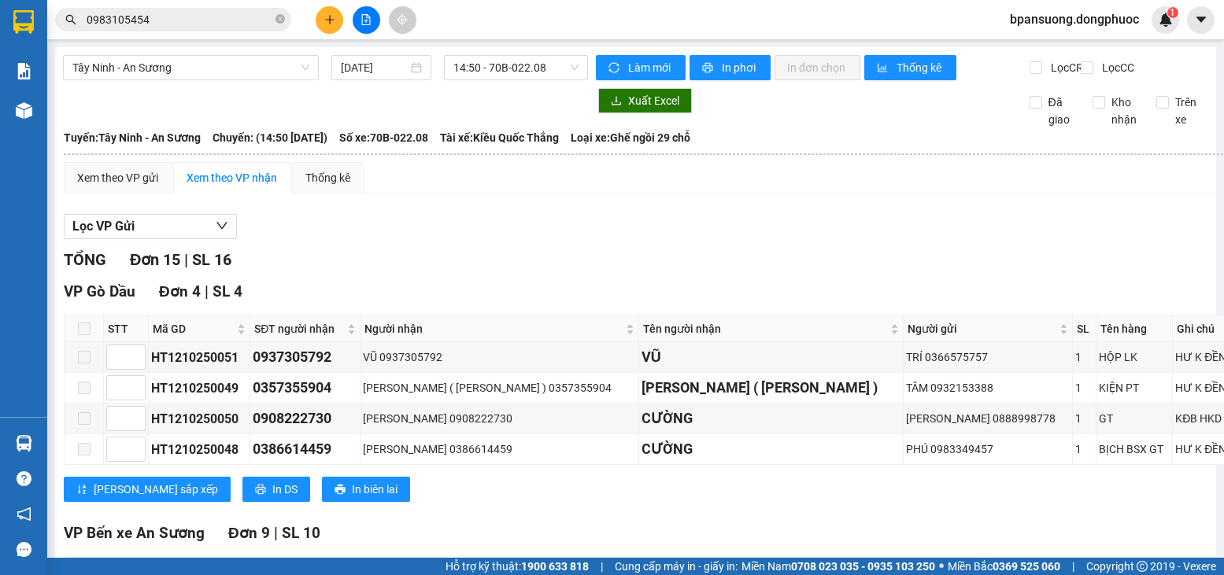
click at [86, 558] on th at bounding box center [75, 579] width 21 height 43
click at [81, 573] on input "checkbox" at bounding box center [74, 579] width 13 height 13
checkbox input "true"
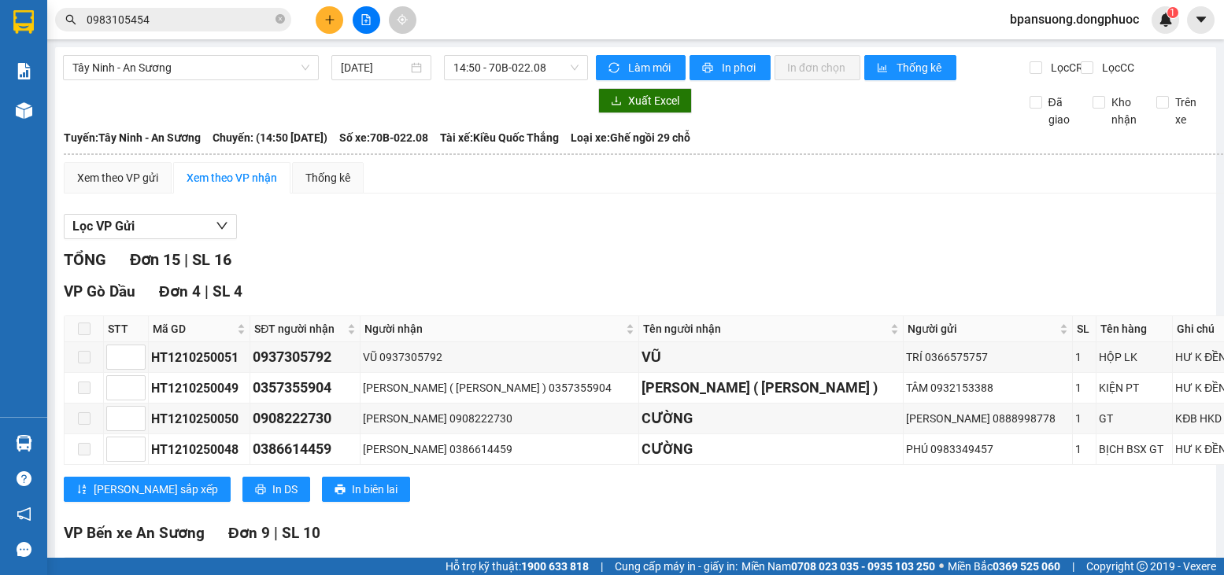
checkbox input "true"
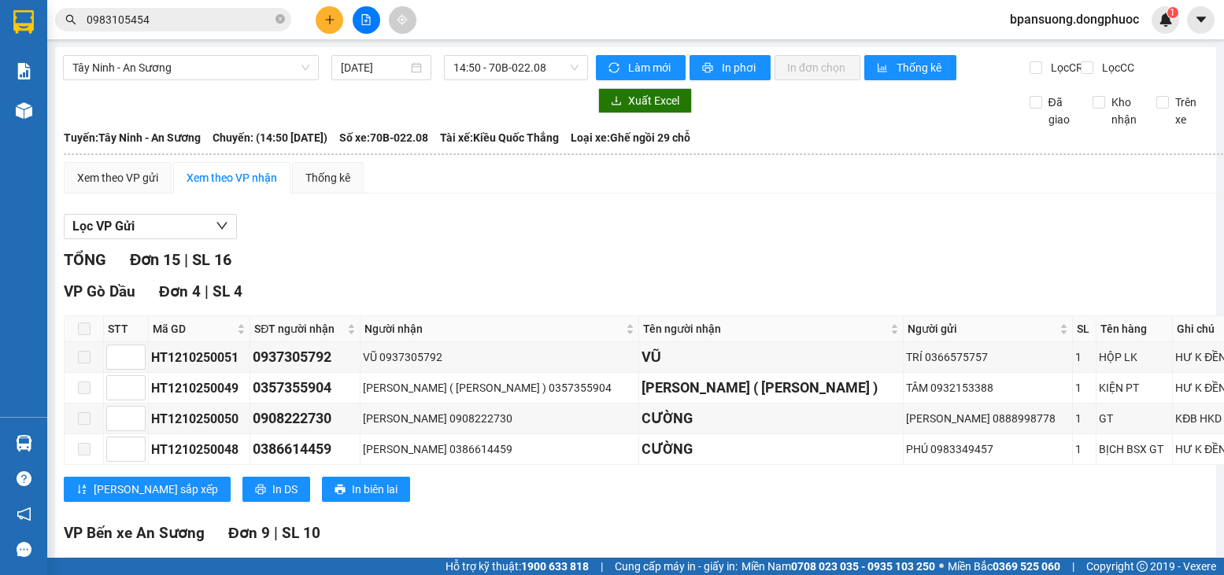
checkbox input "true"
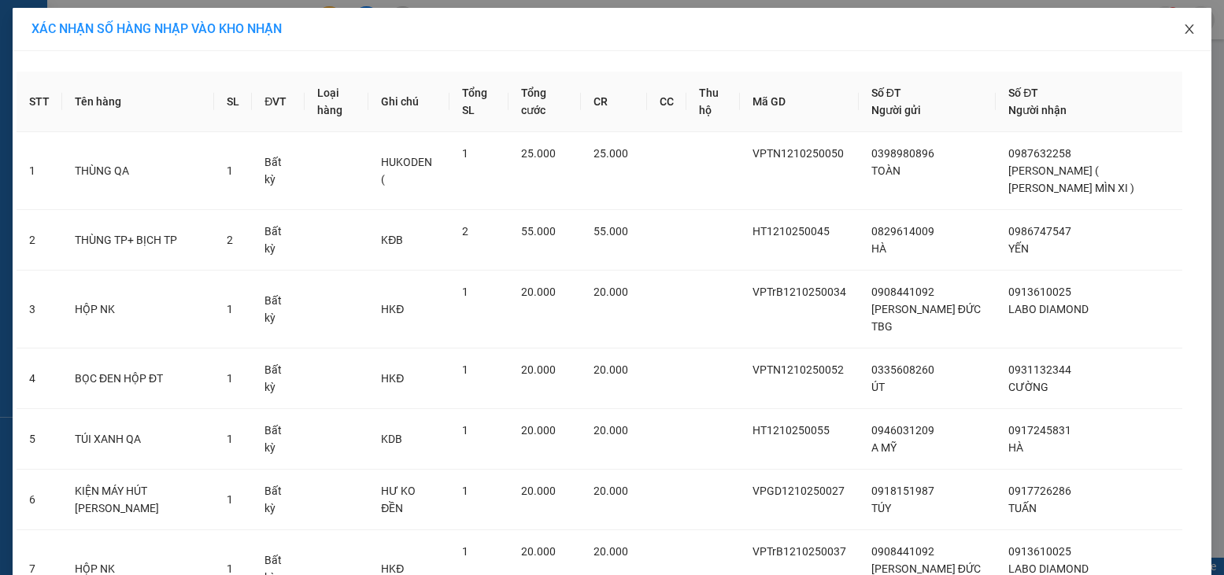
click at [1181, 31] on span "Close" at bounding box center [1189, 30] width 44 height 44
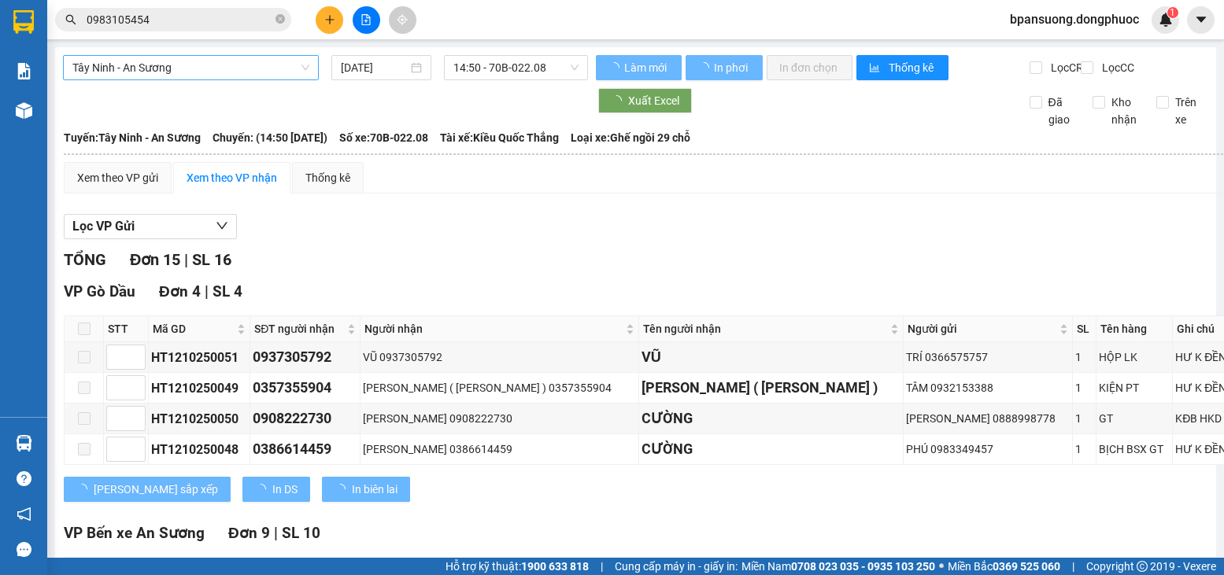
click at [266, 73] on span "Tây Ninh - An Sương" at bounding box center [190, 68] width 237 height 24
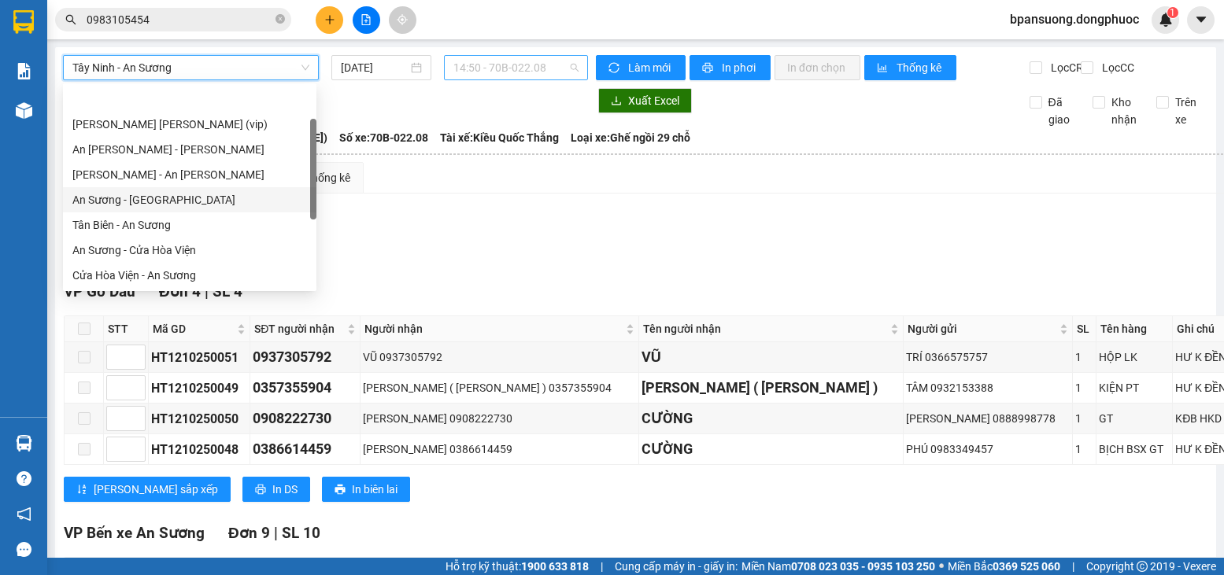
click at [537, 74] on span "14:50 - 70B-022.08" at bounding box center [515, 68] width 125 height 24
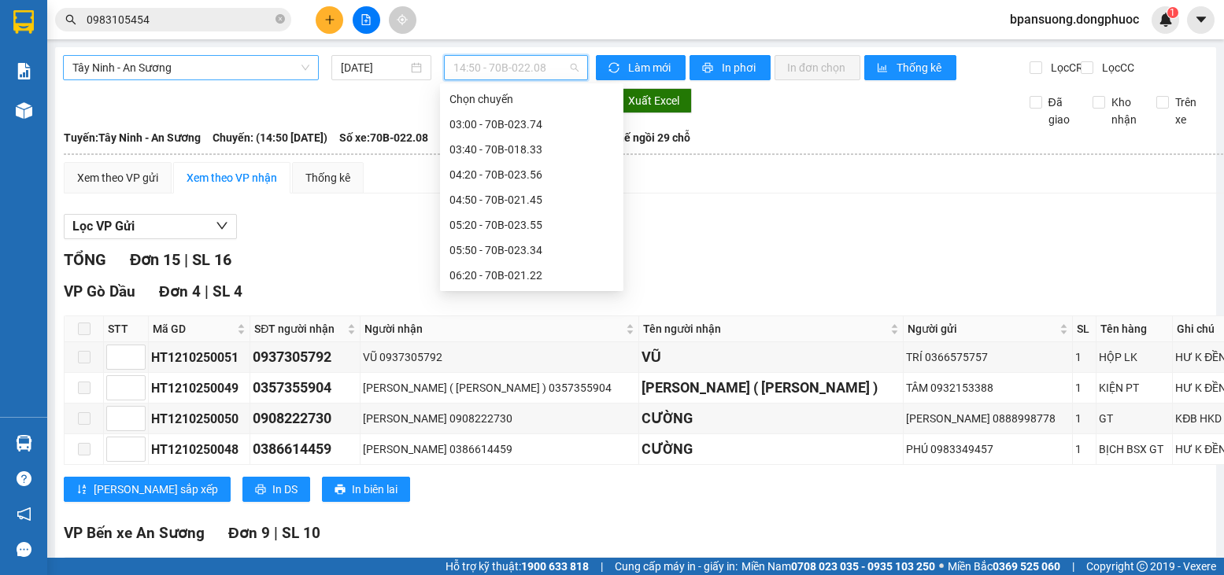
click at [172, 72] on span "Tây Ninh - An Sương" at bounding box center [190, 68] width 237 height 24
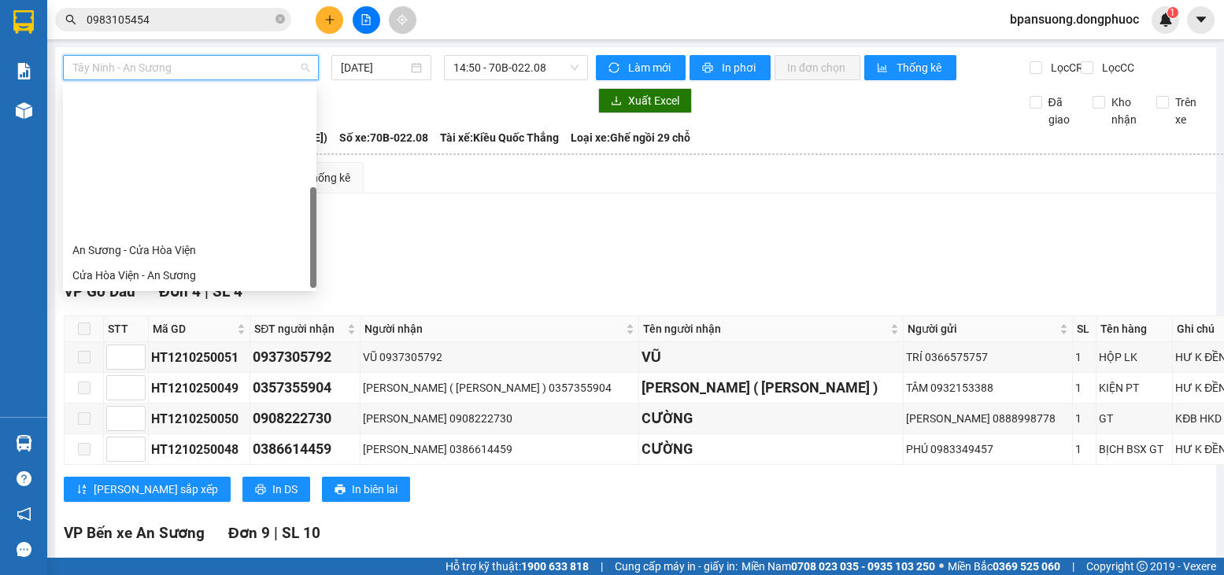
click at [153, 292] on div "An [PERSON_NAME][GEOGRAPHIC_DATA]" at bounding box center [189, 300] width 235 height 17
type input "[DATE]"
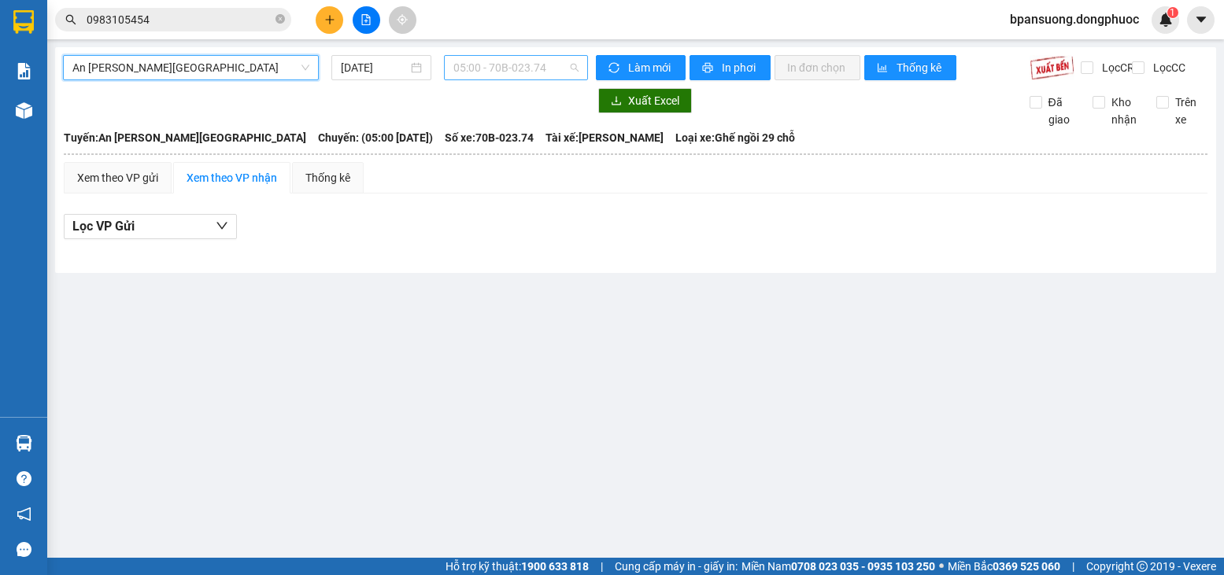
click at [472, 68] on span "05:00 - 70B-023.74" at bounding box center [515, 68] width 125 height 24
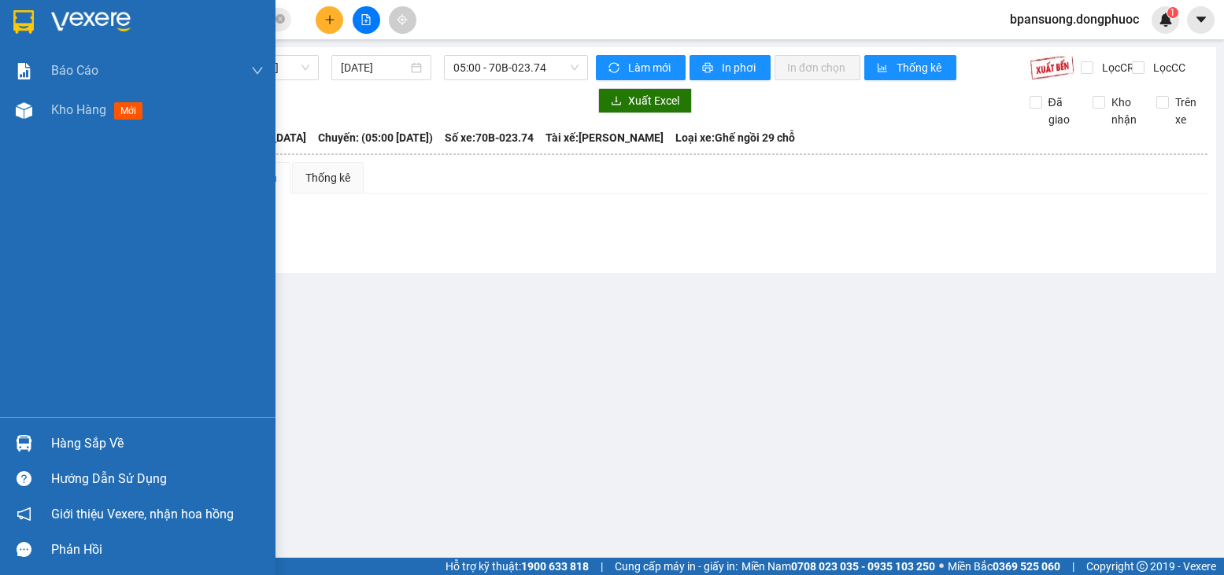
click at [28, 432] on div at bounding box center [24, 444] width 28 height 28
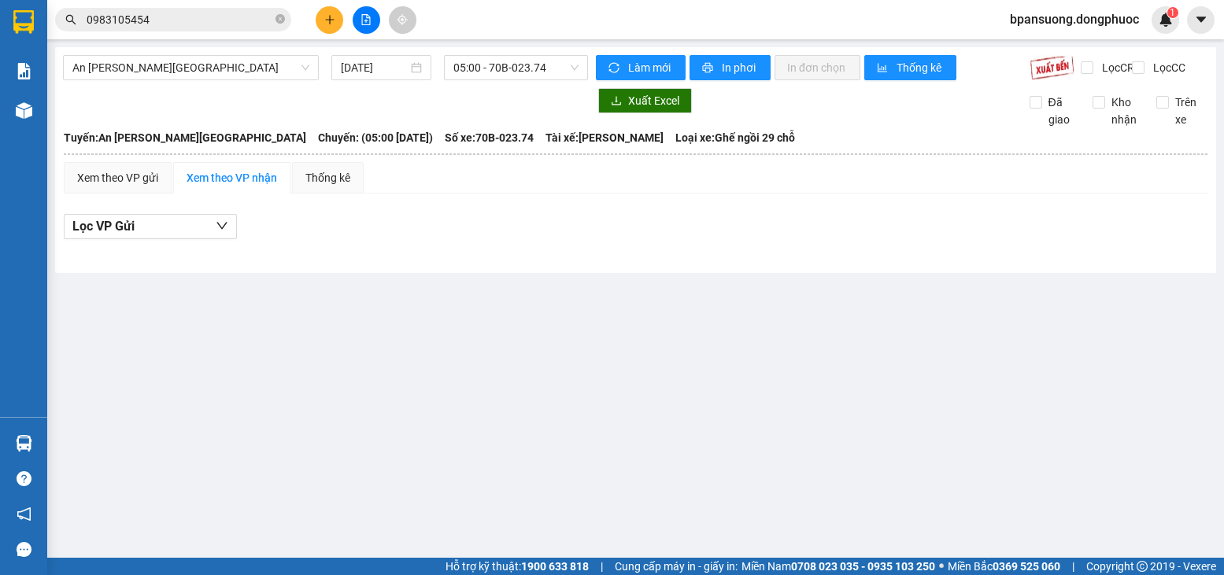
click at [236, 13] on section "Kết quả [PERSON_NAME] ( 3 ) Bộ lọc Mã ĐH Trạng thái Món hàng Tổng [PERSON_NAME]…" at bounding box center [612, 287] width 1224 height 575
click at [236, 13] on input "0983105454" at bounding box center [180, 19] width 186 height 17
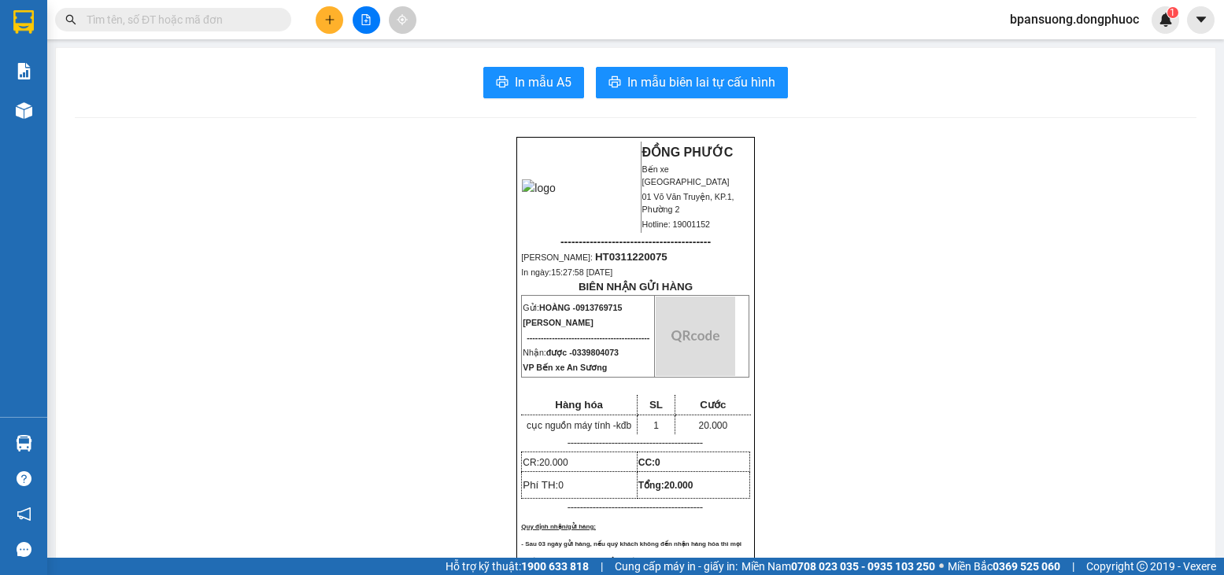
click at [129, 29] on span at bounding box center [173, 20] width 236 height 24
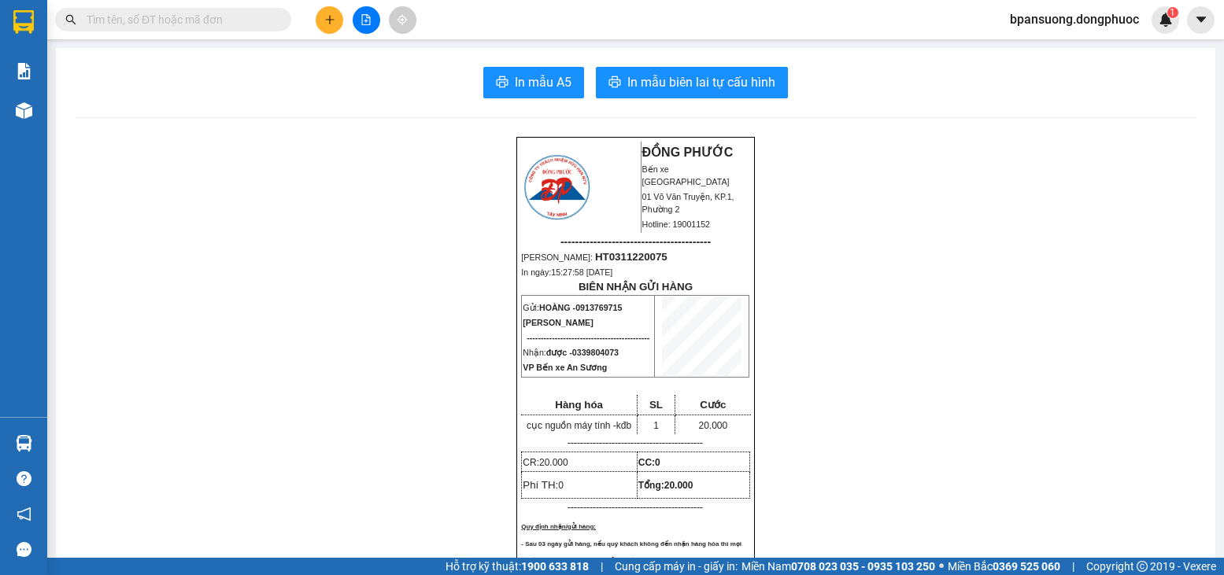
click at [134, 20] on input "text" at bounding box center [180, 19] width 186 height 17
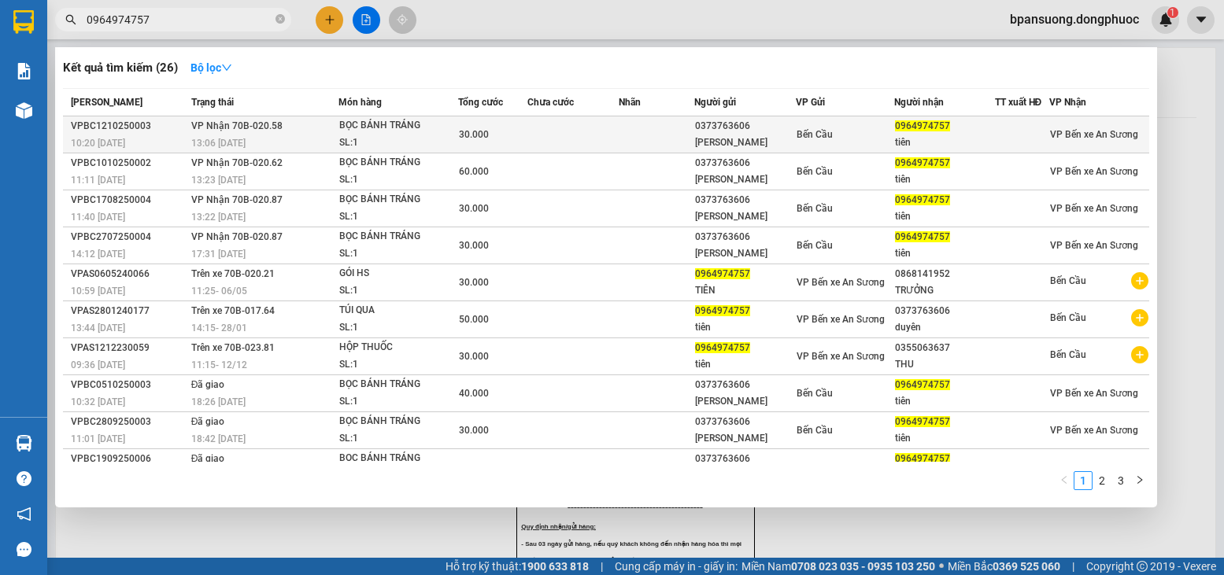
type input "0964974757"
click at [355, 139] on div "SL: 1" at bounding box center [398, 143] width 118 height 17
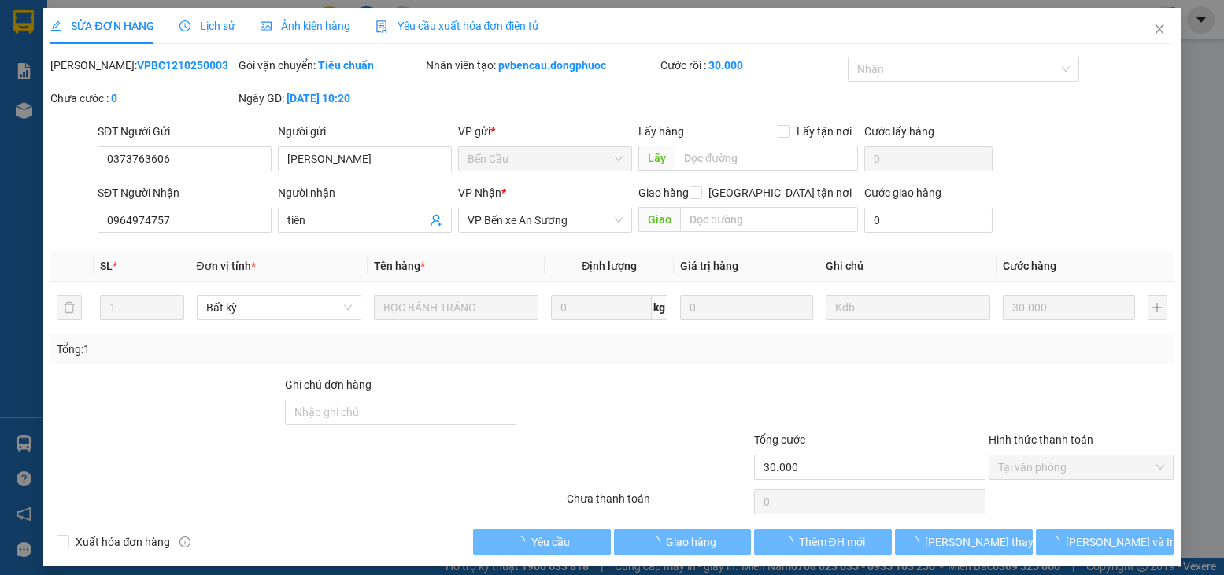
type input "0373763606"
type input "KIM DUYÊN"
type input "0964974757"
type input "tiên"
type input "30.000"
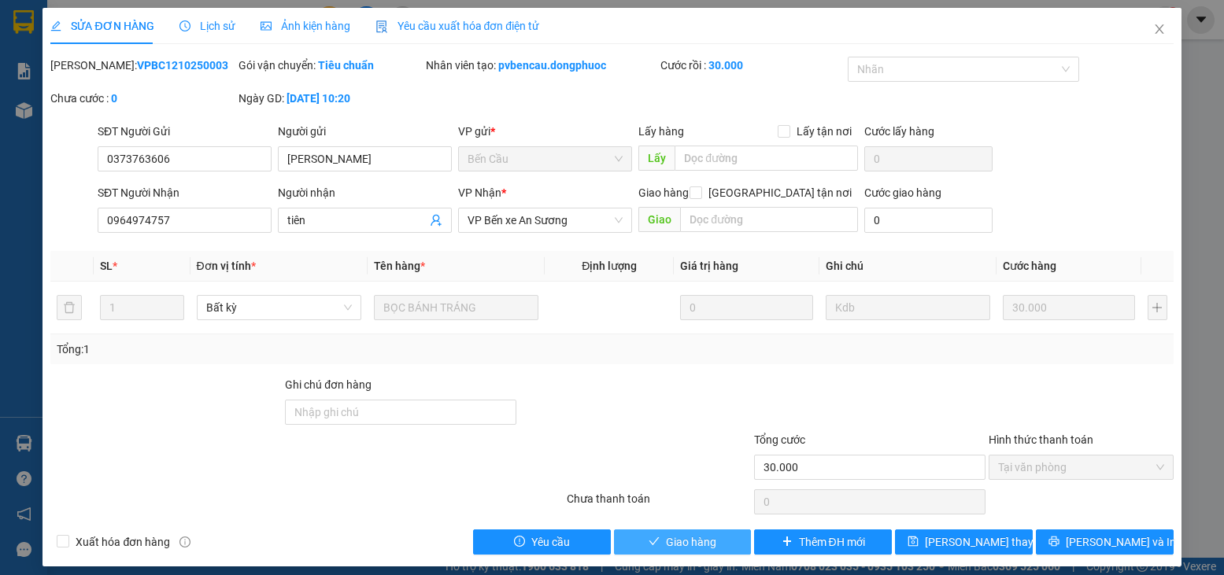
click at [666, 544] on span "Giao hàng" at bounding box center [691, 542] width 50 height 17
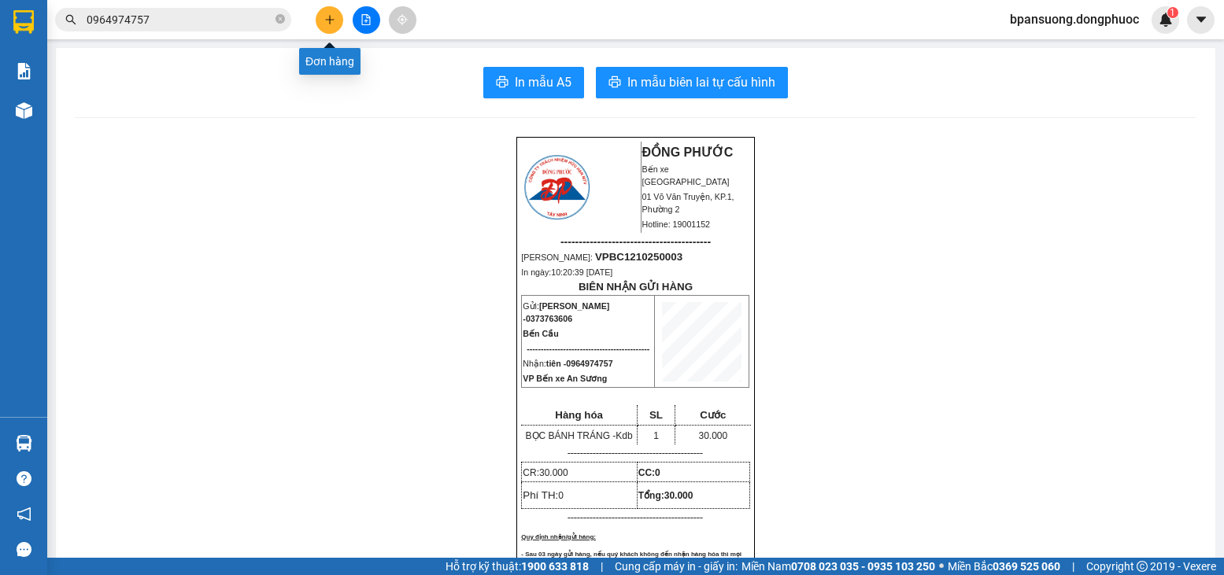
click at [322, 18] on button at bounding box center [330, 20] width 28 height 28
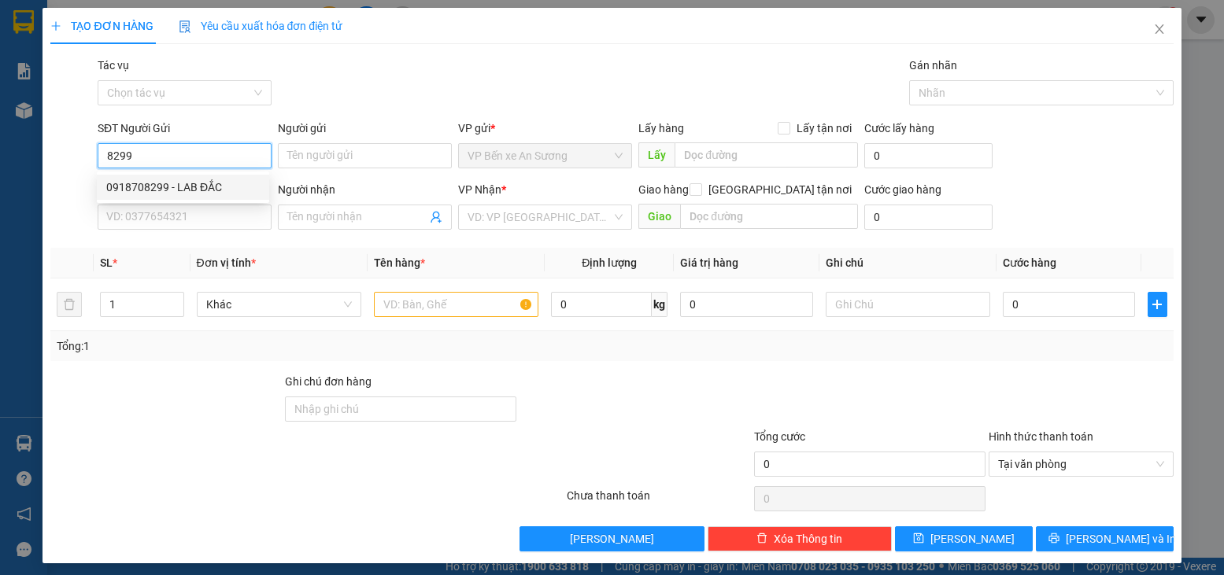
click at [200, 182] on div "0918708299 - LAB ĐẮC" at bounding box center [183, 187] width 154 height 17
type input "0918708299"
type input "LAB ĐẮC"
type input "0976749078"
type input "NK NỤ CƯỜI"
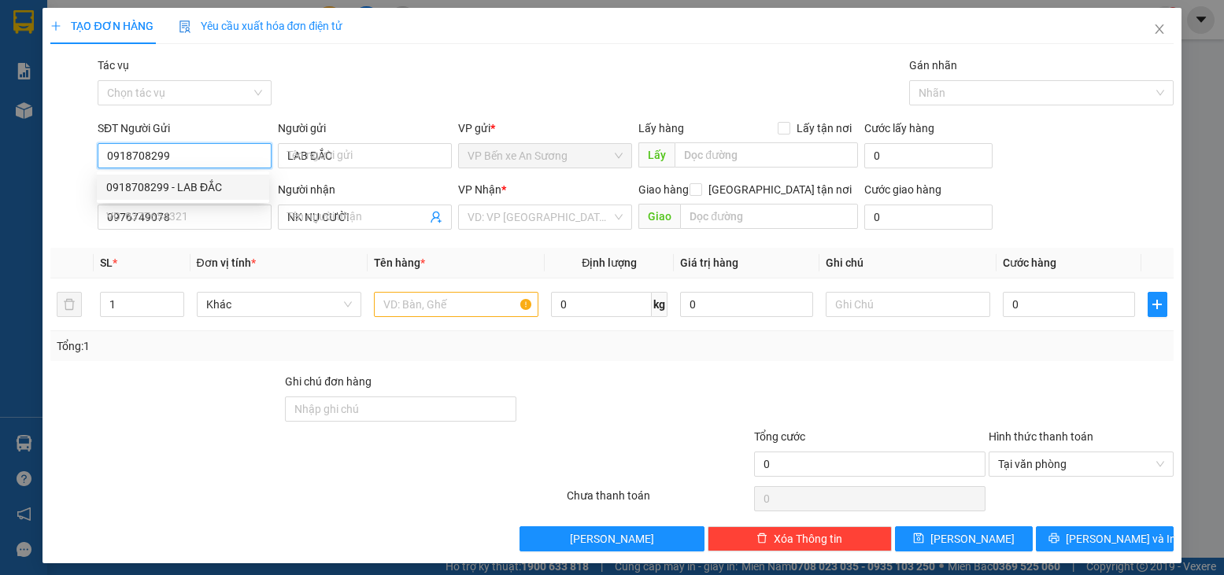
type input "20.000"
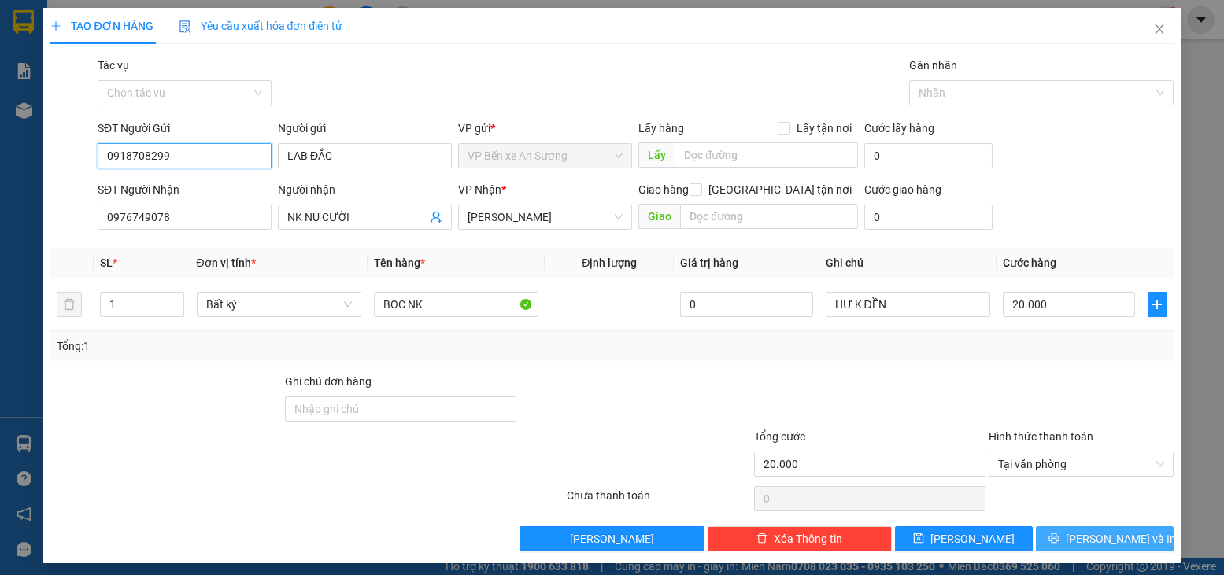
type input "0918708299"
click at [1077, 539] on button "[PERSON_NAME] và In" at bounding box center [1105, 539] width 138 height 25
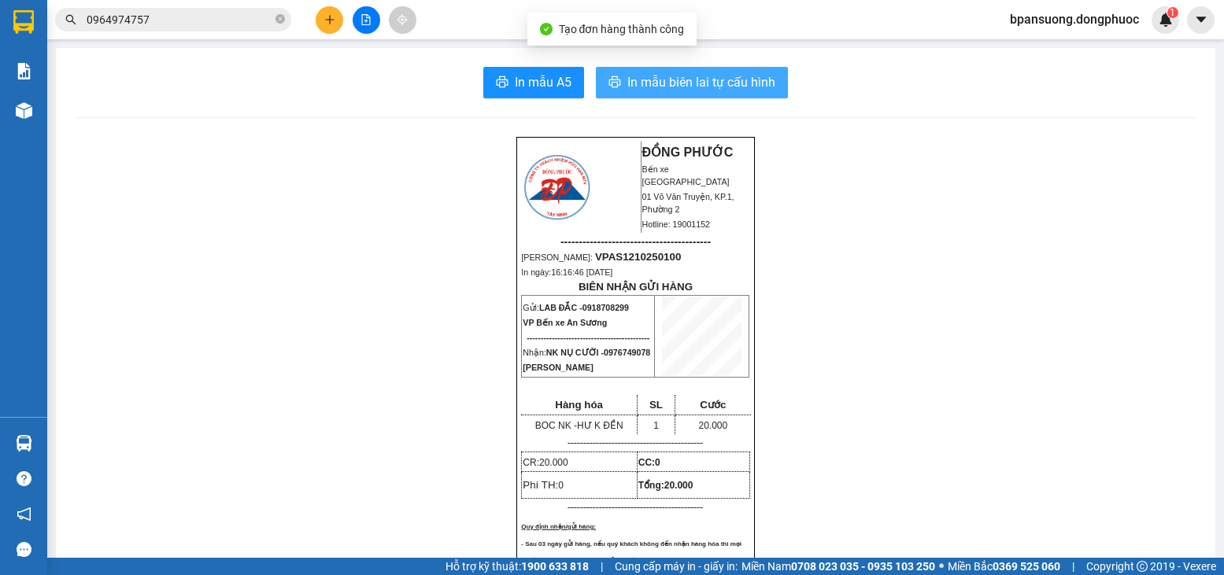
click at [730, 76] on span "In mẫu biên lai tự cấu hình" at bounding box center [701, 82] width 148 height 20
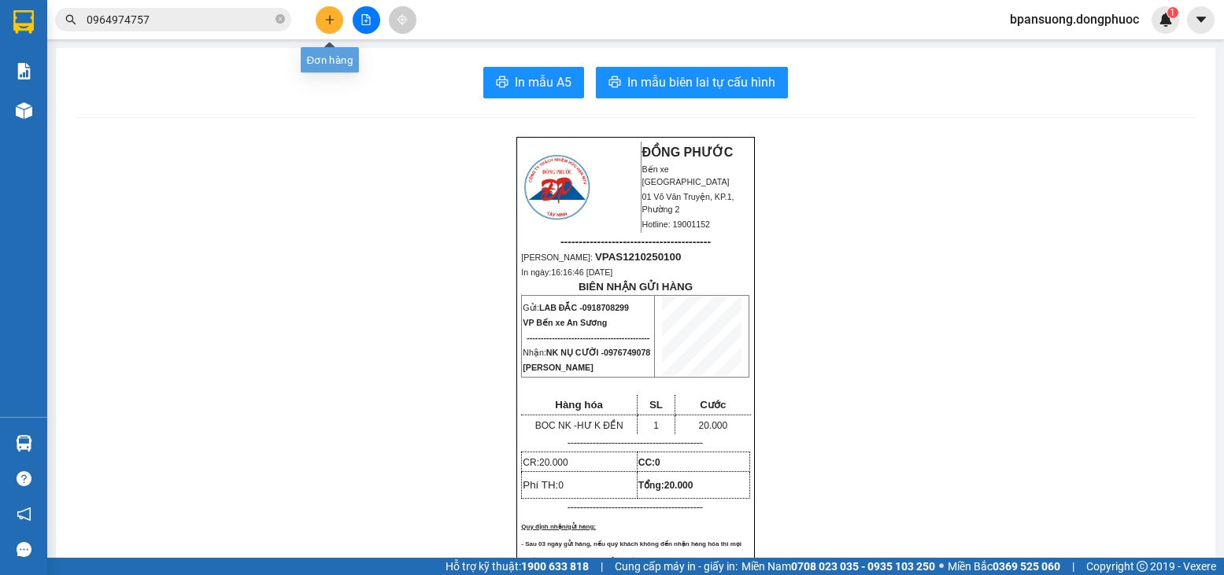
click at [321, 17] on button at bounding box center [330, 20] width 28 height 28
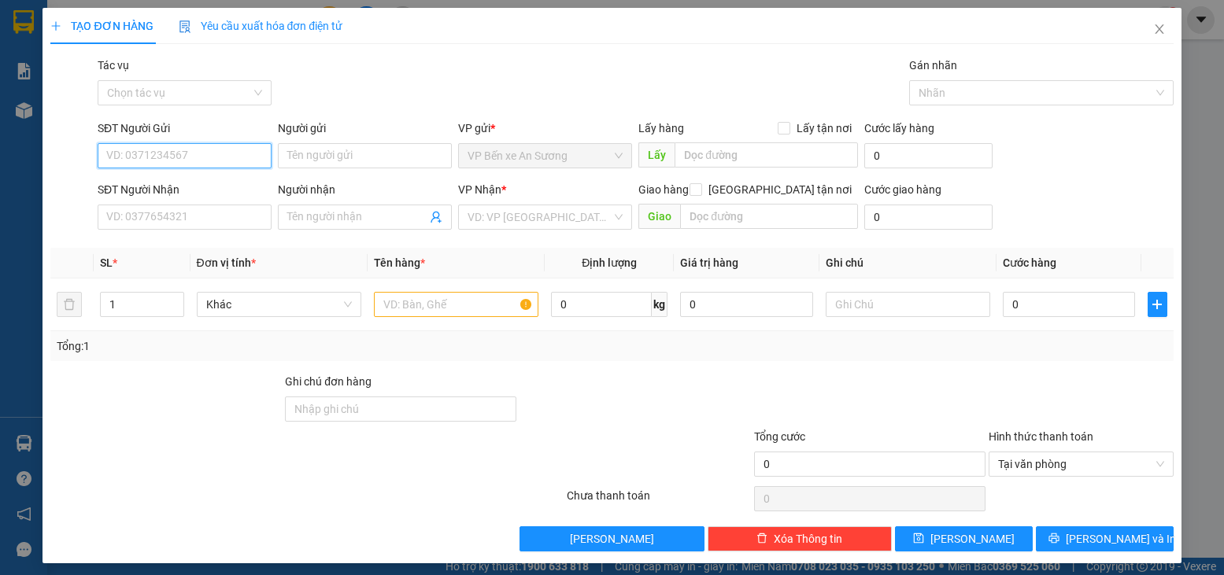
click at [222, 161] on input "SĐT Người Gửi" at bounding box center [185, 155] width 174 height 25
type input "0902371419"
click at [187, 180] on div "0902371419 - TUẤN" at bounding box center [183, 187] width 154 height 17
type input "TUẤN"
type input "0908260757"
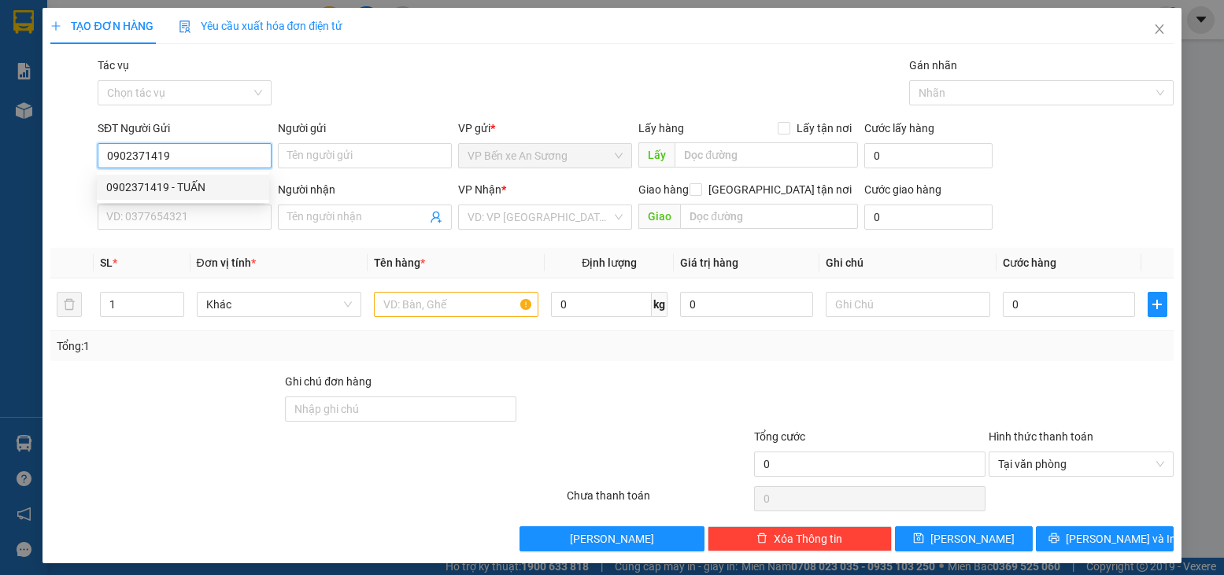
type input "CẨN"
type input "65.000"
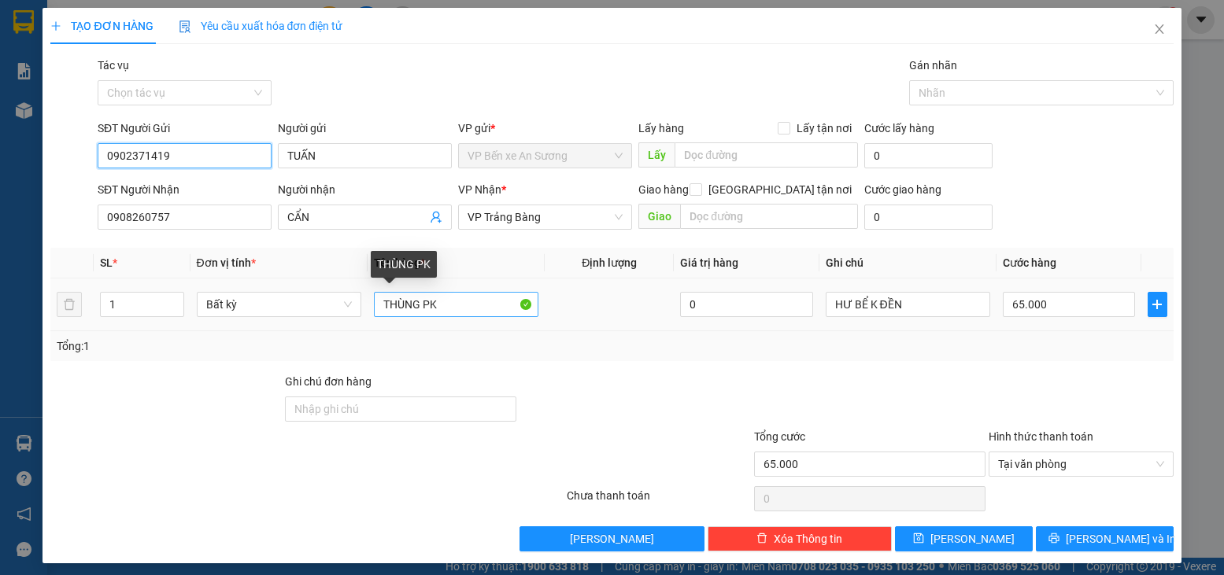
type input "0902371419"
click at [382, 312] on input "THÙNG PK" at bounding box center [456, 304] width 165 height 25
type input "kiện THÙNG PK"
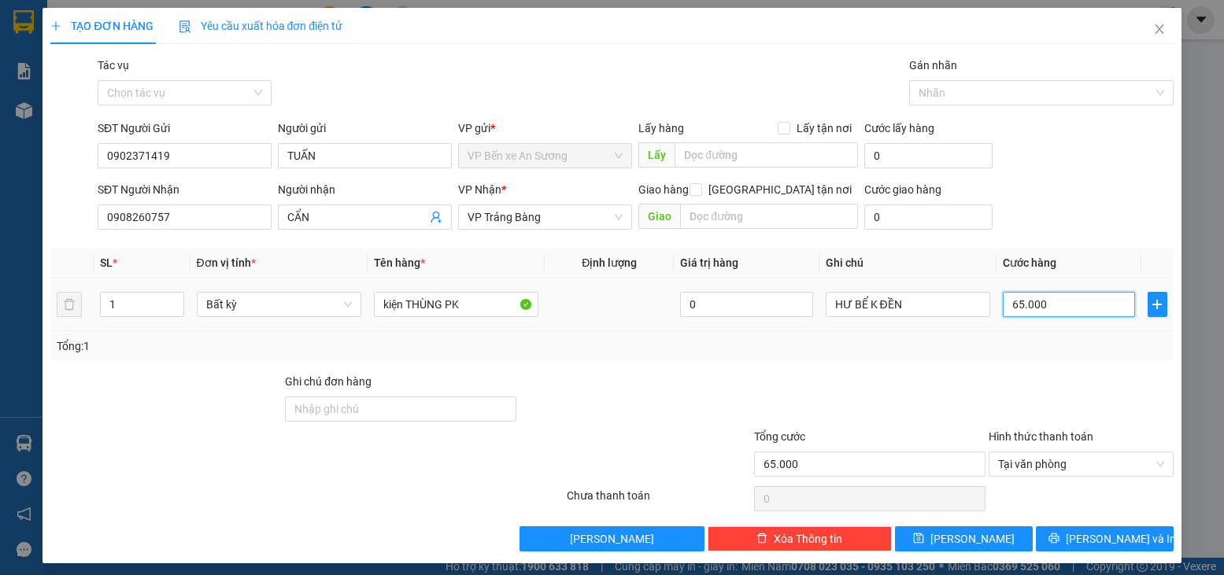
click at [1074, 305] on input "65.000" at bounding box center [1069, 304] width 132 height 25
click at [959, 340] on div "Tổng: 1" at bounding box center [612, 346] width 1110 height 17
click at [1112, 543] on span "[PERSON_NAME] và In" at bounding box center [1121, 539] width 110 height 17
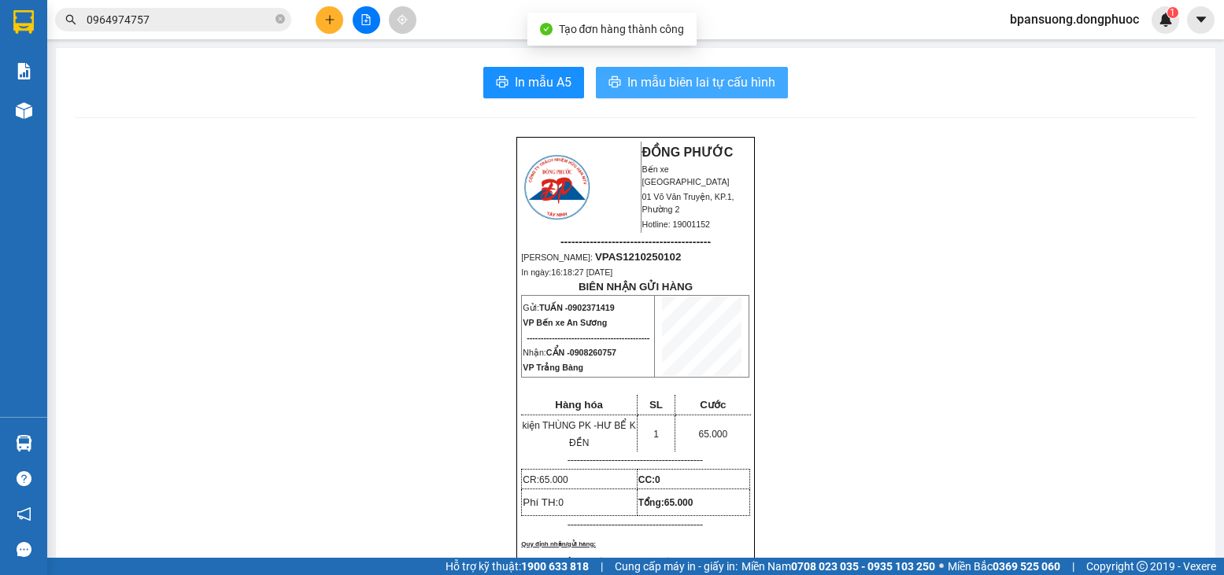
click at [723, 98] on button "In mẫu biên lai tự cấu hình" at bounding box center [692, 82] width 192 height 31
click at [719, 88] on span "In mẫu biên lai tự cấu hình" at bounding box center [701, 82] width 148 height 20
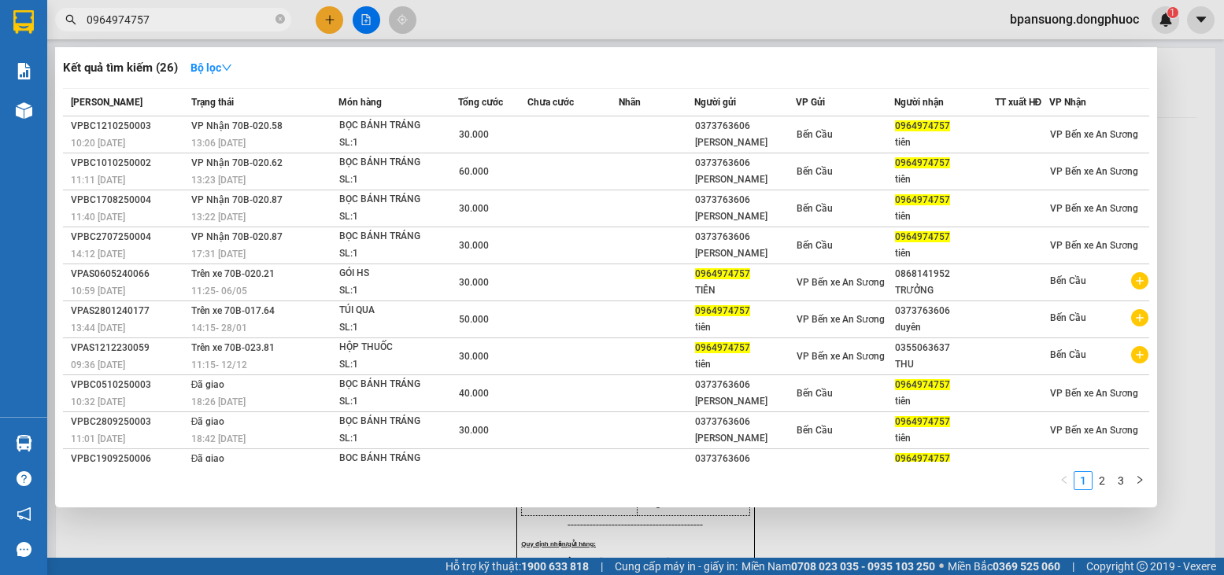
click at [207, 21] on input "0964974757" at bounding box center [180, 19] width 186 height 17
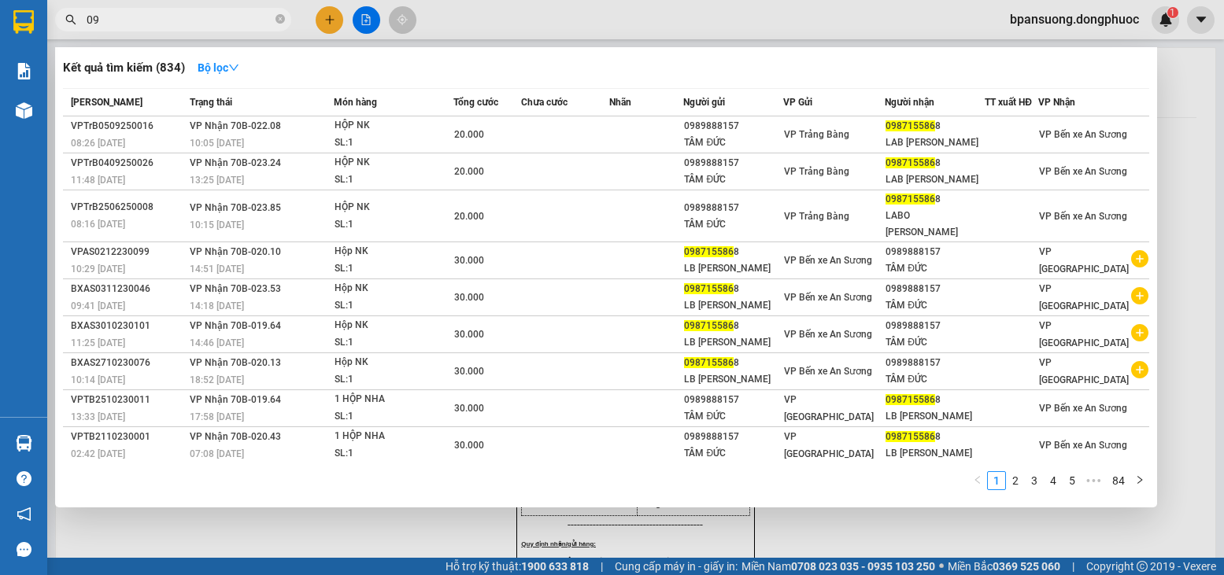
type input "0"
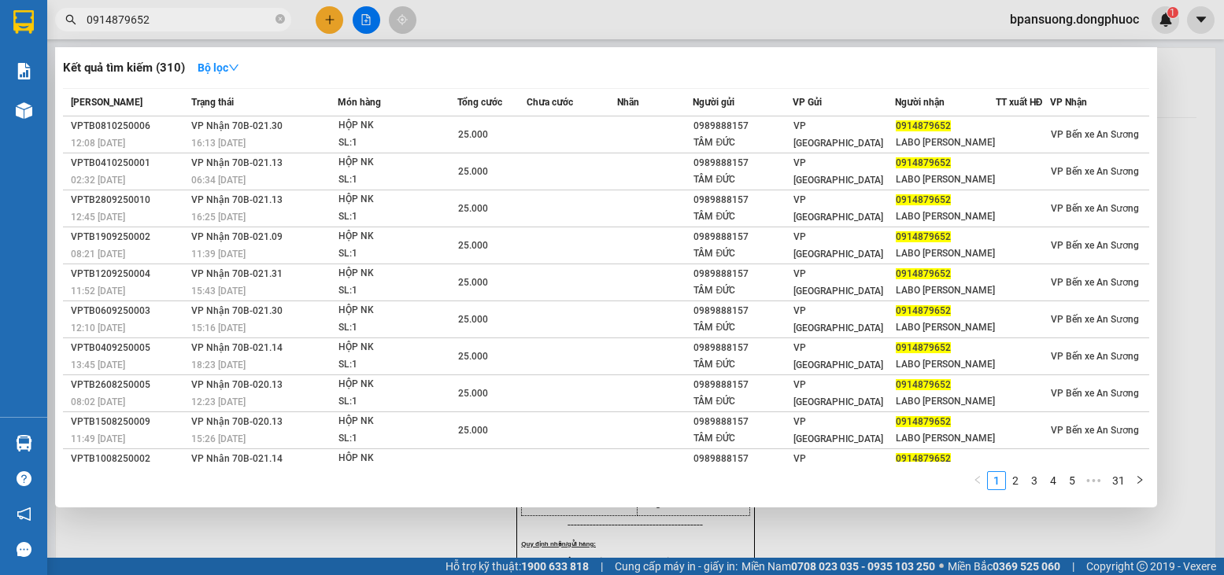
type input "0914879652"
click at [330, 17] on div at bounding box center [612, 287] width 1224 height 575
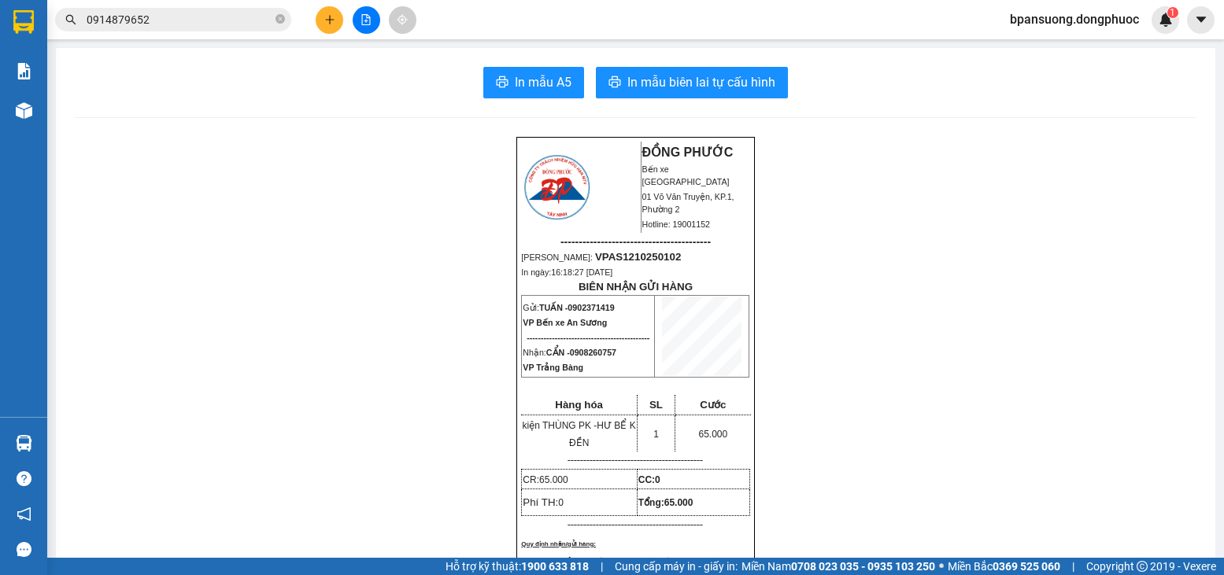
click at [320, 20] on button at bounding box center [330, 20] width 28 height 28
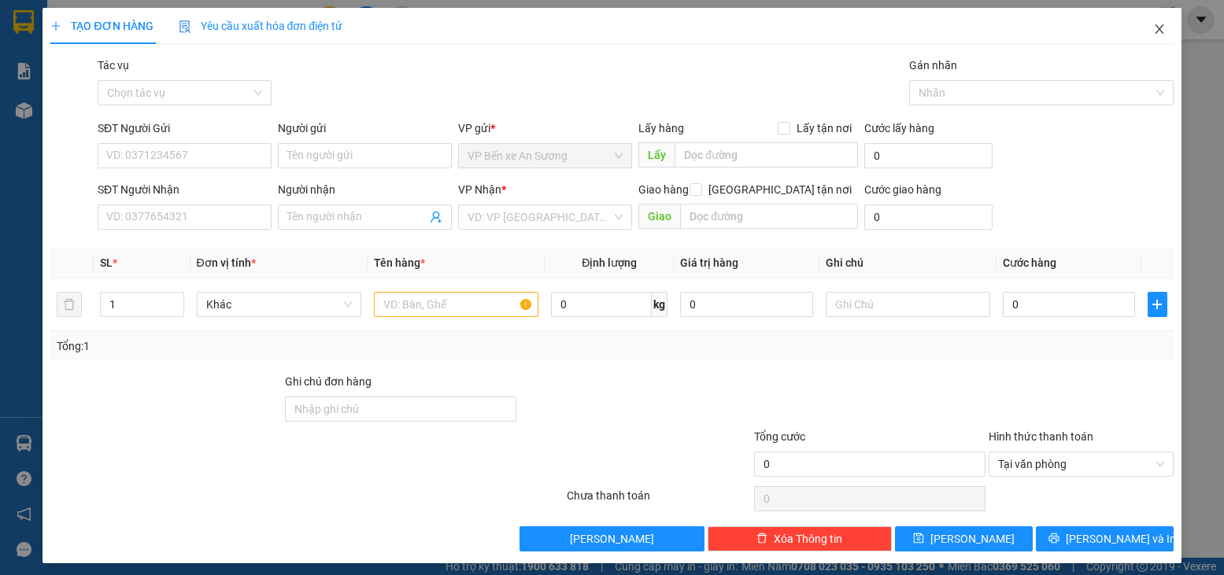
click at [1150, 21] on span "Close" at bounding box center [1160, 30] width 44 height 44
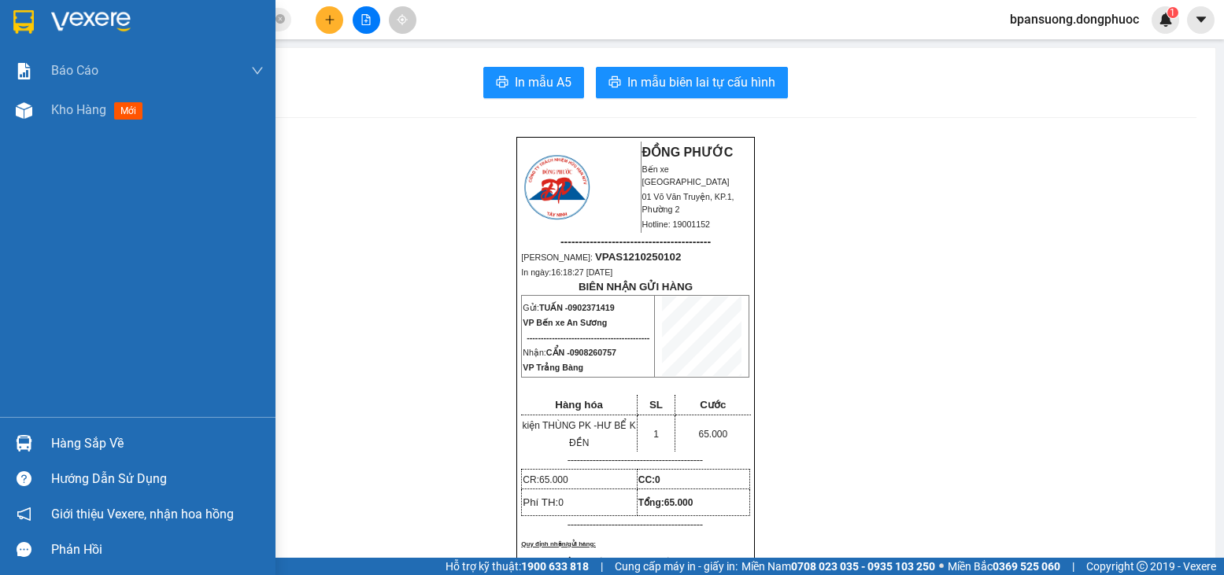
click at [27, 445] on img at bounding box center [24, 443] width 17 height 17
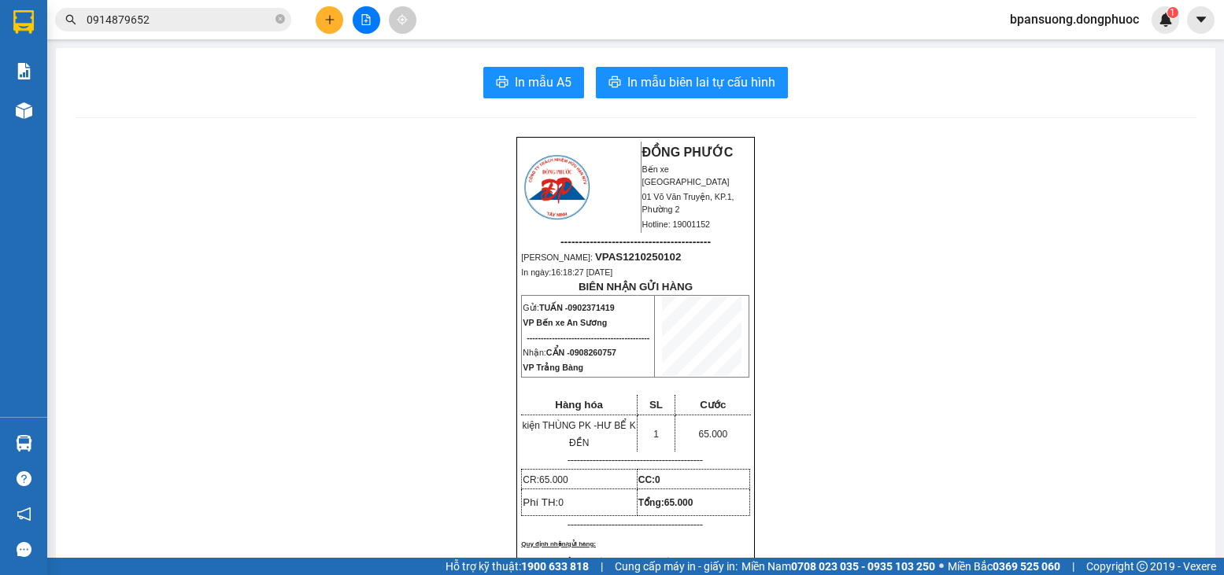
click at [152, 199] on section "Kết quả tìm kiếm ( 310 ) Bộ lọc Mã ĐH Trạng thái Món hàng Tổng cước Chưa cước N…" at bounding box center [612, 287] width 1224 height 575
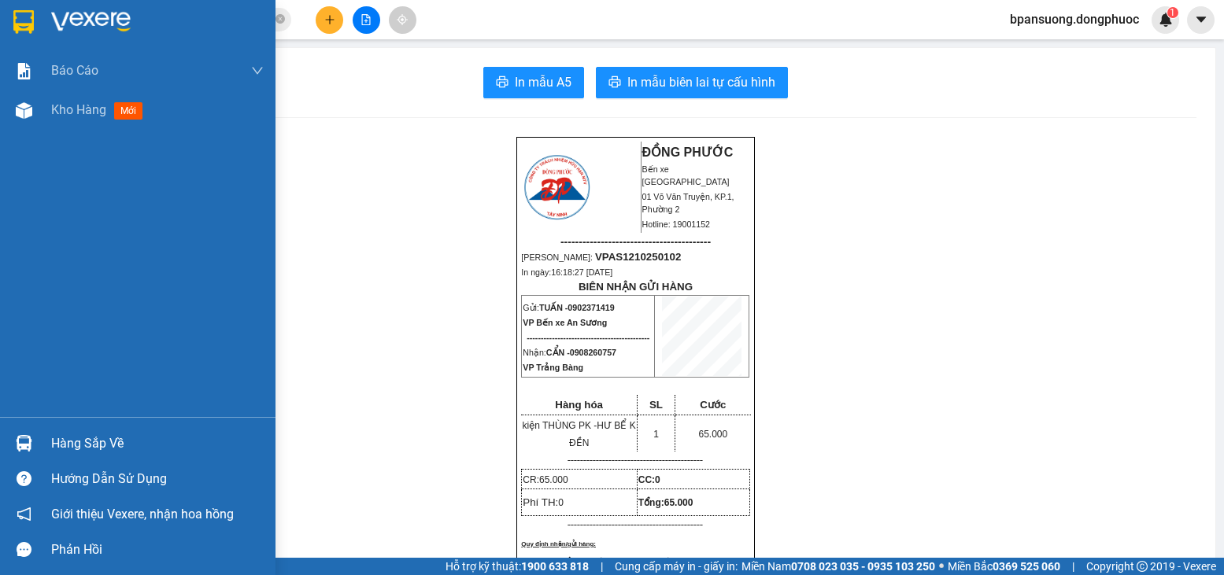
click at [38, 433] on div "Hàng sắp về" at bounding box center [138, 443] width 276 height 35
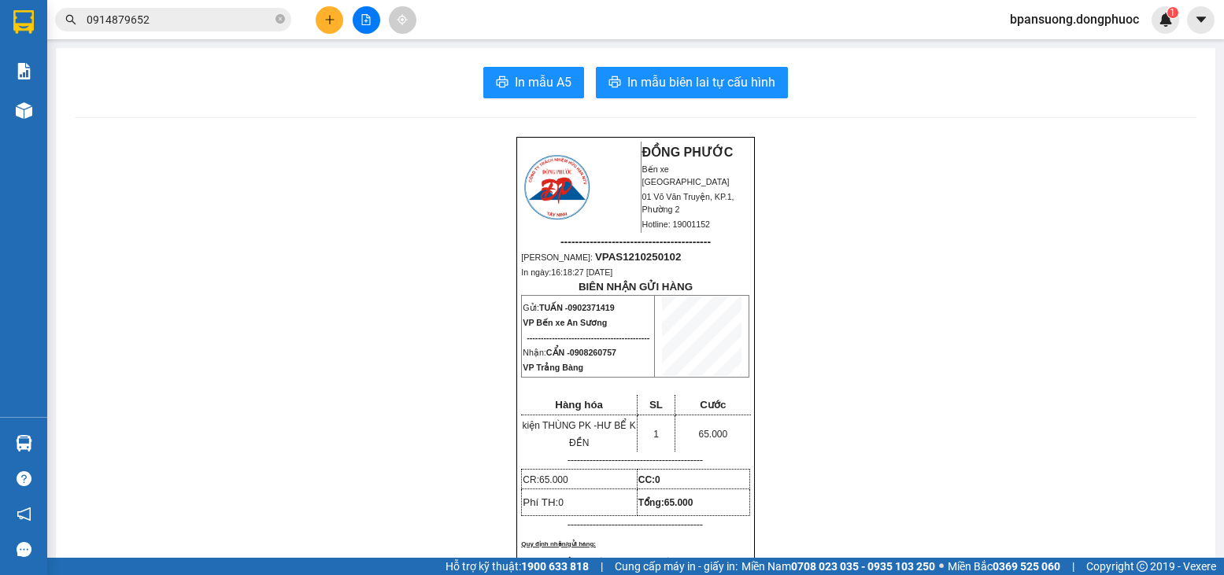
click at [401, 120] on section "Kết quả tìm kiếm ( 310 ) Bộ lọc Mã ĐH Trạng thái Món hàng Tổng cước Chưa cước N…" at bounding box center [612, 287] width 1224 height 575
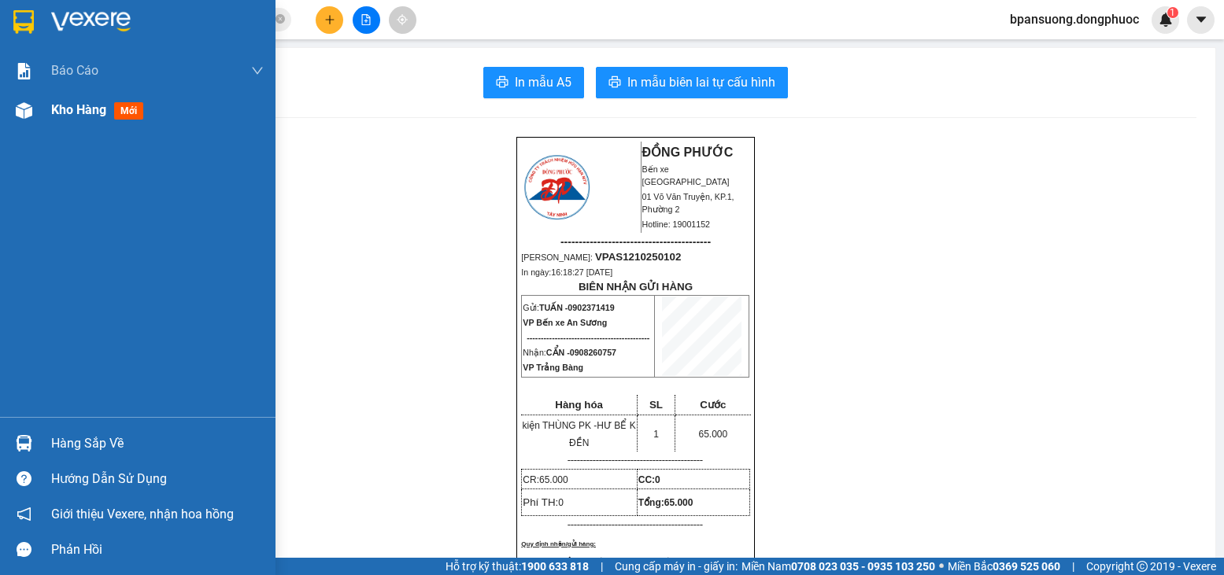
click at [21, 128] on div "Kho hàng mới" at bounding box center [138, 110] width 276 height 39
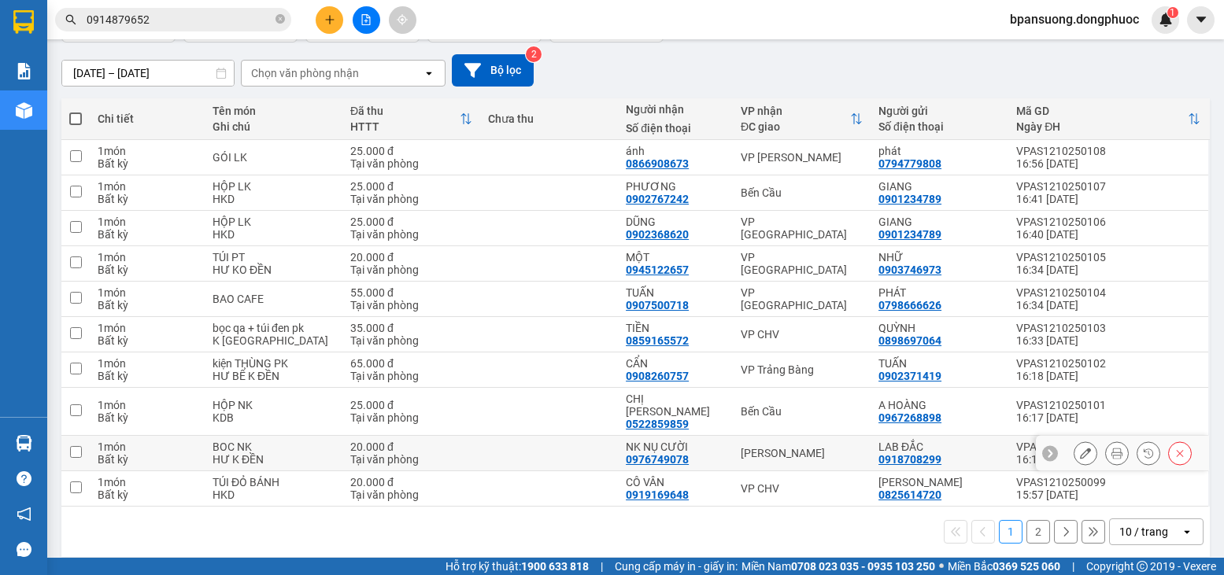
scroll to position [124, 0]
